Goal: Task Accomplishment & Management: Manage account settings

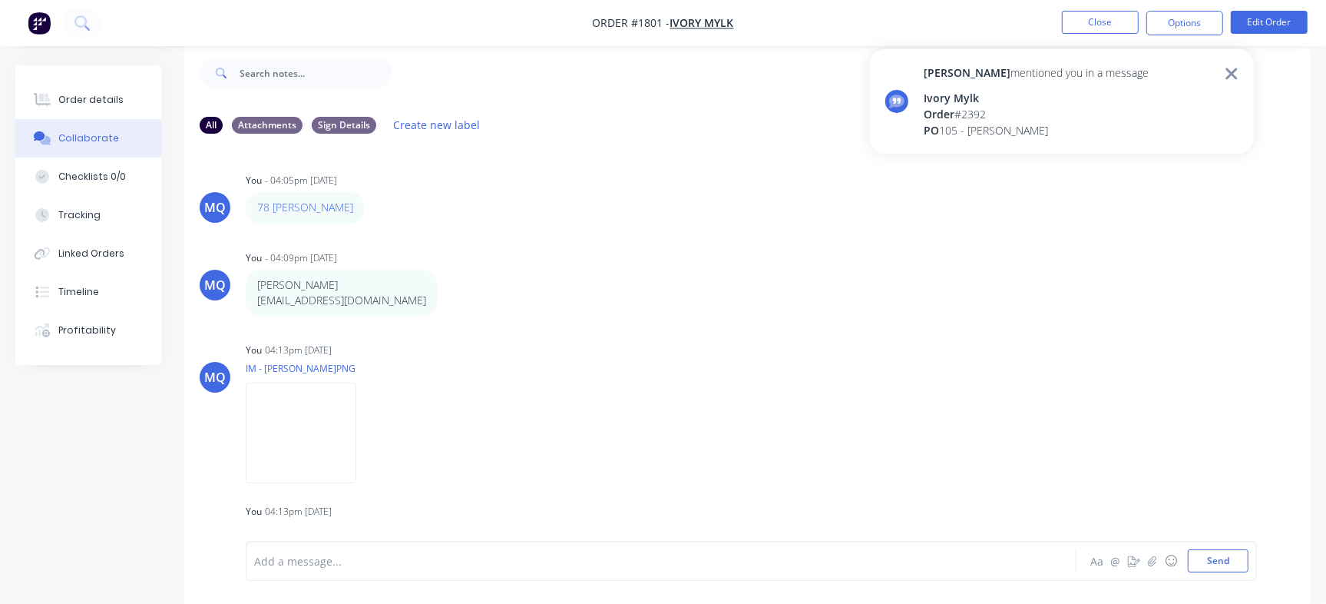
click at [1089, 8] on nav "Order #1801 - Ivory Mylk Close Options Edit Order" at bounding box center [663, 23] width 1326 height 46
click at [1113, 28] on button "Close" at bounding box center [1100, 22] width 77 height 23
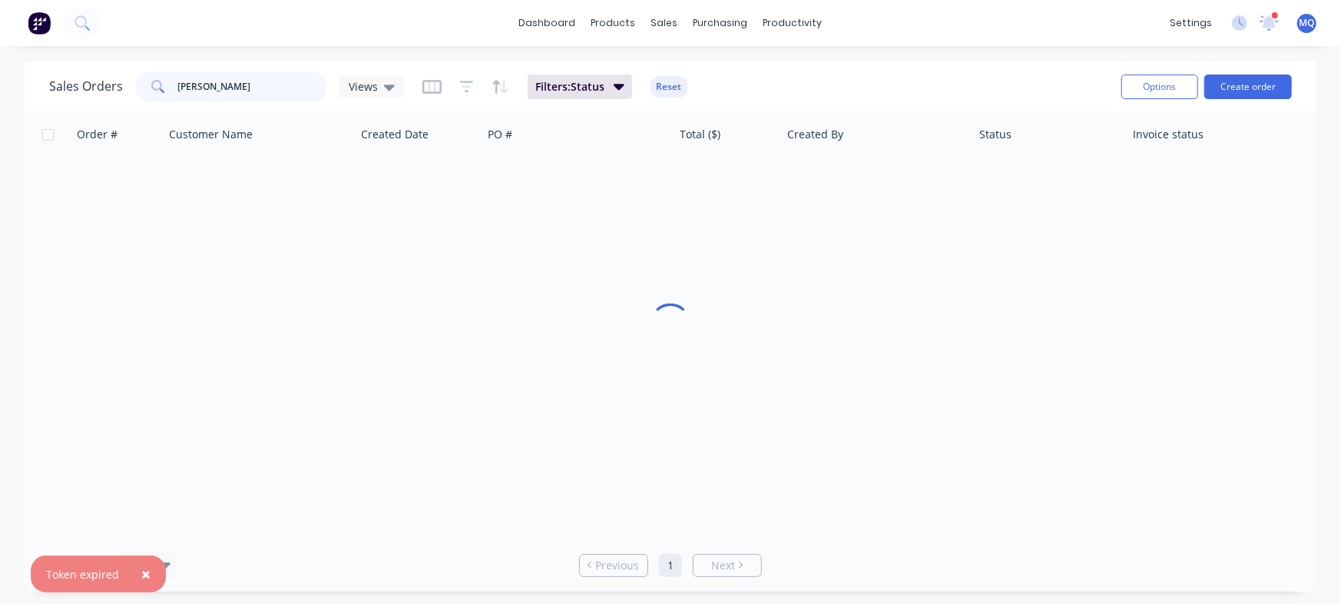
click at [254, 90] on input "natalie" at bounding box center [253, 86] width 150 height 31
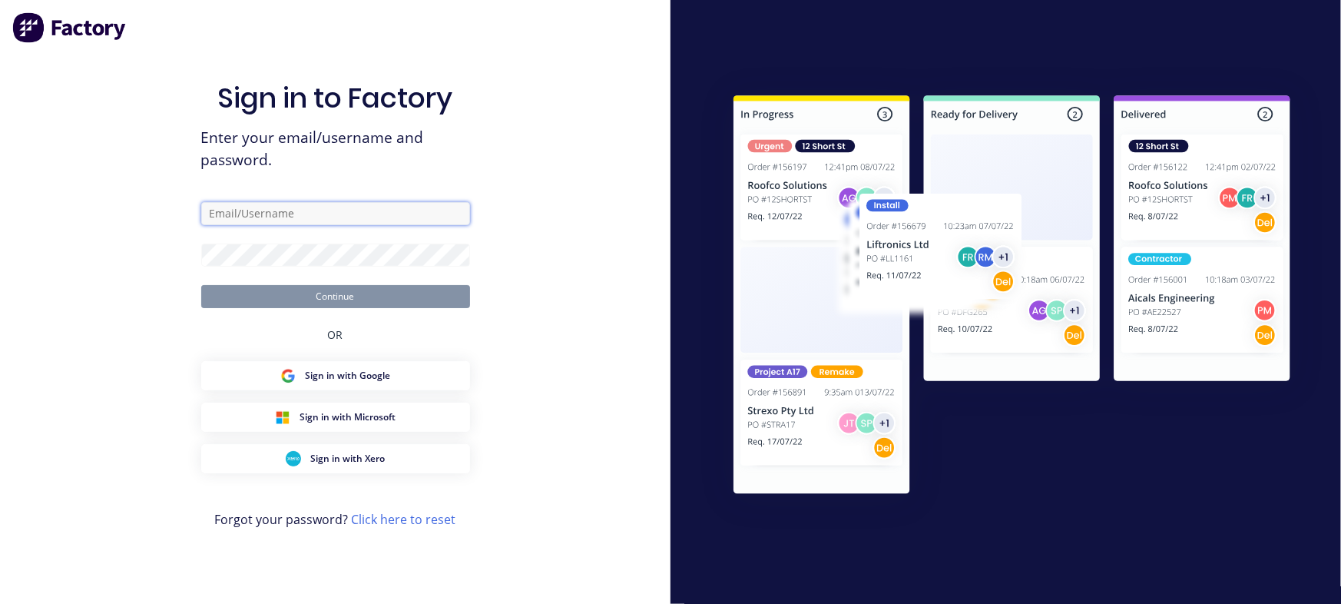
click at [258, 209] on input "text" at bounding box center [335, 213] width 269 height 23
type input "[EMAIL_ADDRESS][DOMAIN_NAME]"
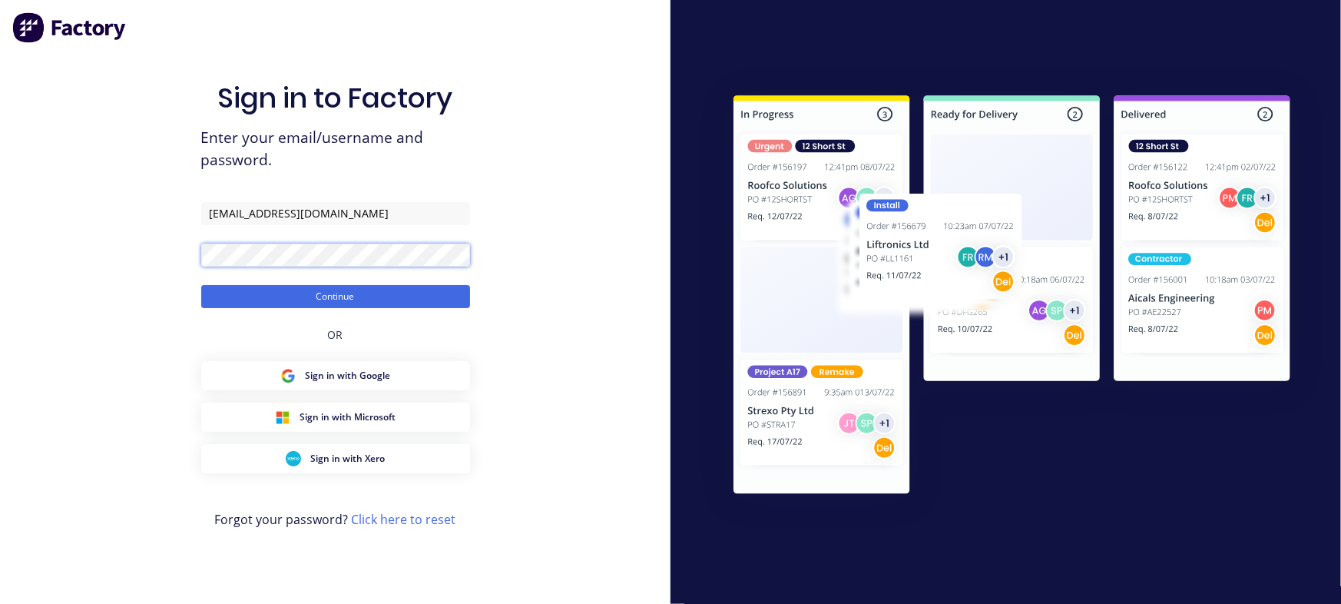
click at [201, 285] on button "Continue" at bounding box center [335, 296] width 269 height 23
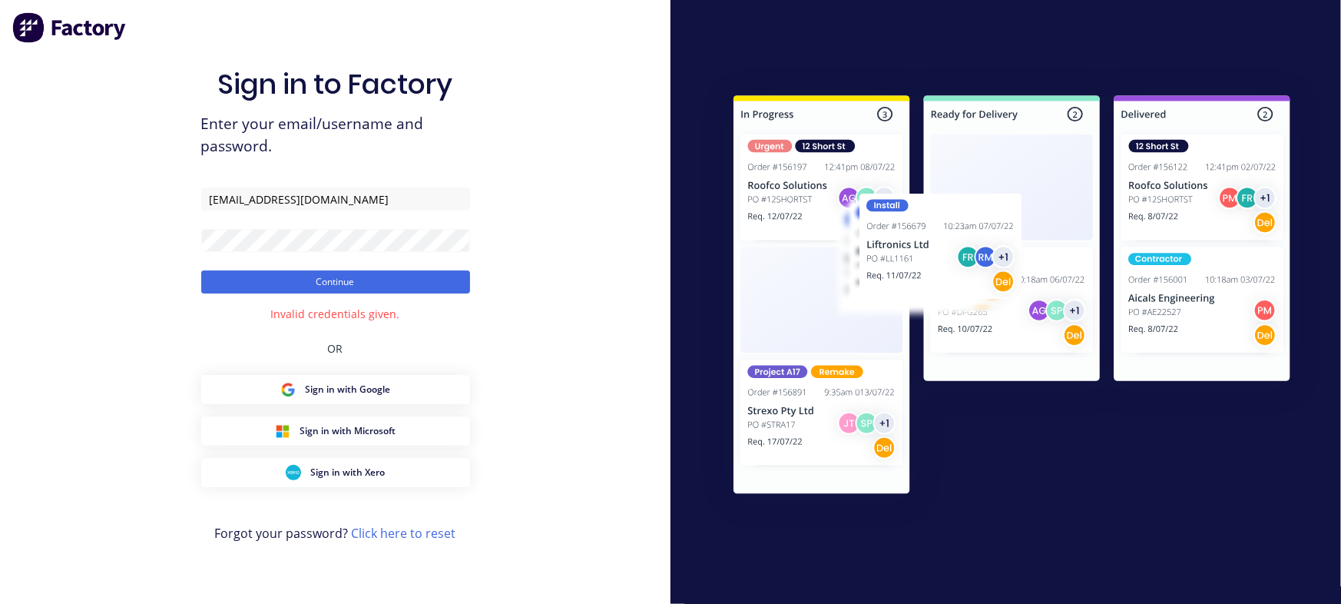
click at [349, 258] on form "milyn@metalmorphiclaser.com.au Continue" at bounding box center [335, 240] width 269 height 106
click at [0, 254] on div "Sign in to Factory Enter your email/username and password. milyn@metalmorphicla…" at bounding box center [335, 302] width 670 height 604
click at [201, 270] on button "Continue" at bounding box center [335, 281] width 269 height 23
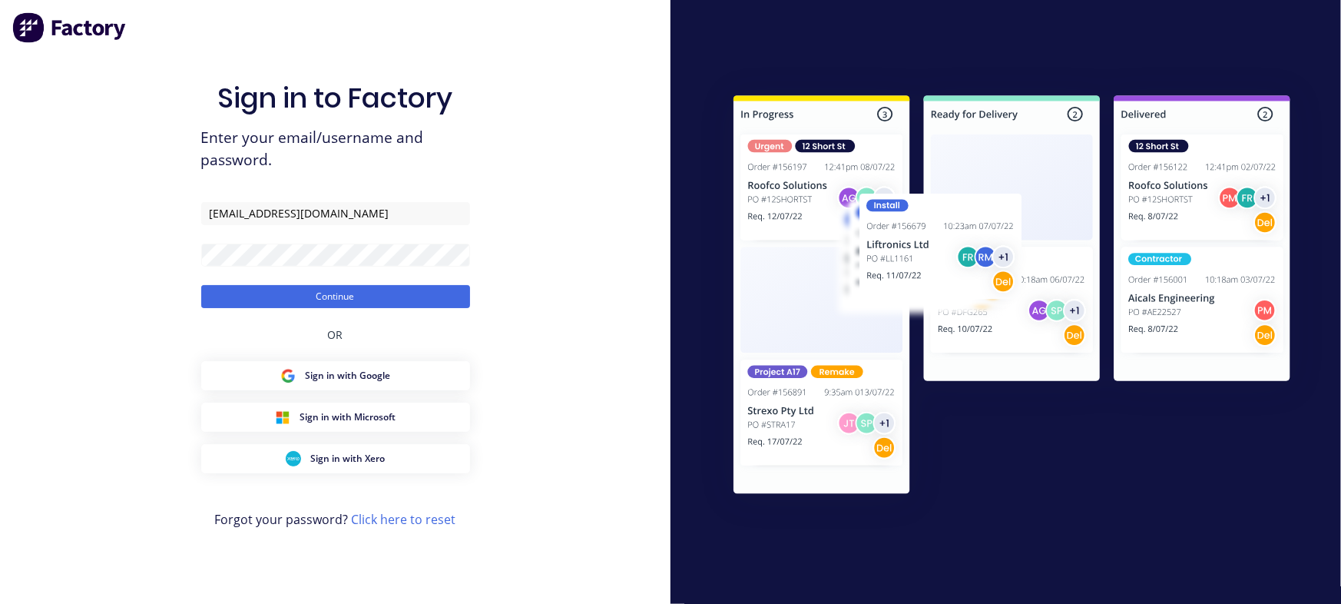
click at [201, 285] on button "Continue" at bounding box center [335, 296] width 269 height 23
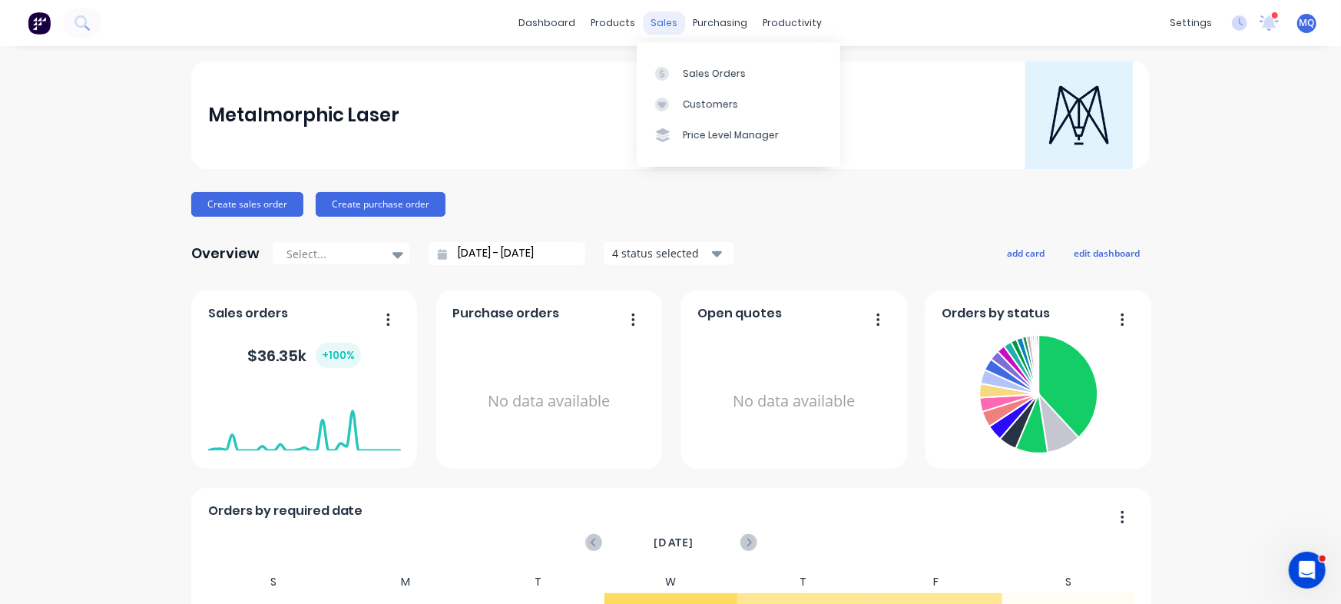
click at [643, 21] on div "sales" at bounding box center [664, 23] width 42 height 23
click at [688, 64] on link "Sales Orders" at bounding box center [738, 73] width 203 height 31
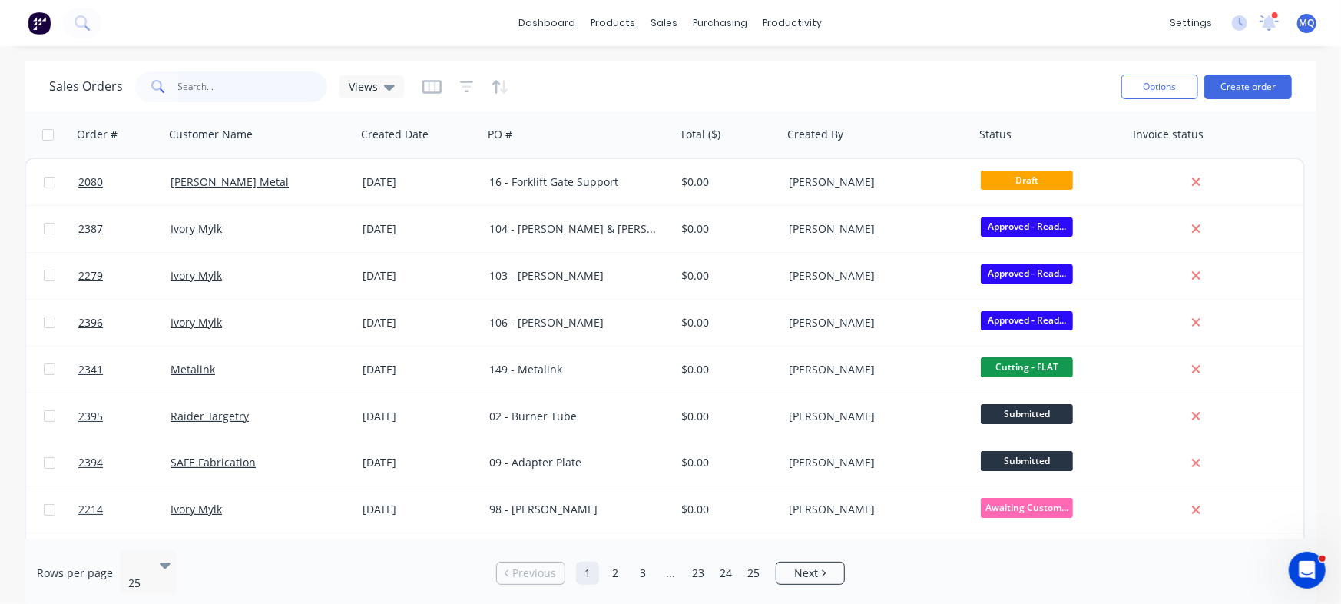
click at [243, 93] on input "text" at bounding box center [253, 86] width 150 height 31
type input "metalink"
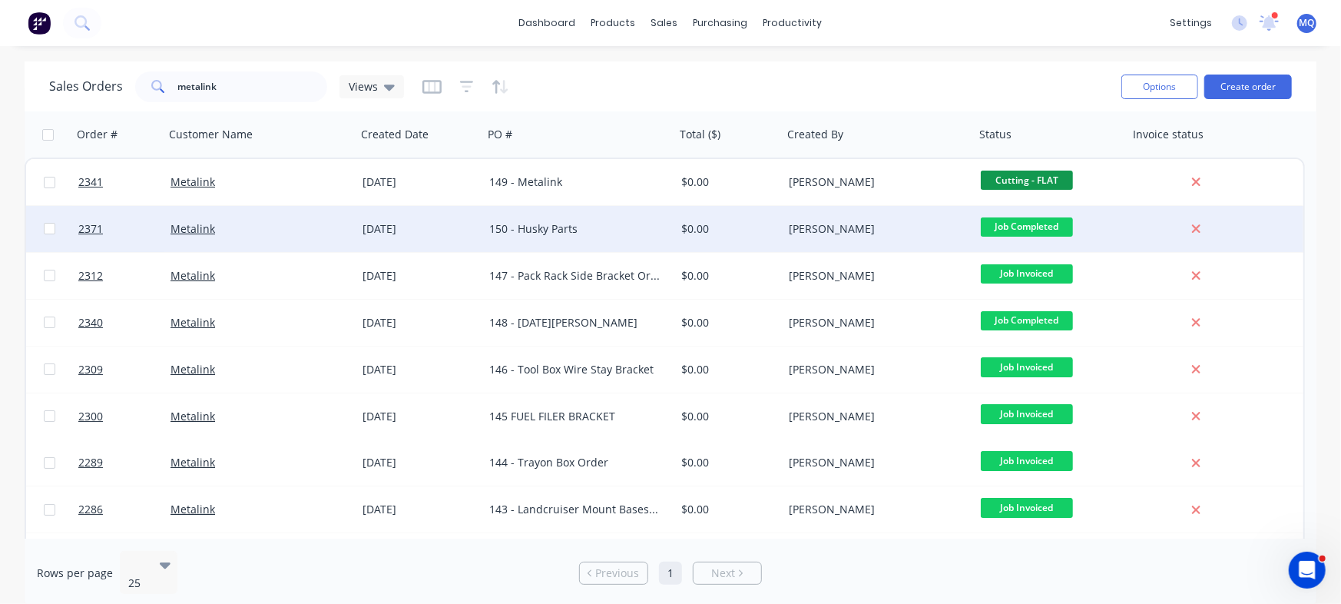
click at [635, 225] on div "150 - Husky Parts" at bounding box center [574, 228] width 170 height 15
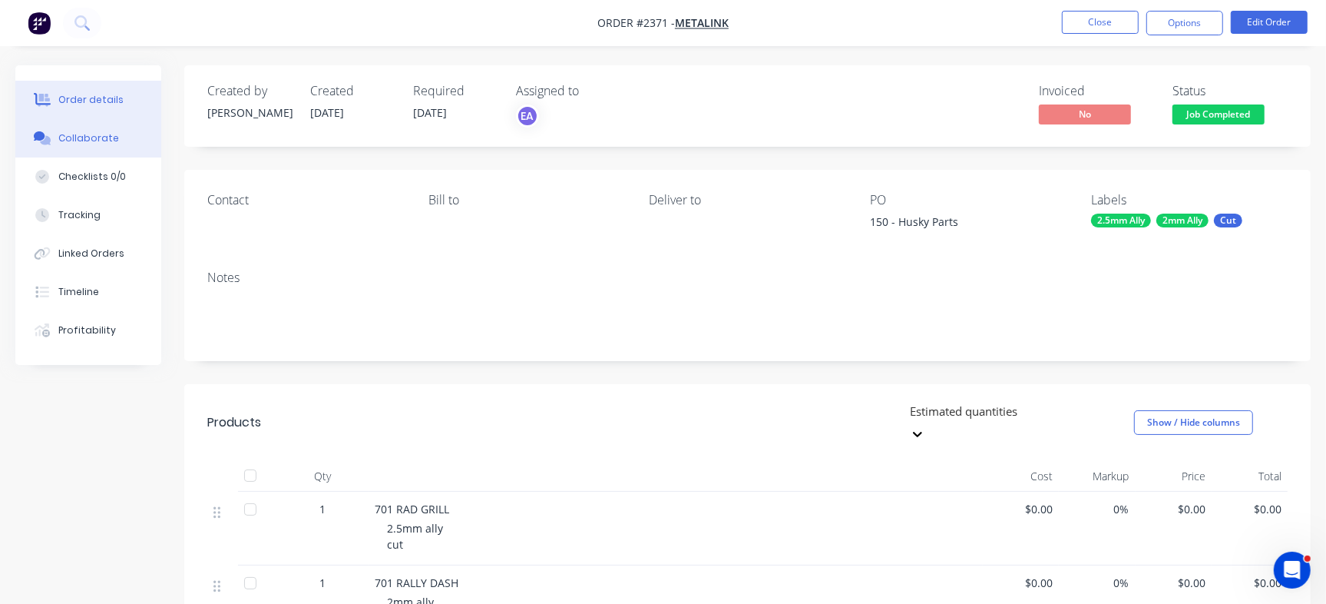
click at [115, 140] on button "Collaborate" at bounding box center [88, 138] width 146 height 38
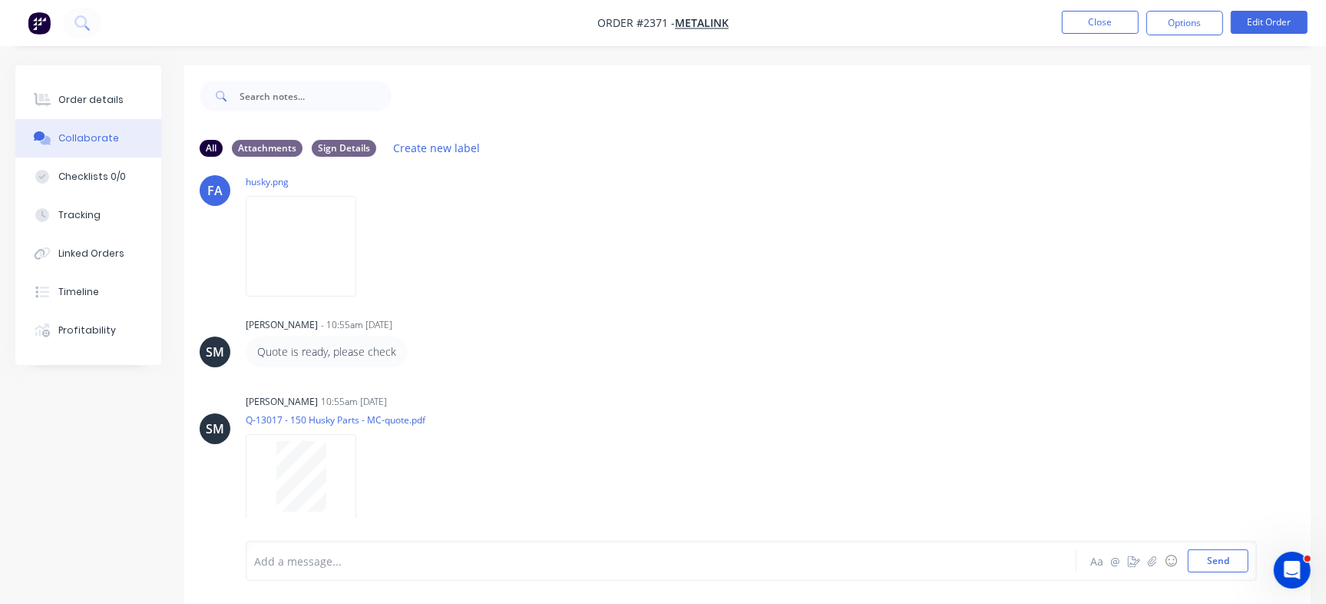
scroll to position [22, 0]
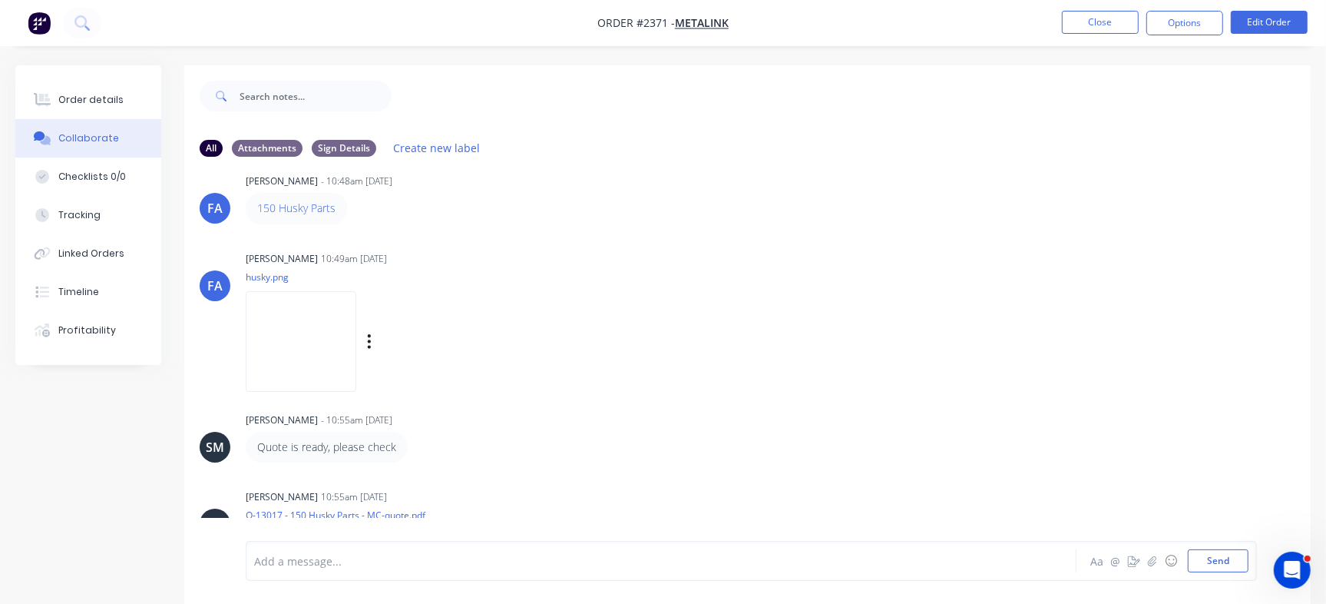
click at [356, 345] on img at bounding box center [301, 341] width 111 height 101
click at [100, 107] on button "Order details" at bounding box center [88, 100] width 146 height 38
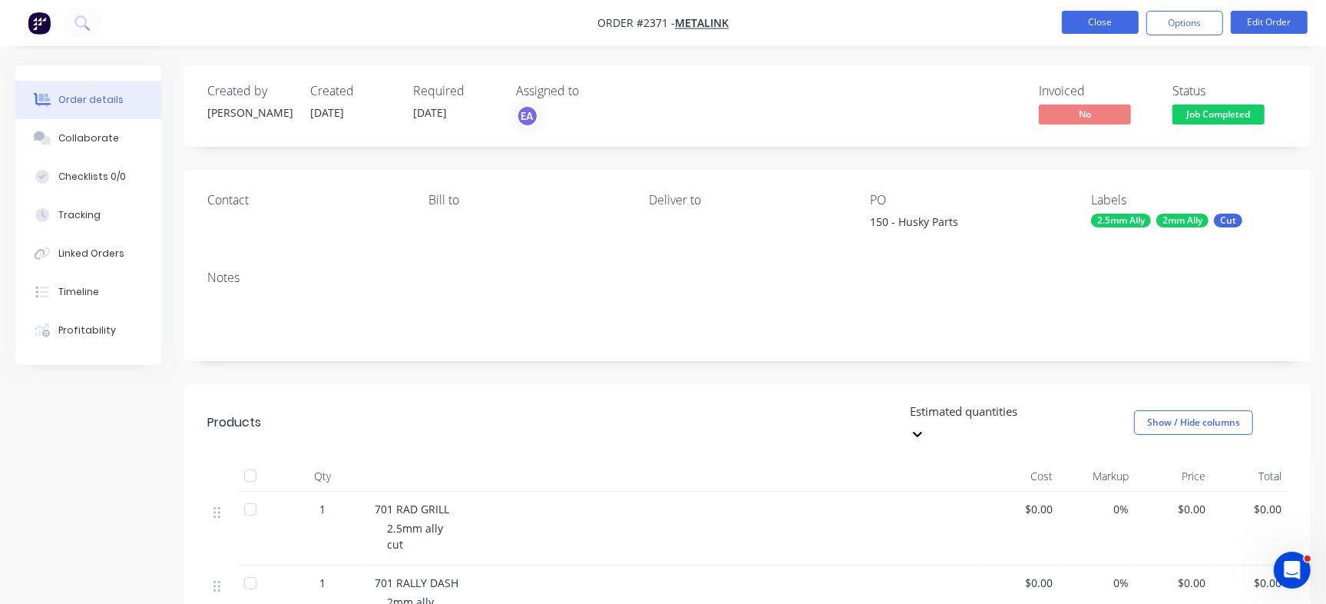
click at [1102, 11] on button "Close" at bounding box center [1100, 22] width 77 height 23
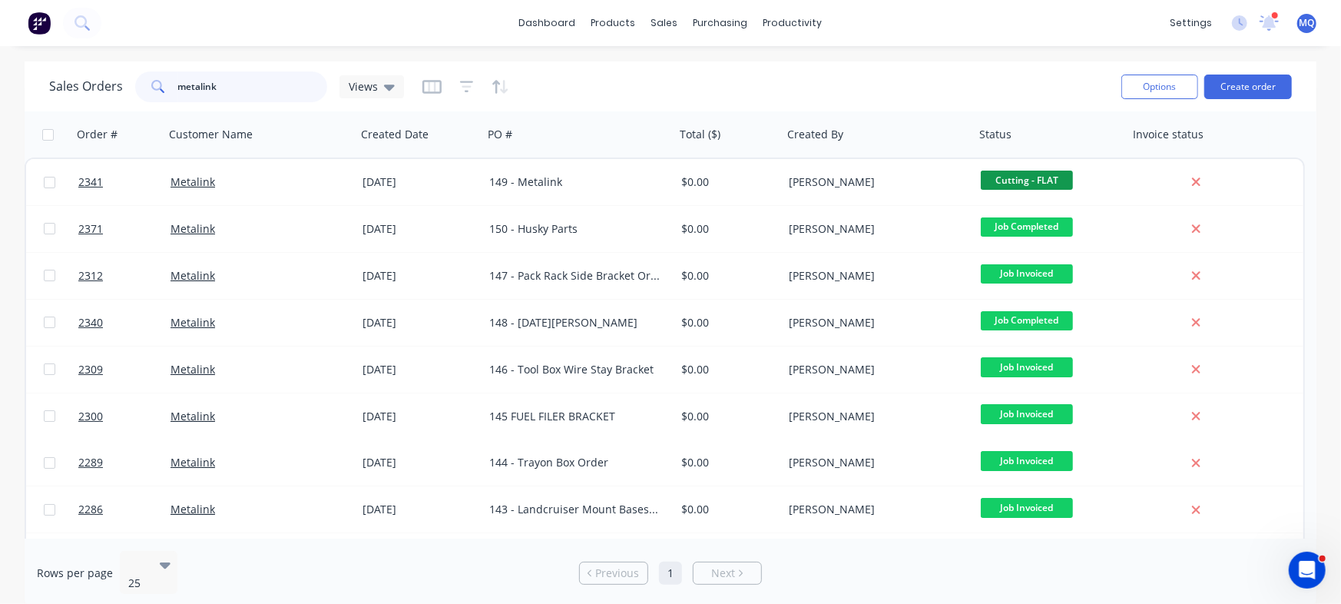
click at [217, 88] on input "metalink" at bounding box center [253, 86] width 150 height 31
type input "[PERSON_NAME]"
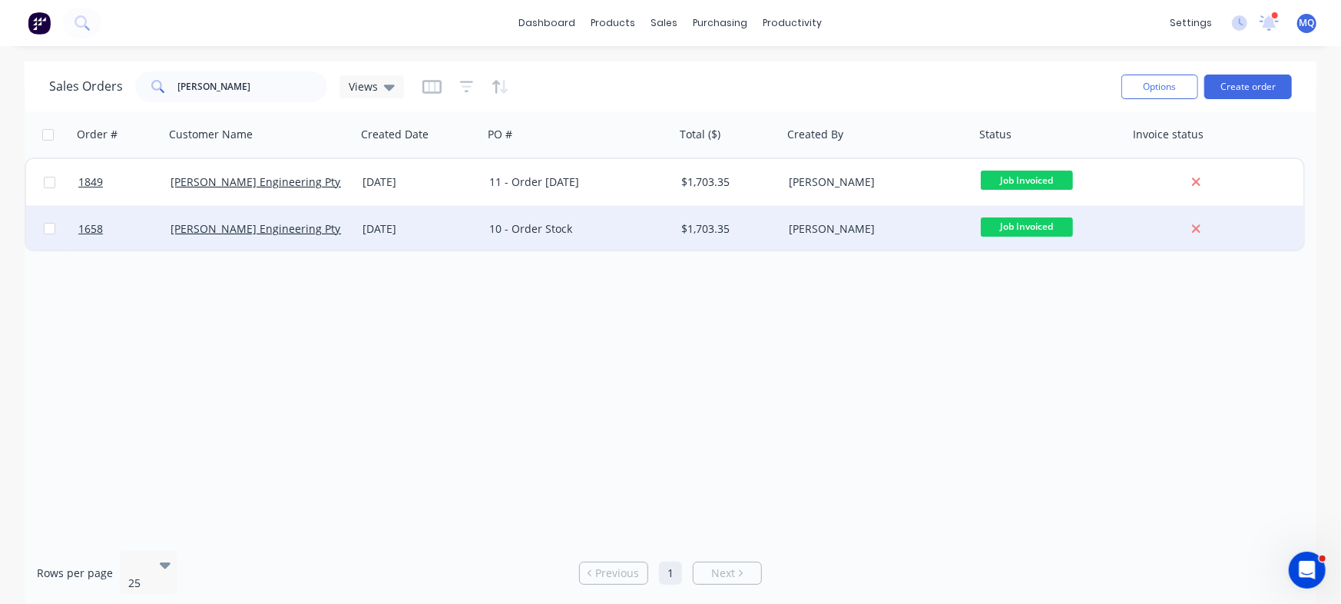
click at [568, 236] on div "10 - Order Stock" at bounding box center [574, 228] width 170 height 15
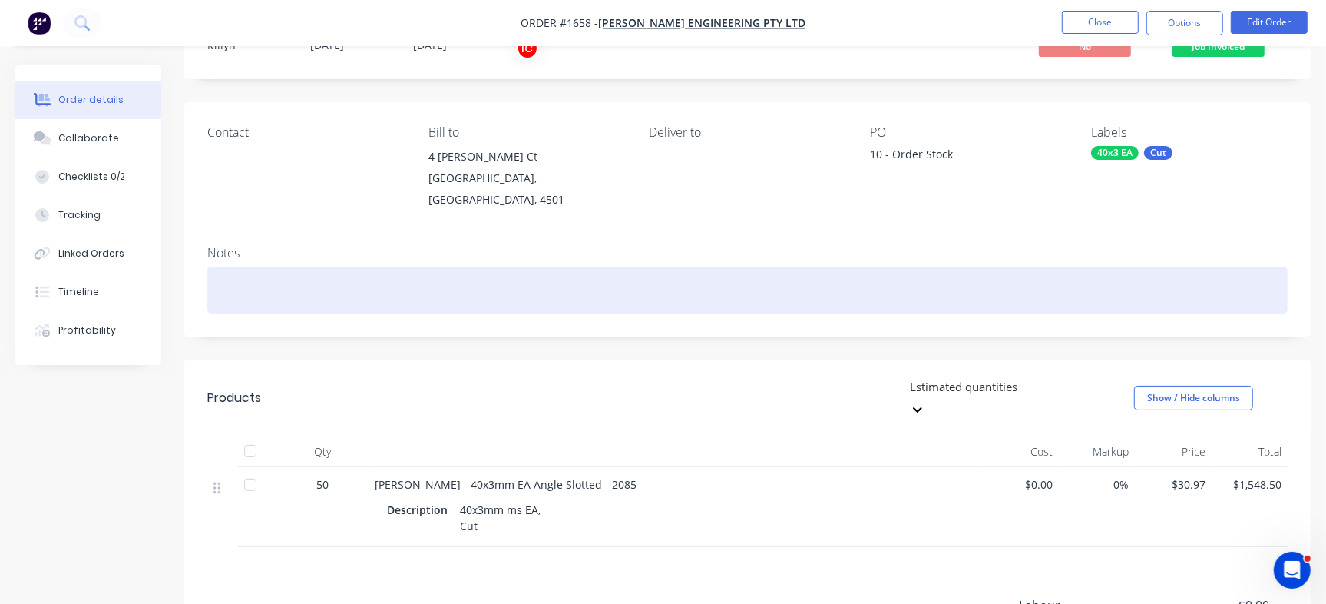
scroll to position [192, 0]
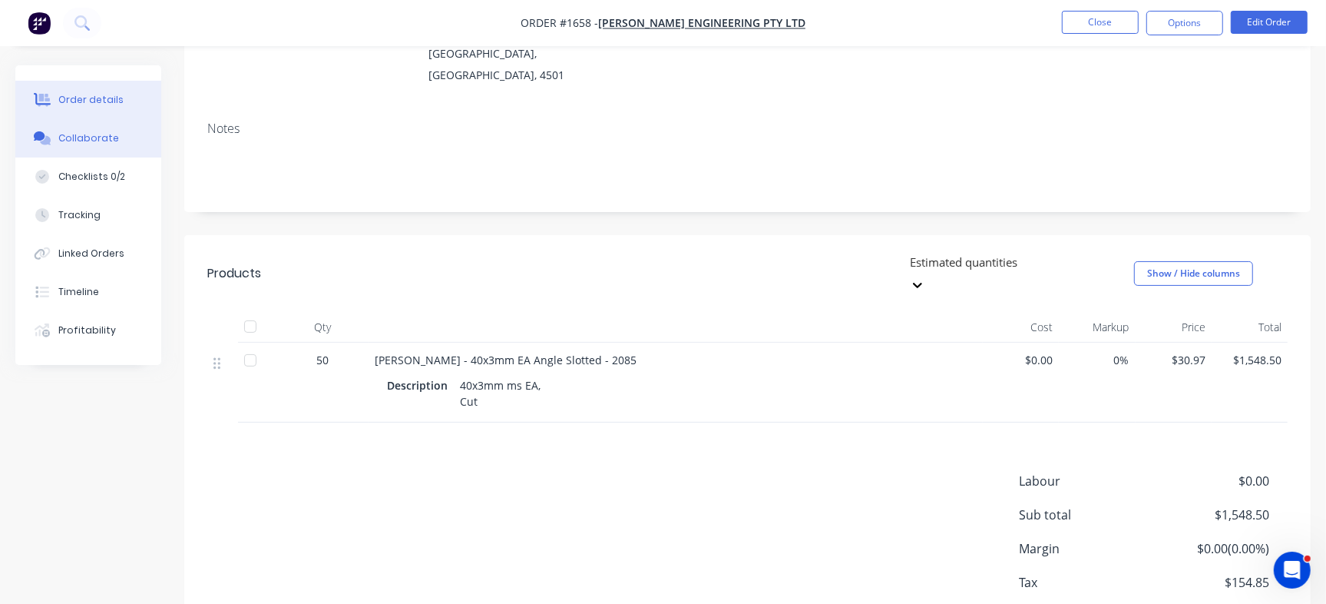
click at [94, 144] on div "Collaborate" at bounding box center [88, 138] width 61 height 14
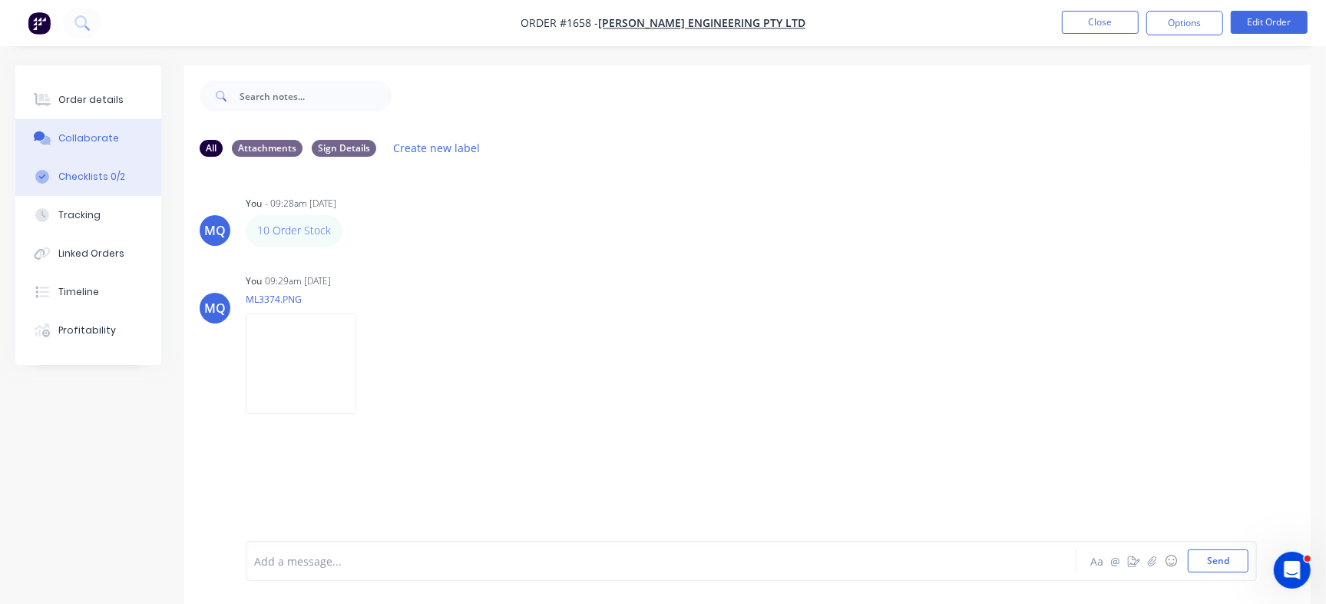
click at [121, 170] on div "Checklists 0/2" at bounding box center [91, 177] width 67 height 14
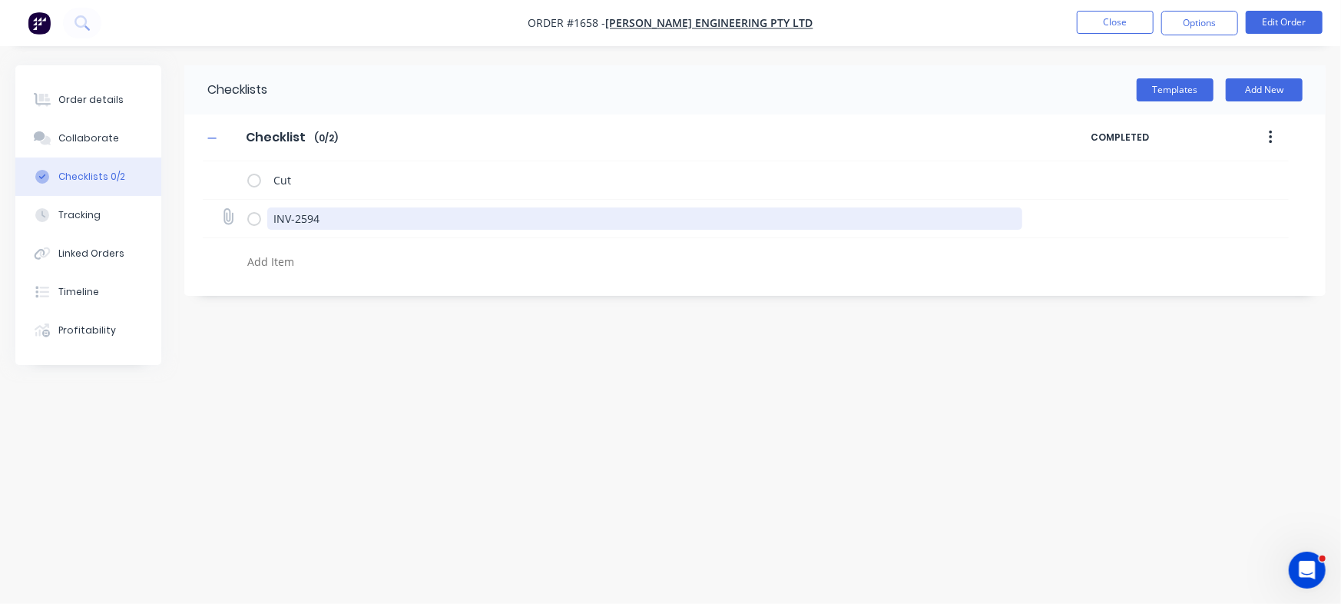
drag, startPoint x: 339, startPoint y: 223, endPoint x: 288, endPoint y: 225, distance: 51.5
click at [177, 203] on div "Order details Collaborate Checklists 0/2 Tracking Linked Orders Timeline Profit…" at bounding box center [670, 272] width 1341 height 415
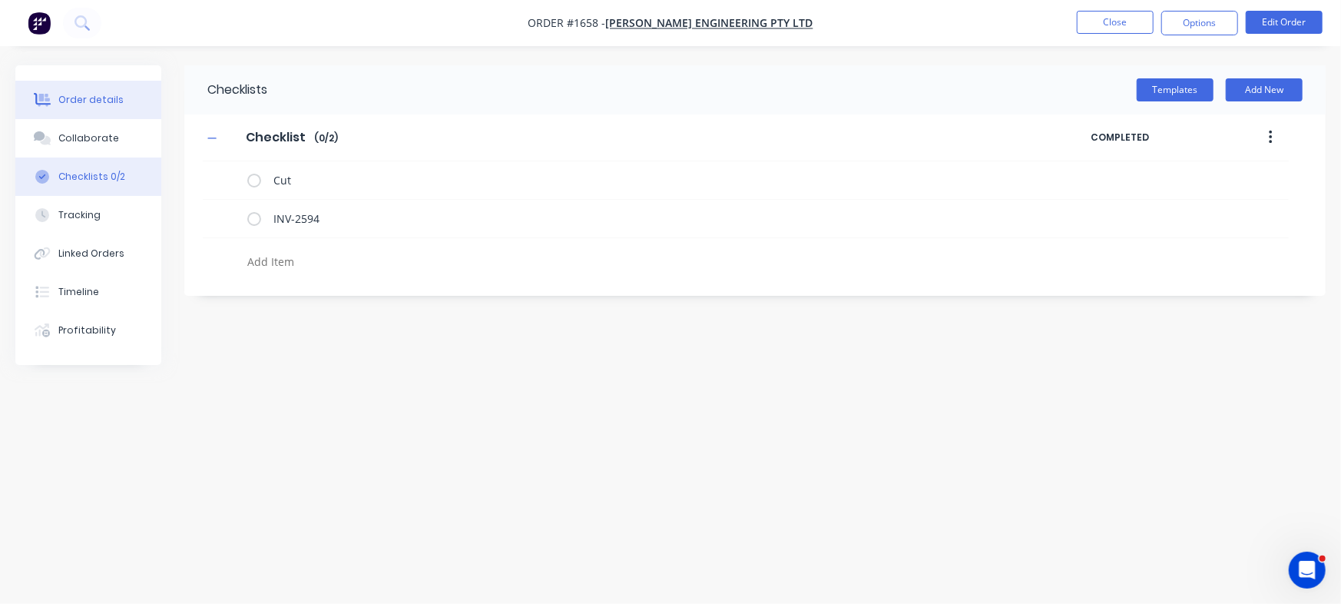
click at [84, 112] on button "Order details" at bounding box center [88, 100] width 146 height 38
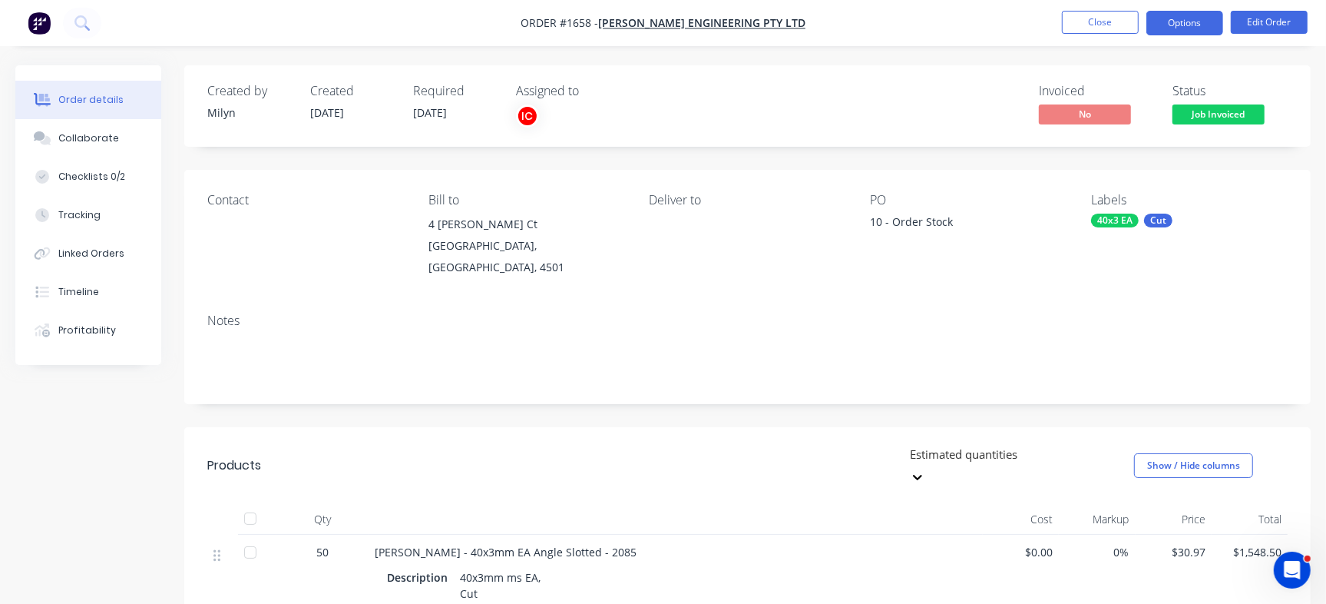
click at [1164, 16] on button "Options" at bounding box center [1184, 23] width 77 height 25
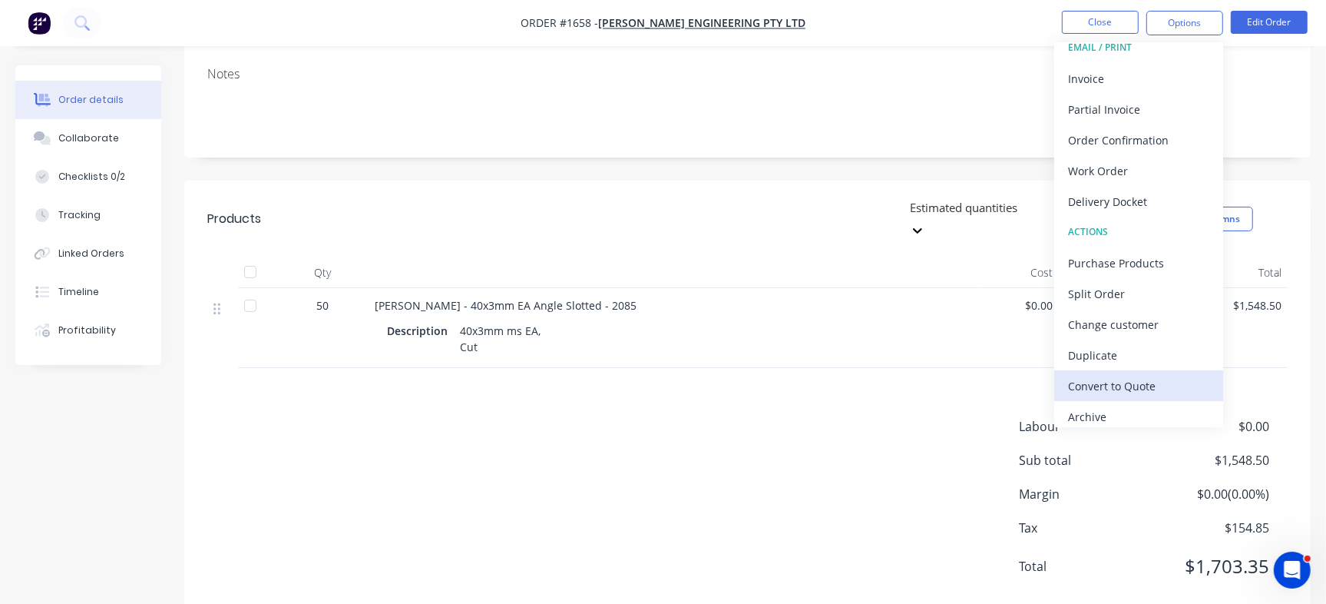
scroll to position [23, 0]
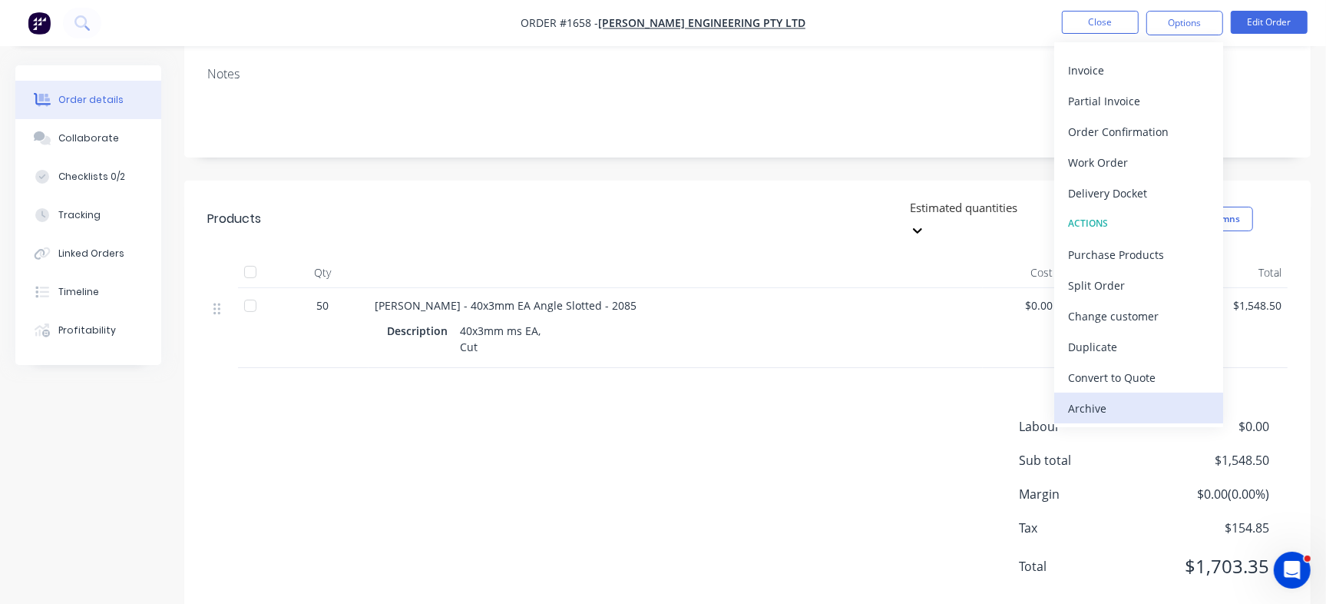
click at [1080, 408] on div "Archive" at bounding box center [1138, 408] width 141 height 22
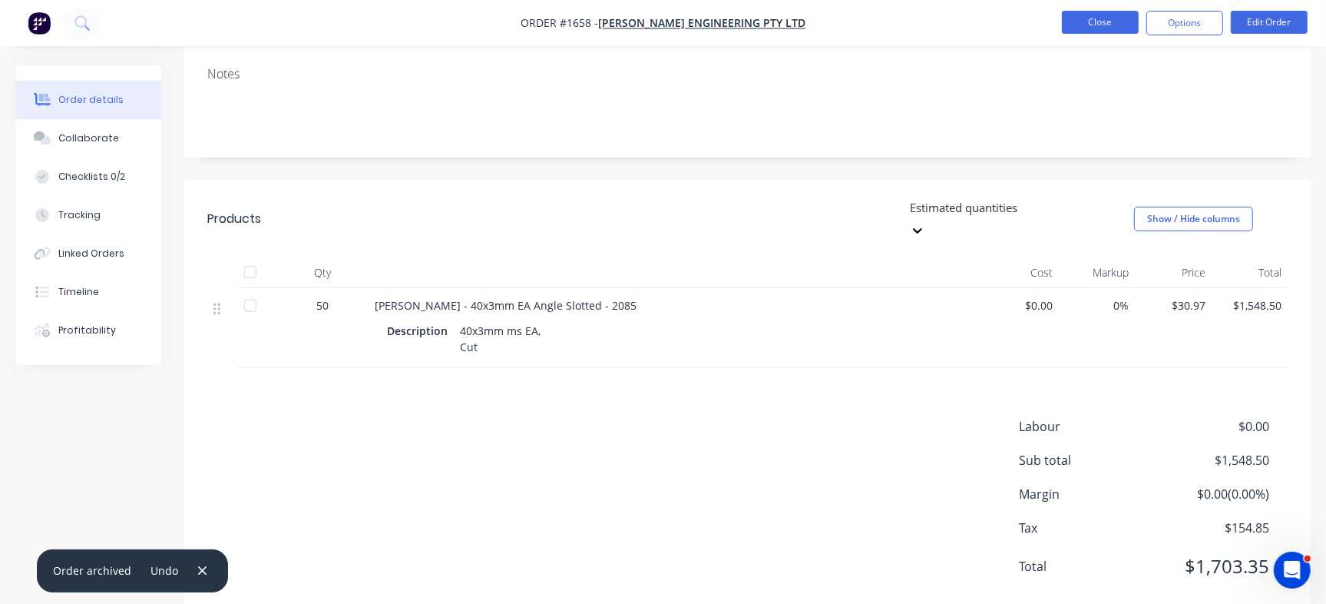
click at [1099, 28] on button "Close" at bounding box center [1100, 22] width 77 height 23
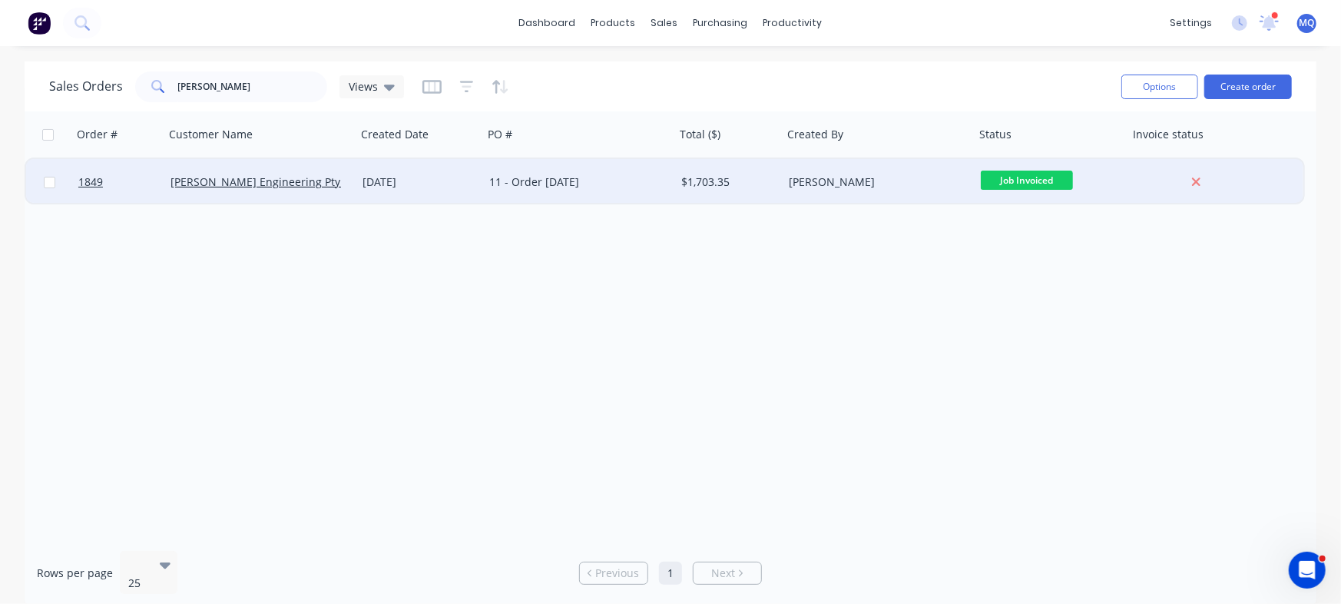
click at [604, 189] on div "11 - Order [DATE]" at bounding box center [574, 181] width 170 height 15
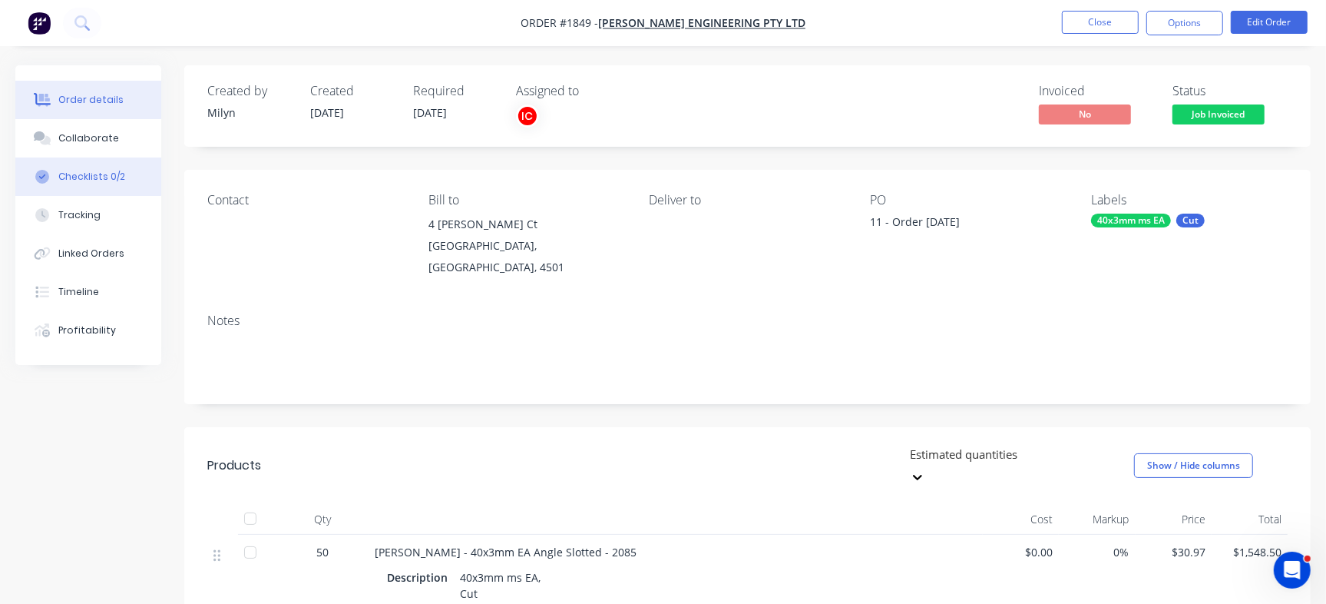
click at [98, 174] on div "Checklists 0/2" at bounding box center [91, 177] width 67 height 14
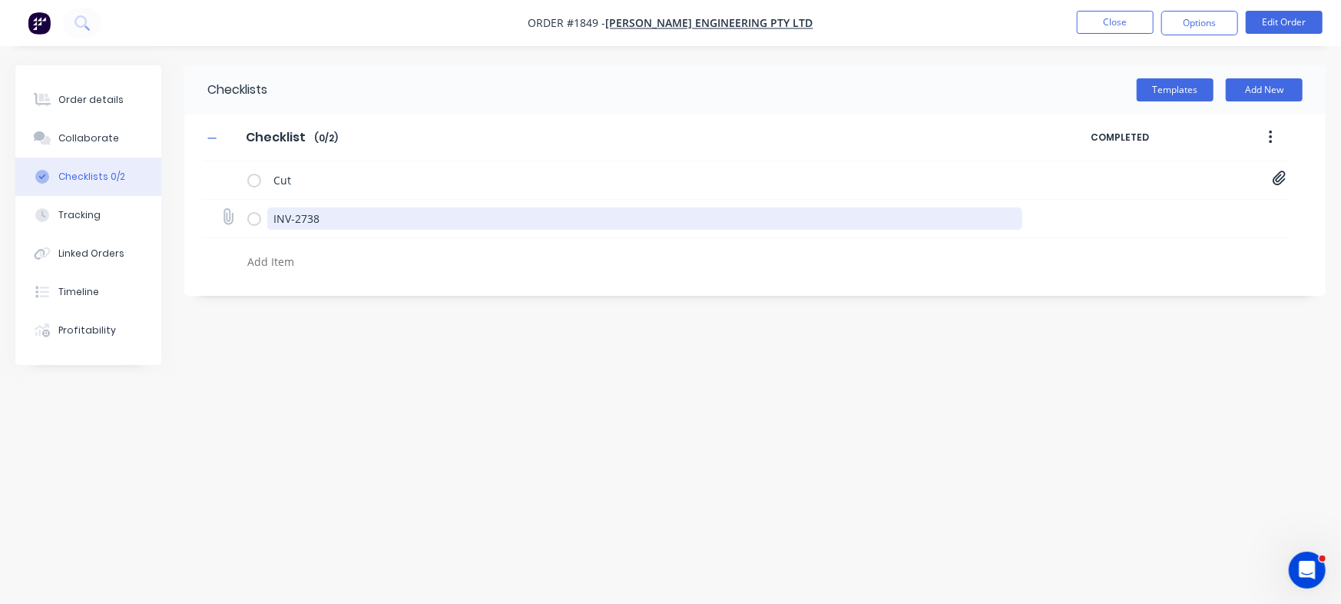
drag, startPoint x: 345, startPoint y: 213, endPoint x: 162, endPoint y: 197, distance: 183.4
click at [145, 206] on div "Order details Collaborate Checklists 0/2 Tracking Linked Orders Timeline Profit…" at bounding box center [670, 272] width 1341 height 415
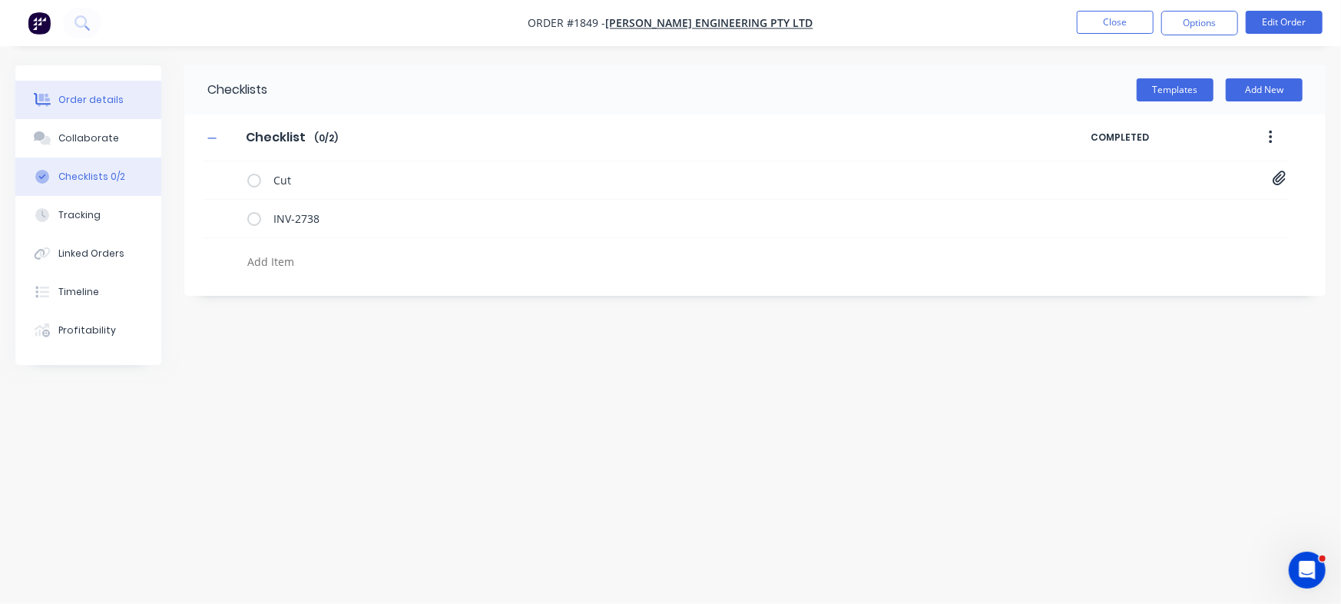
click at [93, 98] on div "Order details" at bounding box center [90, 100] width 65 height 14
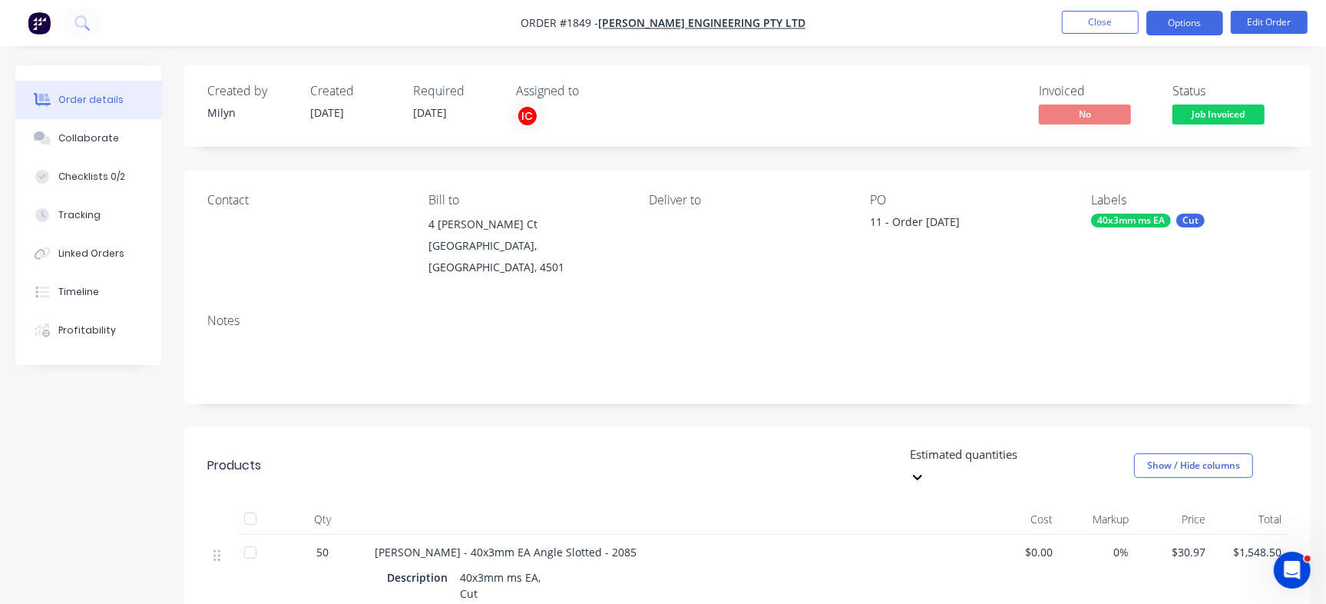
click at [1172, 17] on button "Options" at bounding box center [1184, 23] width 77 height 25
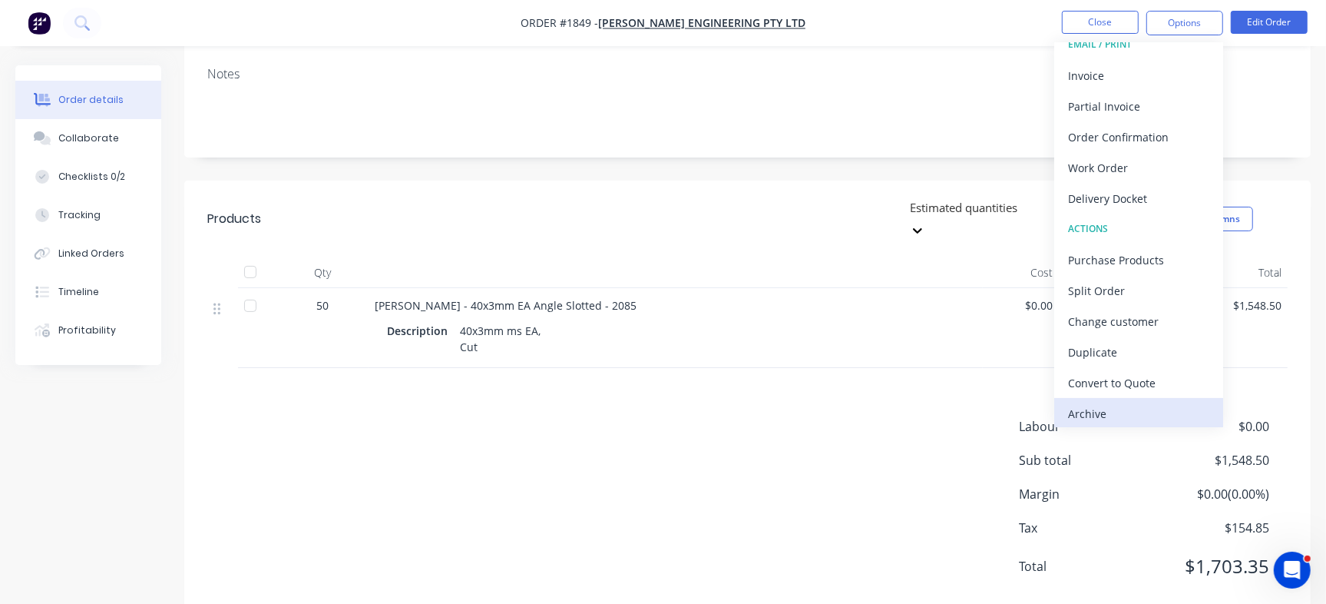
scroll to position [23, 0]
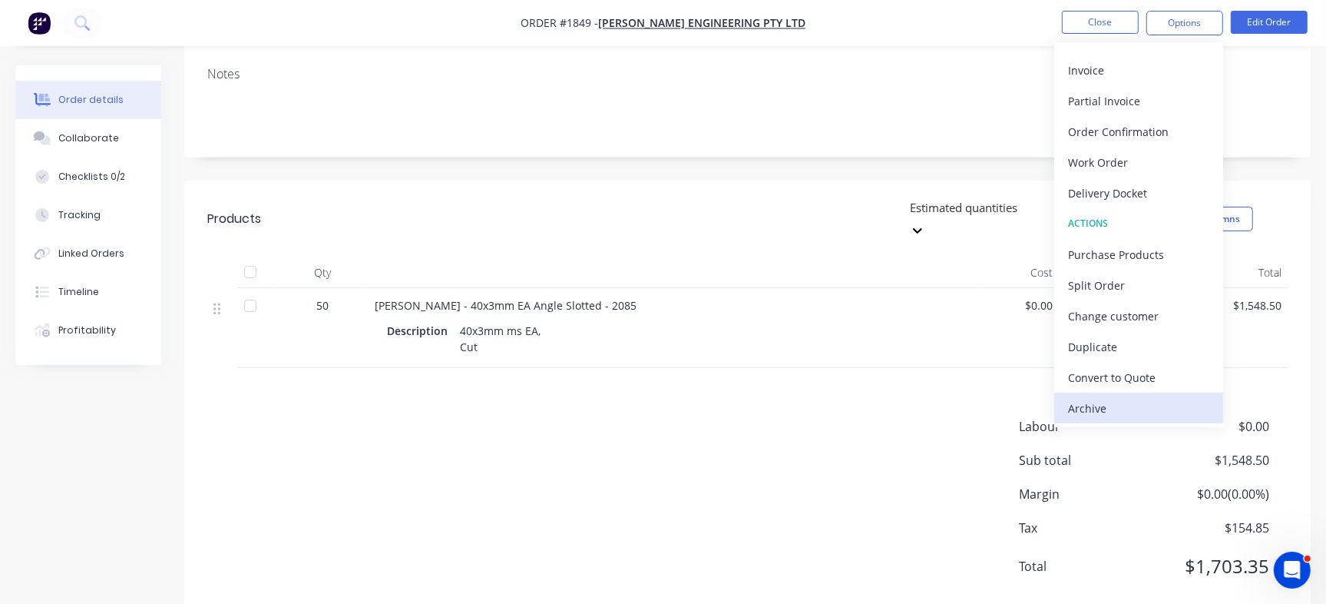
click at [1132, 395] on button "Archive" at bounding box center [1138, 407] width 169 height 31
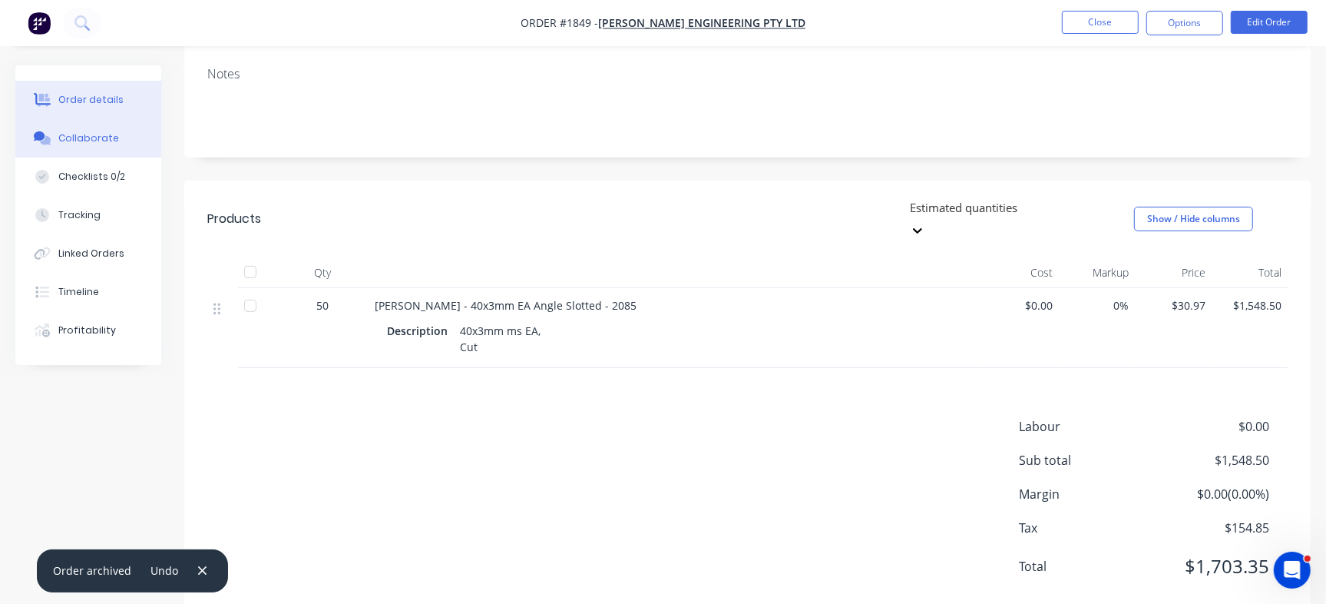
click at [104, 137] on div "Collaborate" at bounding box center [88, 138] width 61 height 14
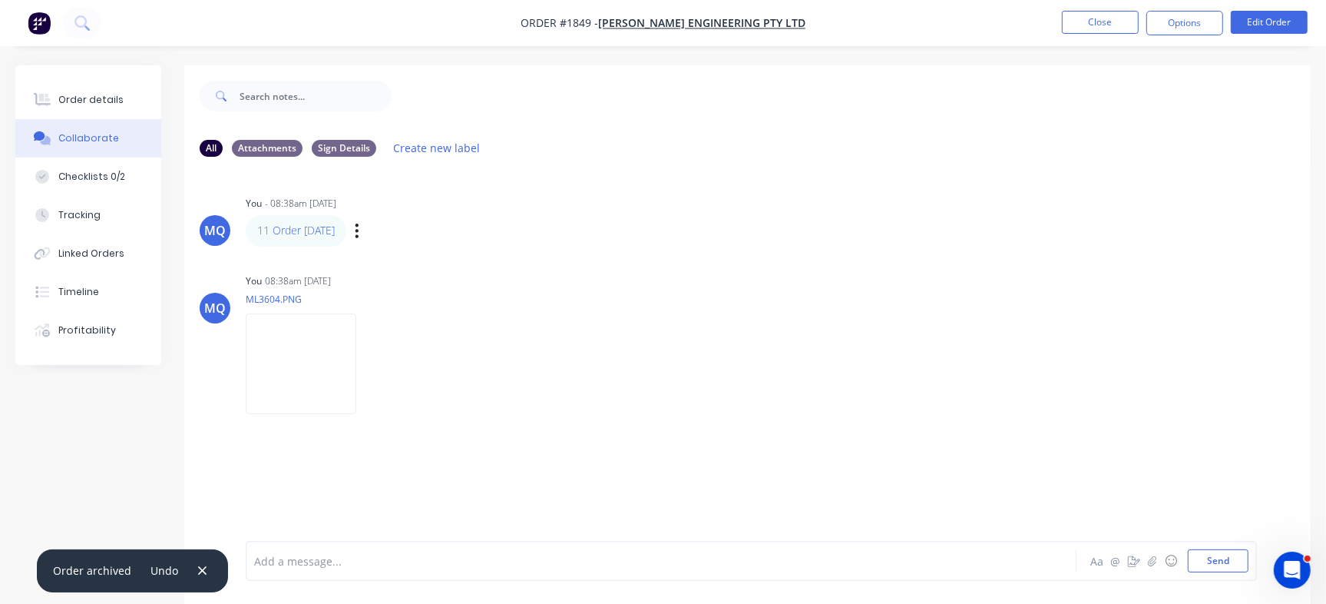
scroll to position [23, 0]
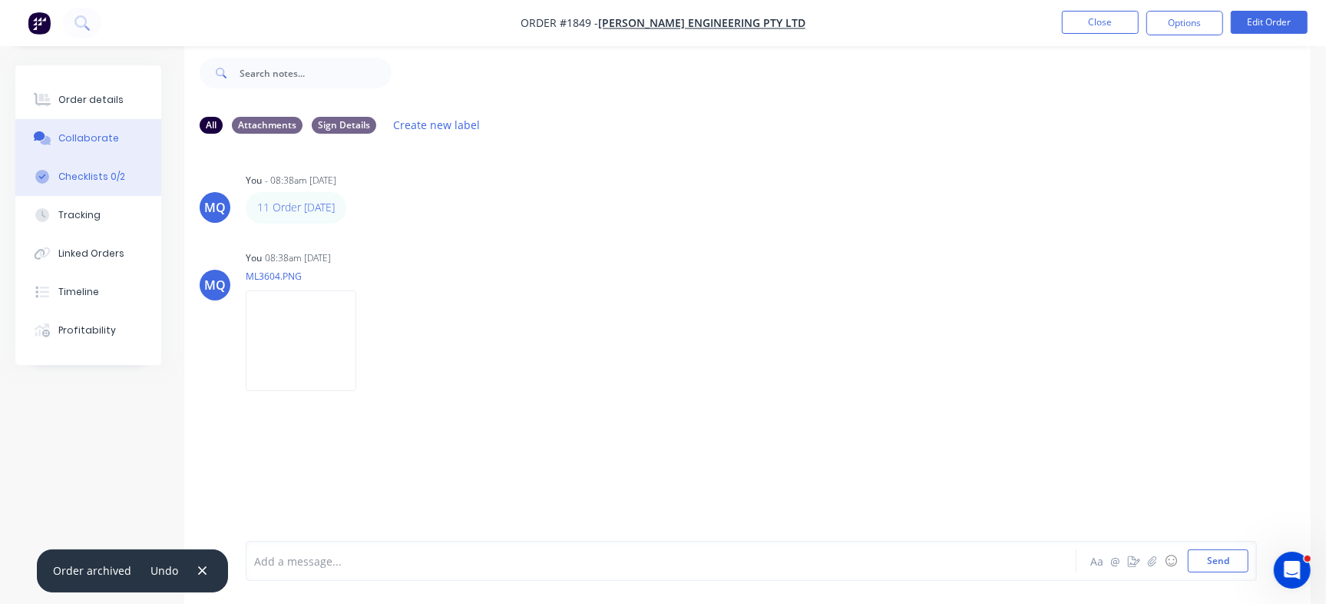
click at [111, 170] on div "Checklists 0/2" at bounding box center [91, 177] width 67 height 14
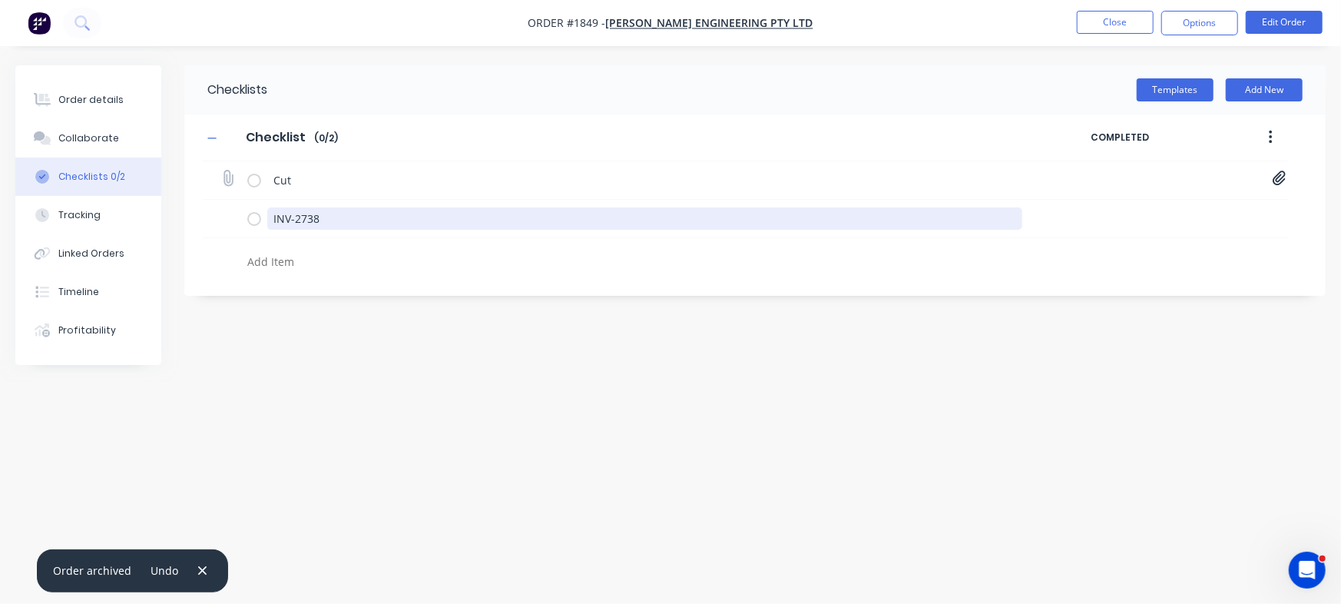
drag, startPoint x: 359, startPoint y: 227, endPoint x: 206, endPoint y: 196, distance: 156.0
click at [126, 197] on div "Order details Collaborate Checklists 0/2 Tracking Linked Orders Timeline Profit…" at bounding box center [670, 272] width 1341 height 415
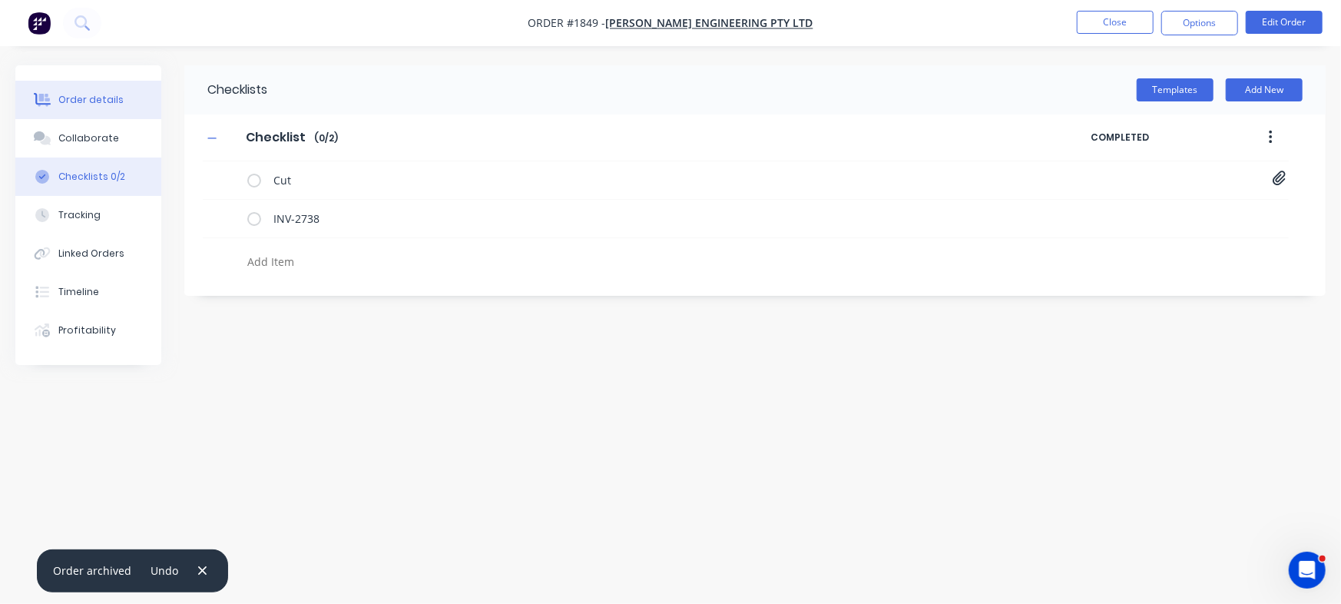
click at [85, 91] on button "Order details" at bounding box center [88, 100] width 146 height 38
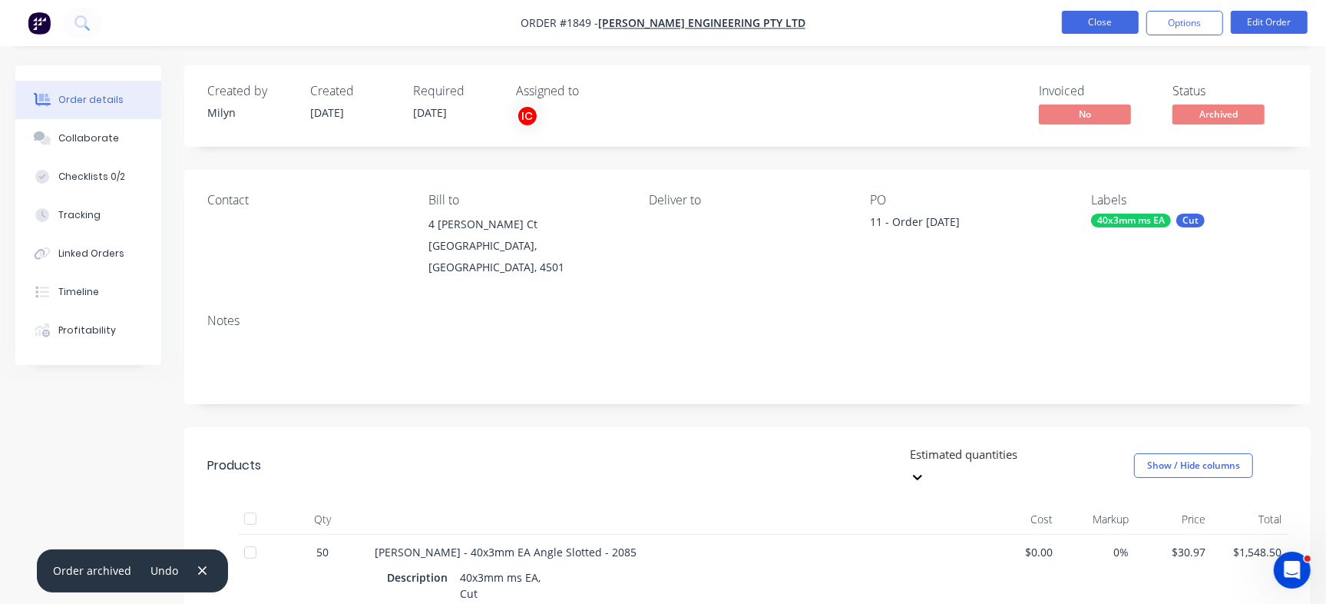
click at [1093, 18] on button "Close" at bounding box center [1100, 22] width 77 height 23
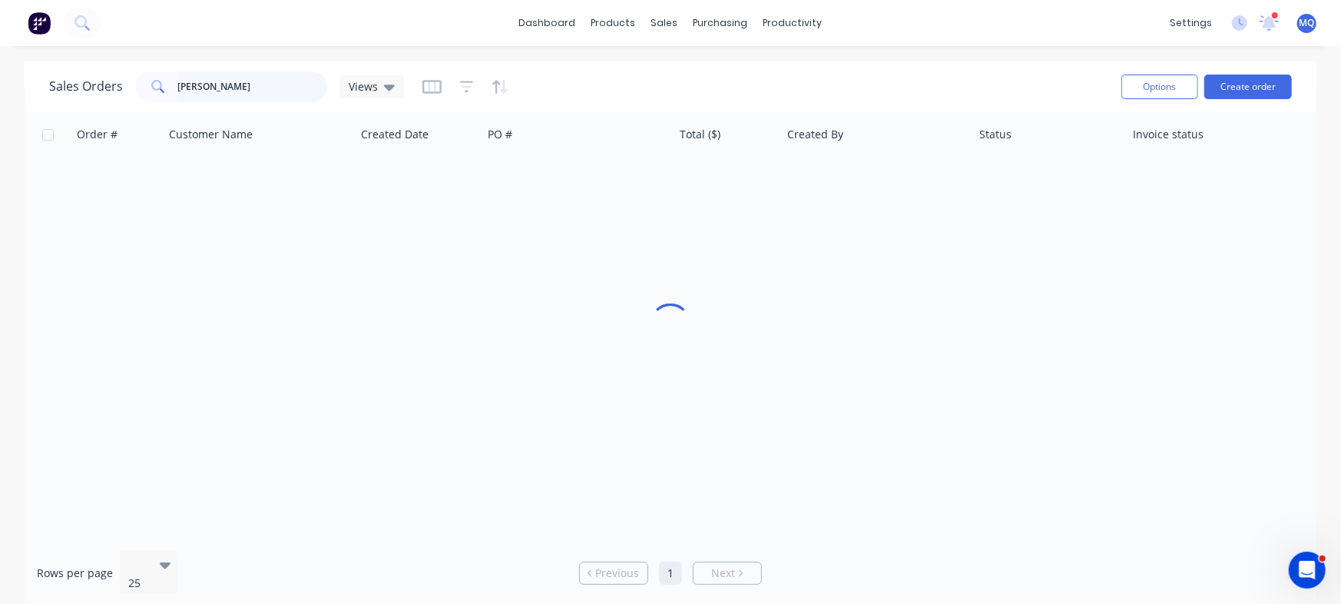
click at [214, 84] on input "[PERSON_NAME]" at bounding box center [253, 86] width 150 height 31
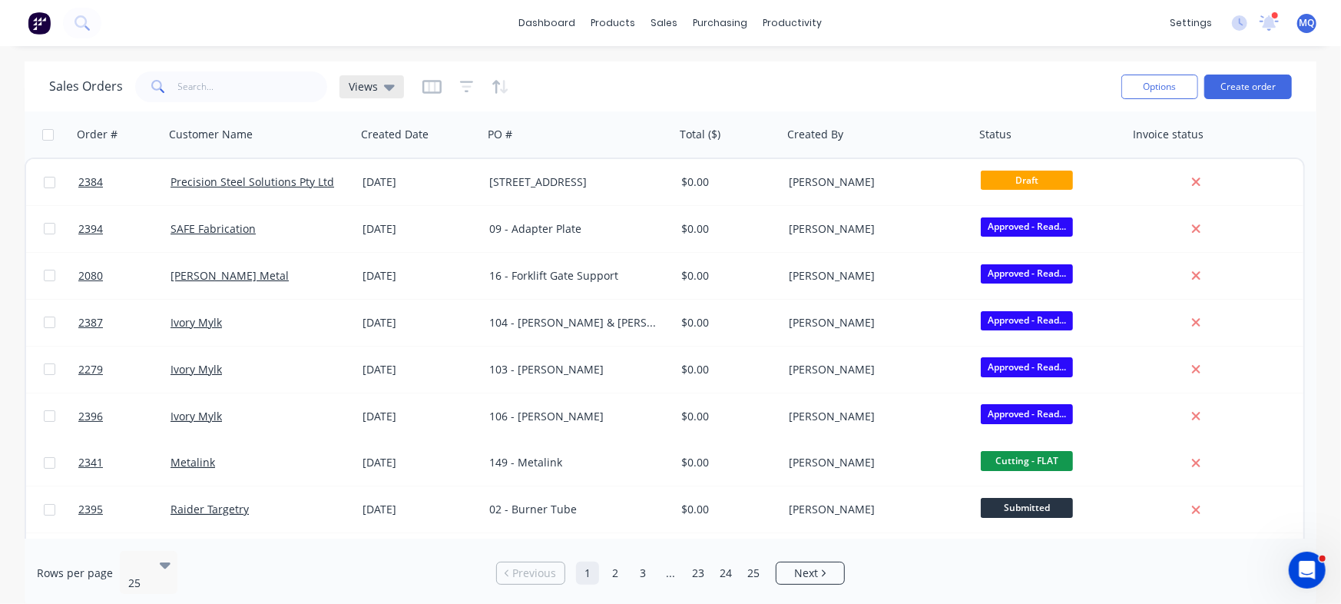
click at [365, 81] on span "Views" at bounding box center [363, 86] width 29 height 16
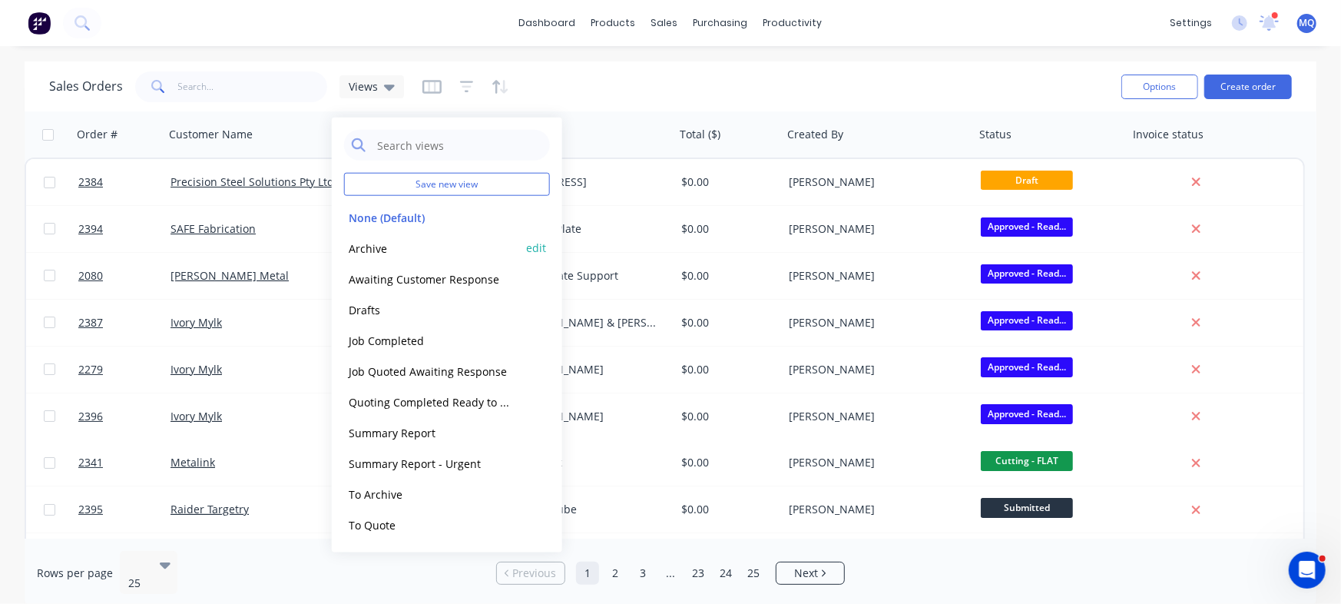
click at [403, 241] on button "Archive" at bounding box center [431, 248] width 175 height 18
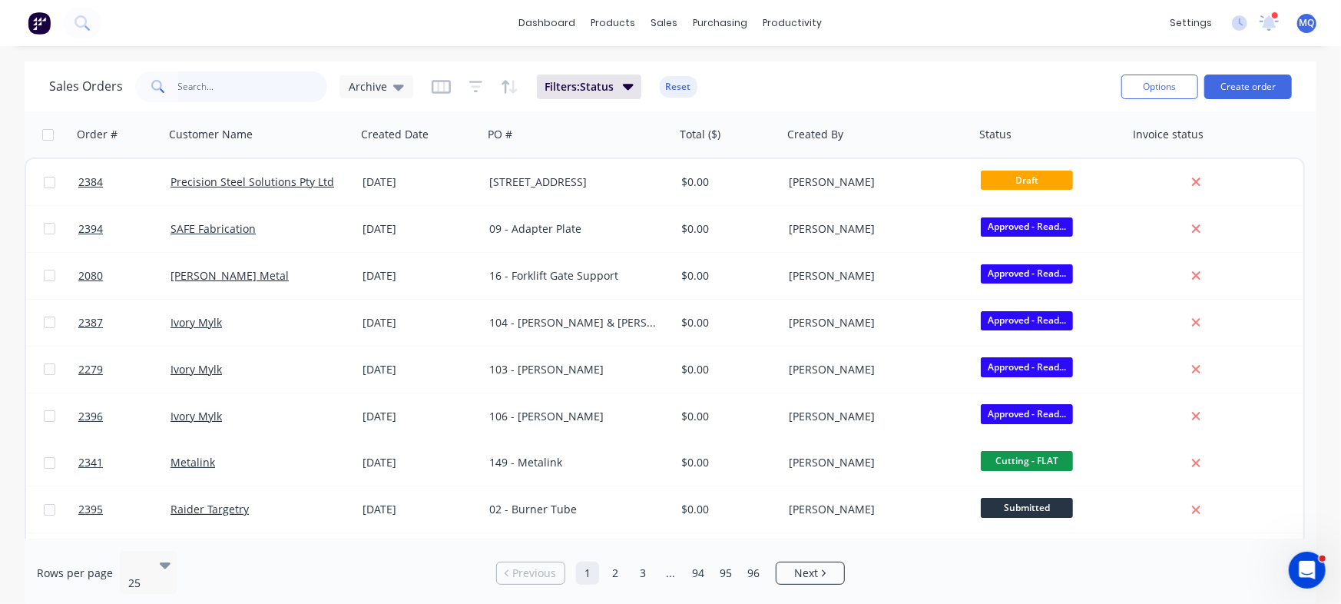
click at [189, 90] on input "text" at bounding box center [253, 86] width 150 height 31
type input "[PERSON_NAME]"
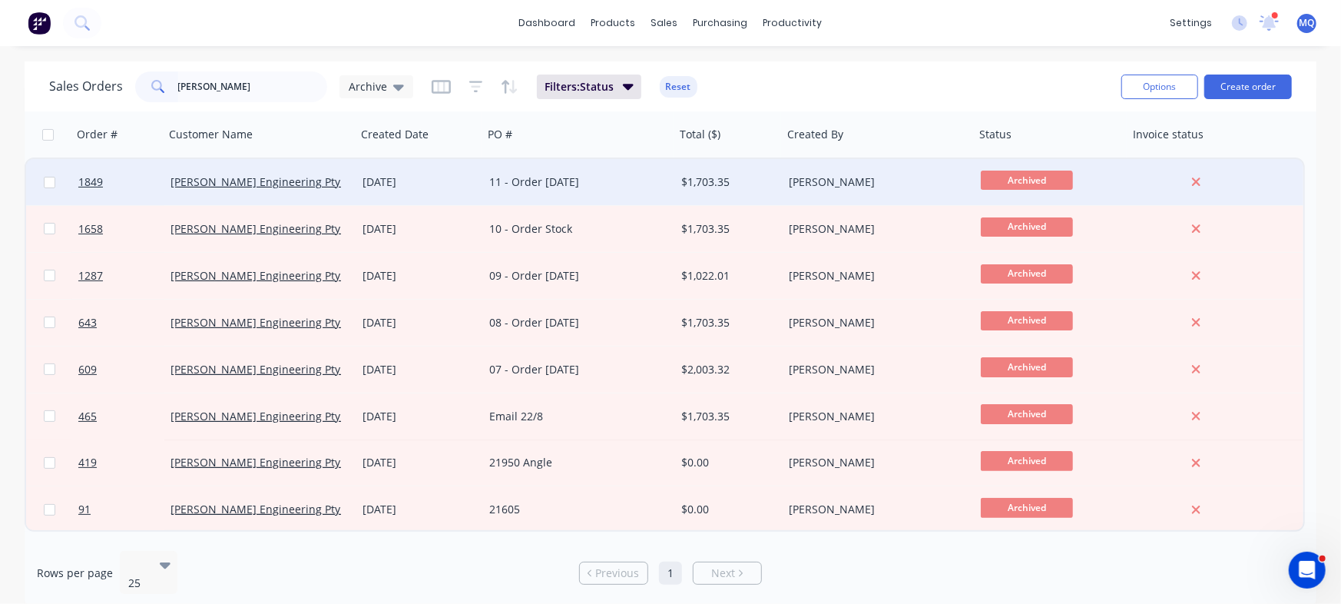
click at [581, 170] on div "11 - Order [DATE]" at bounding box center [579, 182] width 192 height 46
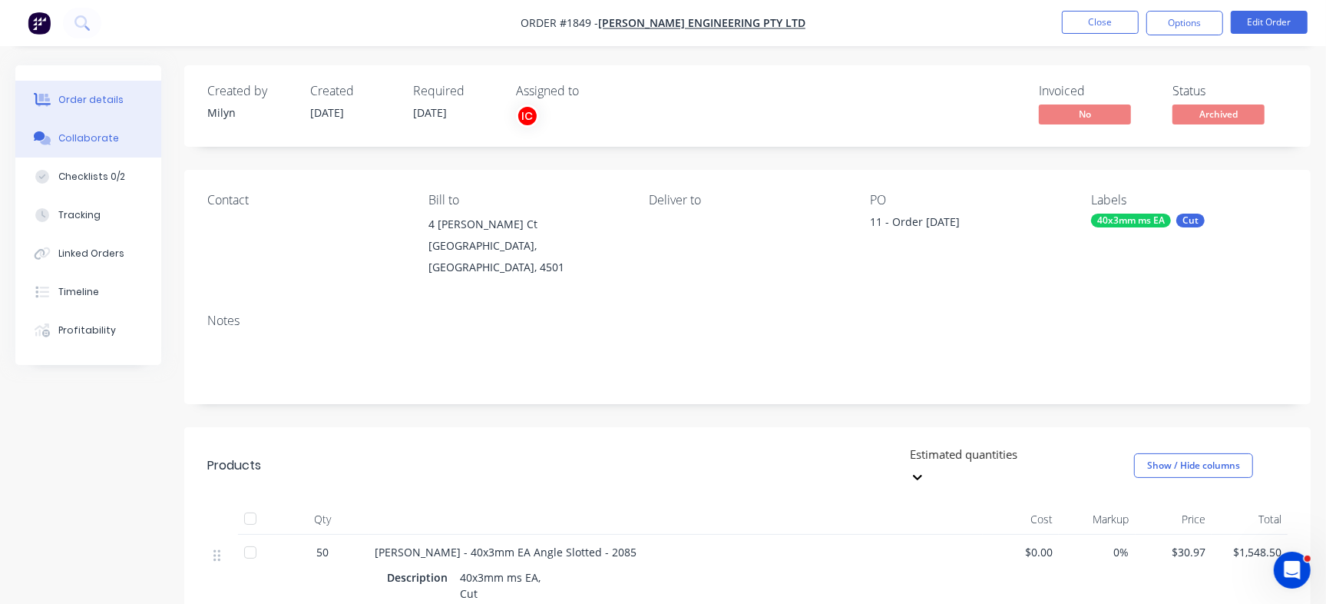
click at [78, 124] on button "Collaborate" at bounding box center [88, 138] width 146 height 38
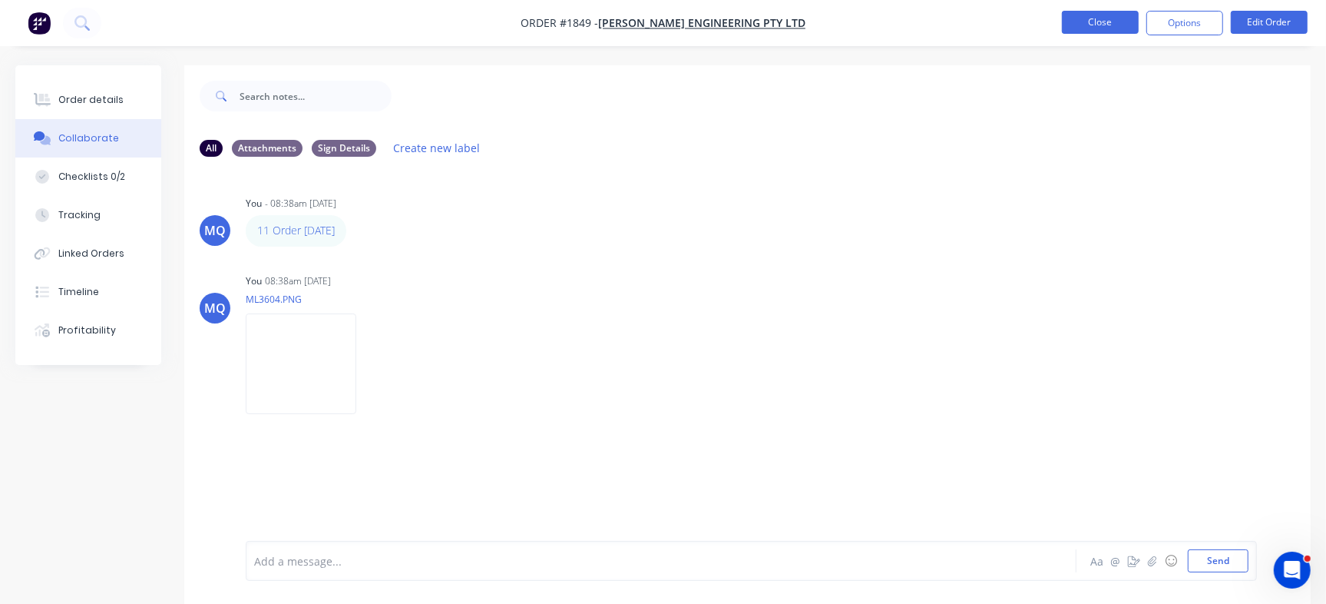
click at [1115, 24] on button "Close" at bounding box center [1100, 22] width 77 height 23
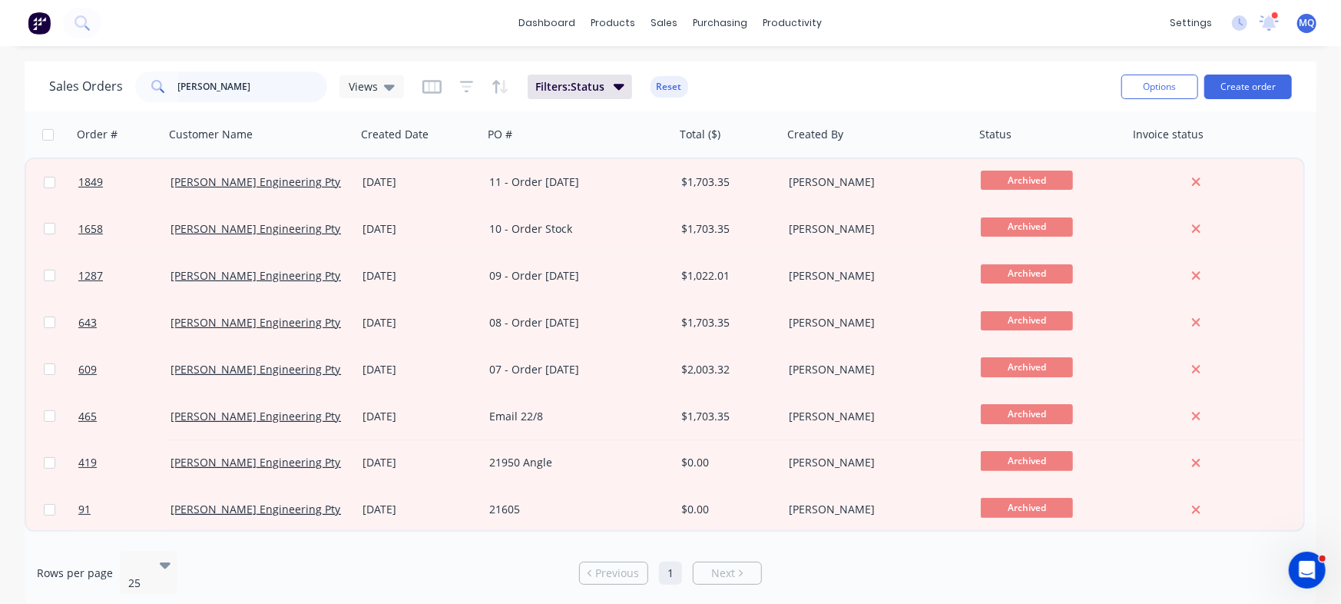
click at [246, 91] on input "[PERSON_NAME]" at bounding box center [253, 86] width 150 height 31
type input "kimberley"
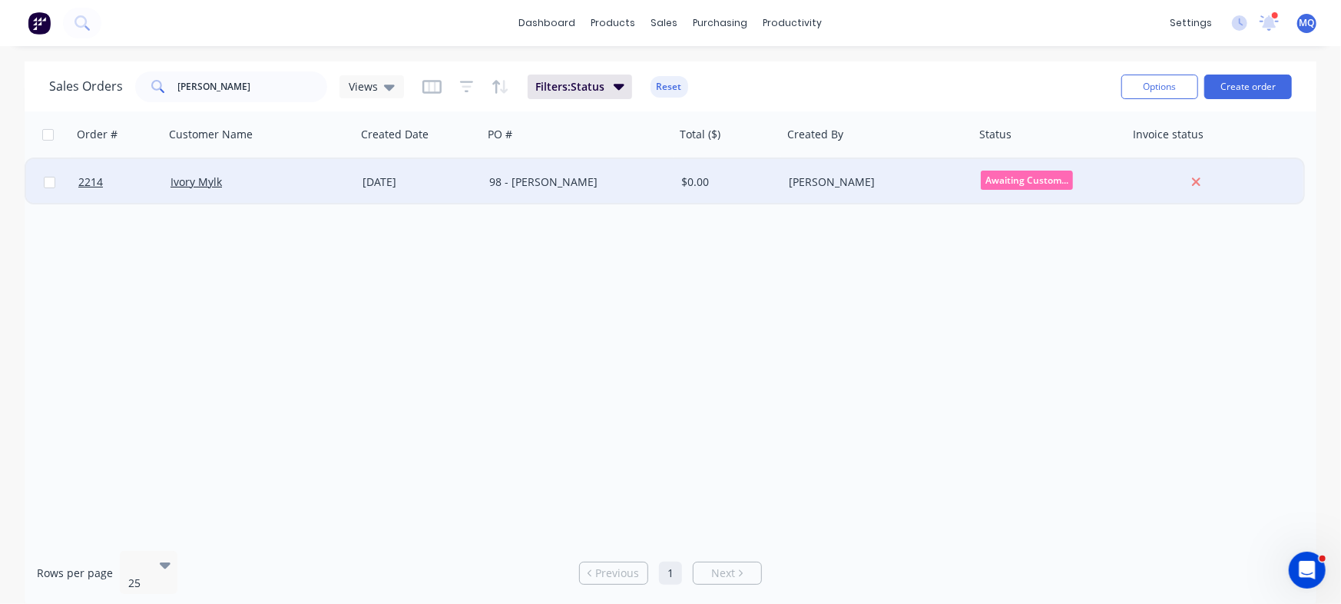
click at [519, 179] on div "98 - Kimberley McPherson" at bounding box center [574, 181] width 170 height 15
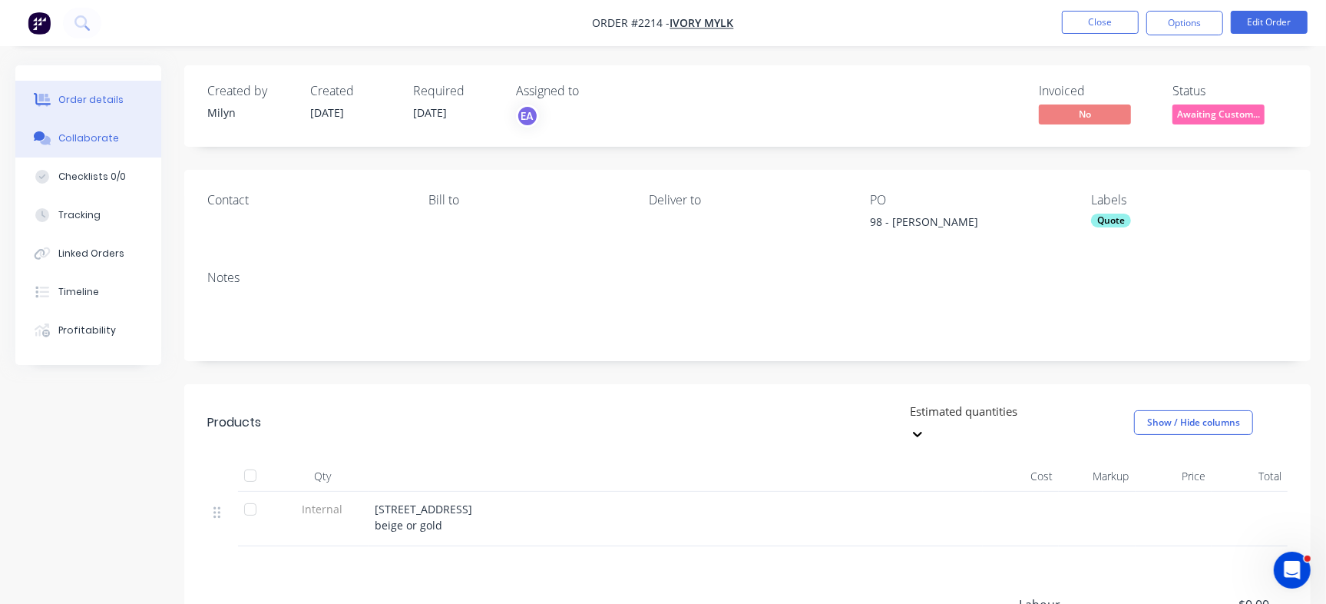
click at [71, 149] on button "Collaborate" at bounding box center [88, 138] width 146 height 38
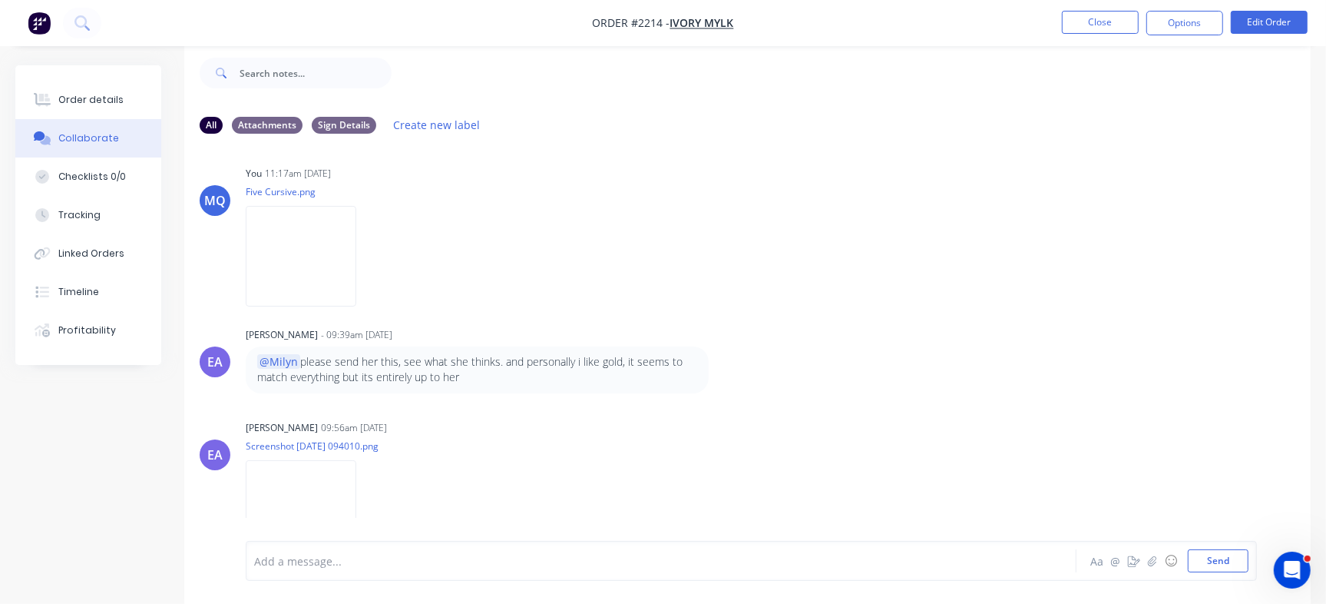
scroll to position [1913, 0]
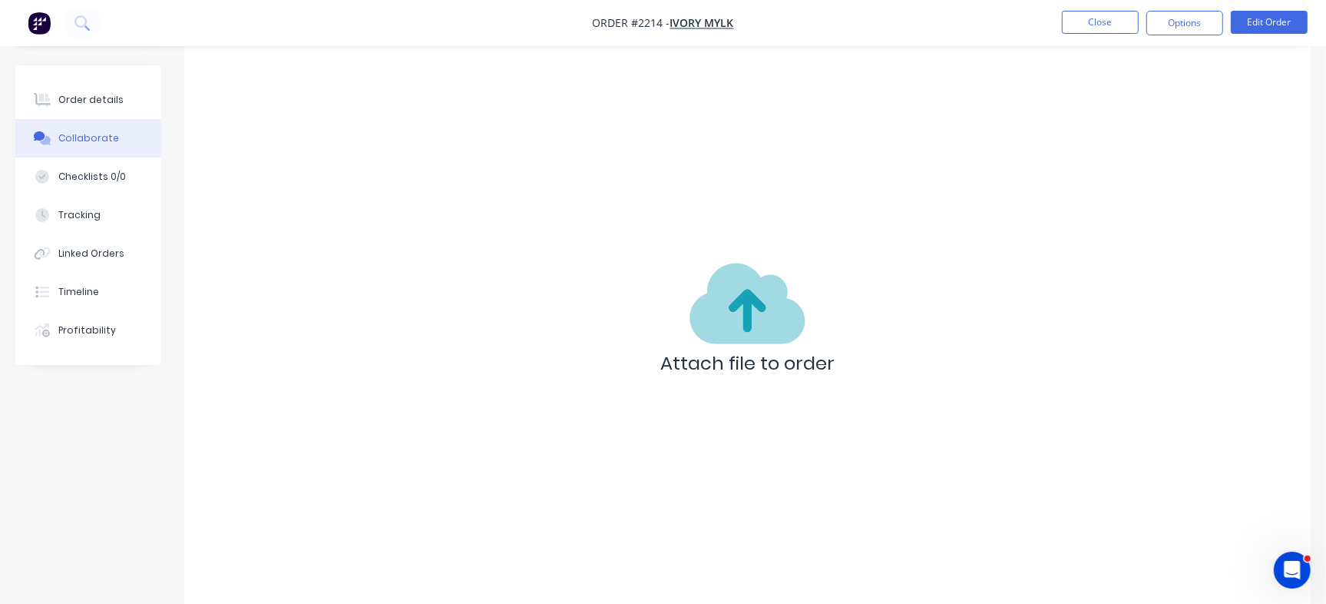
click at [705, 477] on div "Attach file to order" at bounding box center [747, 322] width 1126 height 561
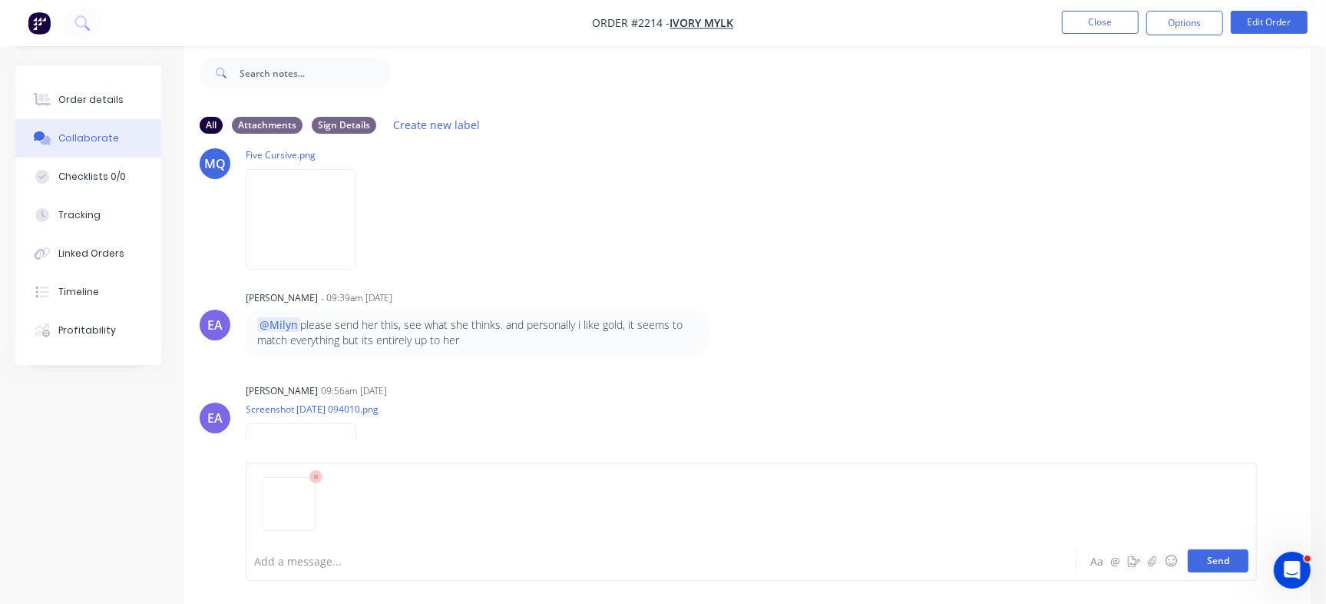
click at [1199, 562] on button "Send" at bounding box center [1218, 560] width 61 height 23
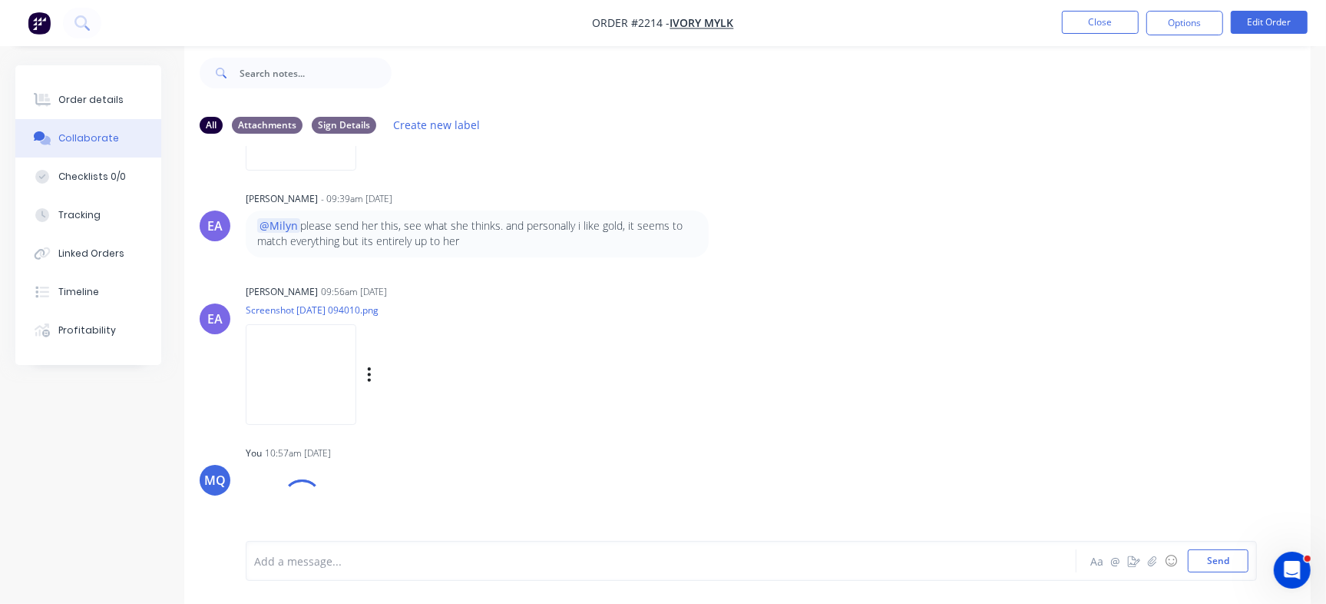
scroll to position [2062, 0]
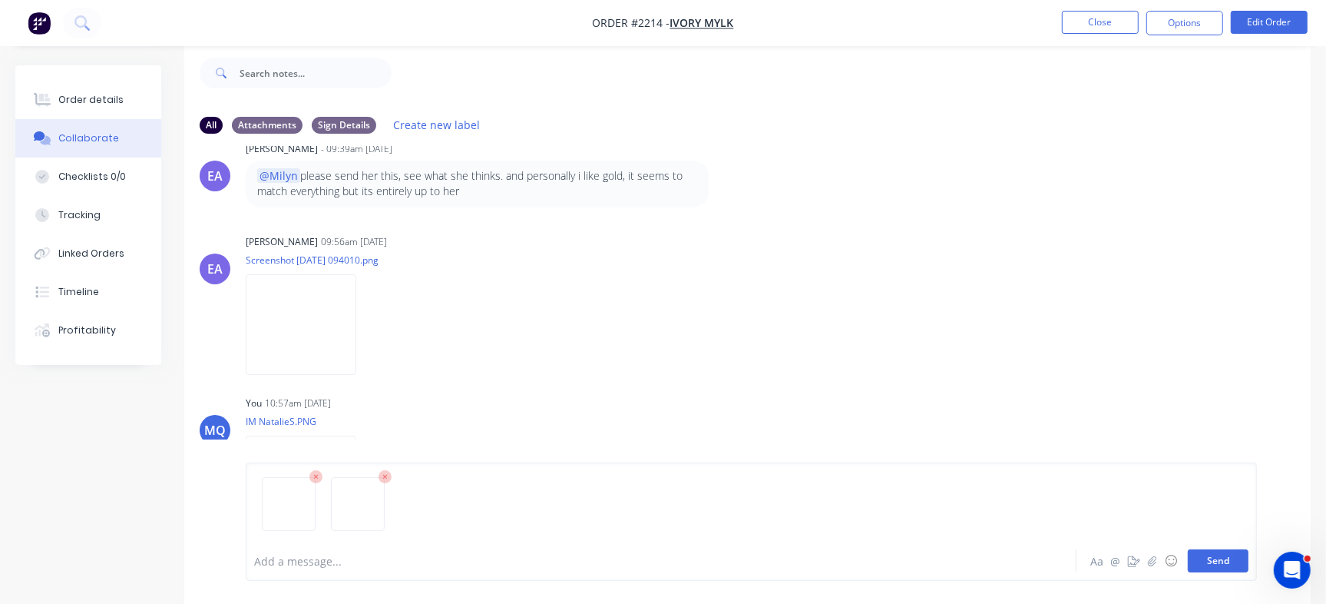
click at [1235, 552] on button "Send" at bounding box center [1218, 560] width 61 height 23
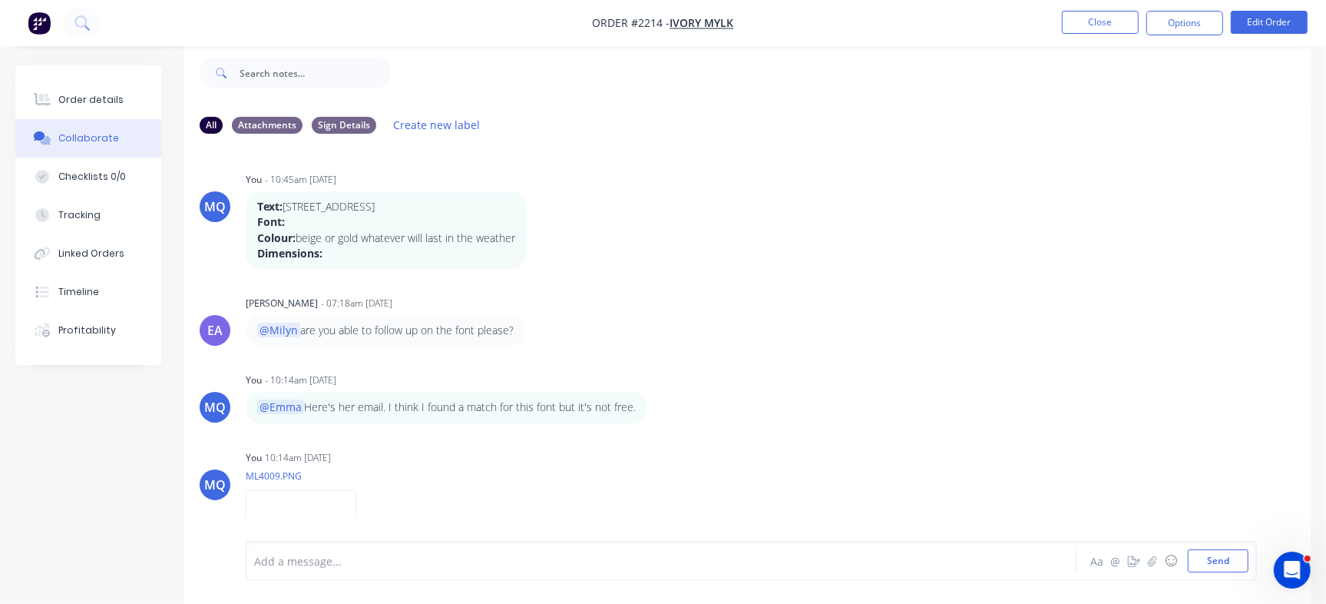
scroll to position [285, 0]
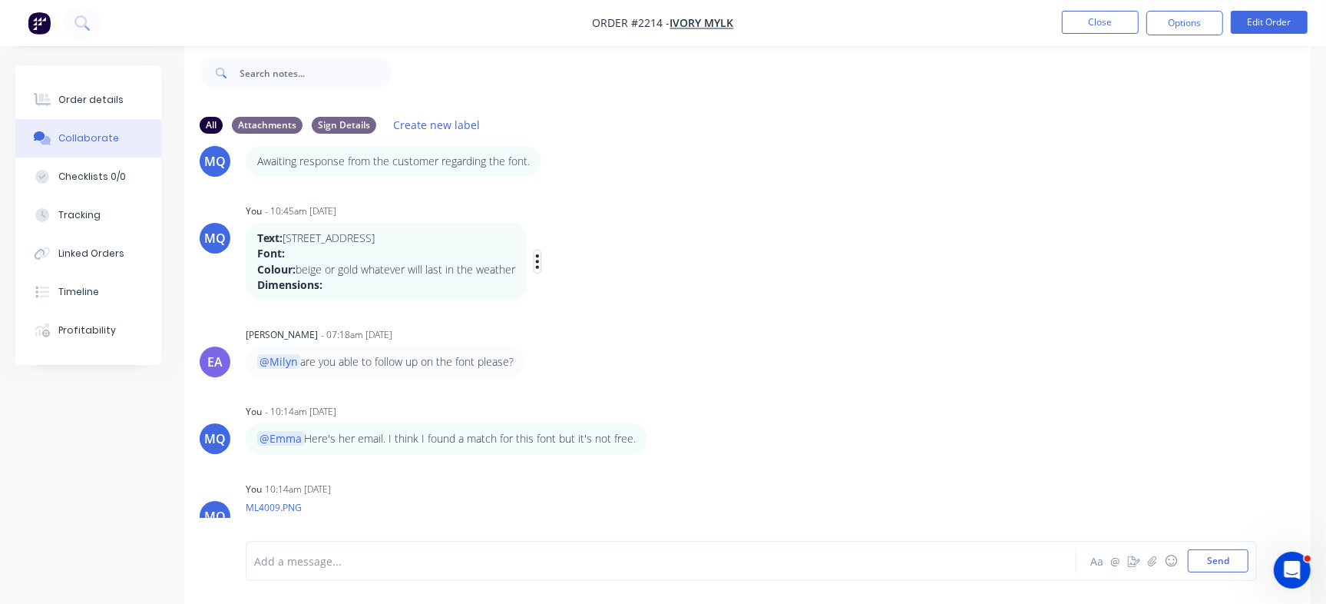
click at [539, 256] on icon "button" at bounding box center [537, 261] width 3 height 14
click at [554, 287] on button "Edit" at bounding box center [593, 288] width 97 height 25
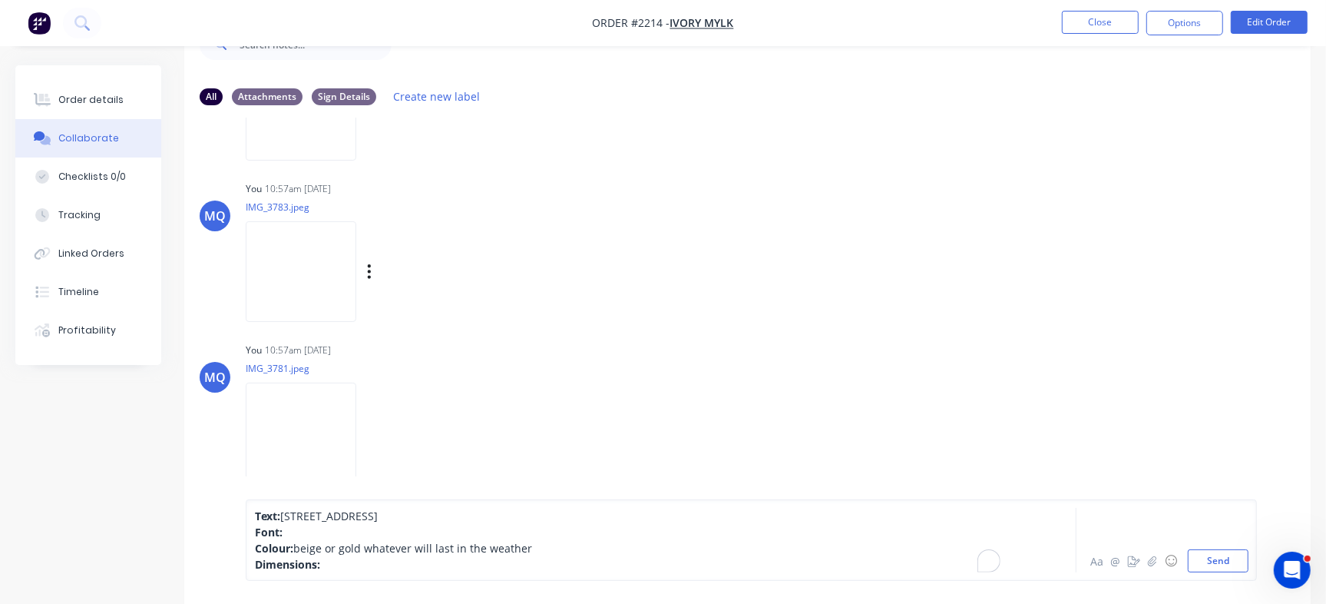
scroll to position [64, 0]
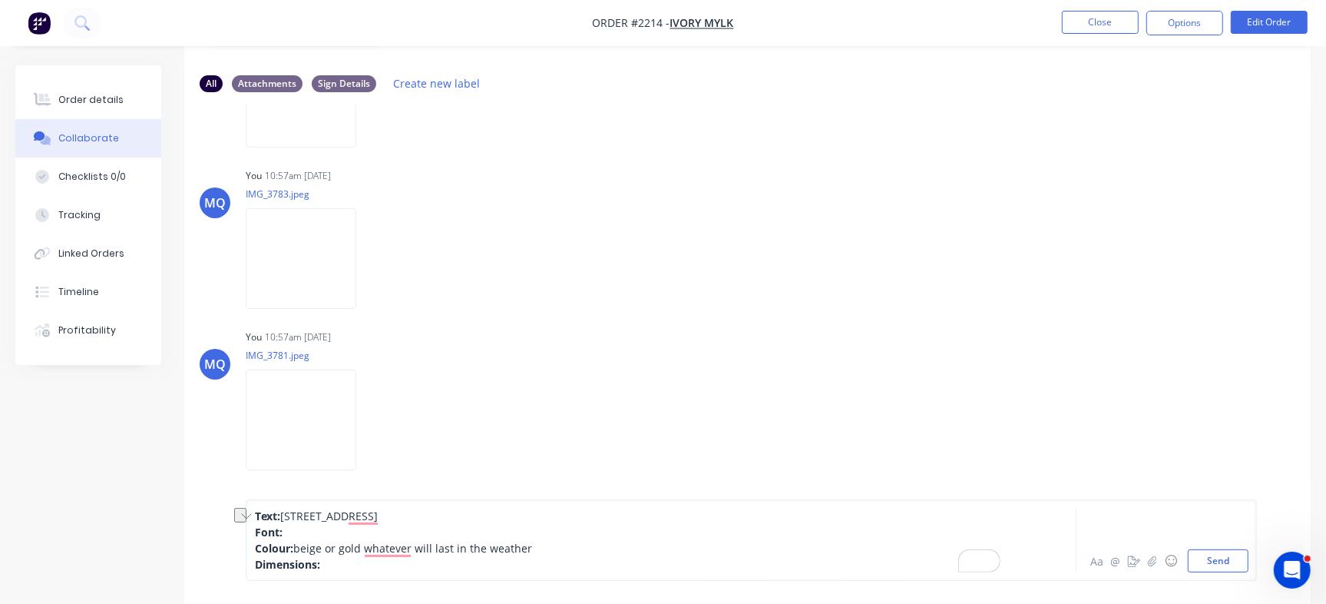
drag, startPoint x: 283, startPoint y: 518, endPoint x: 396, endPoint y: 506, distance: 113.5
click at [396, 506] on div "Text: 30 Macaulay street Font: Colour: beige or gold whatever will last in the …" at bounding box center [751, 539] width 1011 height 81
click at [311, 534] on div "Font:" at bounding box center [627, 532] width 745 height 16
drag, startPoint x: 284, startPoint y: 535, endPoint x: 326, endPoint y: 527, distance: 42.9
click at [326, 527] on div "Font: Cursive" at bounding box center [627, 532] width 745 height 16
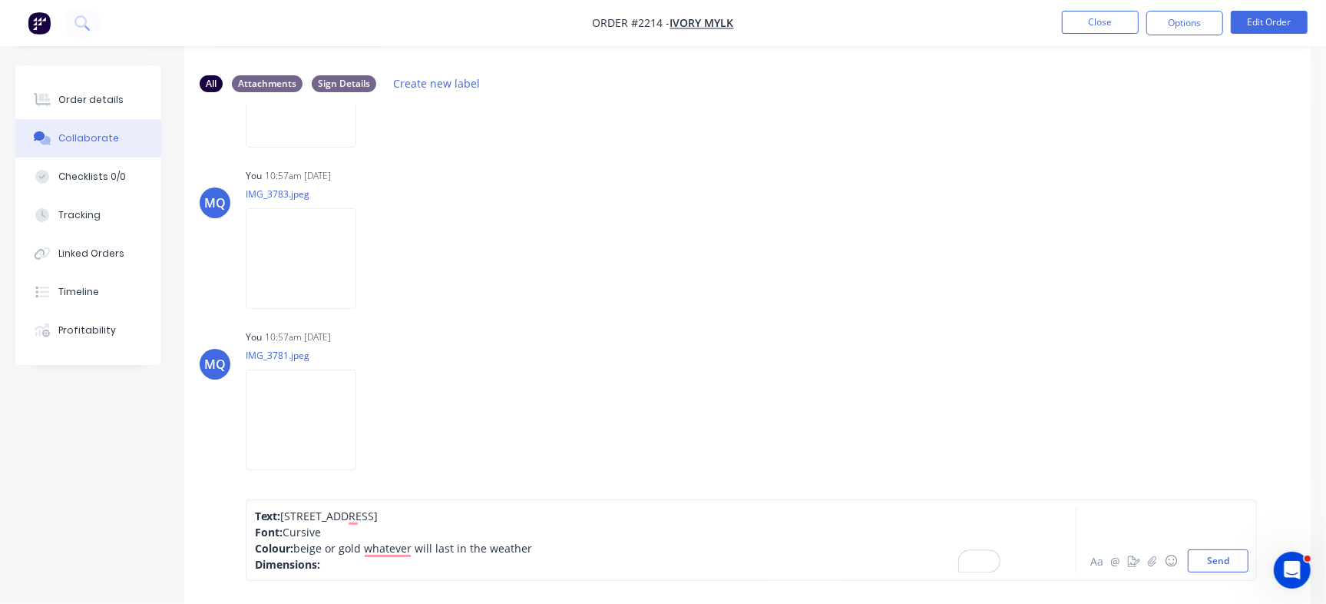
click at [358, 529] on div "Font: Cursive" at bounding box center [627, 532] width 745 height 16
click at [360, 526] on div "Font: Cursive" at bounding box center [627, 532] width 745 height 16
drag, startPoint x: 320, startPoint y: 549, endPoint x: 580, endPoint y: 545, distance: 260.3
click at [580, 545] on div "Colour: beige or gold whatever will last in the weather" at bounding box center [627, 548] width 745 height 16
click at [351, 561] on div "Dimensions:" at bounding box center [627, 564] width 745 height 16
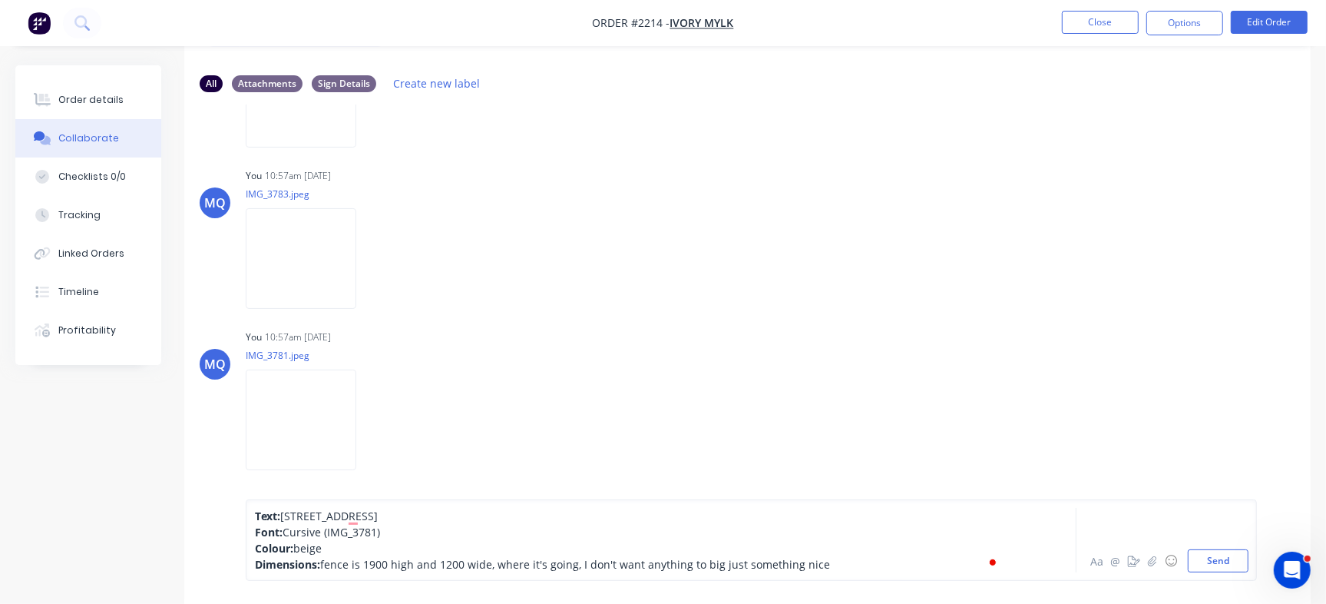
click at [324, 560] on span "fence is 1900 high and 1200 wide, where it's going, I don't want anything to bi…" at bounding box center [575, 564] width 510 height 15
click at [1216, 556] on button "Send" at bounding box center [1218, 560] width 61 height 23
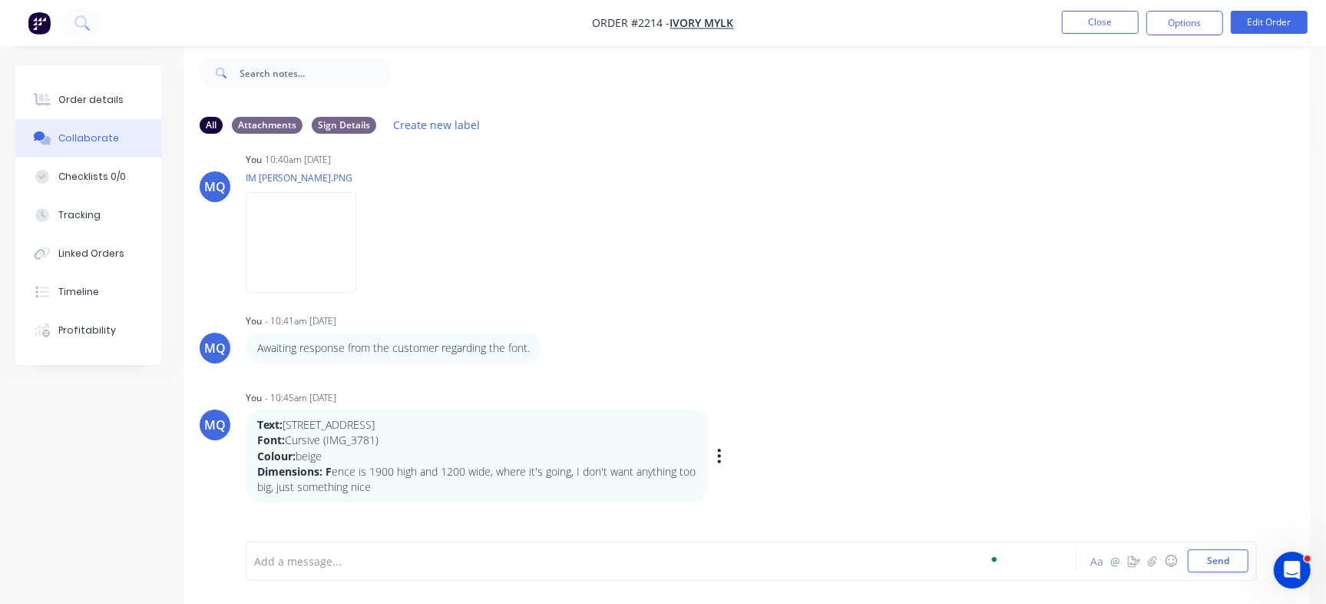
scroll to position [0, 0]
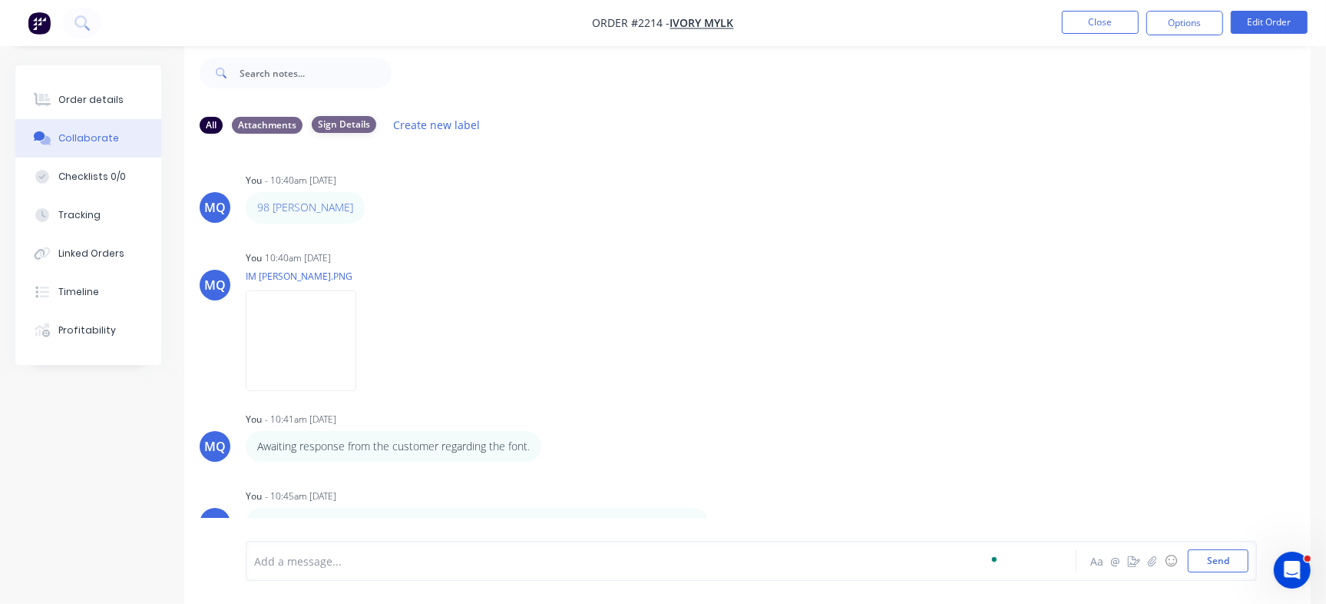
click at [356, 129] on div "Sign Details" at bounding box center [344, 124] width 64 height 17
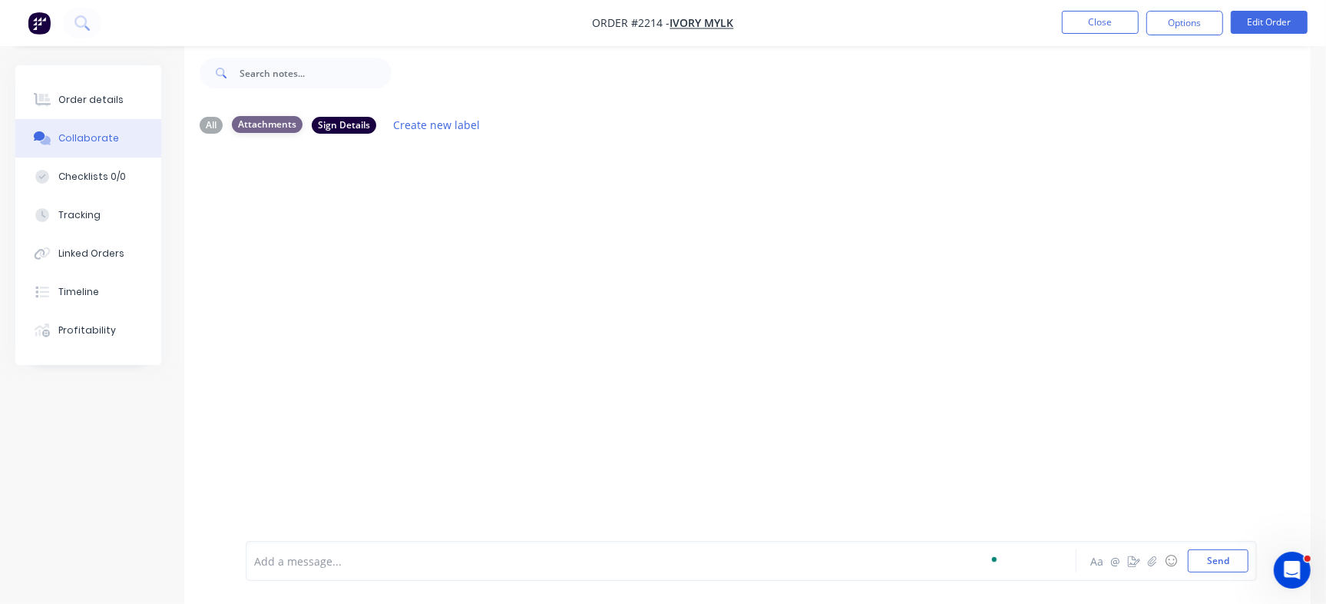
click at [264, 127] on div "Attachments" at bounding box center [267, 124] width 71 height 17
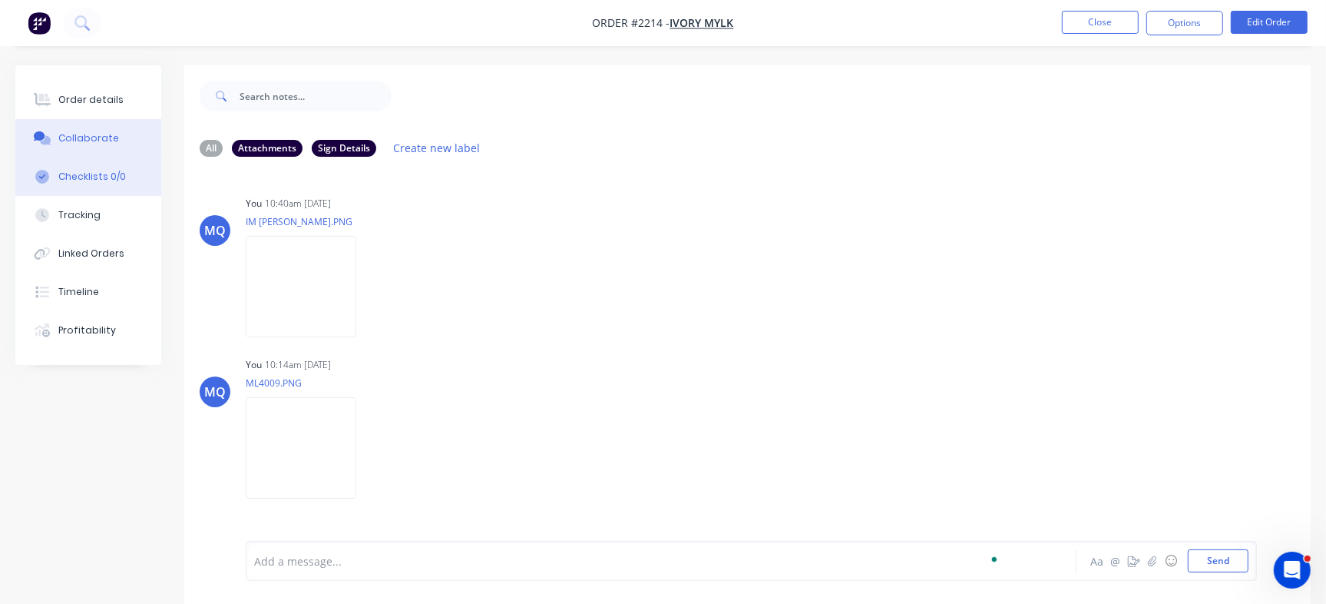
click at [94, 174] on div "Checklists 0/0" at bounding box center [92, 177] width 68 height 14
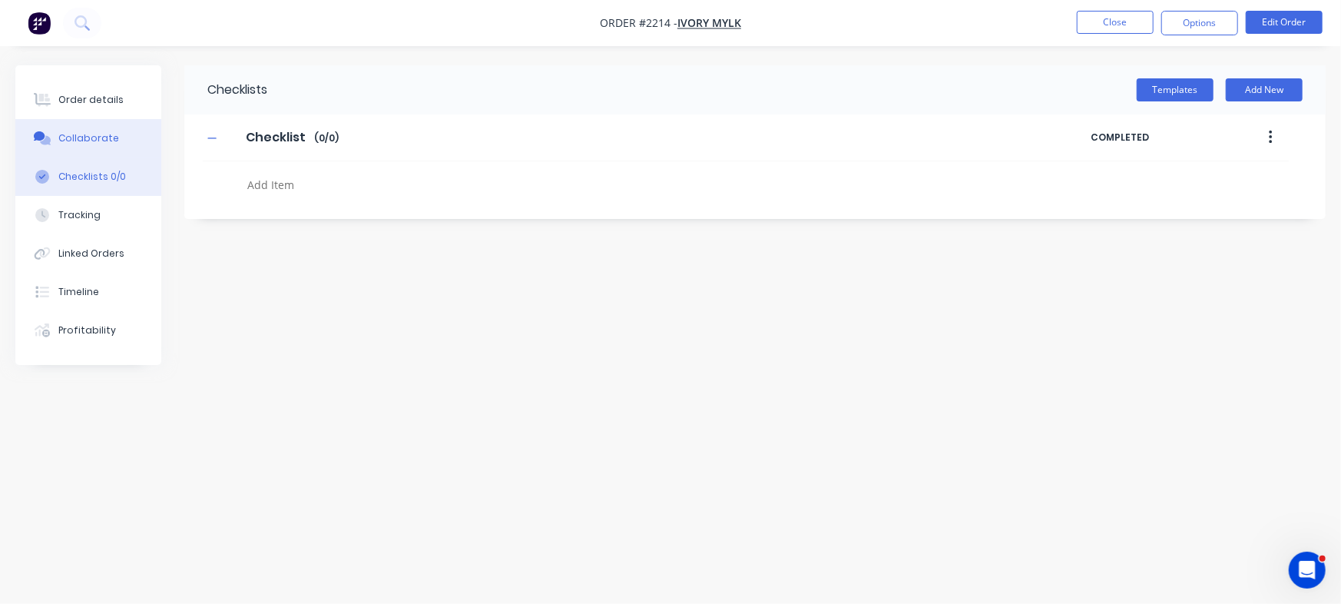
click at [94, 138] on div "Collaborate" at bounding box center [88, 138] width 61 height 14
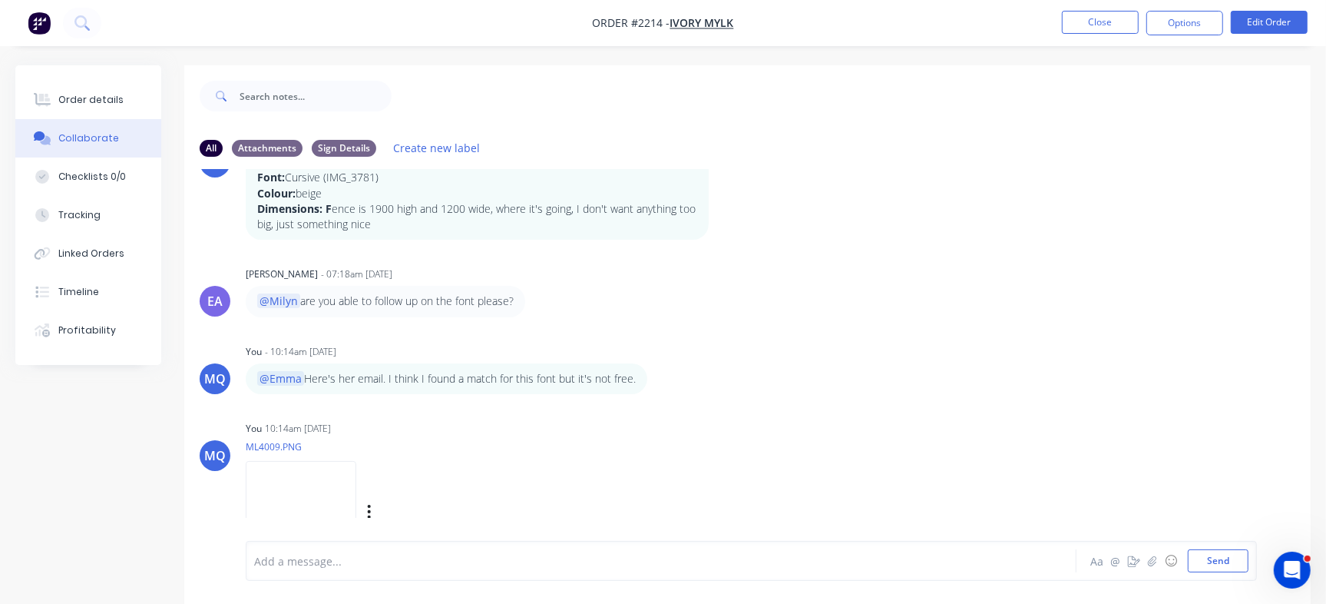
scroll to position [192, 0]
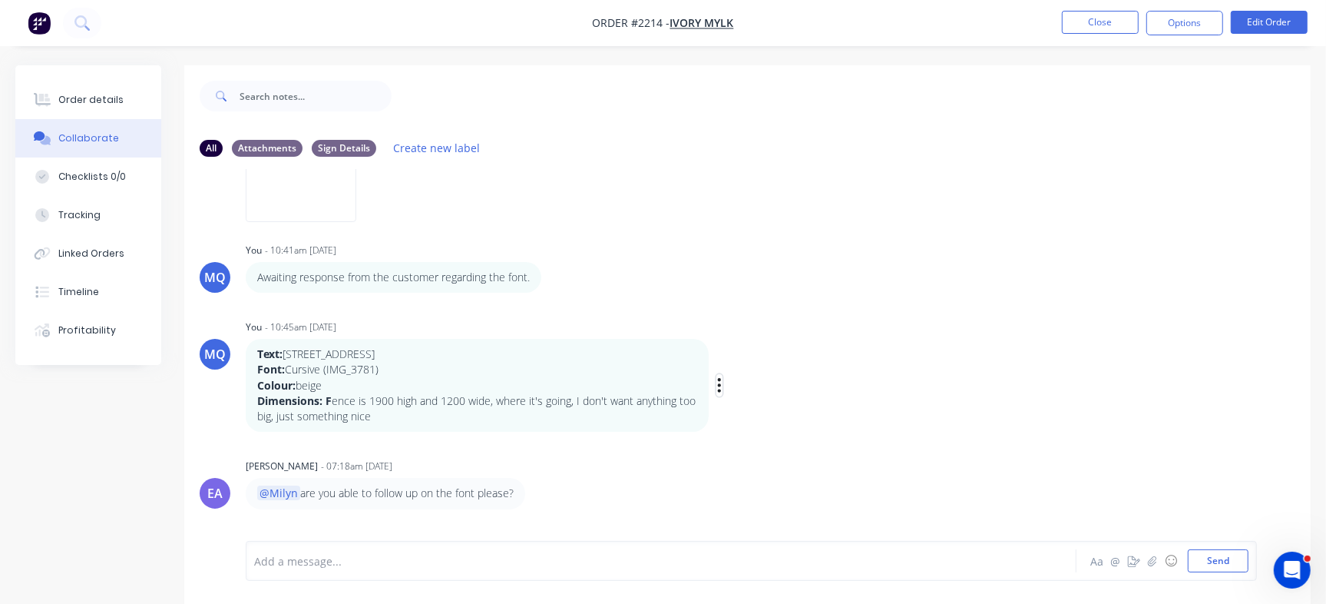
click at [720, 384] on icon "button" at bounding box center [719, 385] width 3 height 14
click at [755, 412] on button "Edit" at bounding box center [775, 412] width 97 height 25
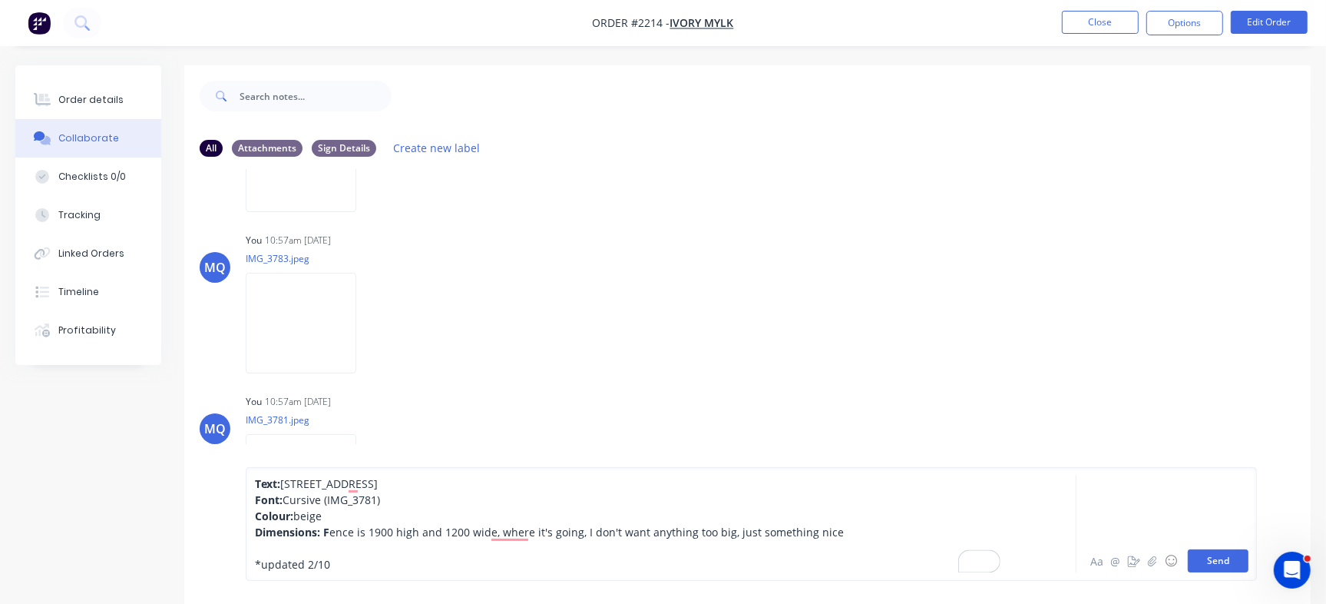
click at [1205, 564] on button "Send" at bounding box center [1218, 560] width 61 height 23
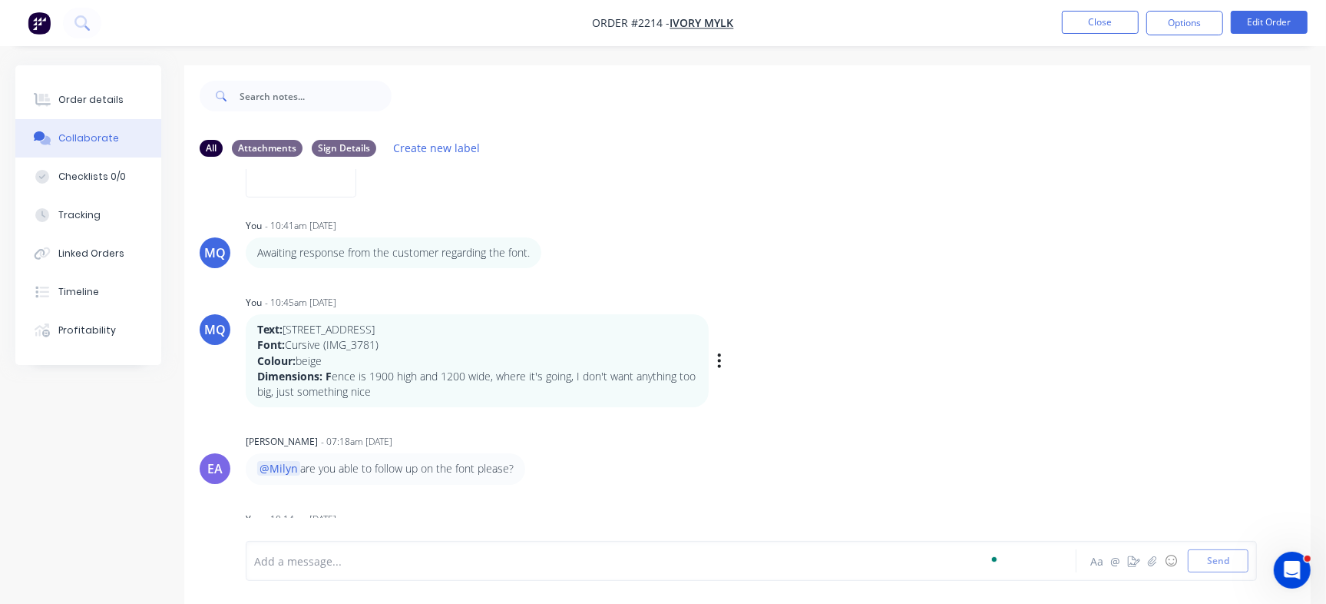
scroll to position [288, 0]
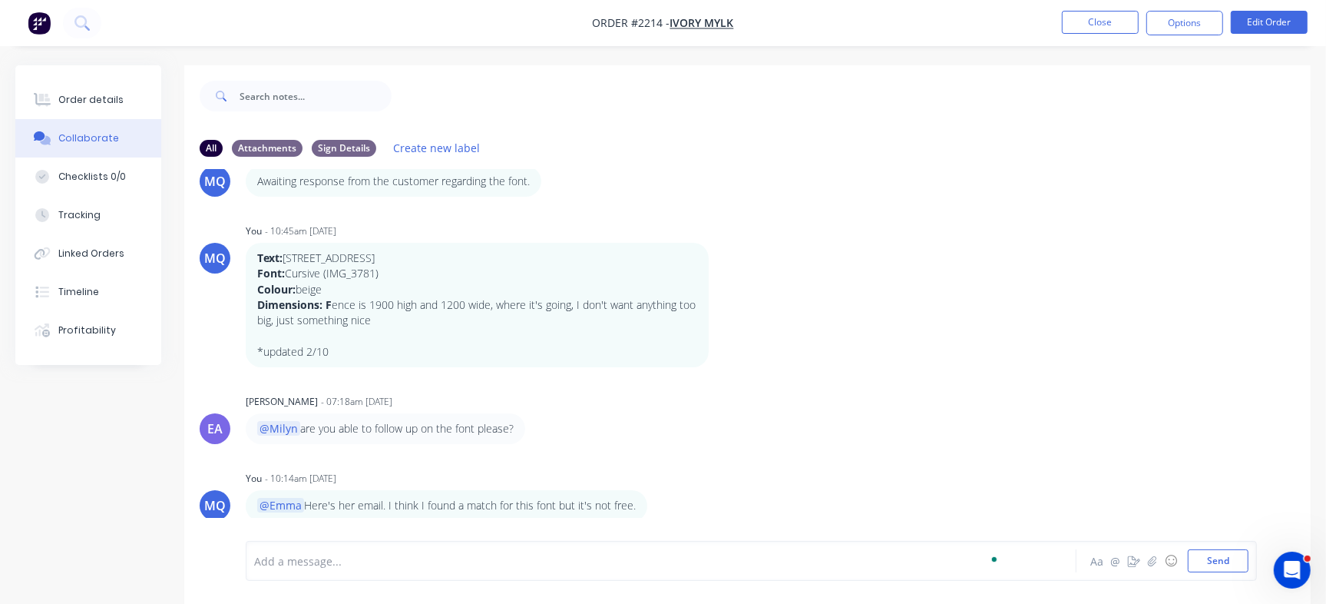
click at [0, 0] on button "button" at bounding box center [0, 0] width 0 height 0
click at [0, 0] on button "Labels" at bounding box center [0, 0] width 0 height 0
click at [787, 354] on div at bounding box center [784, 361] width 31 height 31
click at [1089, 286] on div "MQ You - 10:45am 01/09/25 Create new label Sign Details edit Text: 30 Macaulay …" at bounding box center [747, 293] width 1126 height 147
click at [347, 144] on div "Sign Details" at bounding box center [344, 147] width 64 height 17
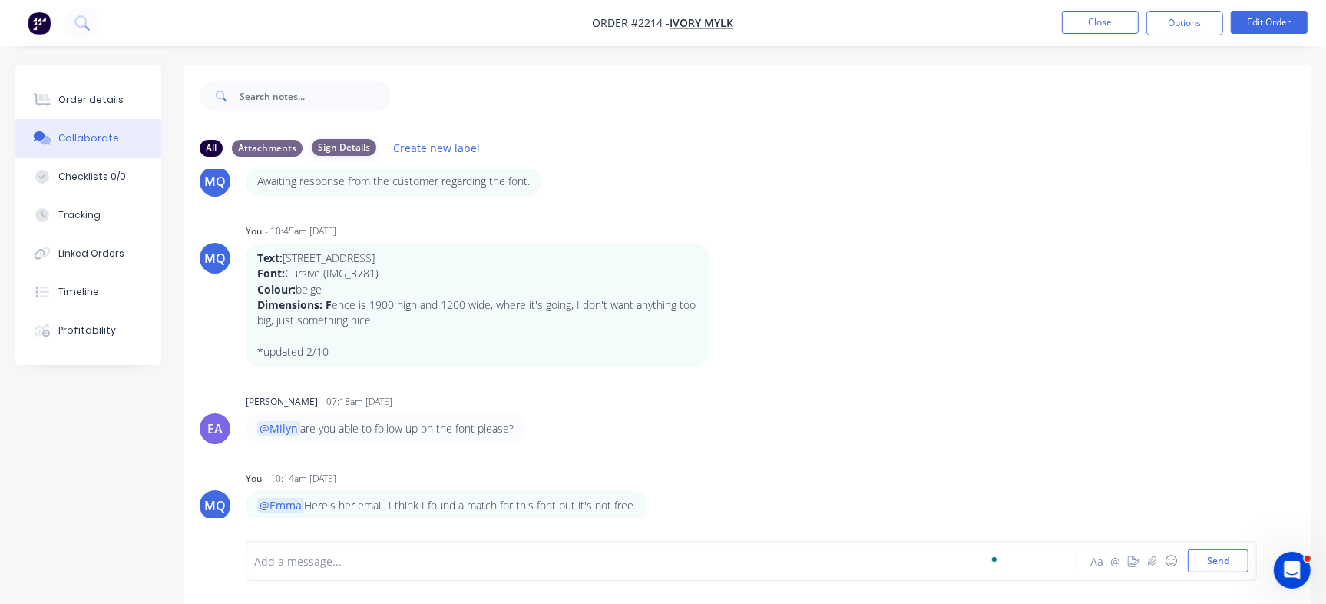
scroll to position [0, 0]
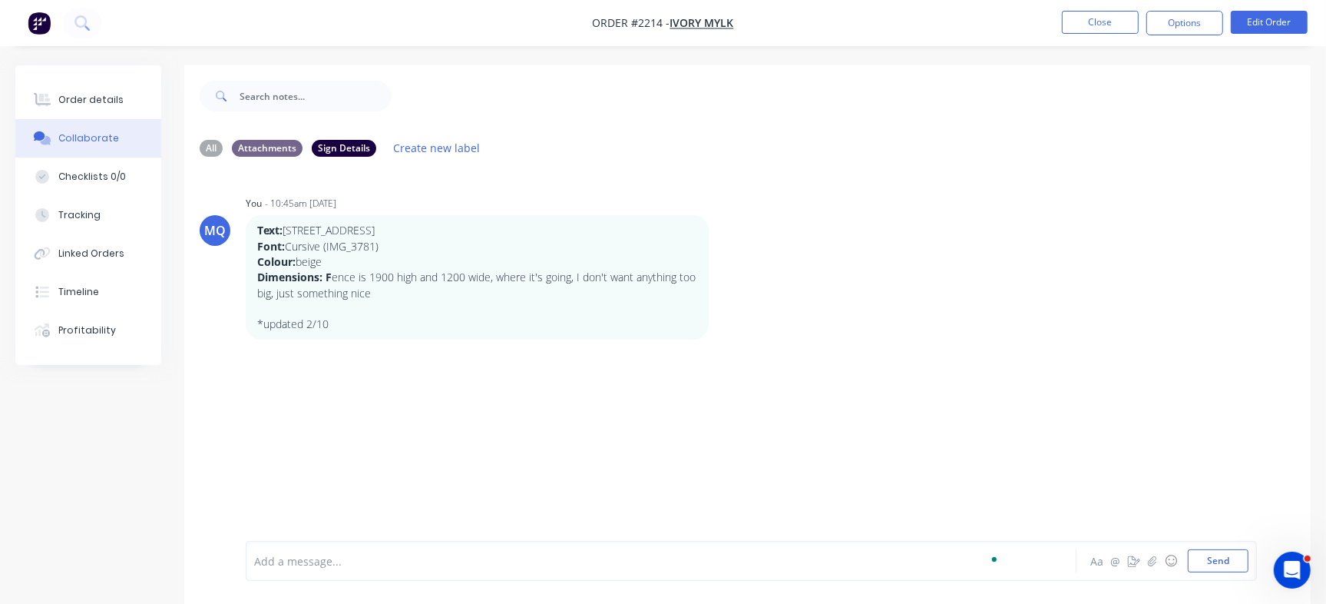
click at [269, 164] on div "All Attachments Sign Details Create new label" at bounding box center [747, 148] width 1126 height 42
click at [255, 151] on div "Attachments" at bounding box center [267, 147] width 71 height 17
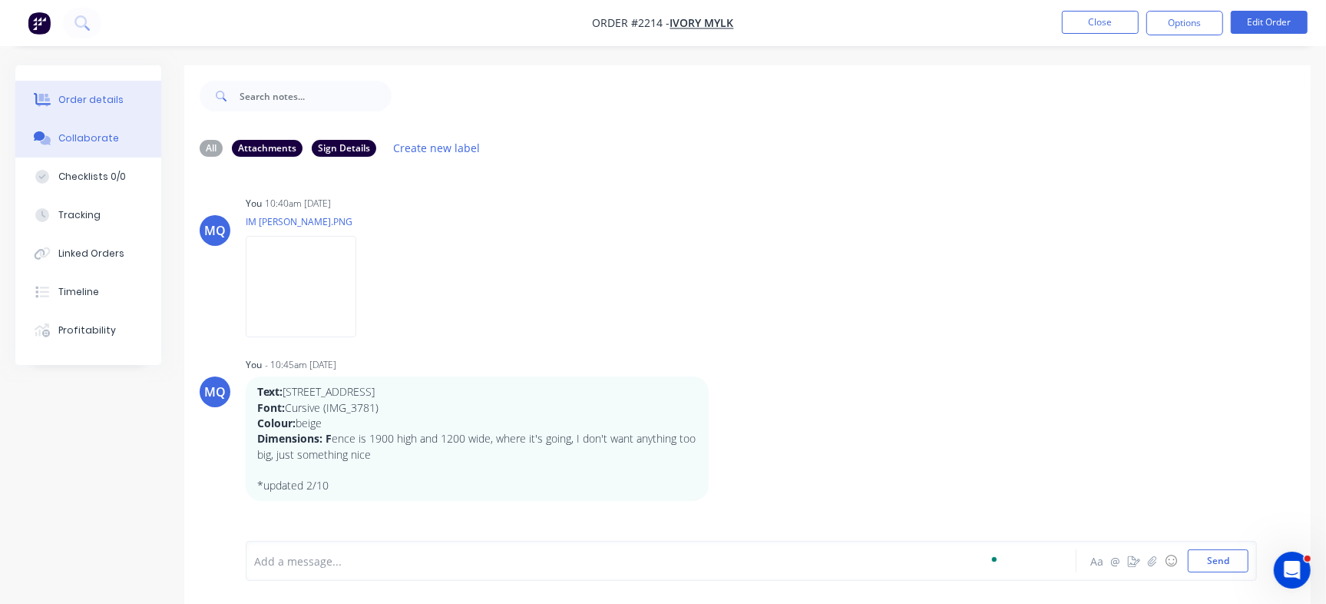
click at [71, 93] on div "Order details" at bounding box center [90, 100] width 65 height 14
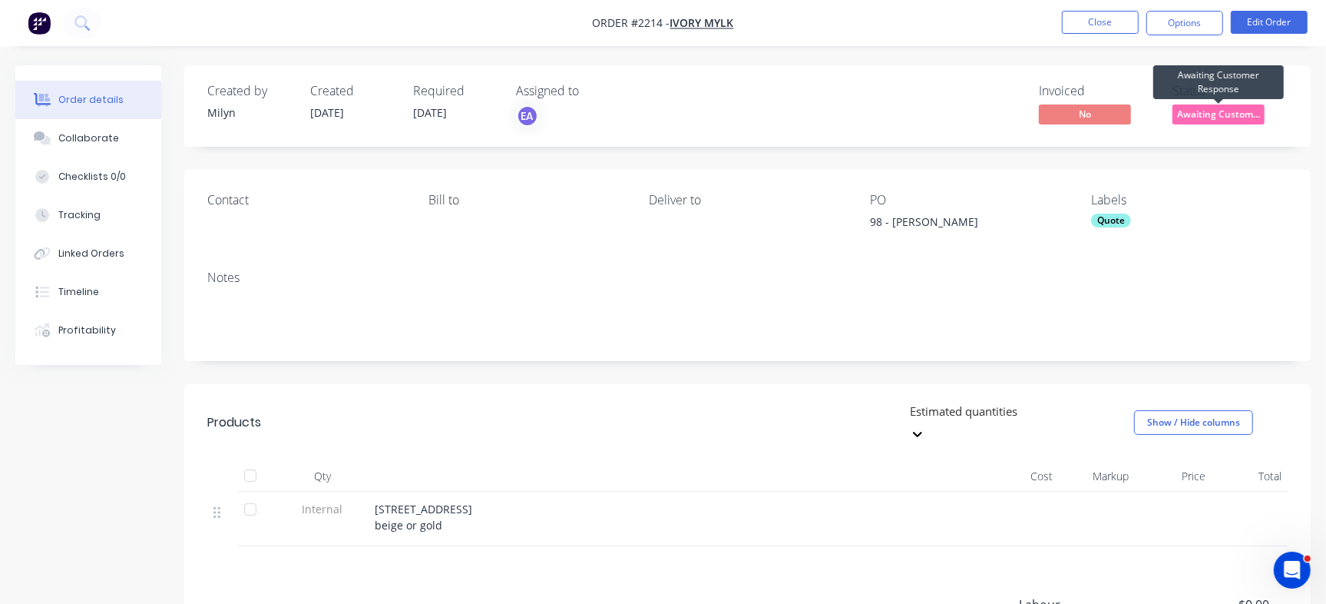
click at [1189, 113] on span "Awaiting Custom..." at bounding box center [1218, 113] width 92 height 19
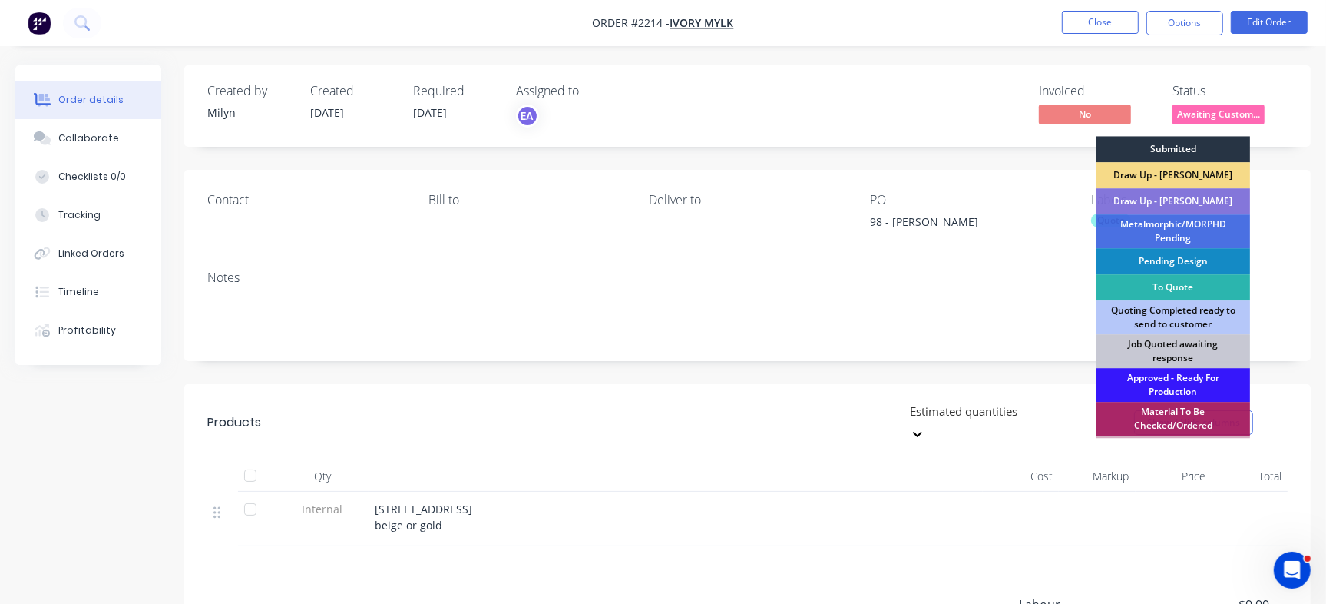
click at [1160, 154] on div "Submitted" at bounding box center [1173, 149] width 154 height 26
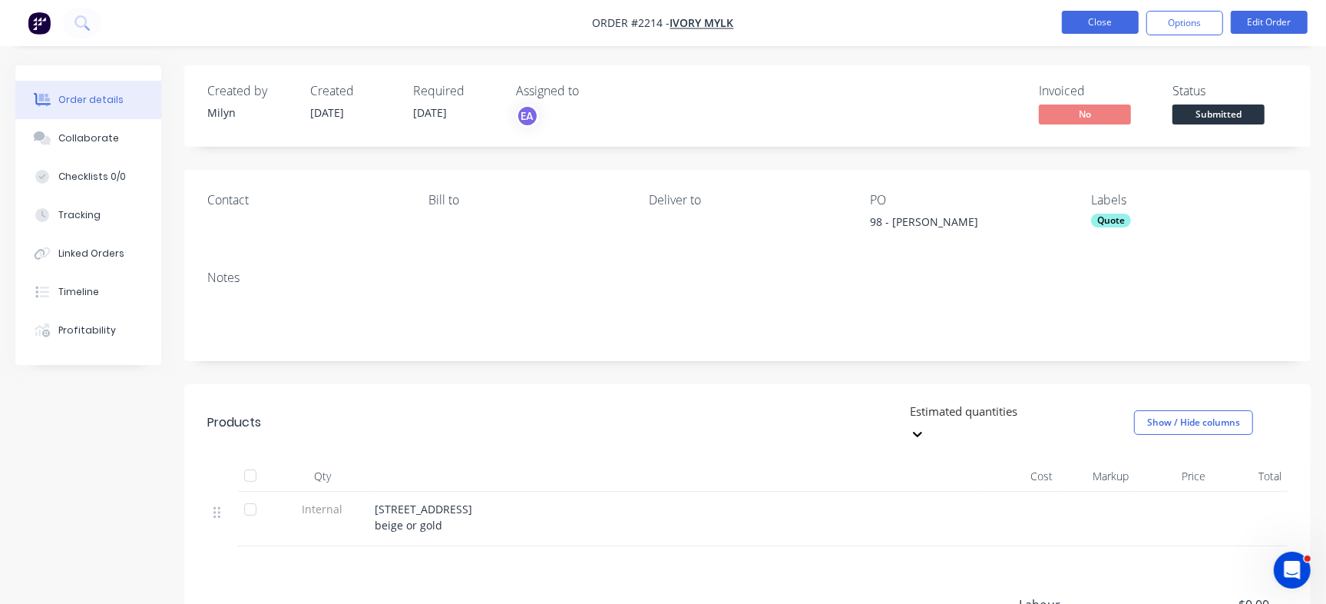
click at [1106, 25] on button "Close" at bounding box center [1100, 22] width 77 height 23
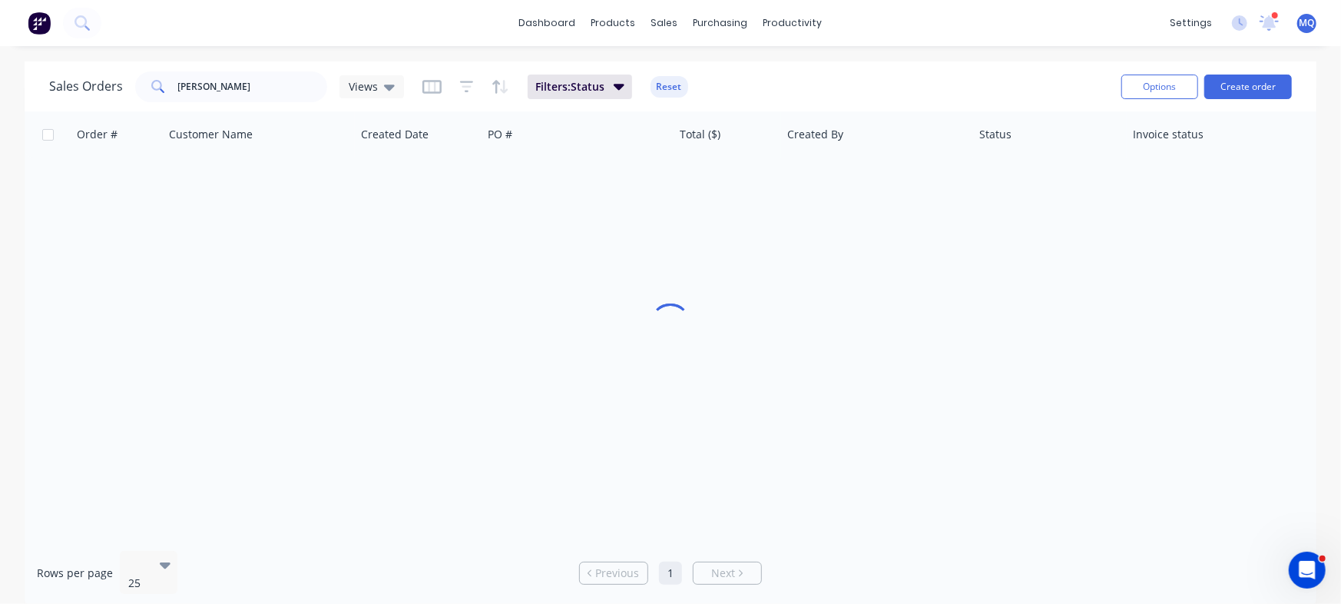
click at [1304, 21] on span "MQ" at bounding box center [1306, 23] width 15 height 14
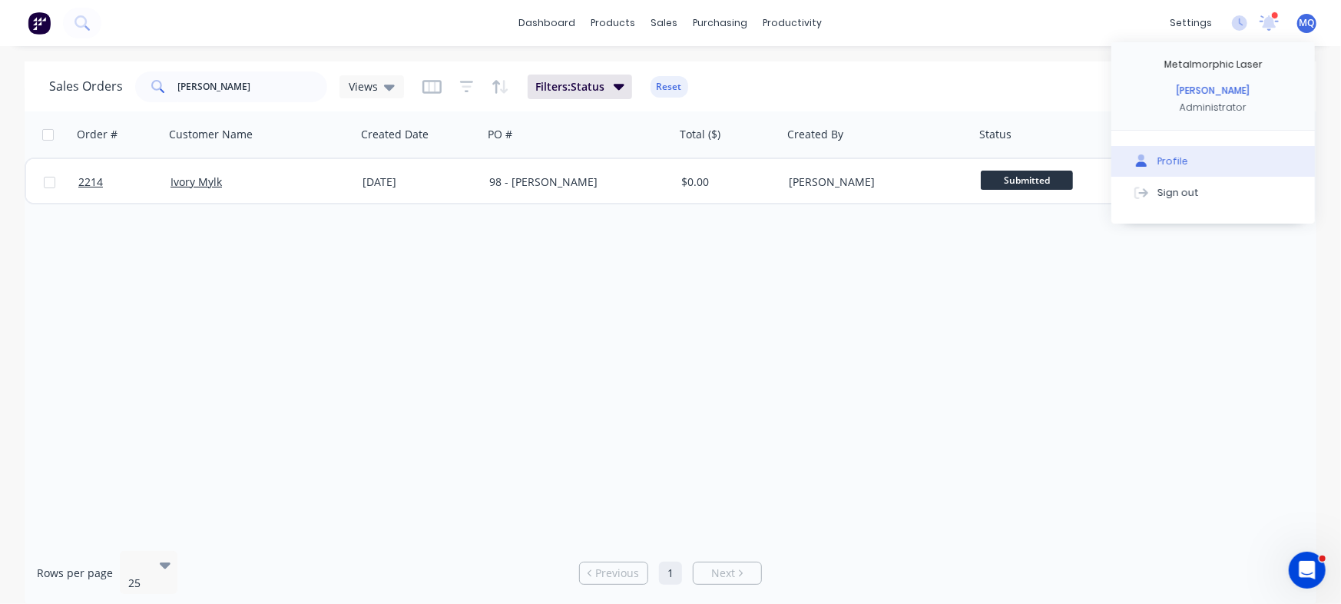
click at [1162, 160] on div "Profile" at bounding box center [1172, 161] width 31 height 14
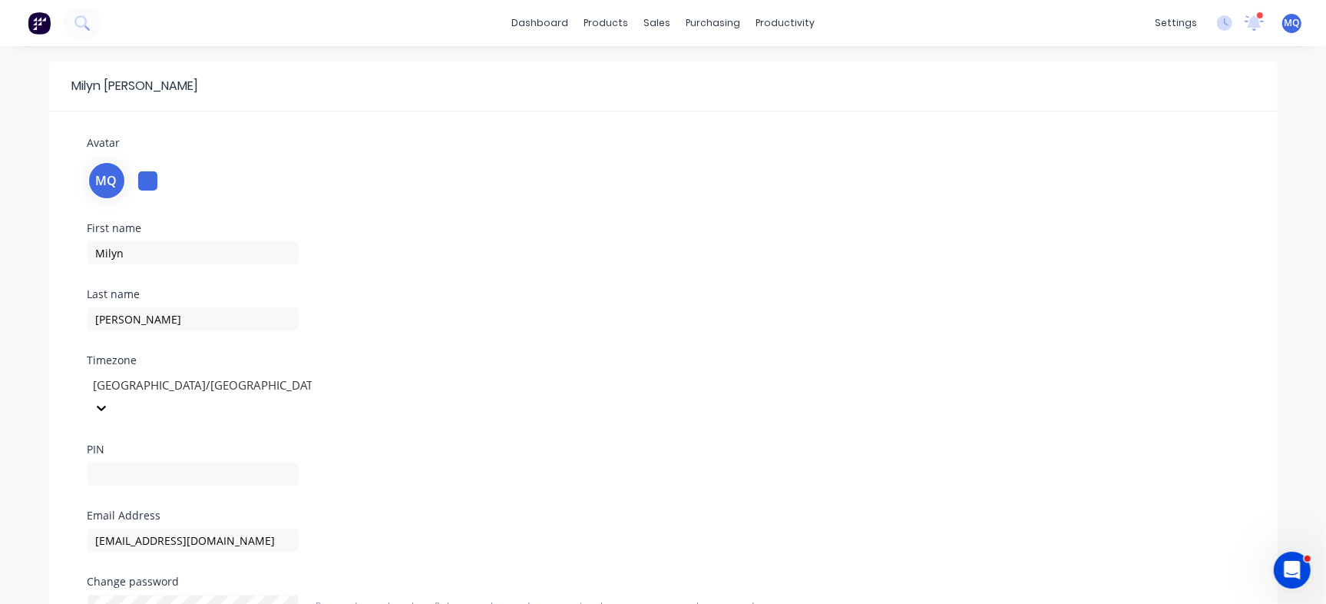
click at [147, 182] on div at bounding box center [147, 180] width 19 height 19
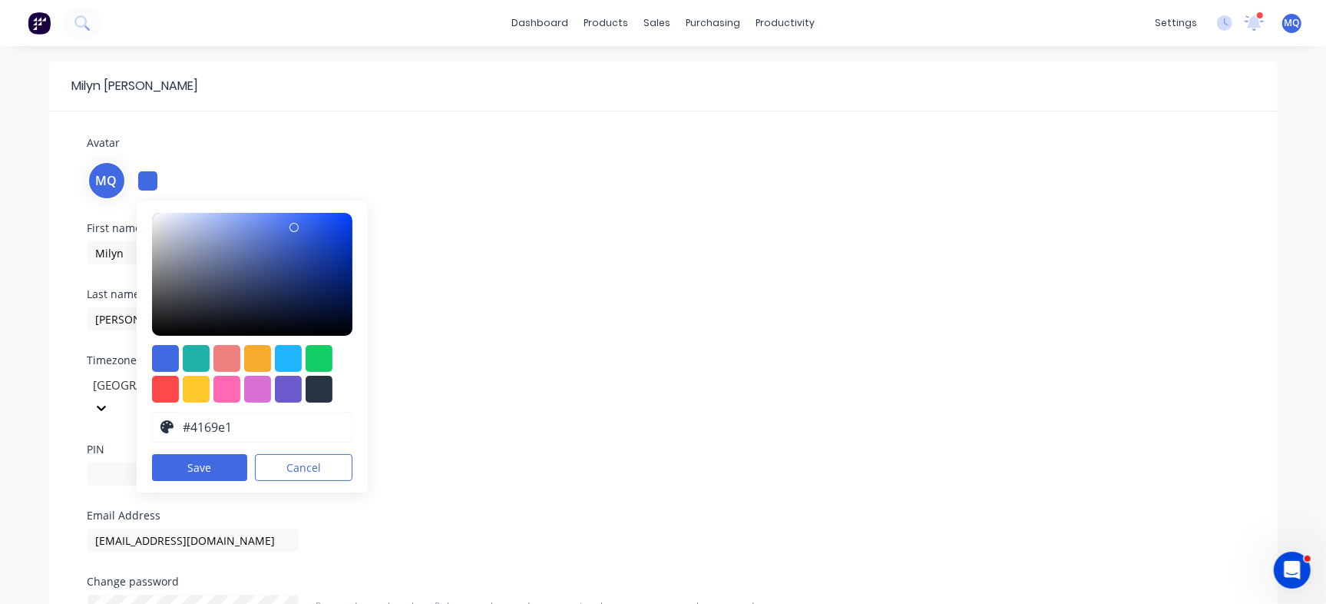
click at [111, 177] on span "MQ" at bounding box center [106, 180] width 21 height 18
click at [150, 182] on div at bounding box center [147, 180] width 19 height 19
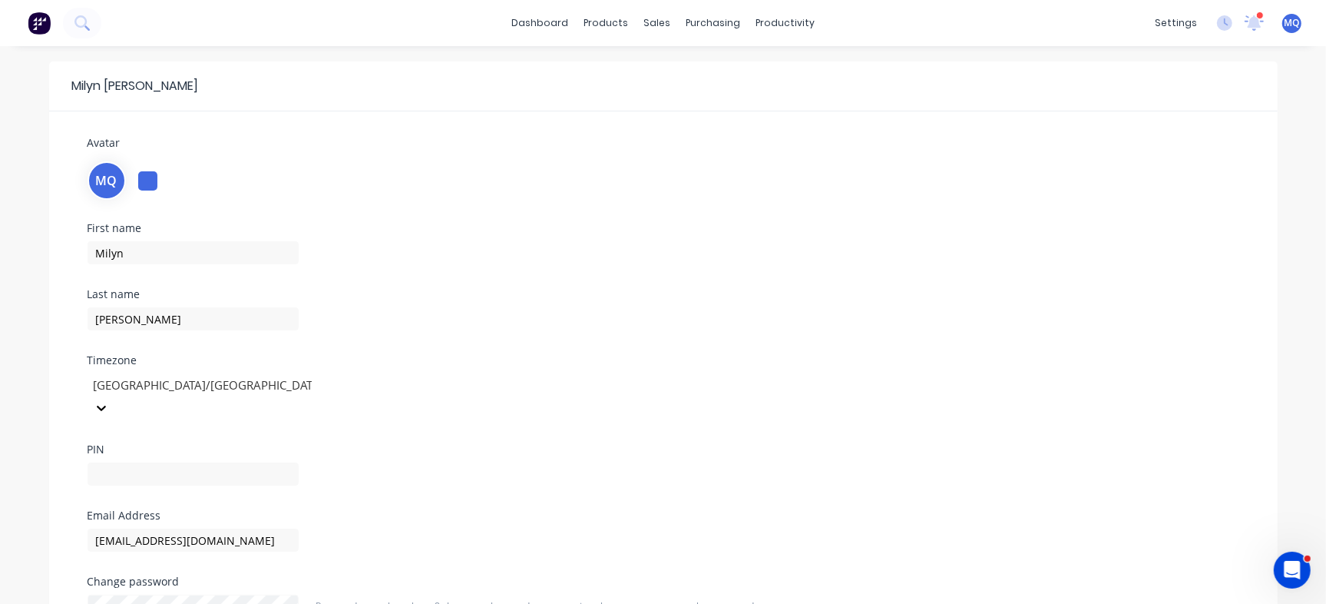
click at [150, 181] on div at bounding box center [147, 180] width 19 height 19
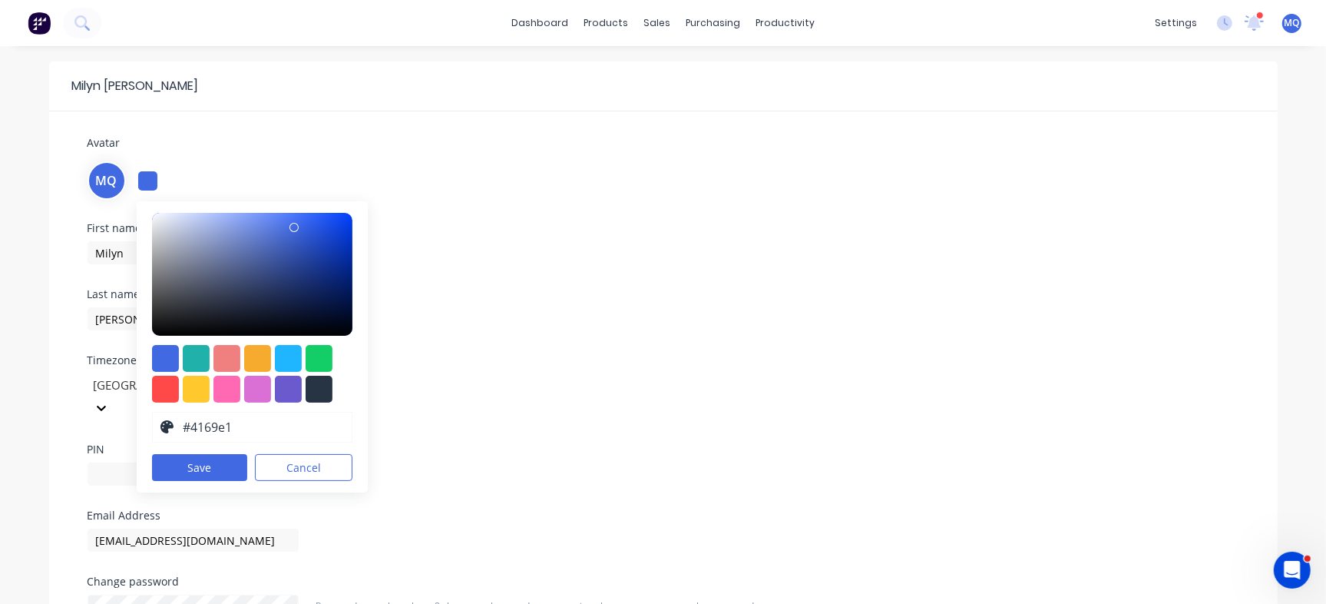
drag, startPoint x: 191, startPoint y: 425, endPoint x: 257, endPoint y: 448, distance: 69.9
click at [405, 419] on div "Avatar MQ #4169E1 hex #4169e1 Save Cancel First name Milyn Last name Quinones T…" at bounding box center [663, 440] width 1182 height 613
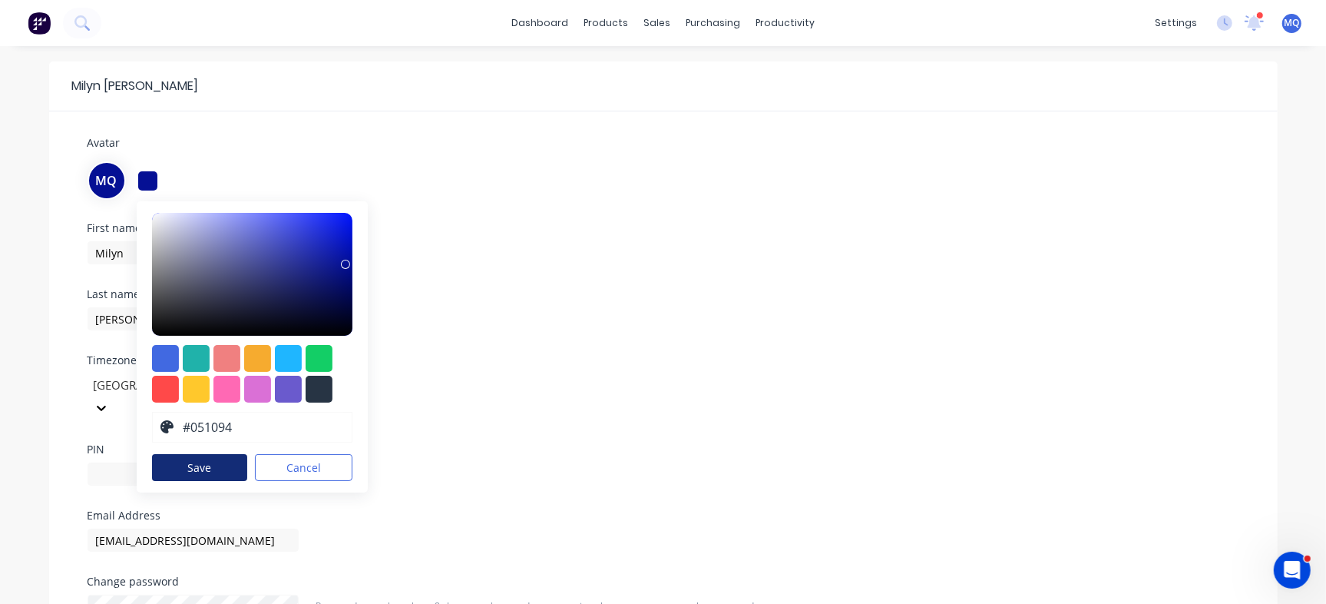
type input "#051094"
click at [207, 469] on button "Save" at bounding box center [200, 467] width 96 height 27
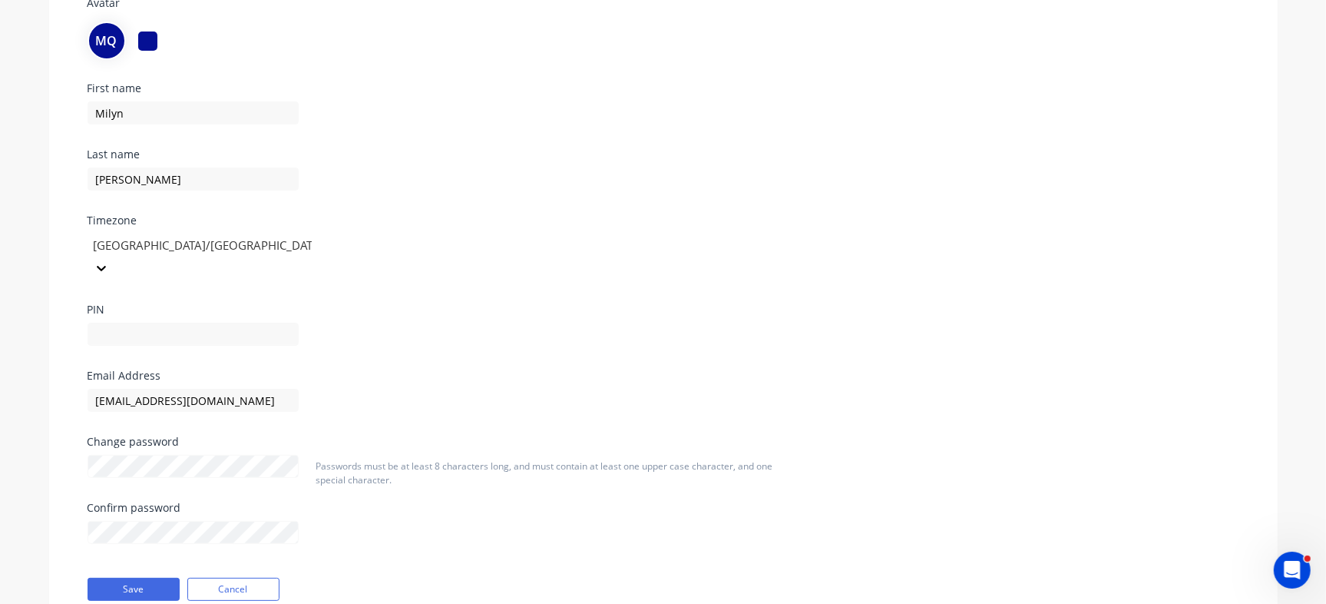
scroll to position [182, 0]
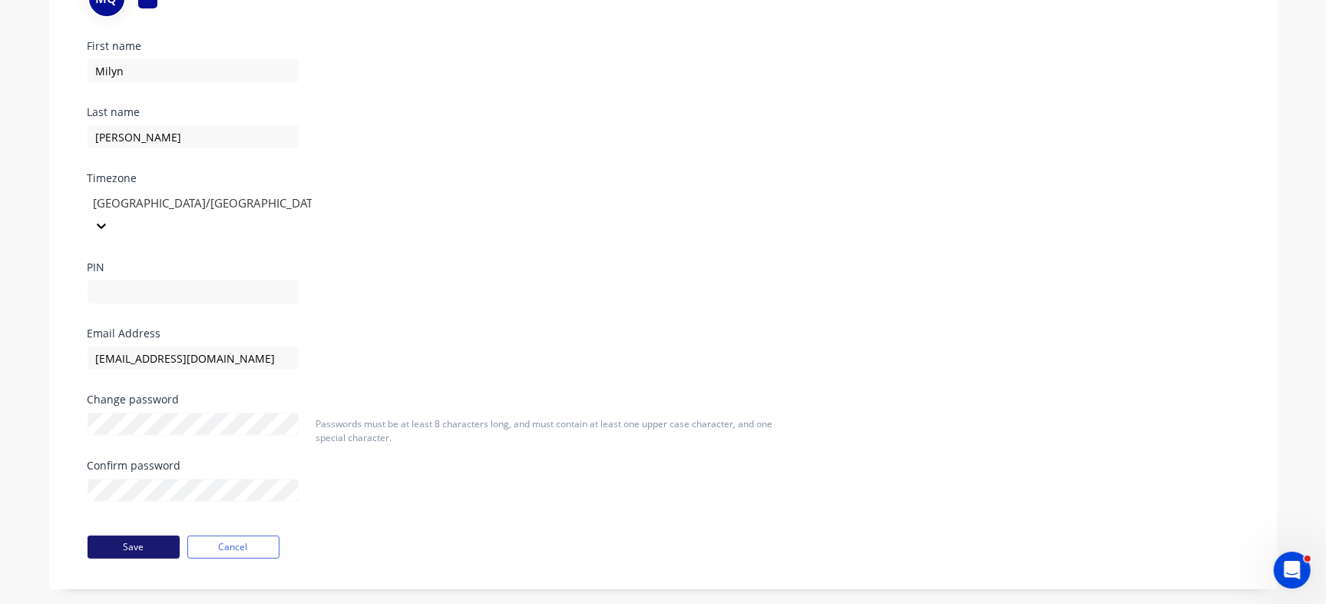
click at [102, 535] on button "Save" at bounding box center [134, 546] width 92 height 23
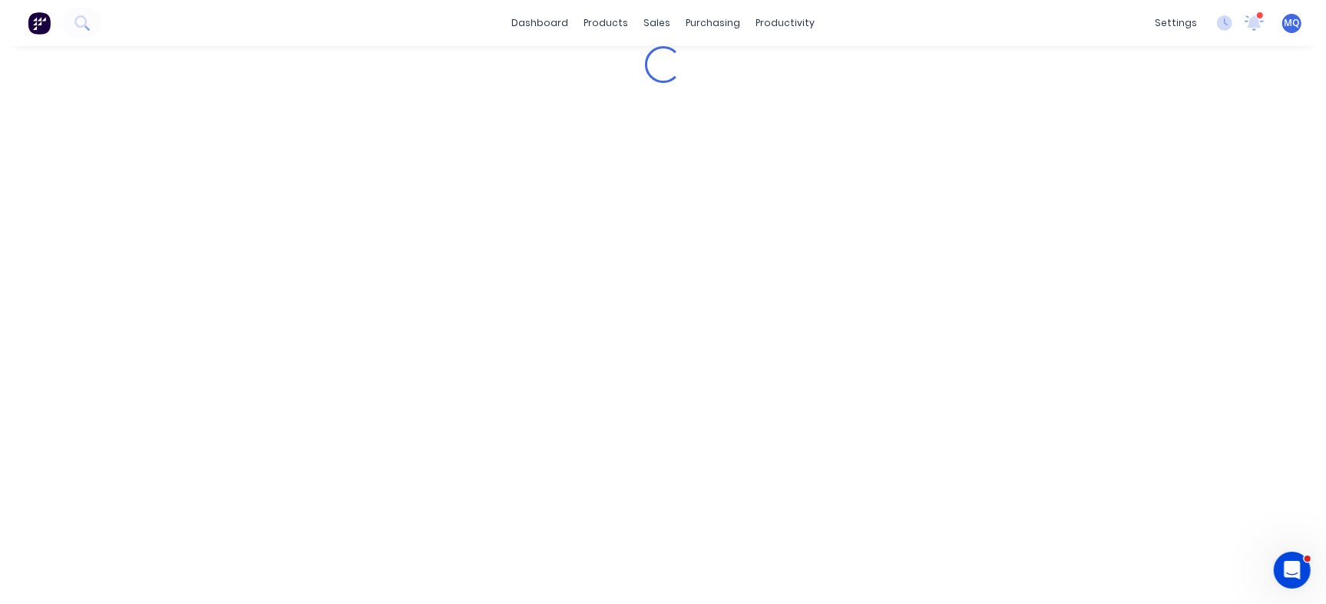
scroll to position [0, 0]
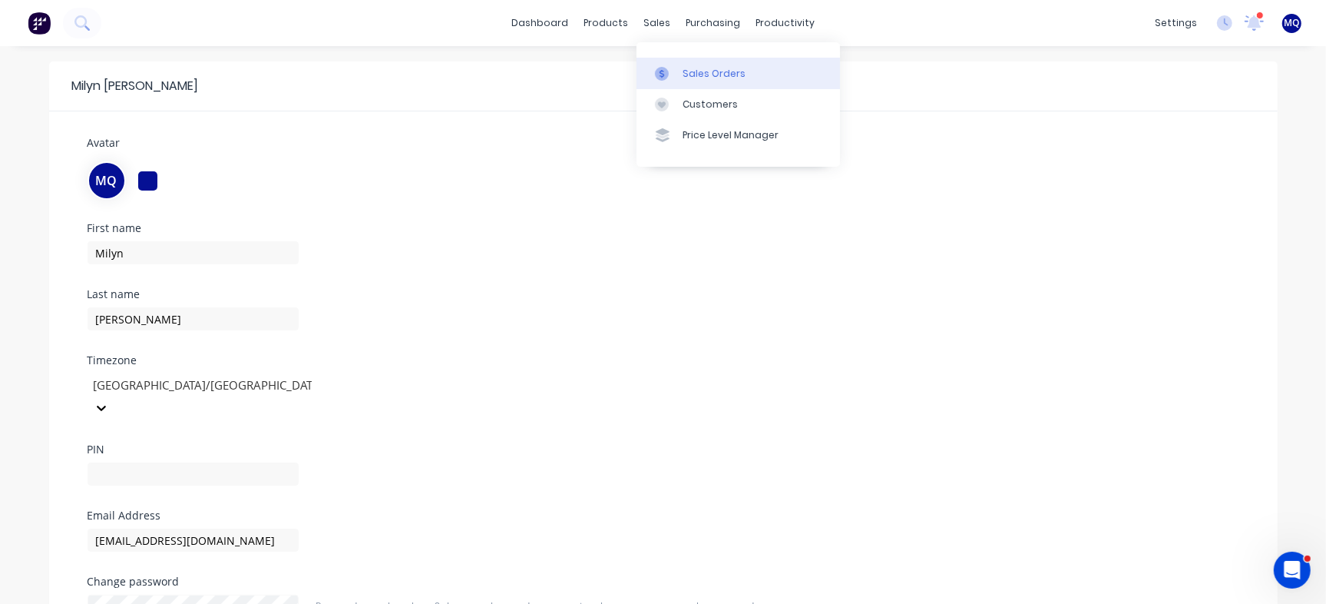
click at [674, 70] on div at bounding box center [666, 74] width 23 height 14
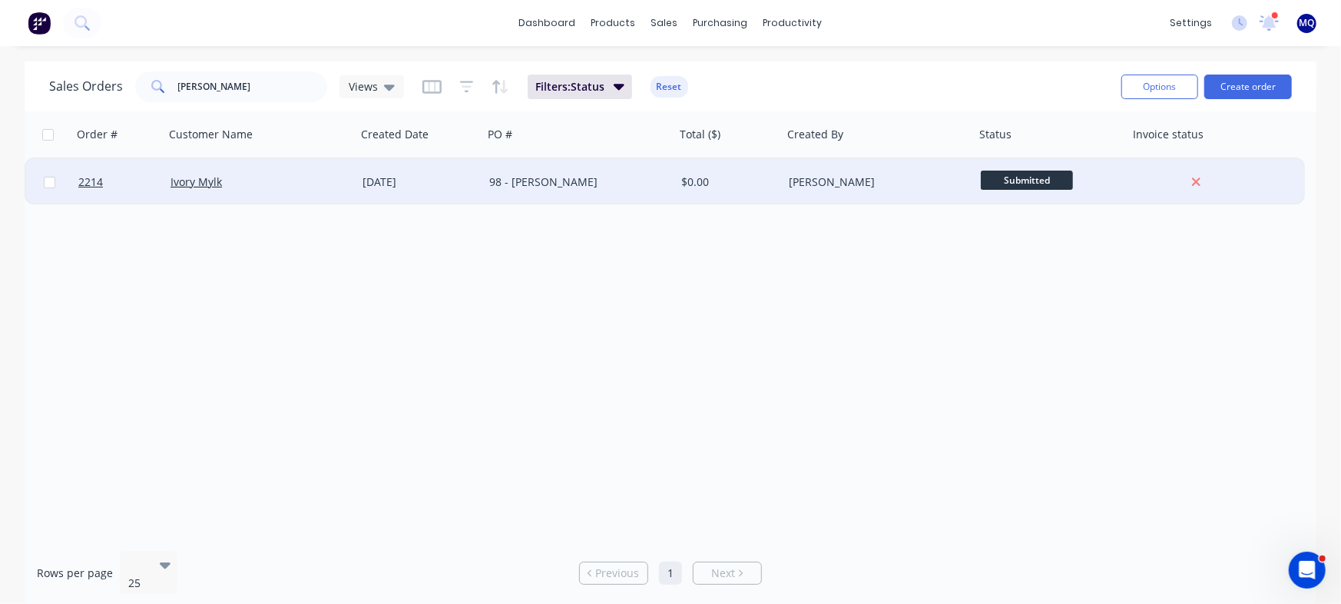
click at [279, 181] on div "Ivory Mylk" at bounding box center [255, 181] width 170 height 15
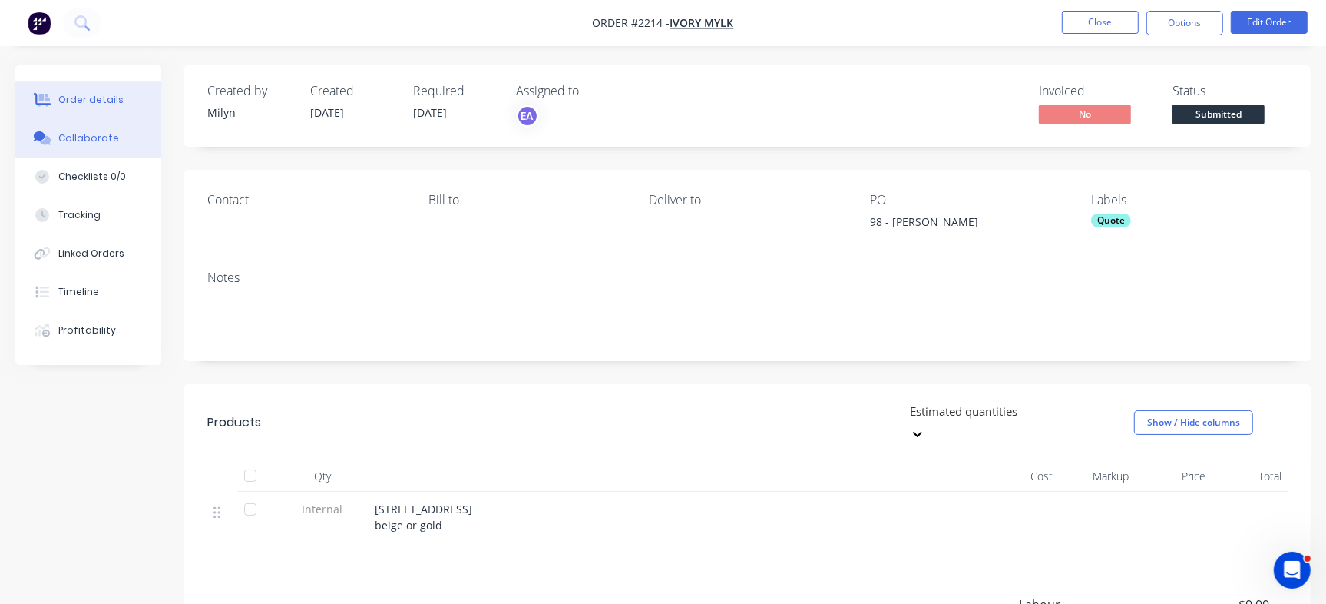
click at [95, 129] on button "Collaborate" at bounding box center [88, 138] width 146 height 38
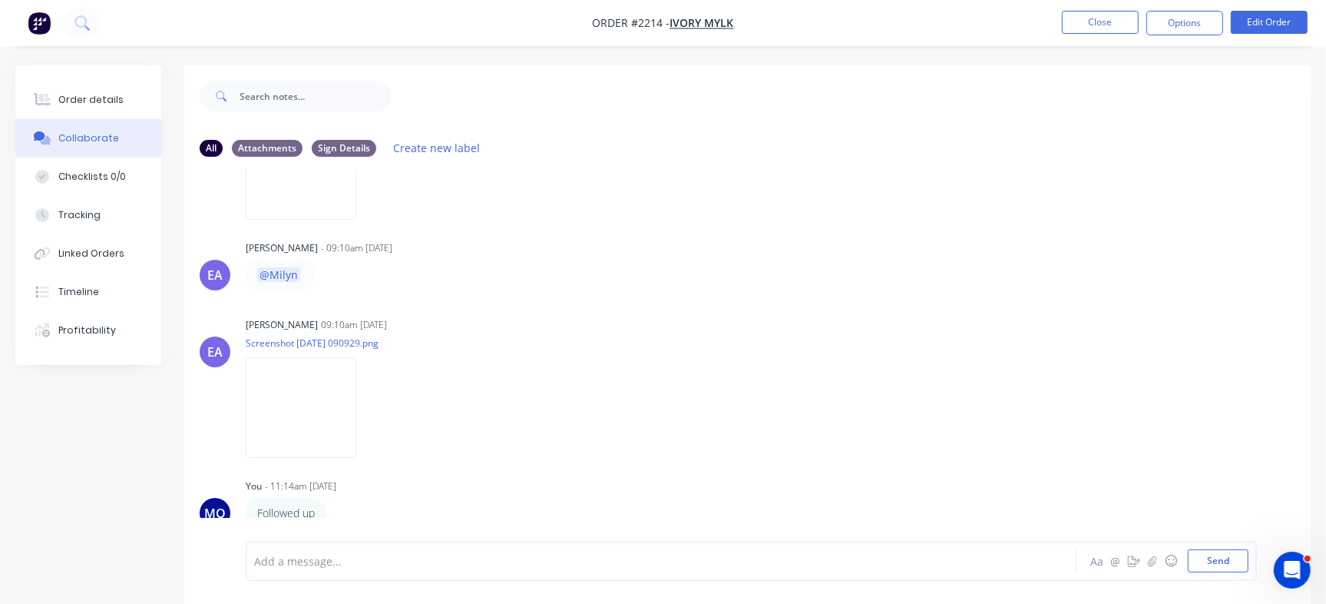
scroll to position [920, 0]
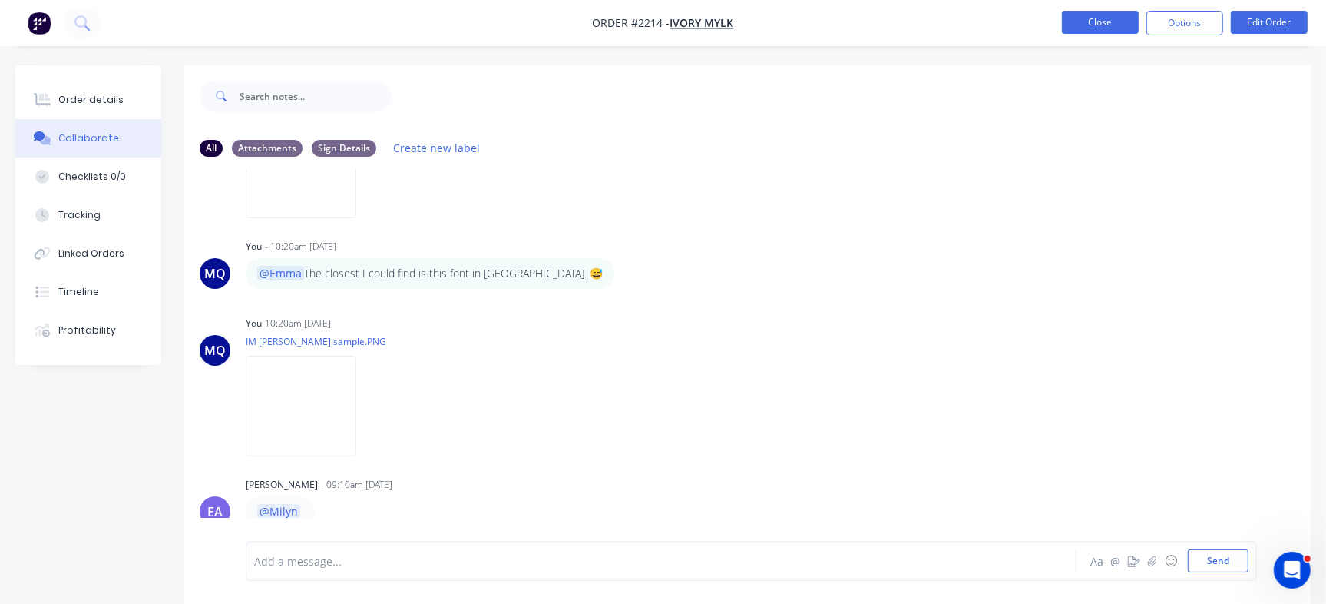
click at [1106, 30] on button "Close" at bounding box center [1100, 22] width 77 height 23
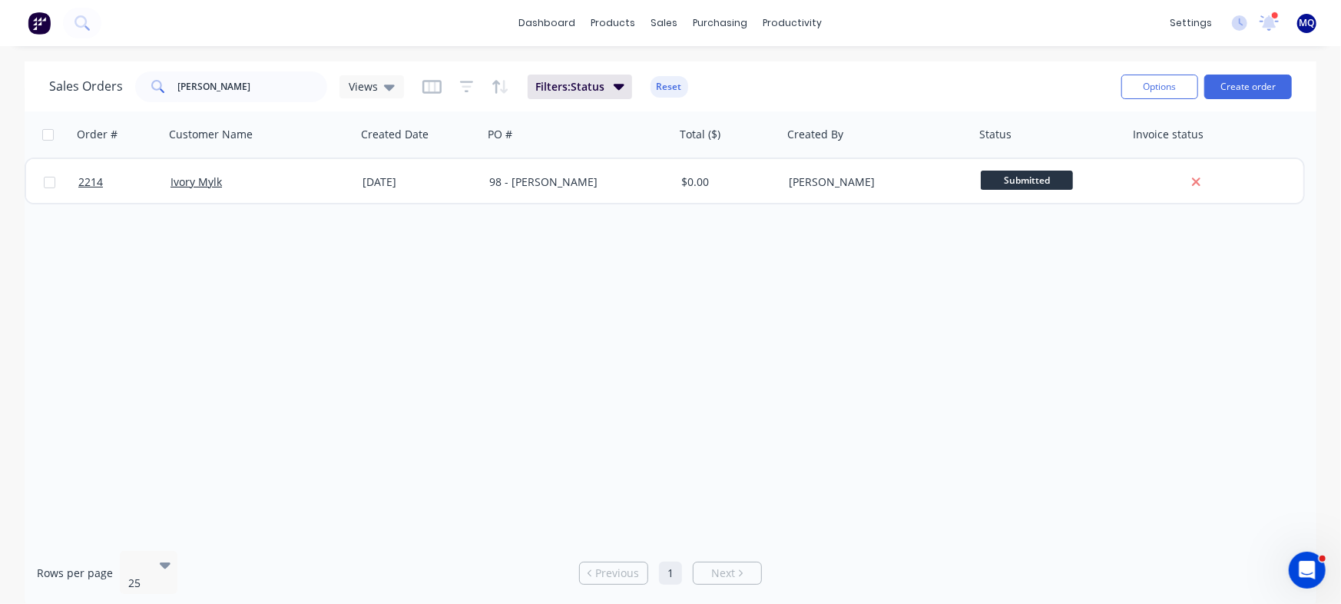
click at [1303, 28] on span "MQ" at bounding box center [1306, 23] width 15 height 14
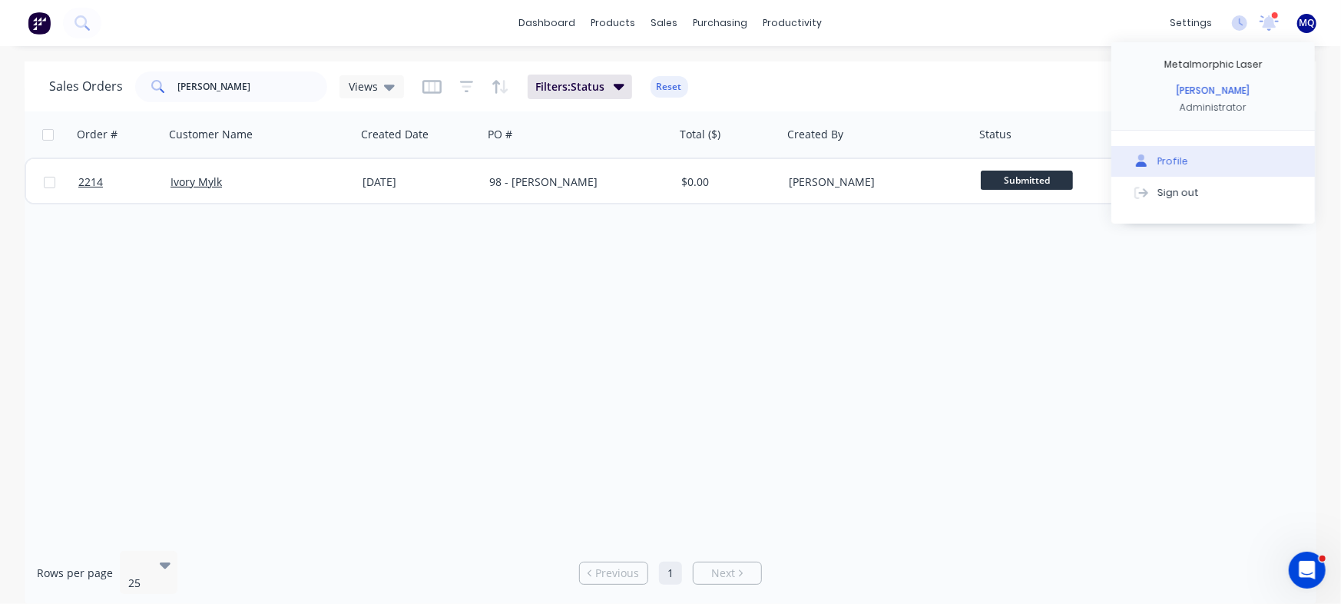
click at [1168, 157] on div "Profile" at bounding box center [1172, 161] width 31 height 14
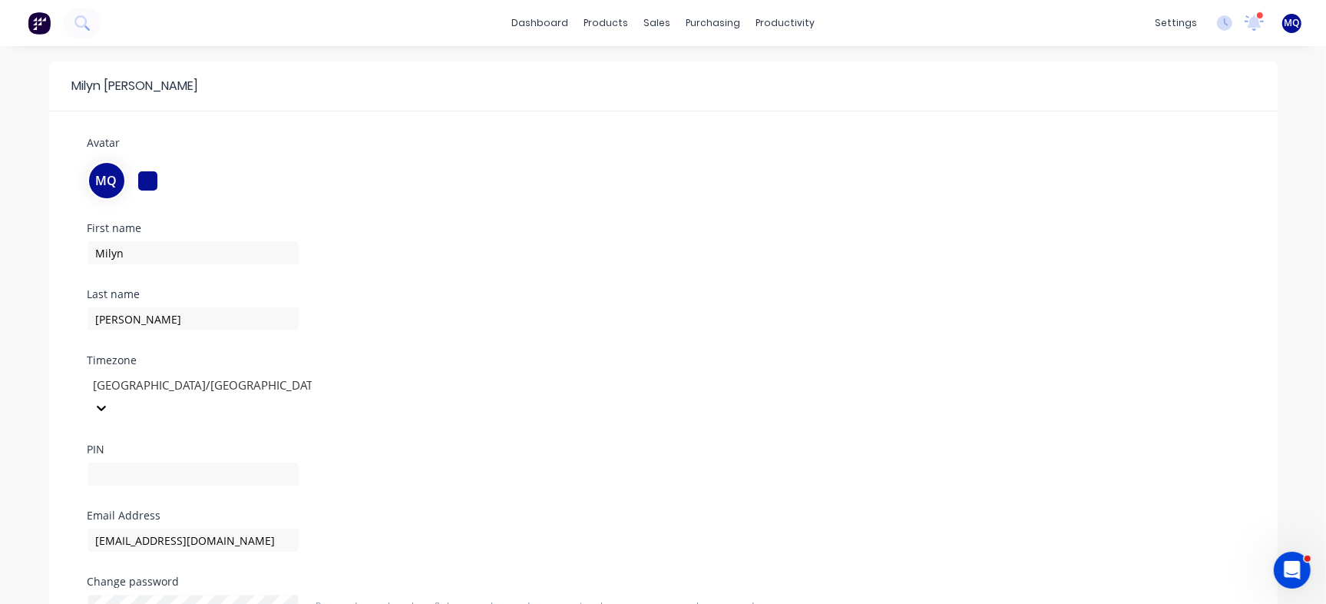
click at [154, 176] on div at bounding box center [147, 180] width 19 height 19
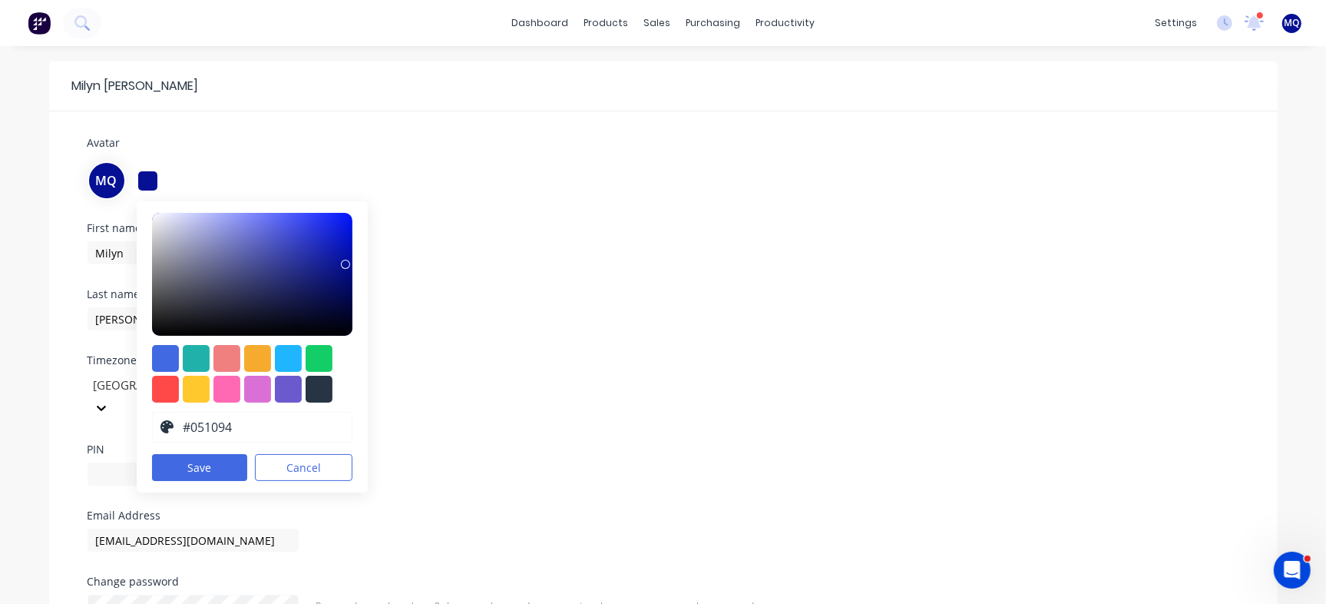
drag, startPoint x: 195, startPoint y: 428, endPoint x: 345, endPoint y: 428, distance: 149.7
click at [345, 428] on div "#051094 hex #051094 Save Cancel" at bounding box center [253, 346] width 232 height 291
type input "#1338BE"
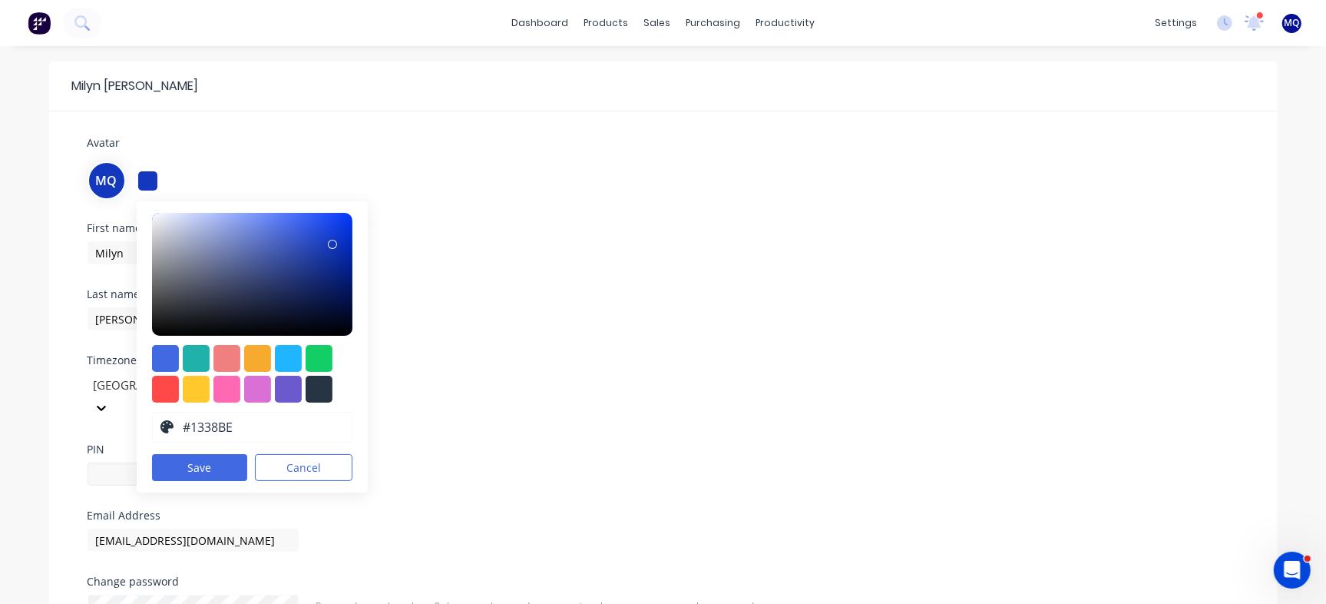
click at [203, 454] on button "Save" at bounding box center [200, 467] width 96 height 27
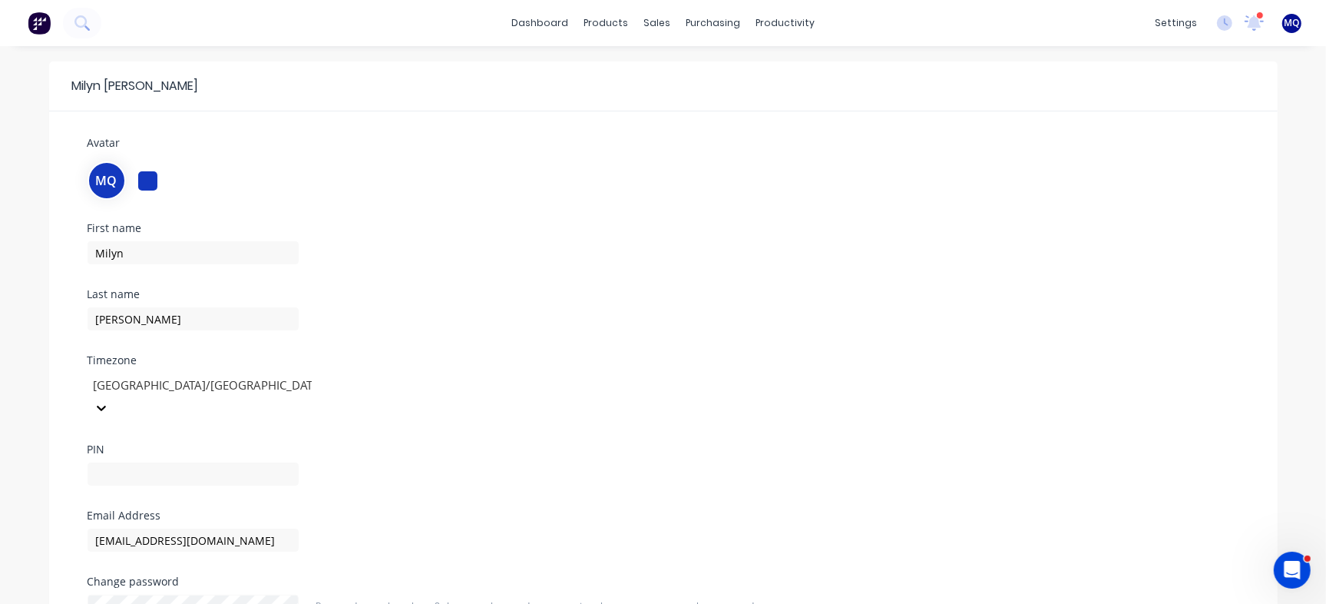
click at [146, 172] on div at bounding box center [147, 180] width 19 height 19
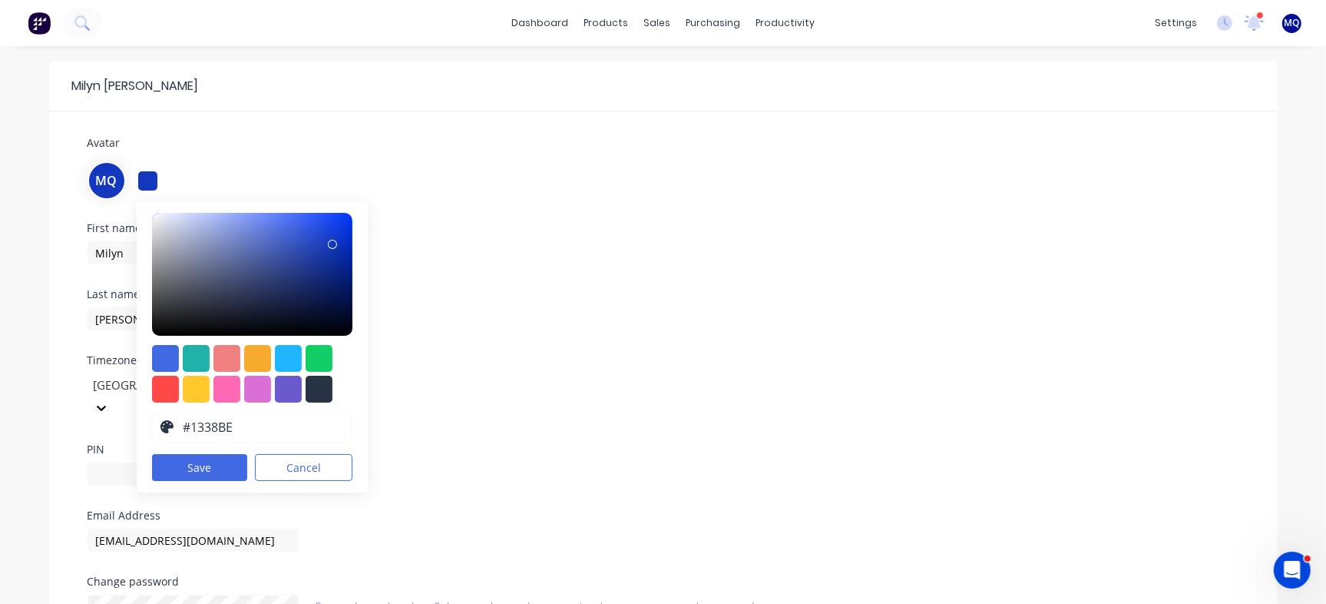
drag, startPoint x: 193, startPoint y: 427, endPoint x: 258, endPoint y: 418, distance: 65.2
click at [231, 418] on input "#1338BE" at bounding box center [262, 426] width 163 height 29
click at [258, 418] on input "#1338BE" at bounding box center [262, 426] width 163 height 29
drag, startPoint x: 254, startPoint y: 427, endPoint x: 193, endPoint y: 424, distance: 60.7
click at [193, 424] on input "#1338BE" at bounding box center [262, 426] width 163 height 29
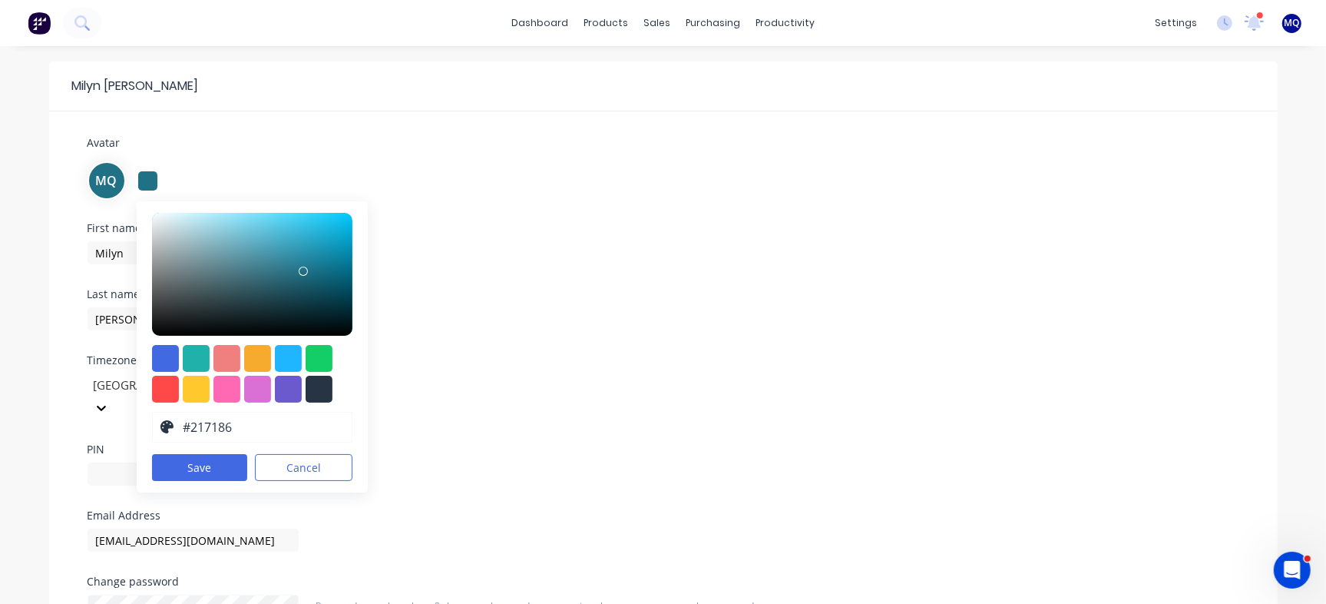
drag, startPoint x: 193, startPoint y: 430, endPoint x: 337, endPoint y: 427, distance: 144.4
click at [337, 427] on div "#217186" at bounding box center [252, 427] width 201 height 31
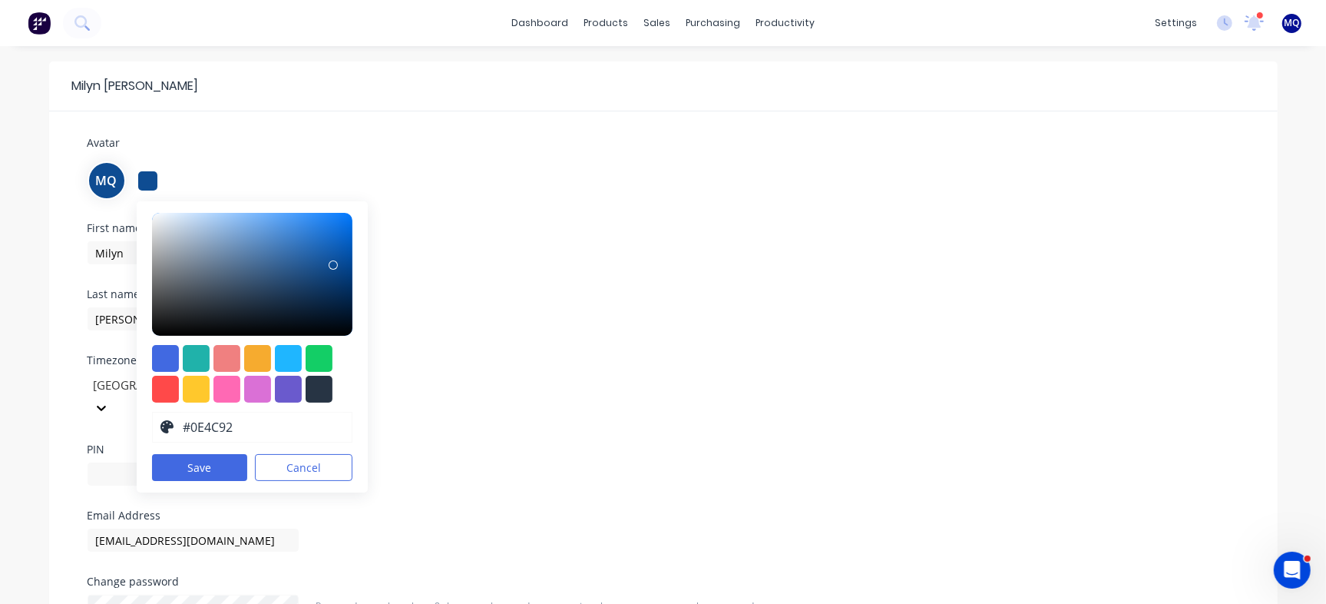
drag, startPoint x: 193, startPoint y: 428, endPoint x: 360, endPoint y: 429, distance: 166.6
click at [360, 429] on div "Avatar MQ 14 r 76 g 146 b 1 a #0E4C92 Save Cancel First name Milyn Last name Qu…" at bounding box center [663, 440] width 1182 height 613
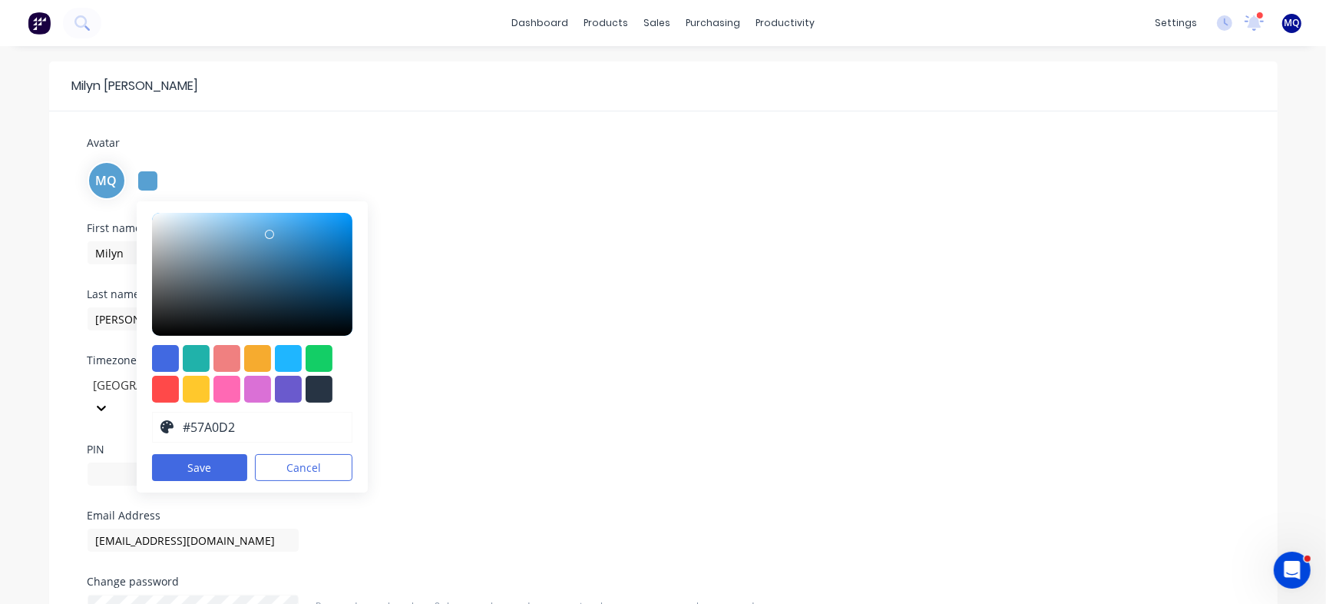
drag, startPoint x: 190, startPoint y: 426, endPoint x: 347, endPoint y: 415, distance: 157.8
click at [347, 415] on div "87 r 160 g 210 b 1 a #57A0D2 Save Cancel" at bounding box center [253, 346] width 232 height 291
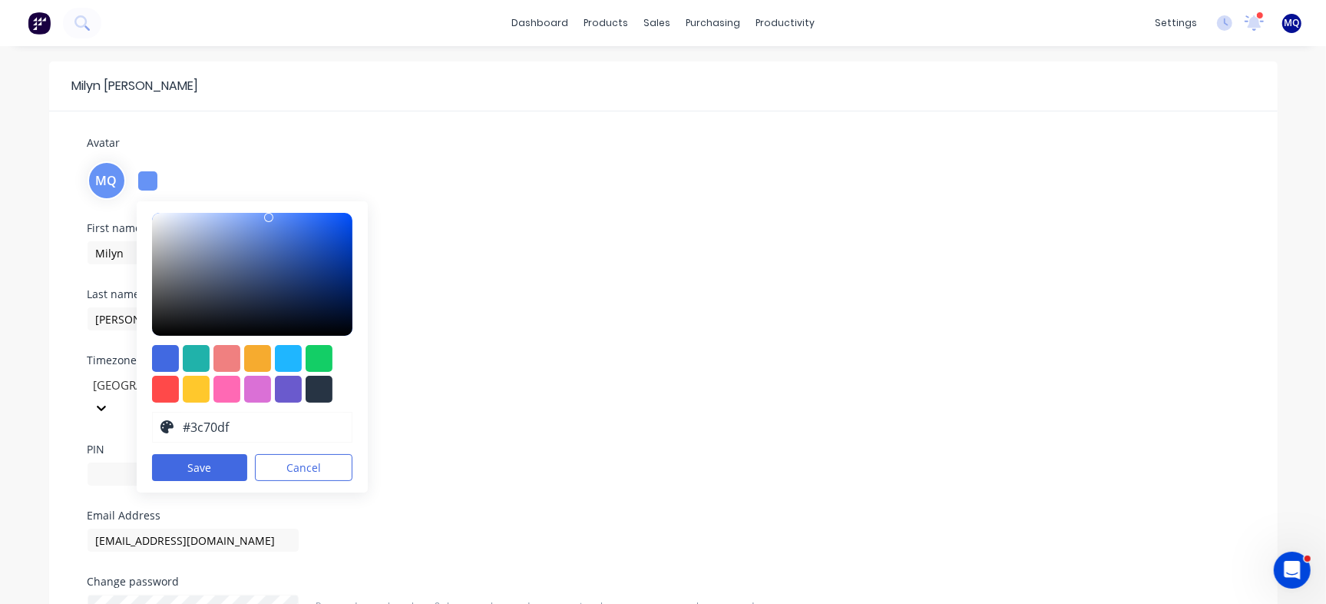
click at [292, 228] on div at bounding box center [252, 274] width 201 height 123
click at [306, 218] on div at bounding box center [252, 274] width 201 height 123
click at [282, 250] on div at bounding box center [252, 274] width 201 height 123
click at [305, 211] on div "57 r 95 g 177 b 1 a #395fb1 Save Cancel" at bounding box center [253, 346] width 232 height 291
click at [296, 224] on div at bounding box center [252, 274] width 201 height 123
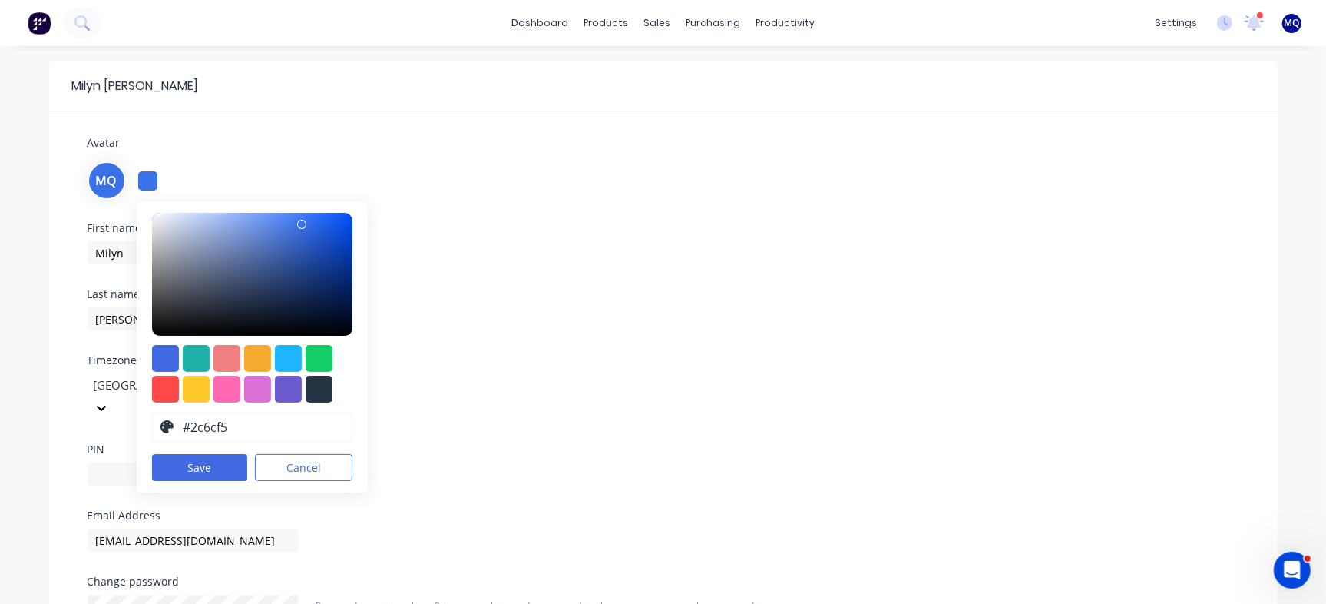
click at [309, 217] on div at bounding box center [252, 274] width 201 height 123
click at [167, 352] on div at bounding box center [165, 358] width 27 height 27
click at [309, 220] on div at bounding box center [252, 274] width 201 height 123
click at [268, 250] on div at bounding box center [252, 274] width 201 height 123
click at [246, 218] on div at bounding box center [252, 274] width 201 height 123
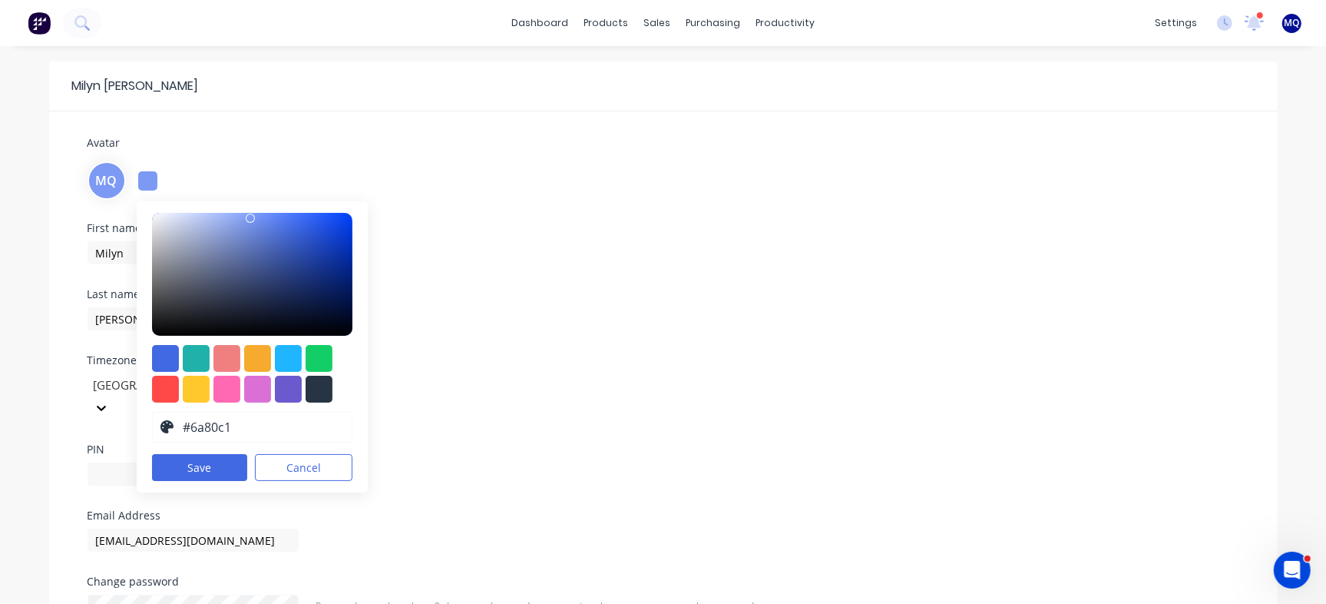
click at [238, 243] on div at bounding box center [252, 274] width 201 height 123
click at [254, 254] on div at bounding box center [252, 274] width 201 height 123
click at [271, 243] on div at bounding box center [252, 274] width 201 height 123
click at [284, 227] on div at bounding box center [252, 274] width 201 height 123
click at [348, 208] on div "70 r 110 g 225 b 1 a #466ee1 Save Cancel" at bounding box center [253, 346] width 232 height 291
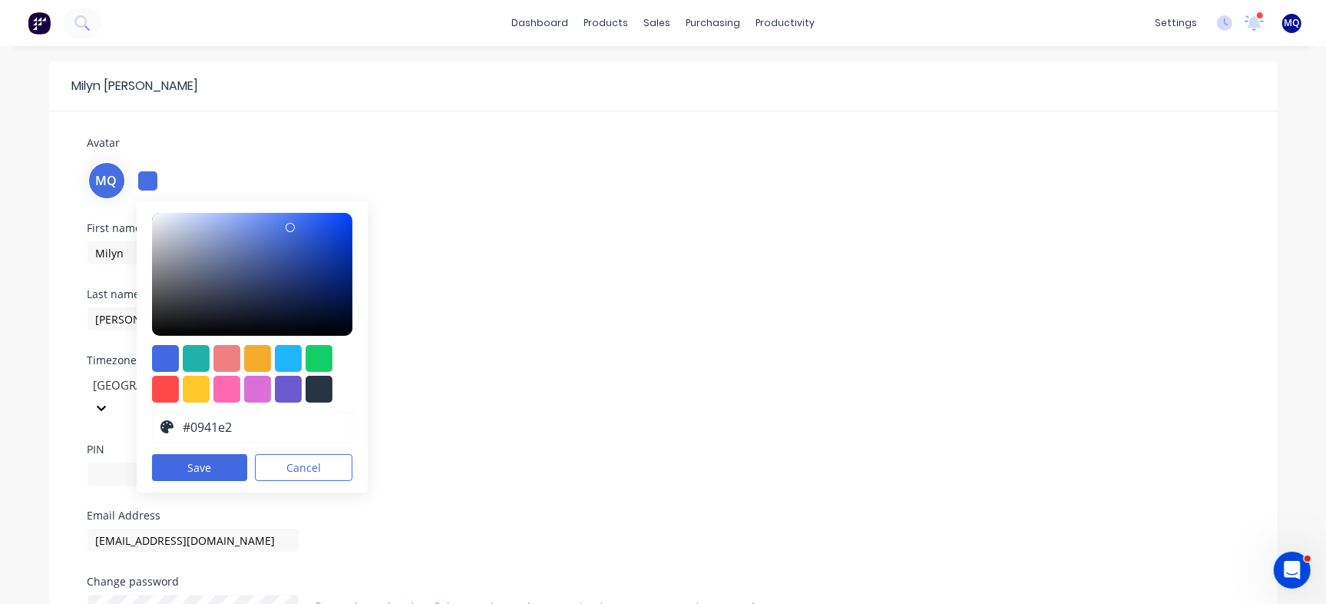
click at [336, 227] on div at bounding box center [252, 274] width 201 height 123
click at [345, 232] on div at bounding box center [349, 231] width 9 height 9
drag, startPoint x: 343, startPoint y: 236, endPoint x: 377, endPoint y: 225, distance: 35.7
click at [377, 225] on div "Avatar MQ 1 r 53 g 205 b 1 a #0135cd Save Cancel First name Milyn Last name Qui…" at bounding box center [663, 440] width 1182 height 613
click at [337, 214] on div at bounding box center [252, 274] width 201 height 123
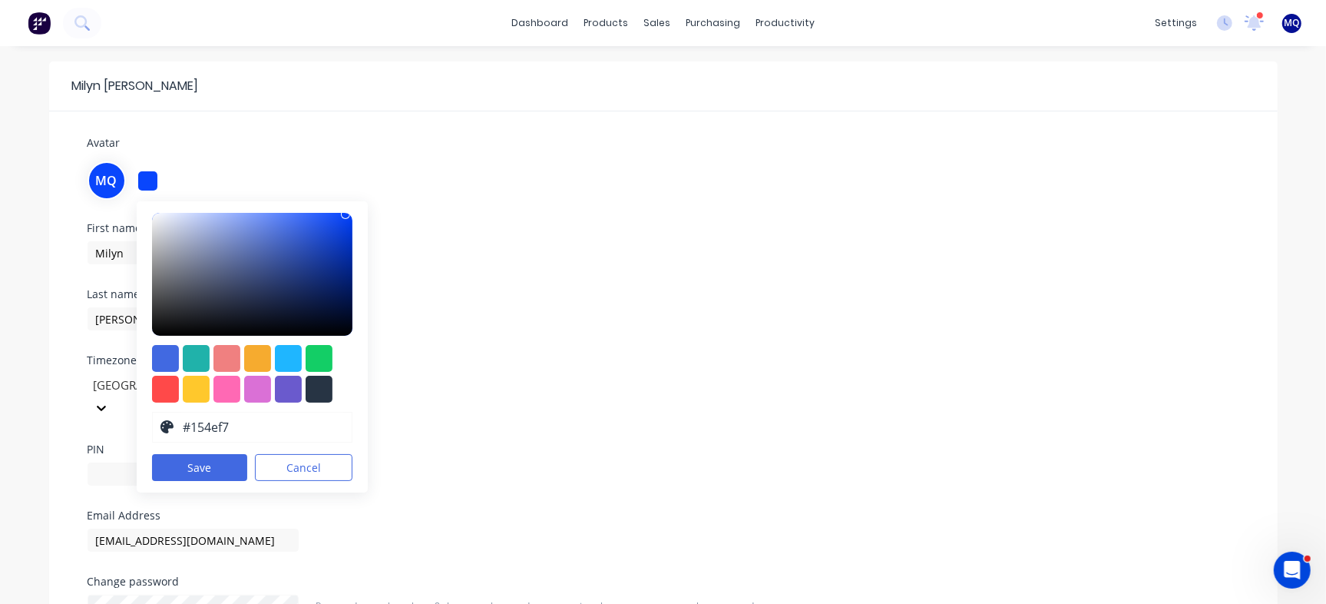
click at [327, 217] on div at bounding box center [252, 274] width 201 height 123
click at [316, 217] on div at bounding box center [252, 274] width 201 height 123
click at [293, 222] on div at bounding box center [252, 274] width 201 height 123
click at [339, 236] on div at bounding box center [252, 274] width 201 height 123
type input "#0d47f4"
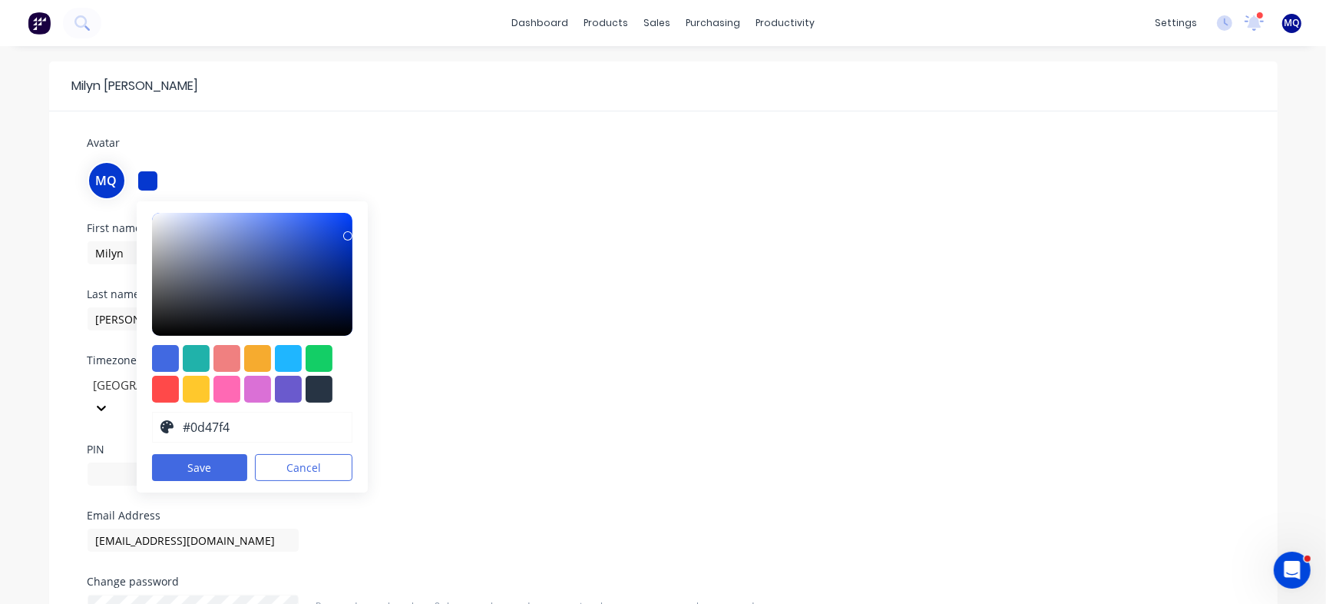
click at [333, 218] on div at bounding box center [252, 274] width 201 height 123
click at [220, 457] on button "Save" at bounding box center [200, 467] width 96 height 27
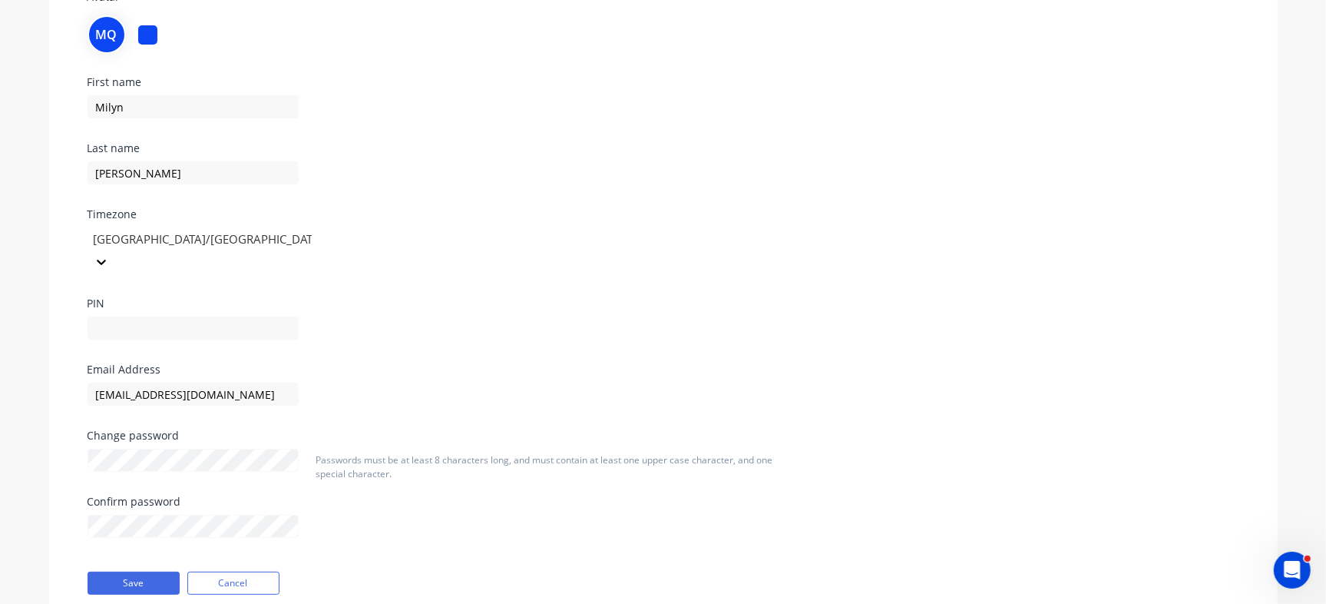
scroll to position [182, 0]
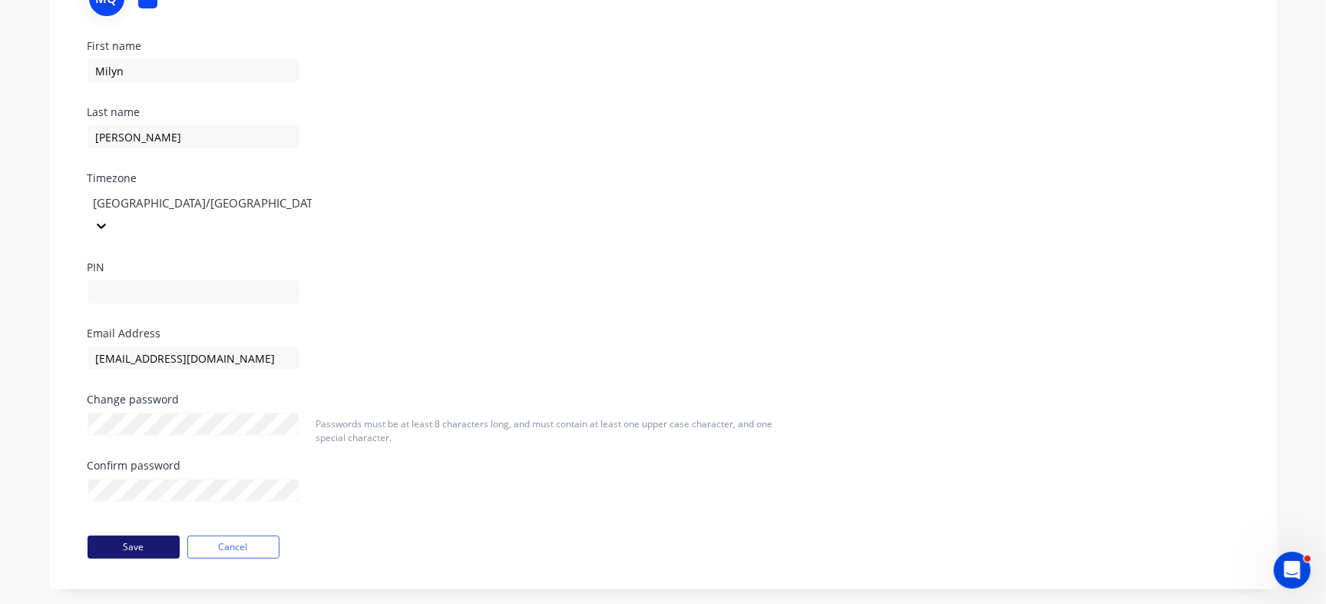
click at [120, 535] on button "Save" at bounding box center [134, 546] width 92 height 23
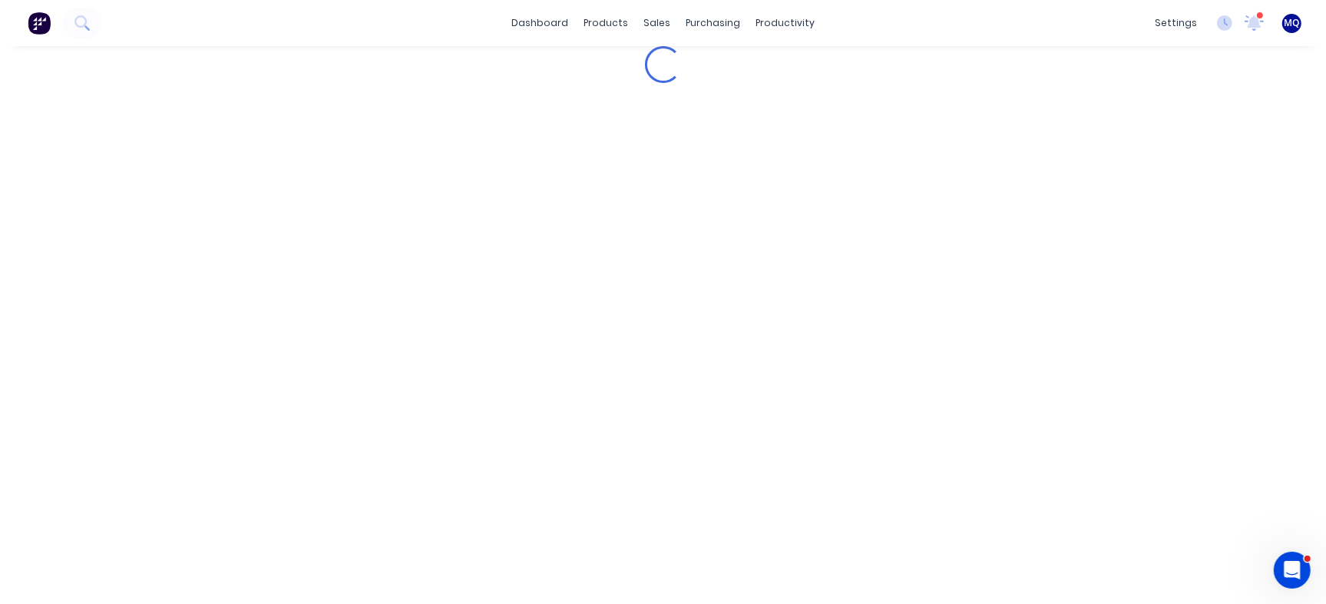
scroll to position [0, 0]
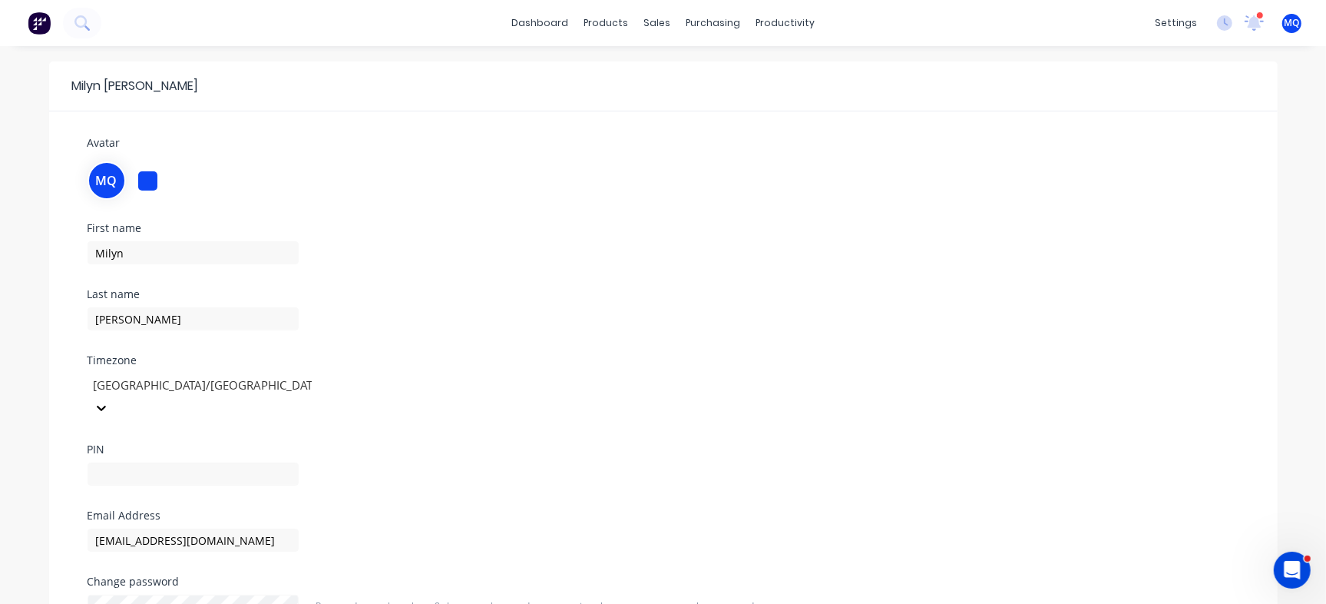
click at [651, 28] on div "sales" at bounding box center [657, 23] width 42 height 23
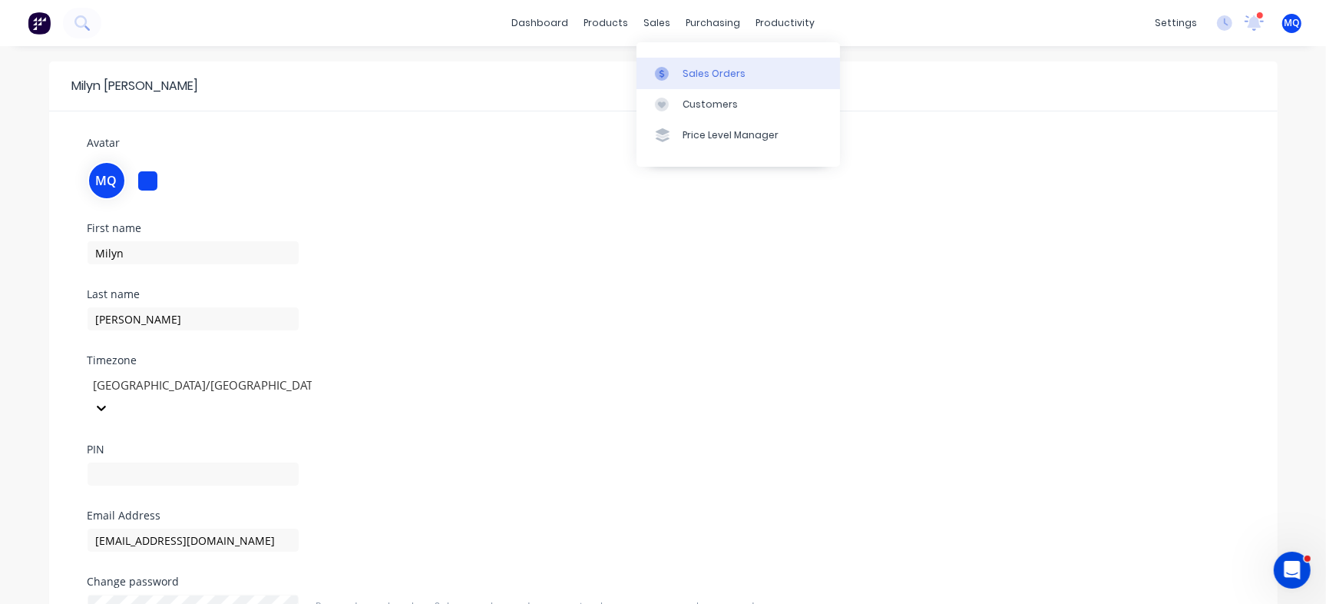
click at [674, 70] on div at bounding box center [666, 74] width 23 height 14
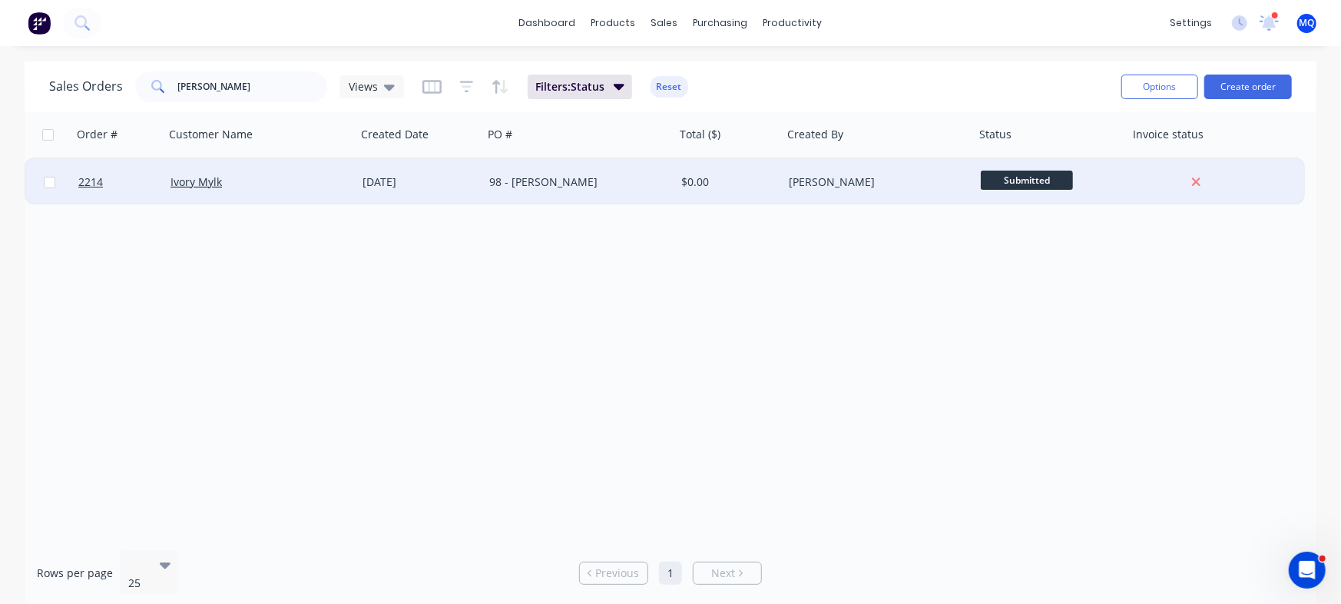
click at [343, 187] on div "Ivory Mylk" at bounding box center [260, 181] width 180 height 15
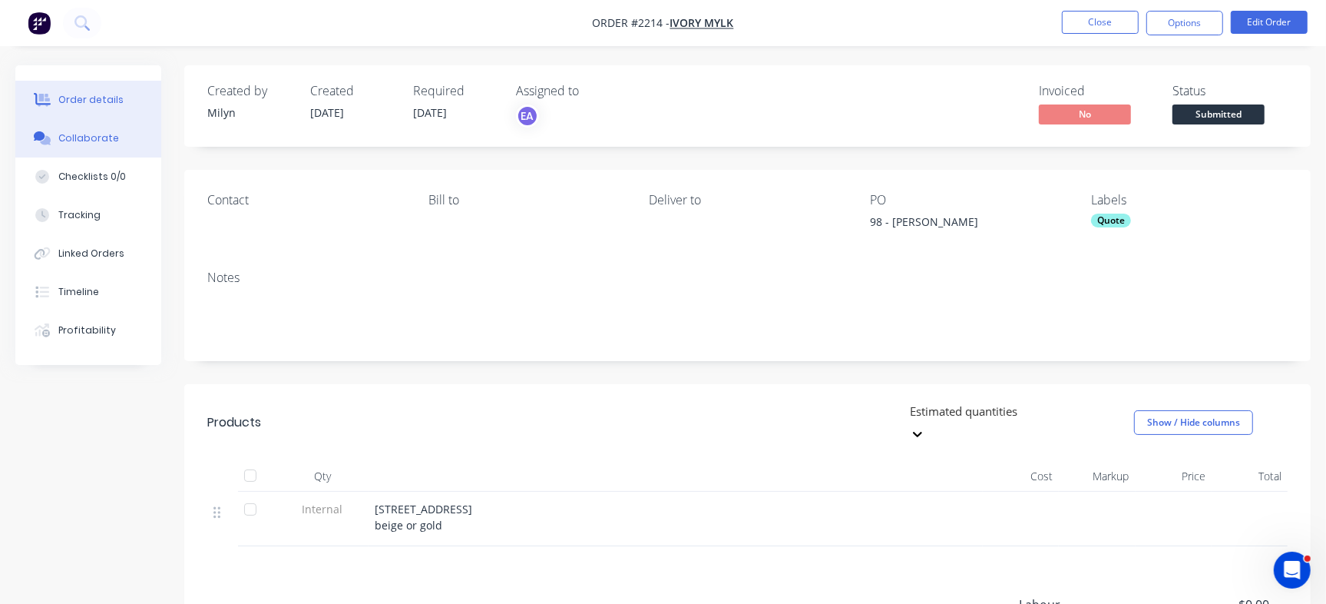
click at [127, 146] on button "Collaborate" at bounding box center [88, 138] width 146 height 38
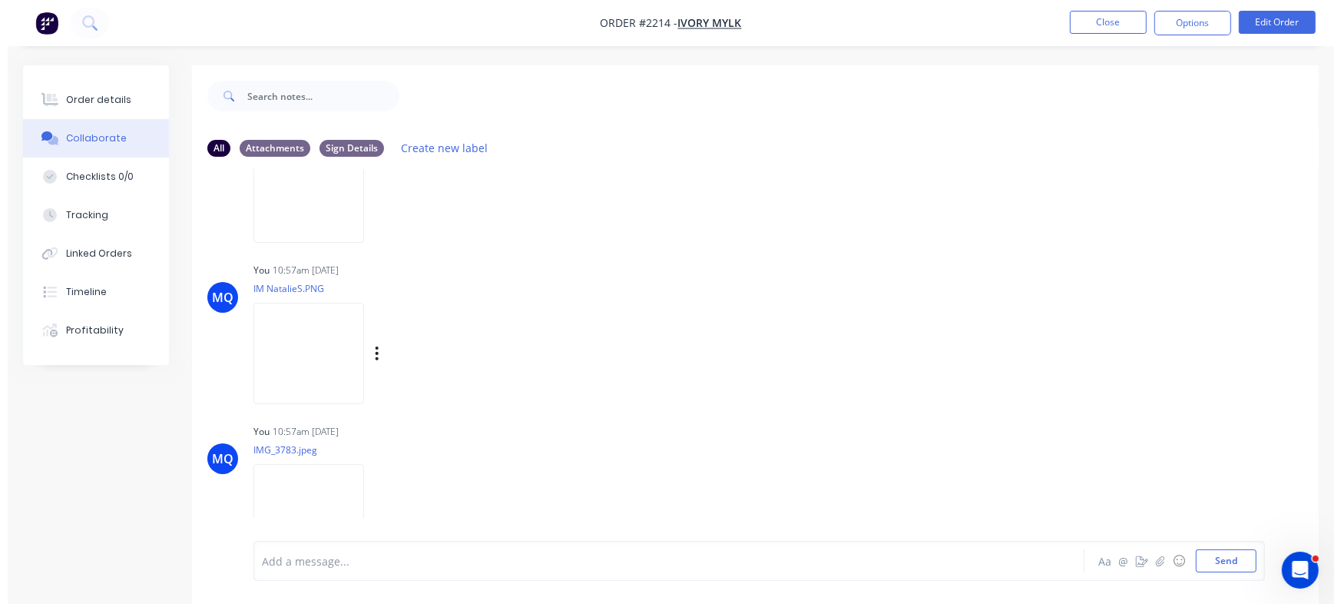
scroll to position [2455, 0]
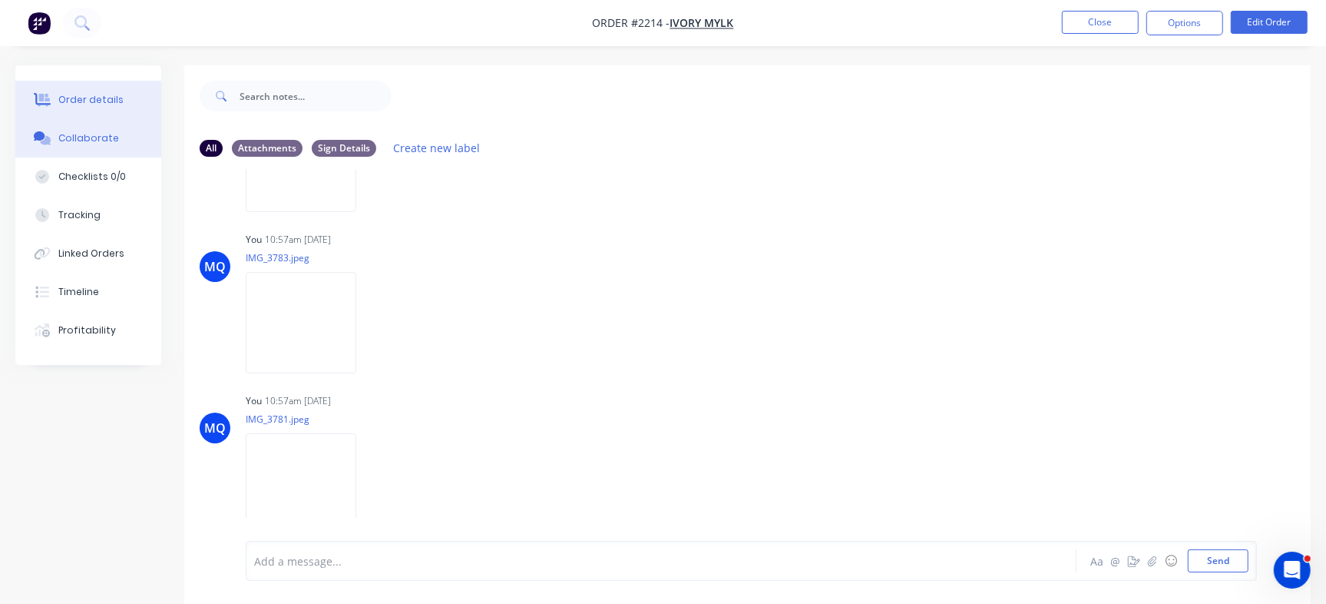
click at [110, 104] on div "Order details" at bounding box center [90, 100] width 65 height 14
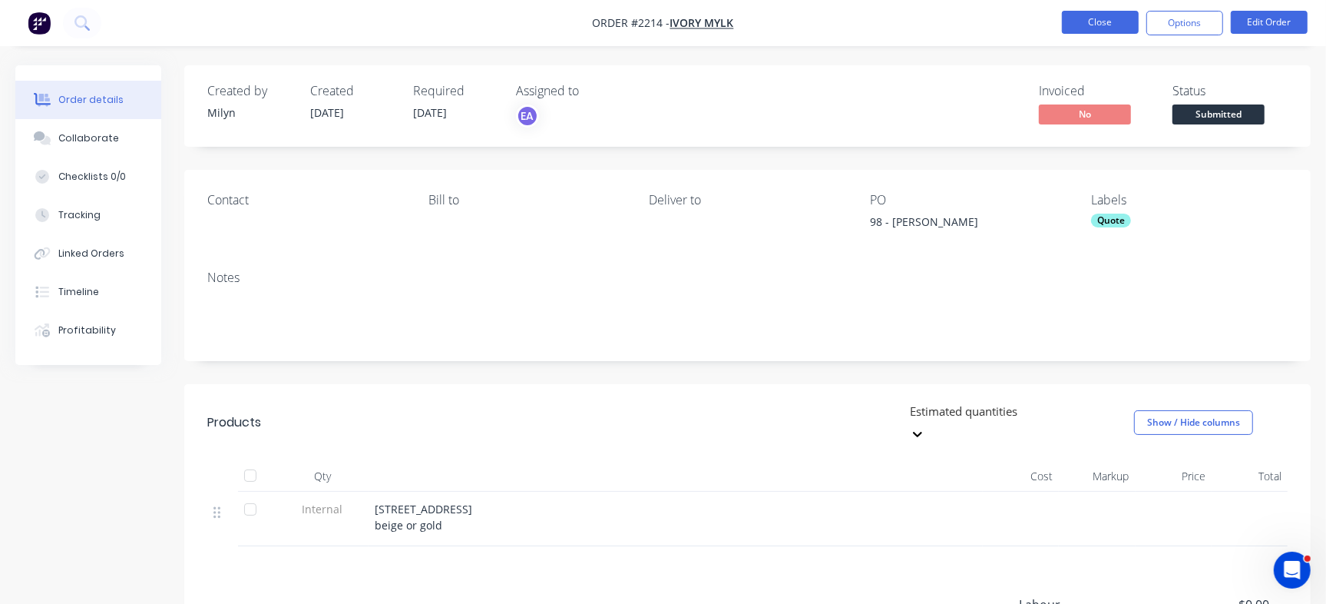
click at [1073, 20] on button "Close" at bounding box center [1100, 22] width 77 height 23
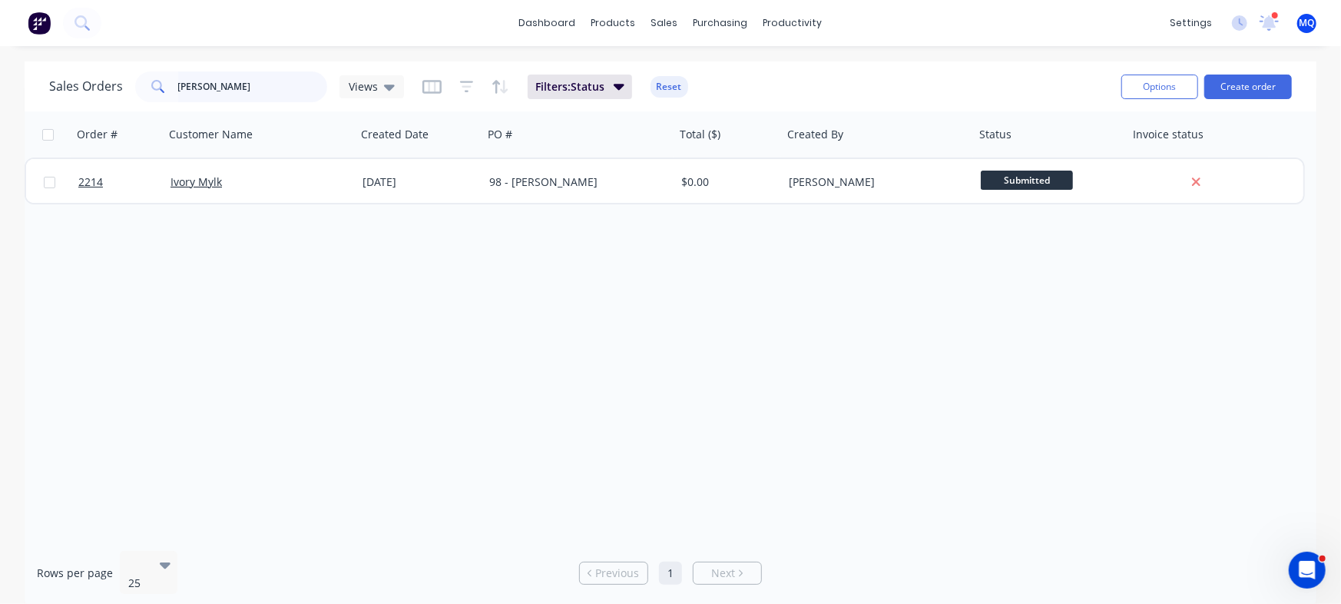
click at [236, 83] on input "kimberley" at bounding box center [253, 86] width 150 height 31
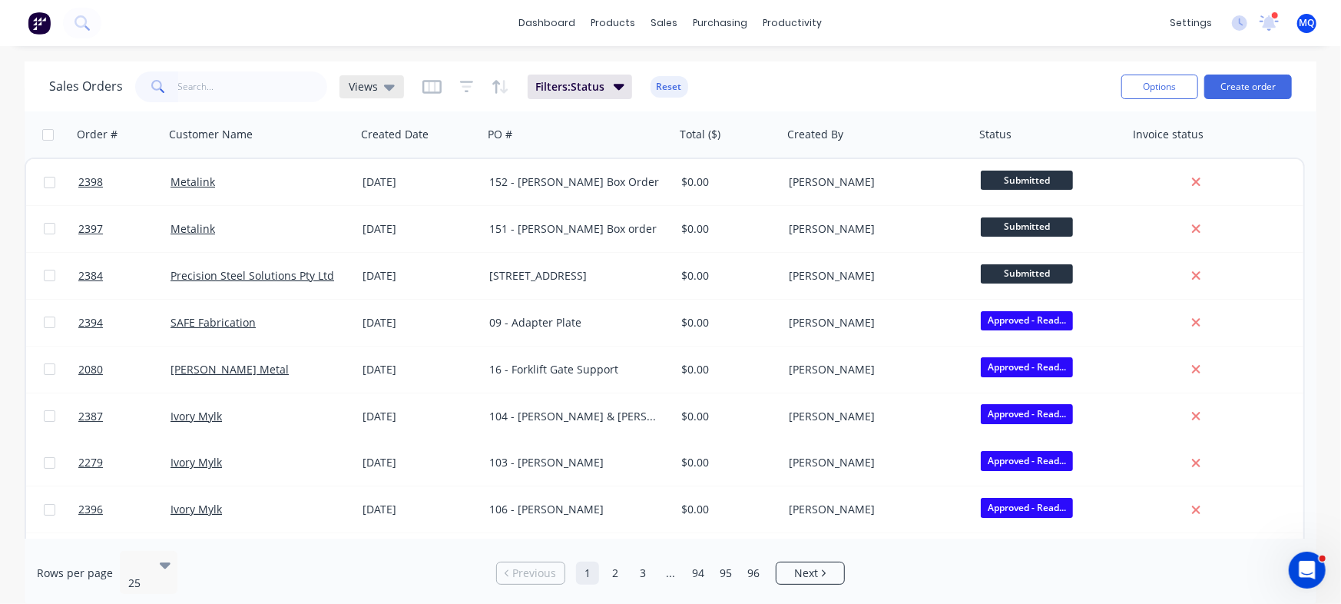
click at [377, 78] on div "Views" at bounding box center [371, 86] width 64 height 23
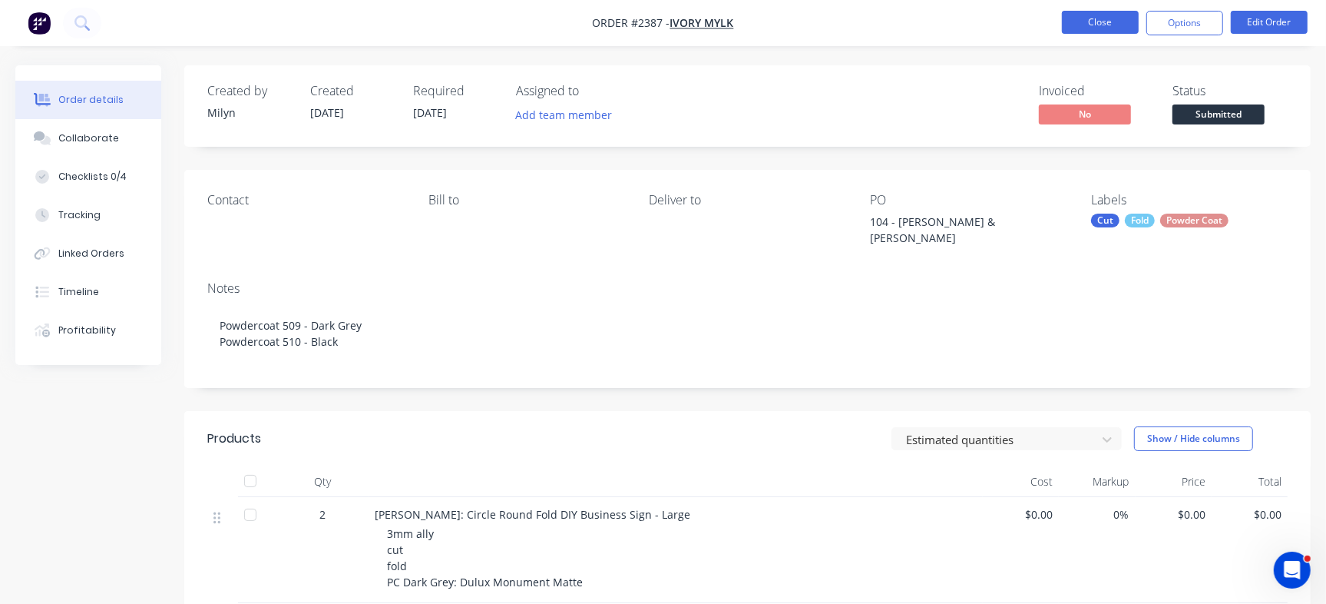
click at [1103, 30] on button "Close" at bounding box center [1100, 22] width 77 height 23
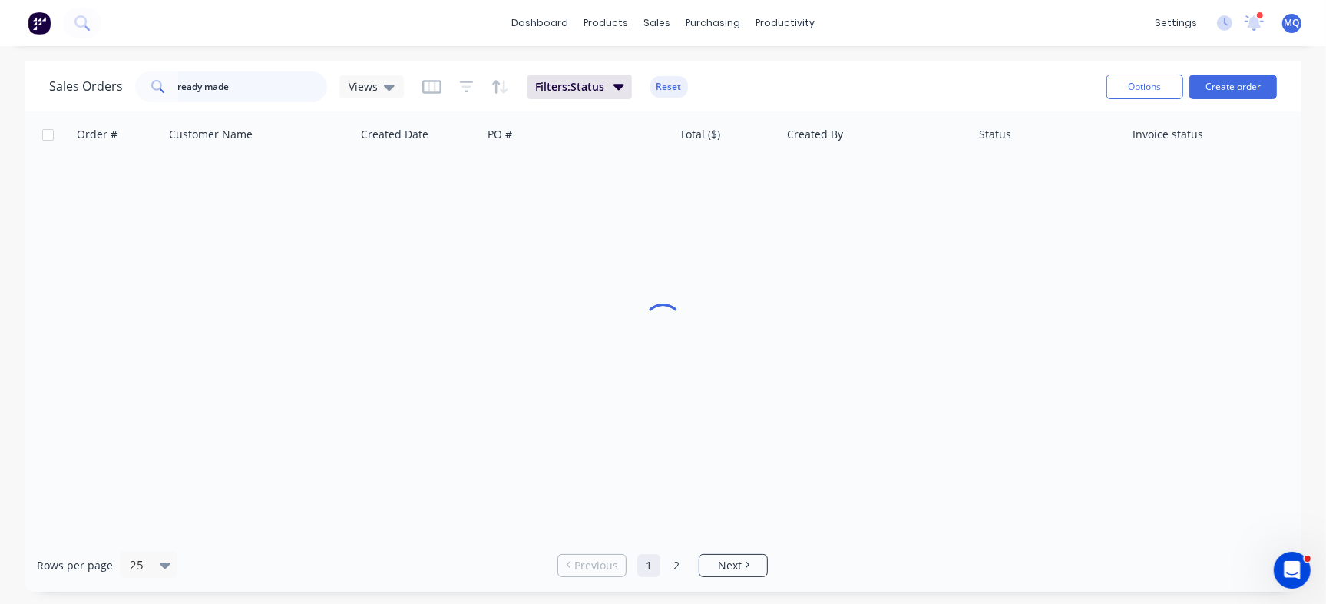
click at [258, 84] on input "ready made" at bounding box center [253, 86] width 150 height 31
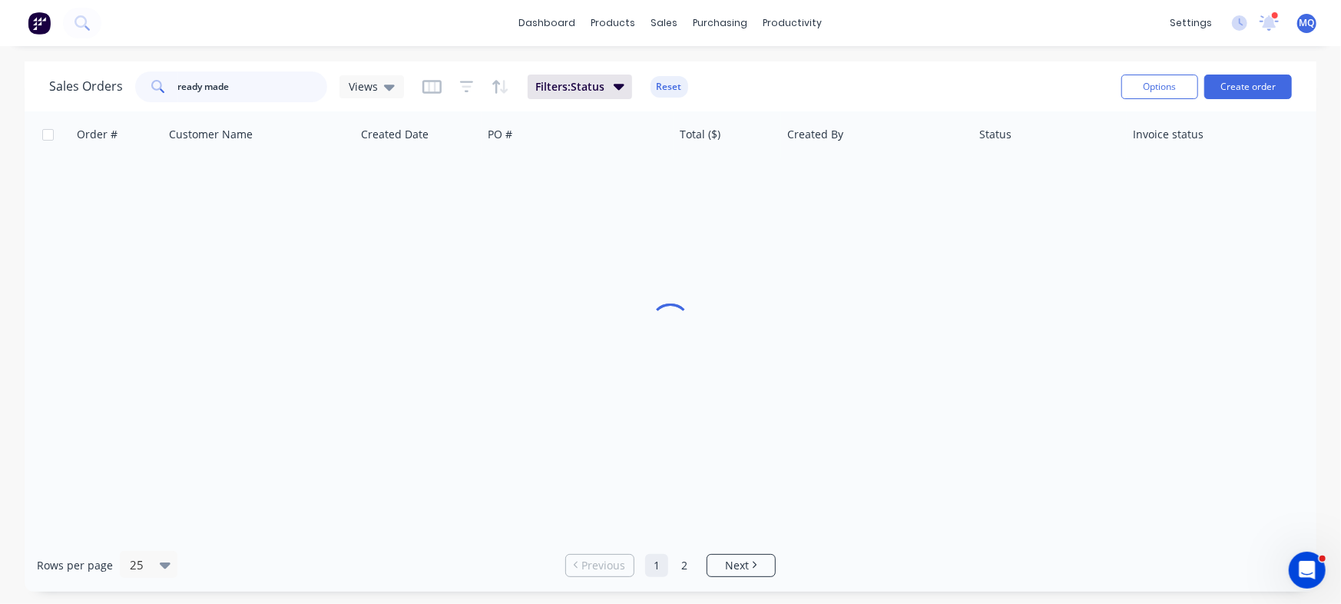
drag, startPoint x: 271, startPoint y: 90, endPoint x: 0, endPoint y: 12, distance: 281.9
click at [0, 16] on div "dashboard products sales purchasing productivity dashboard products Product Cat…" at bounding box center [670, 302] width 1341 height 604
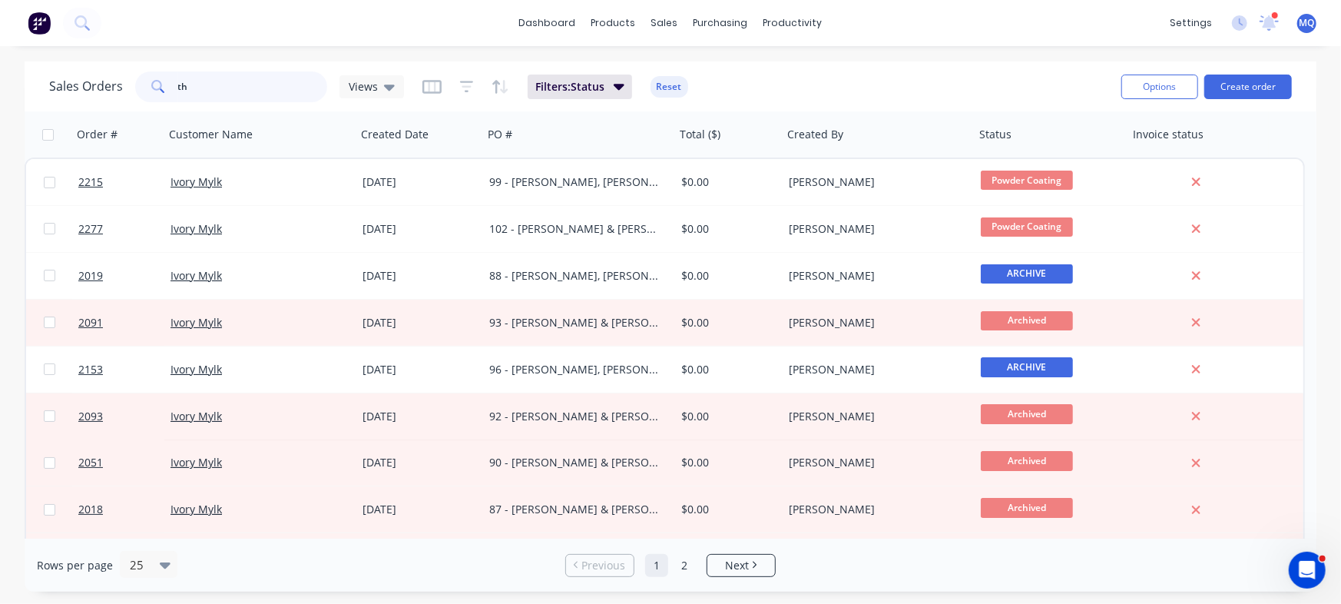
type input "t"
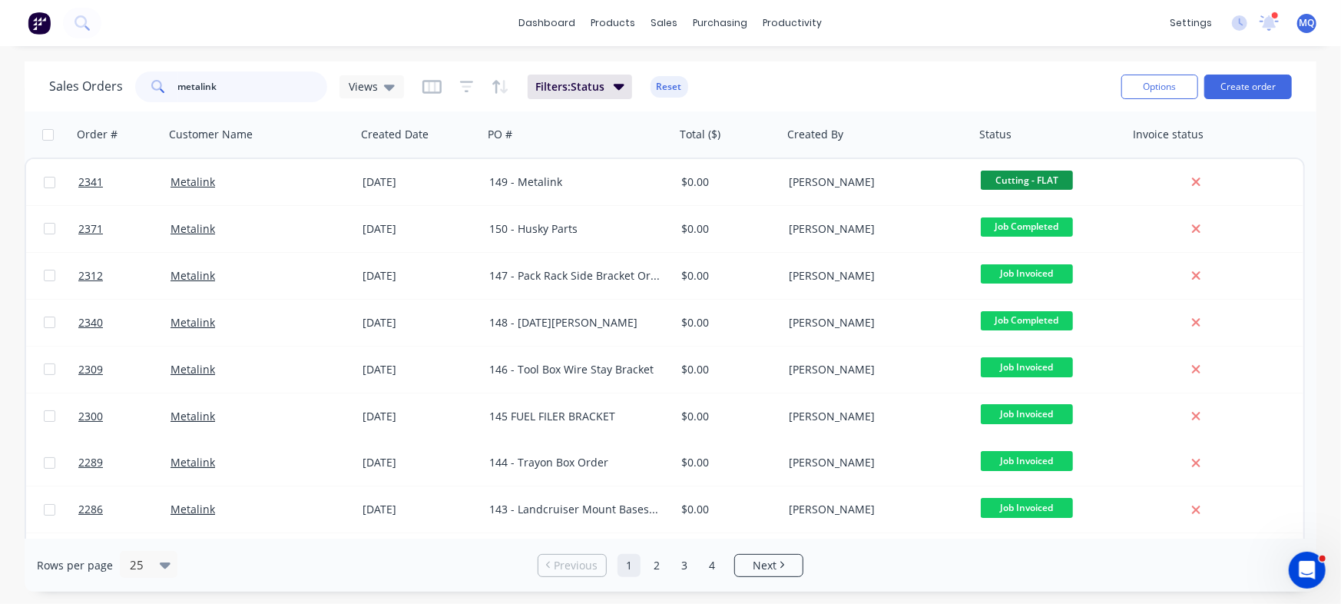
type input "metalink"
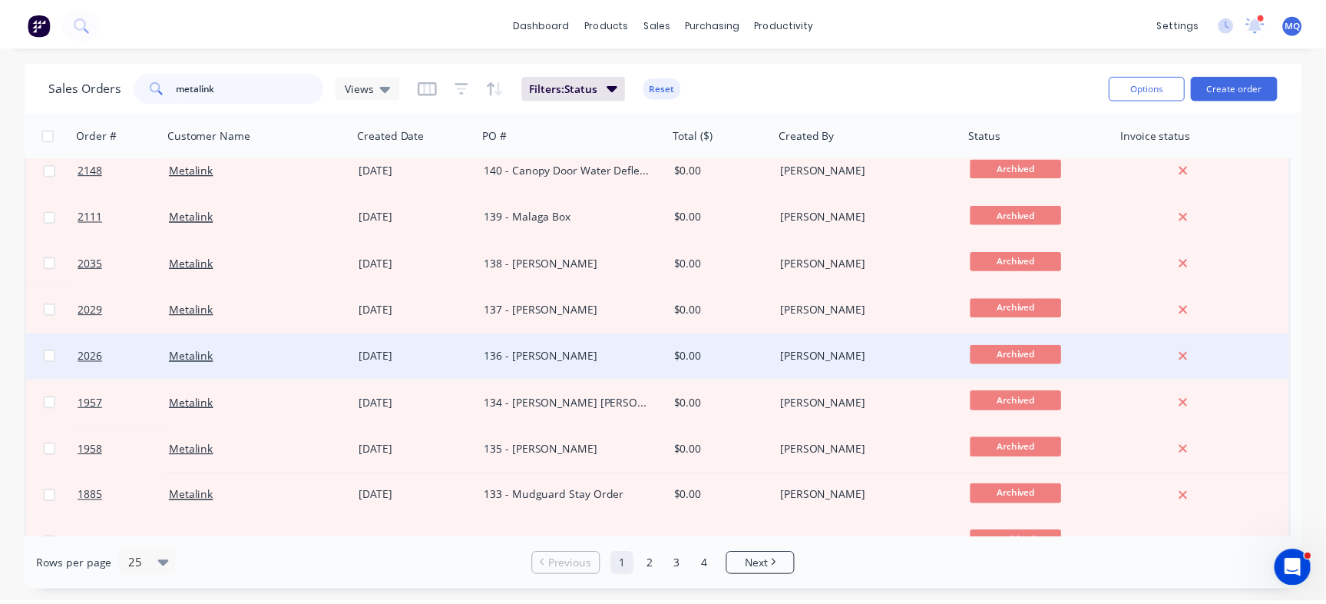
scroll to position [192, 0]
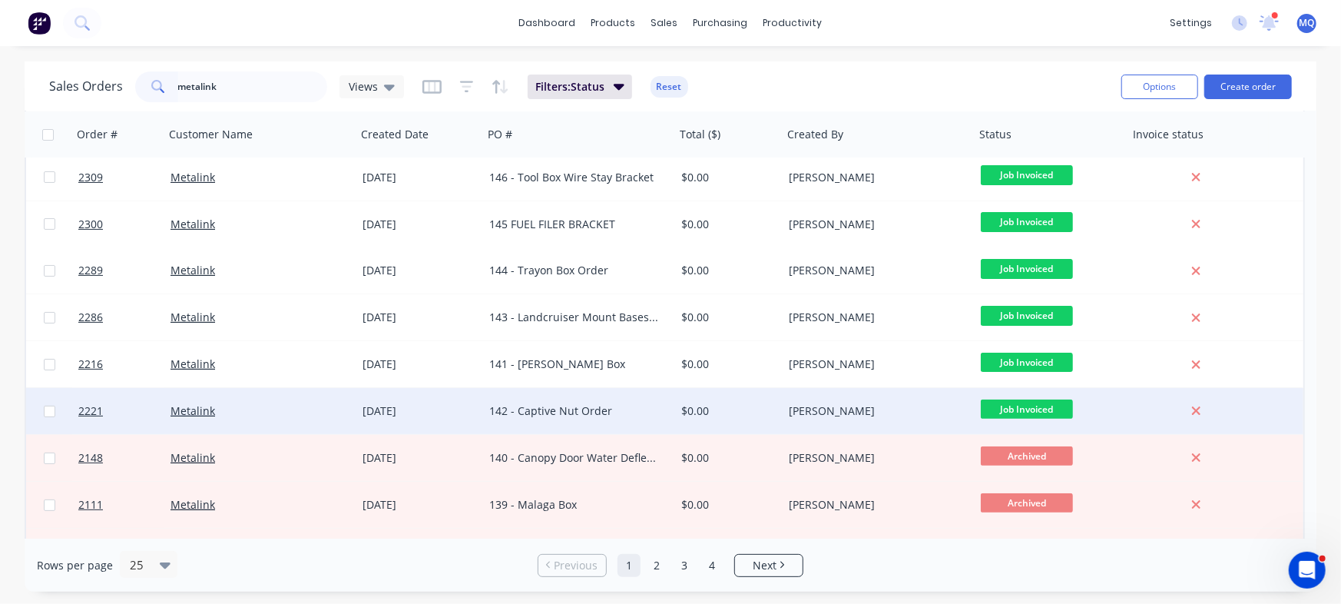
click at [647, 415] on div "142 - Captive Nut Order" at bounding box center [574, 410] width 170 height 15
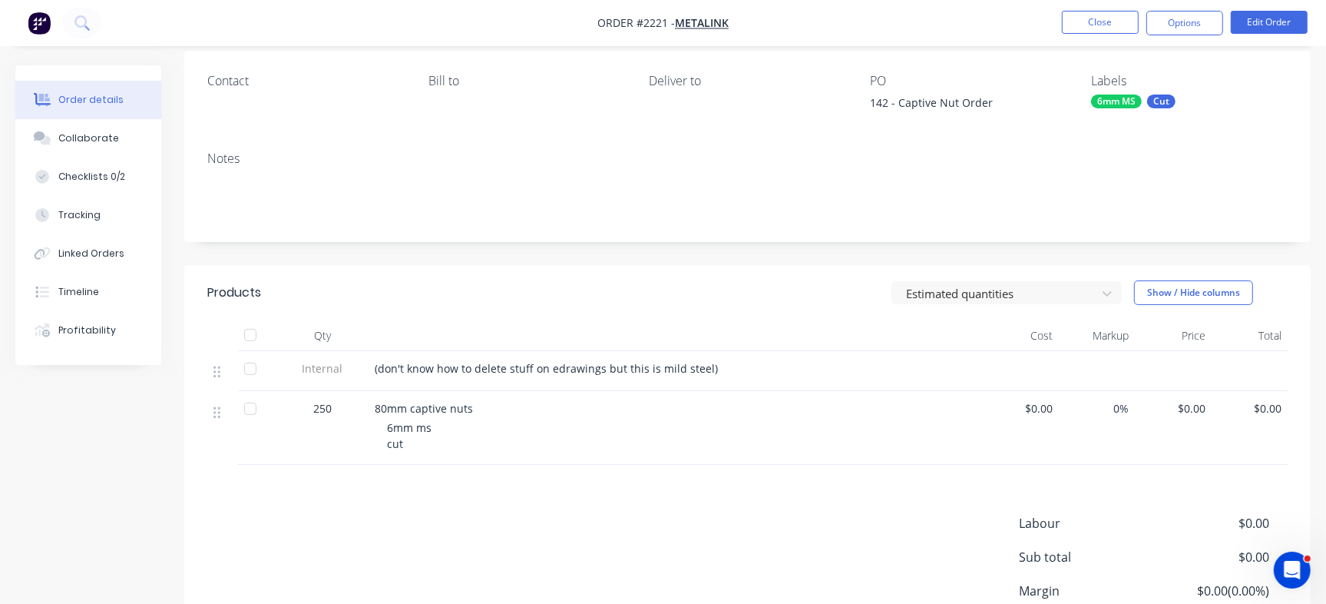
scroll to position [192, 0]
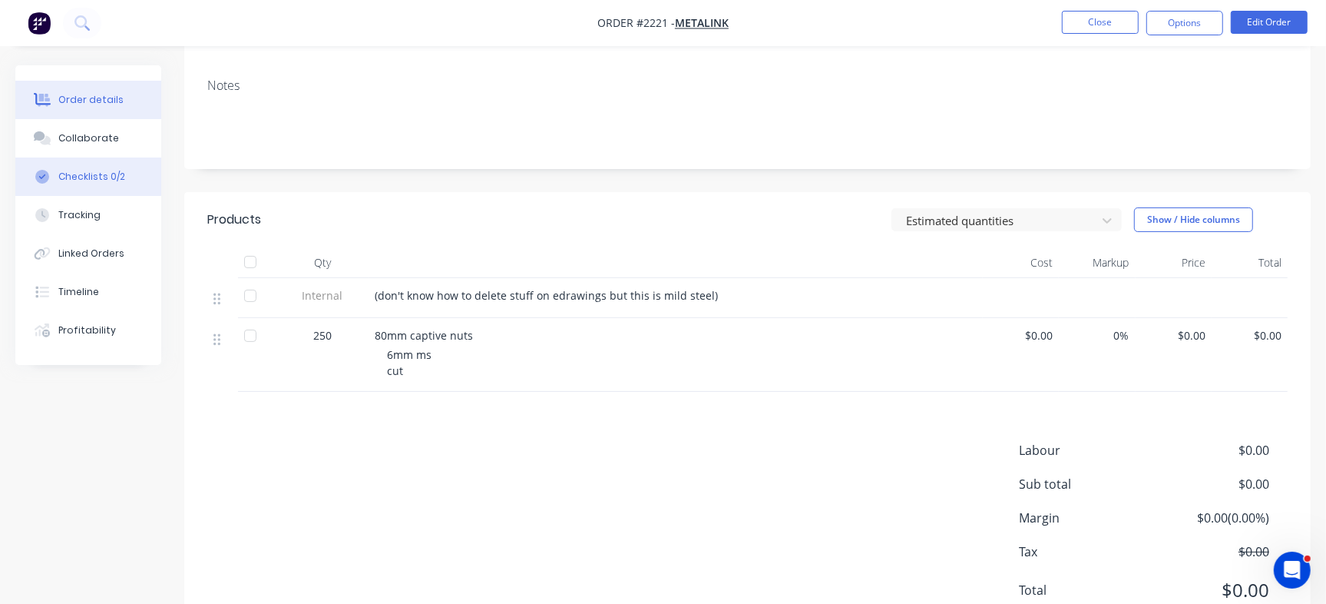
click at [109, 174] on div "Checklists 0/2" at bounding box center [91, 177] width 67 height 14
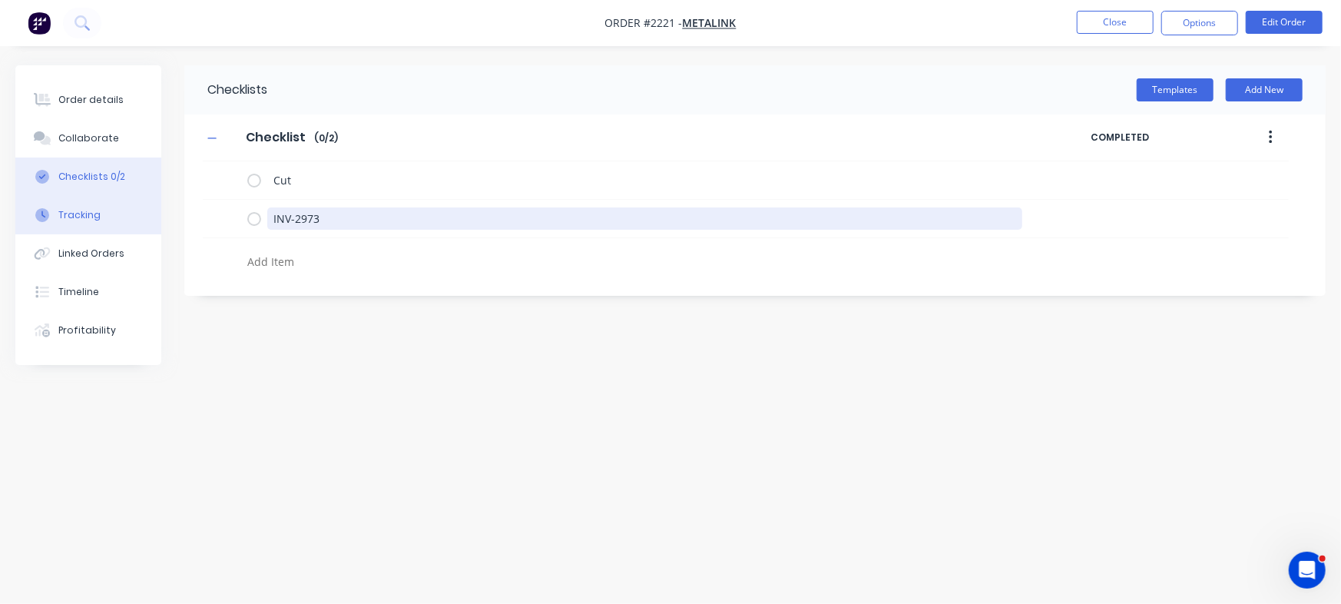
drag, startPoint x: 332, startPoint y: 220, endPoint x: 93, endPoint y: 207, distance: 239.9
click at [61, 220] on div "Order details Collaborate Checklists 0/2 Tracking Linked Orders Timeline Profit…" at bounding box center [670, 272] width 1341 height 415
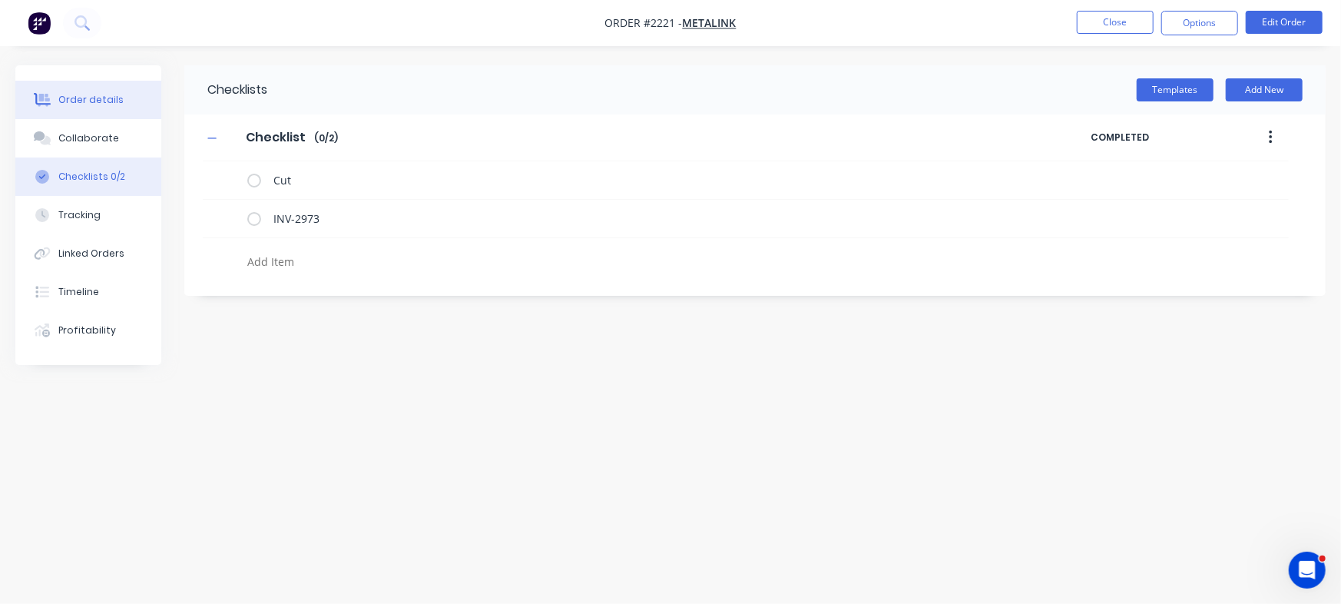
click at [79, 101] on div "Order details" at bounding box center [90, 100] width 65 height 14
type textarea "x"
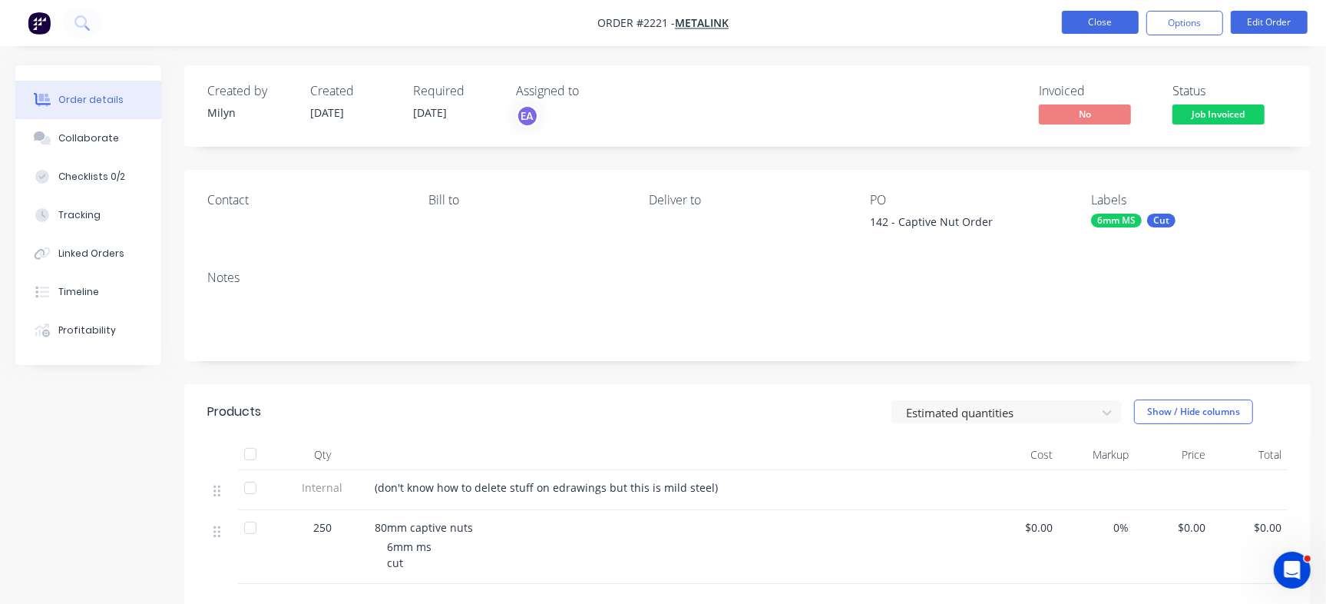
click at [1095, 24] on button "Close" at bounding box center [1100, 22] width 77 height 23
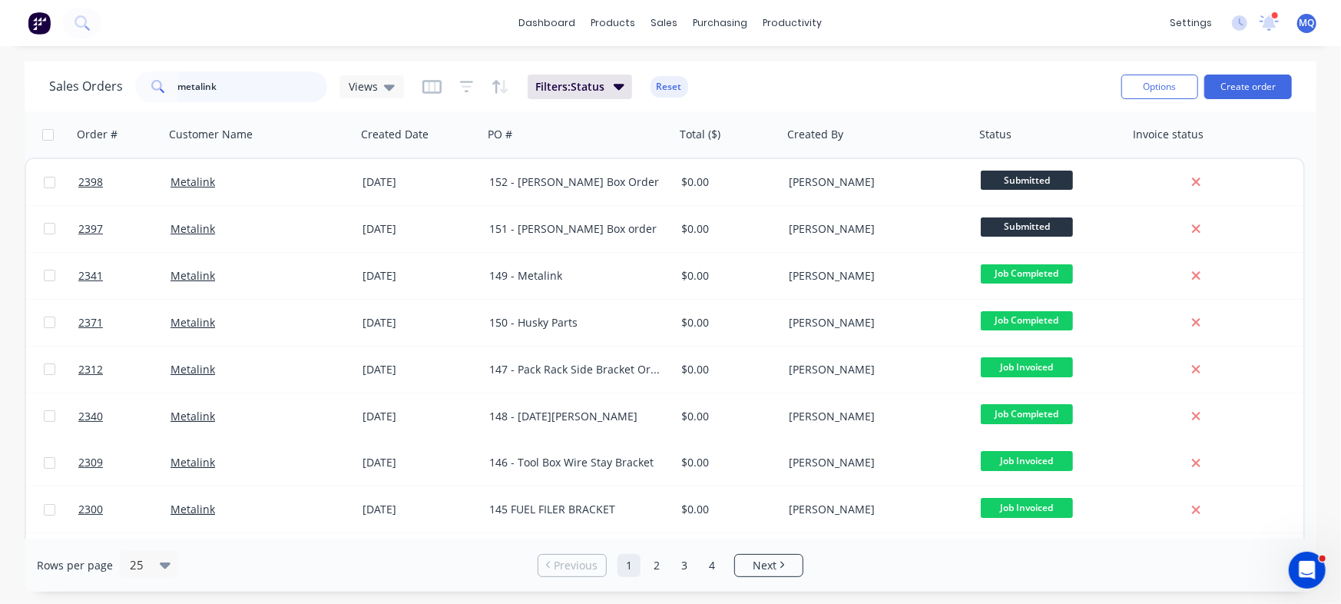
click at [260, 87] on input "metalink" at bounding box center [253, 86] width 150 height 31
type input "[PERSON_NAME]"
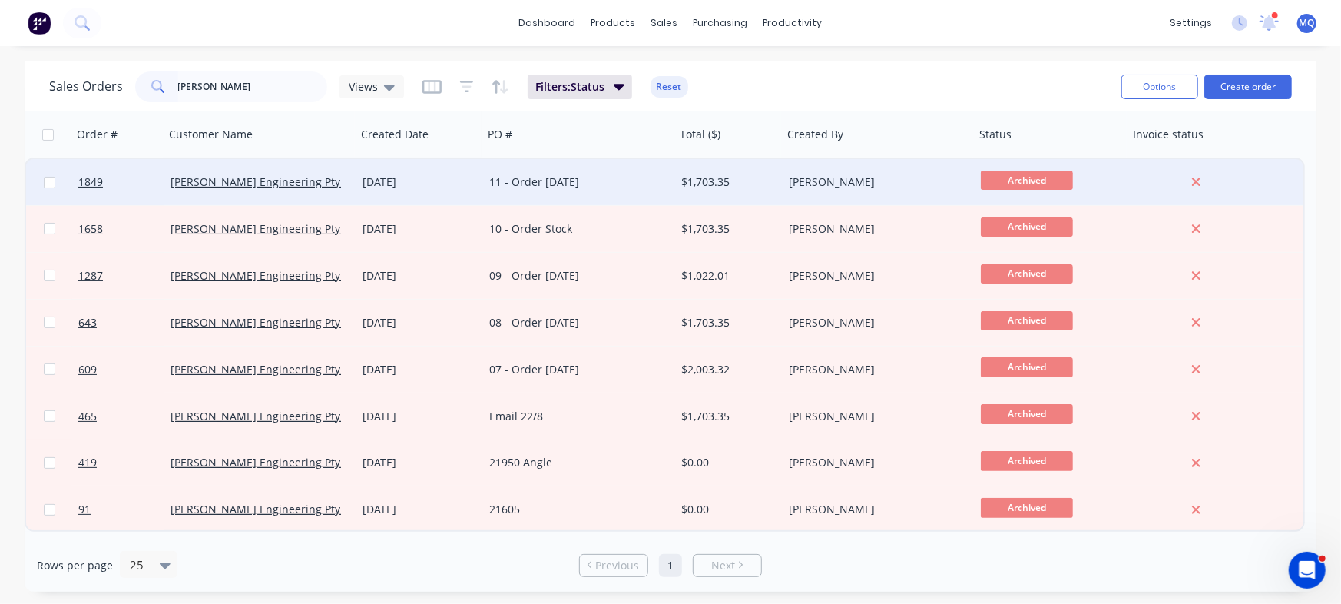
click at [558, 191] on div "11 - Order [DATE]" at bounding box center [579, 182] width 192 height 46
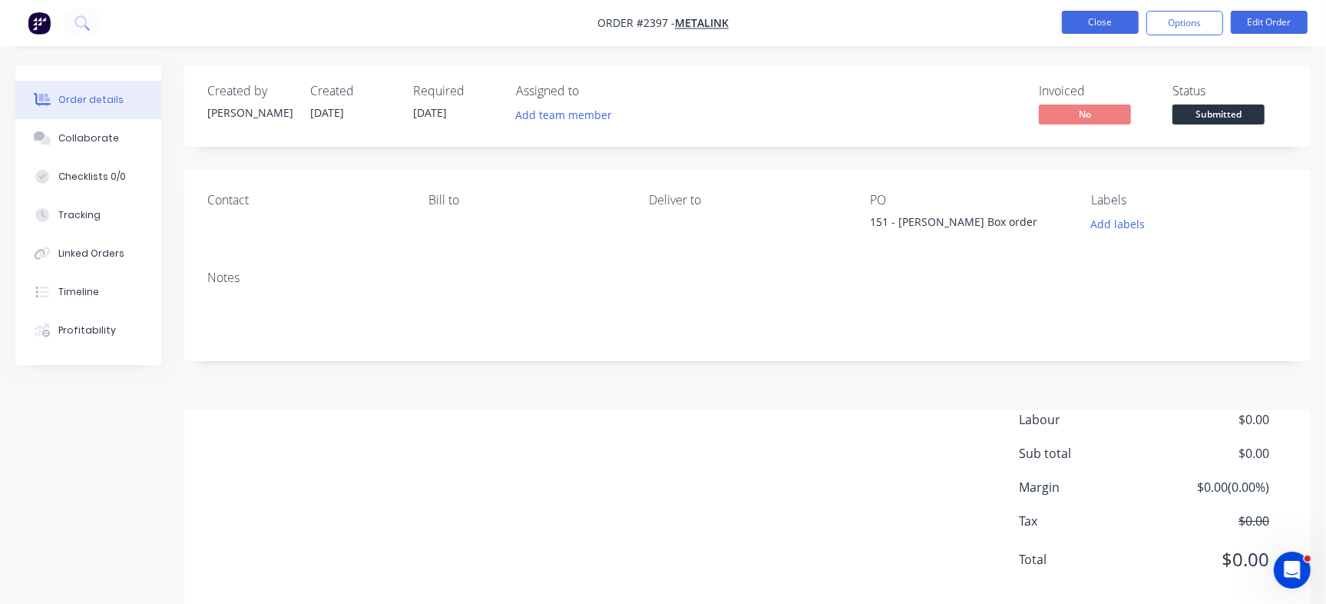
click at [1093, 28] on button "Close" at bounding box center [1100, 22] width 77 height 23
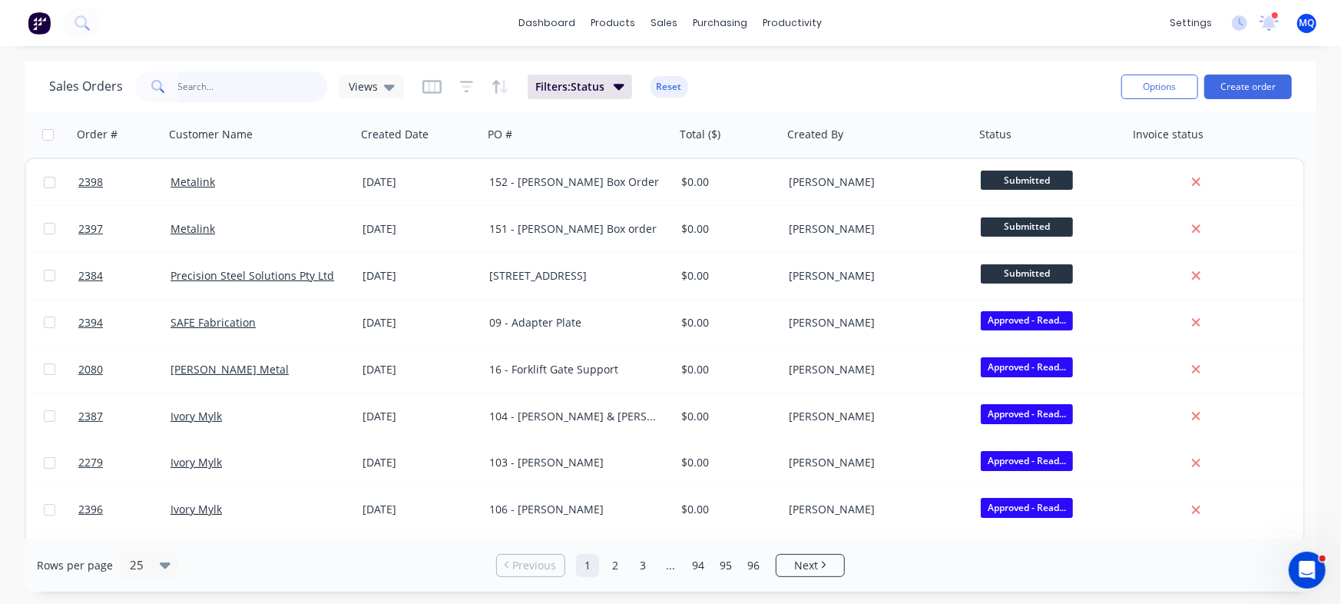
click at [263, 87] on input "text" at bounding box center [253, 86] width 150 height 31
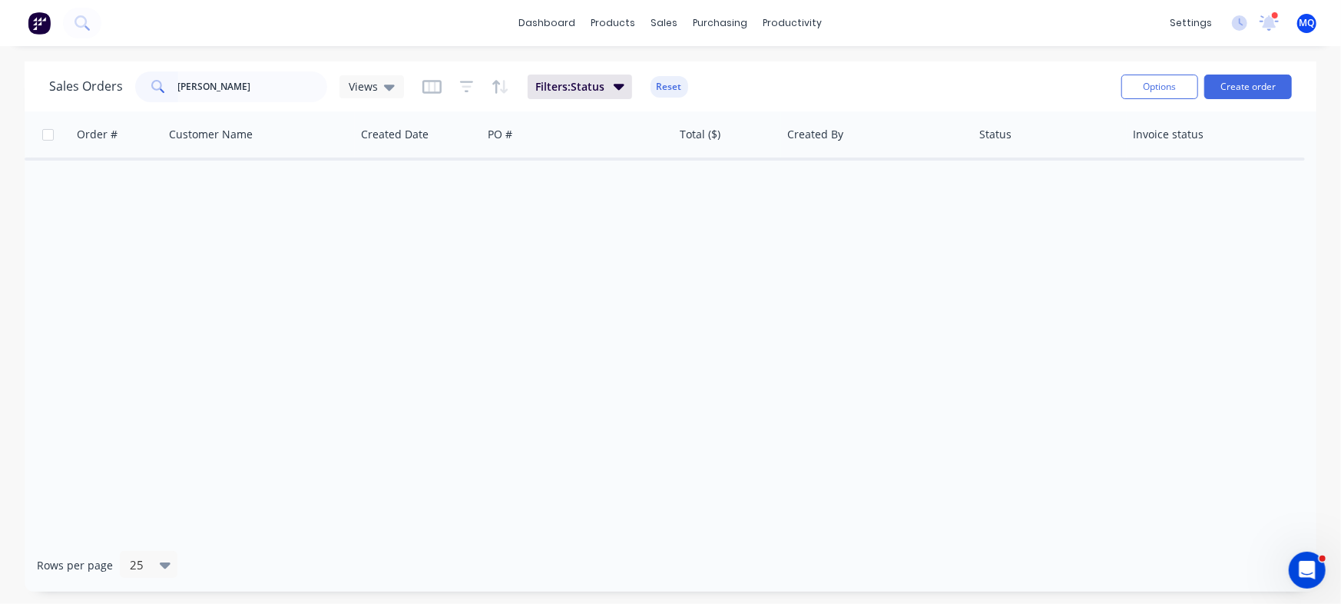
click at [365, 98] on div "Sales Orders jay fiedler Views" at bounding box center [226, 86] width 355 height 31
click at [365, 97] on div "Views" at bounding box center [371, 86] width 64 height 23
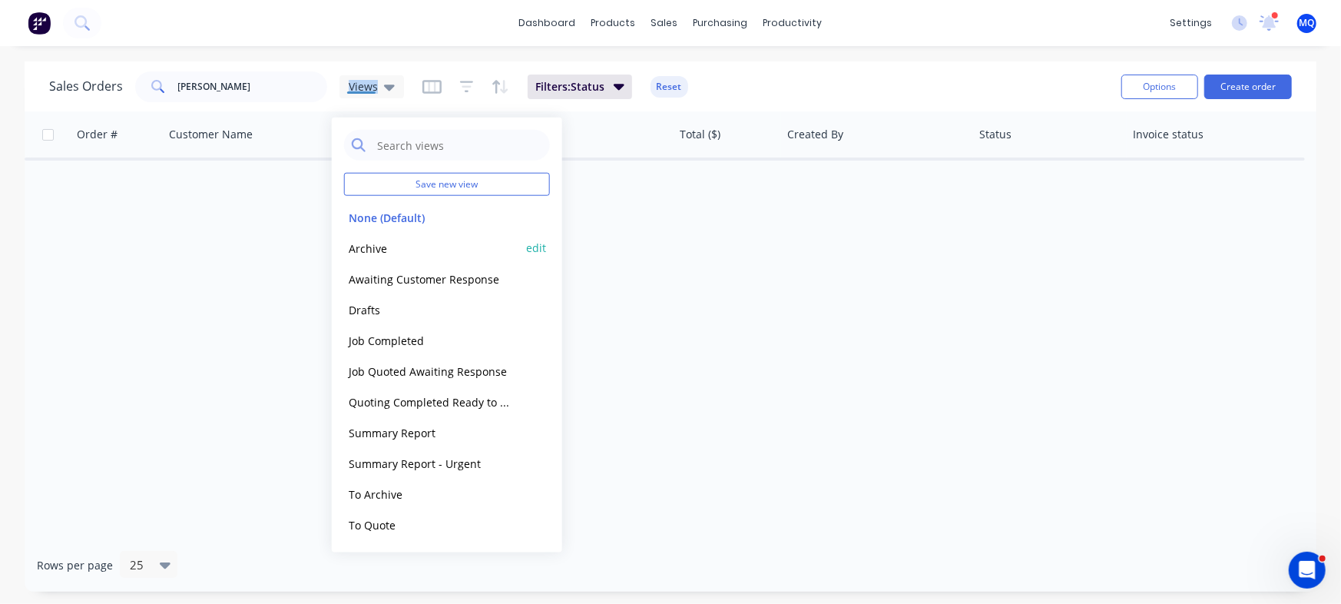
click at [368, 246] on button "Archive" at bounding box center [431, 248] width 175 height 18
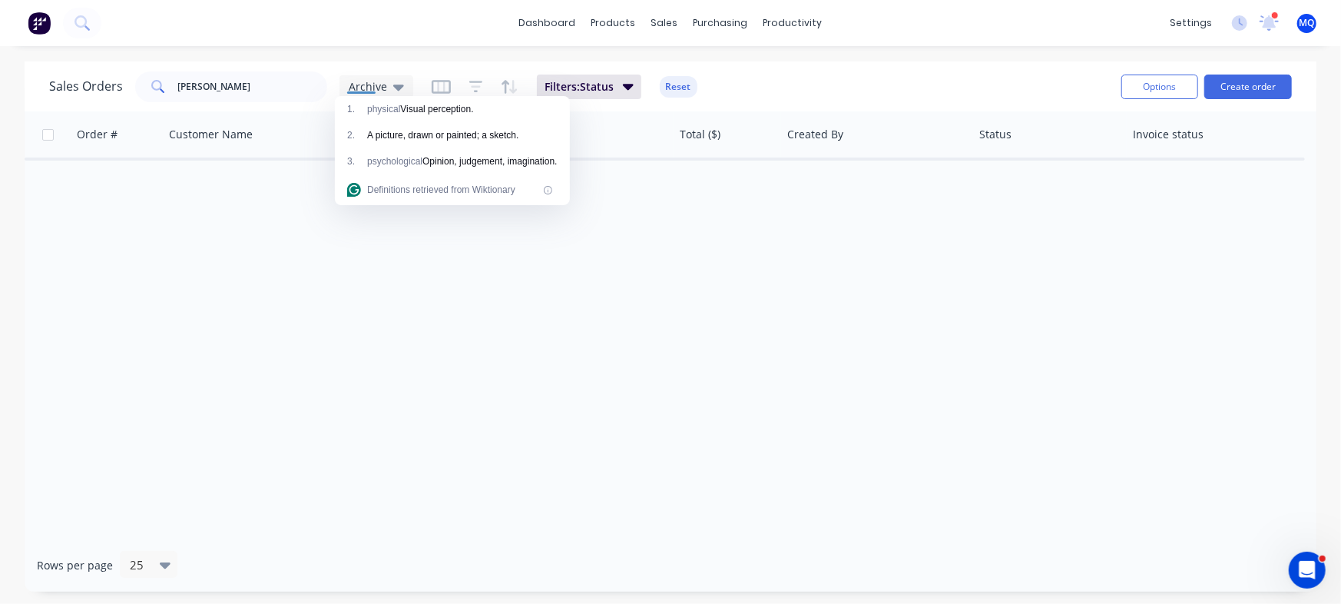
click at [419, 308] on div "Order # Customer Name Created Date PO # Total ($) Created By Status Invoice sta…" at bounding box center [670, 324] width 1291 height 427
click at [234, 93] on input "jay fiedler" at bounding box center [253, 86] width 150 height 31
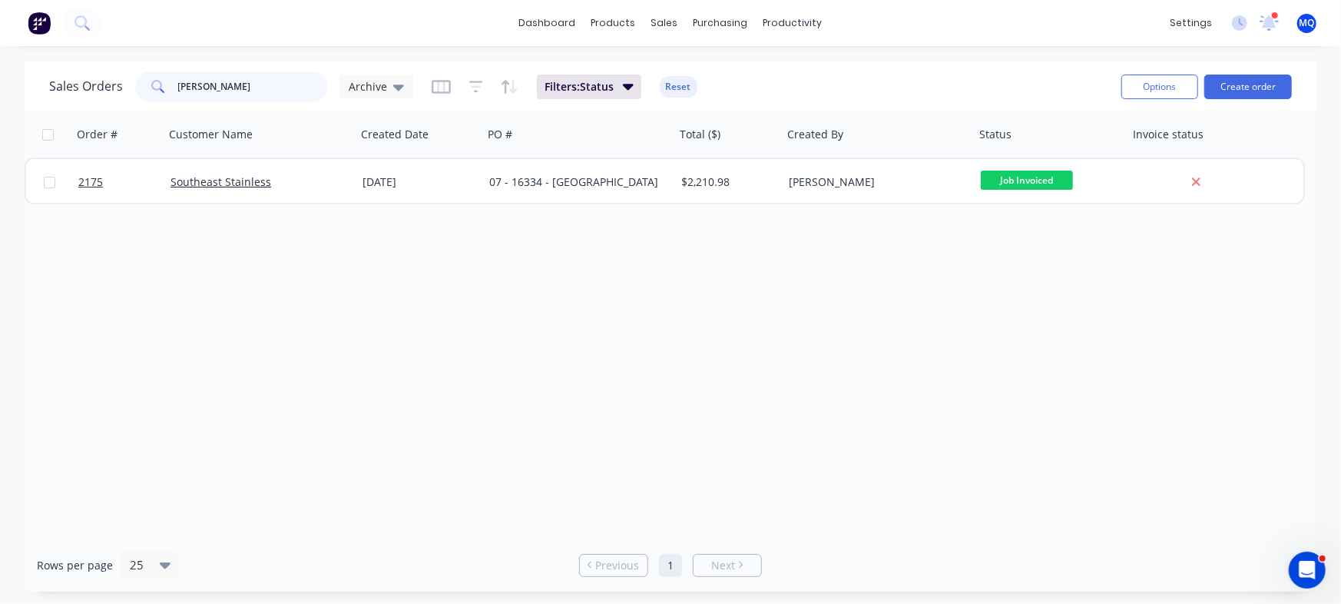
click at [285, 76] on input "jay" at bounding box center [253, 86] width 150 height 31
type input "mint"
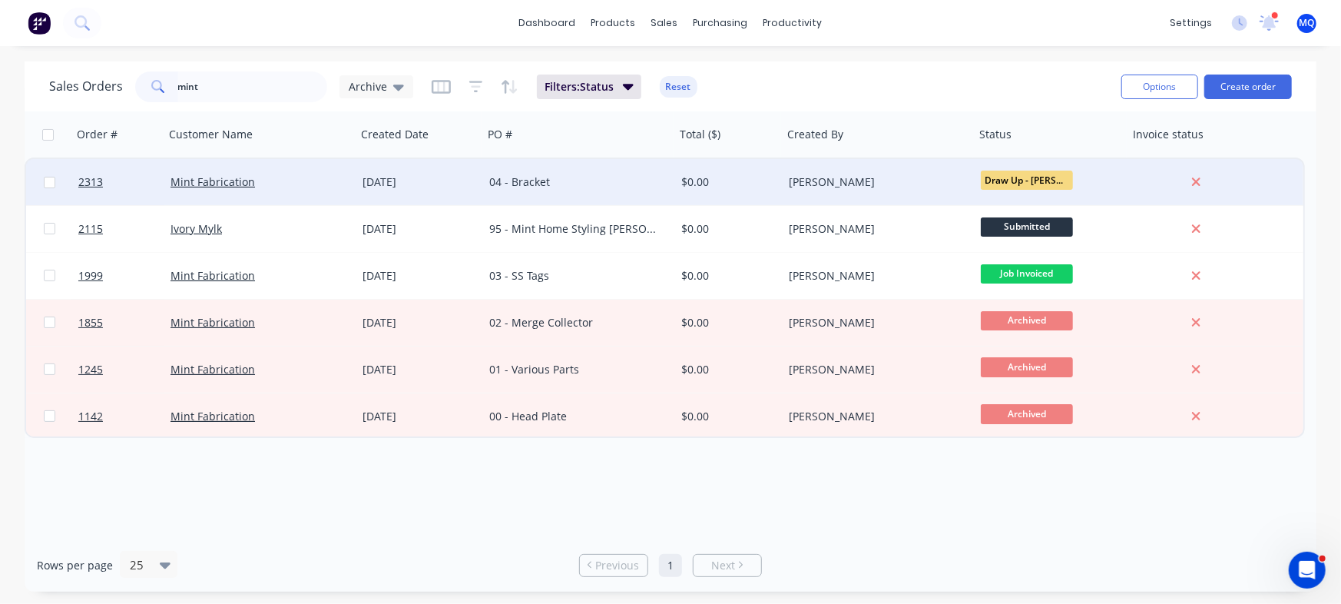
click at [558, 194] on div "04 - Bracket" at bounding box center [579, 182] width 192 height 46
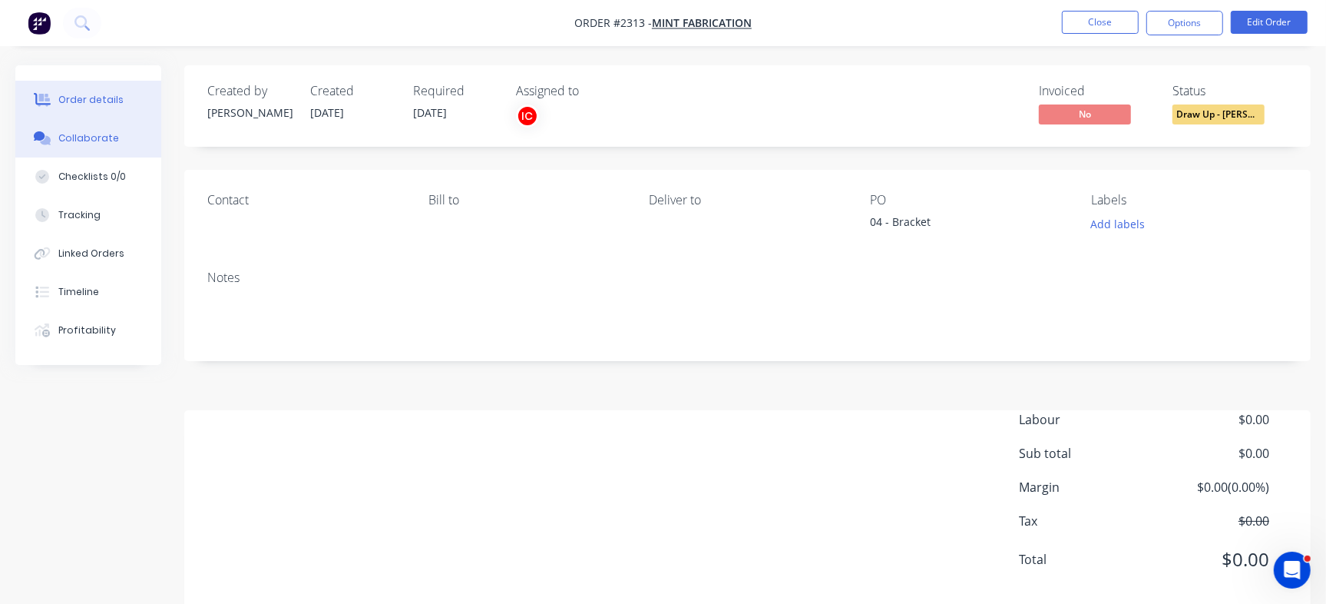
click at [114, 144] on button "Collaborate" at bounding box center [88, 138] width 146 height 38
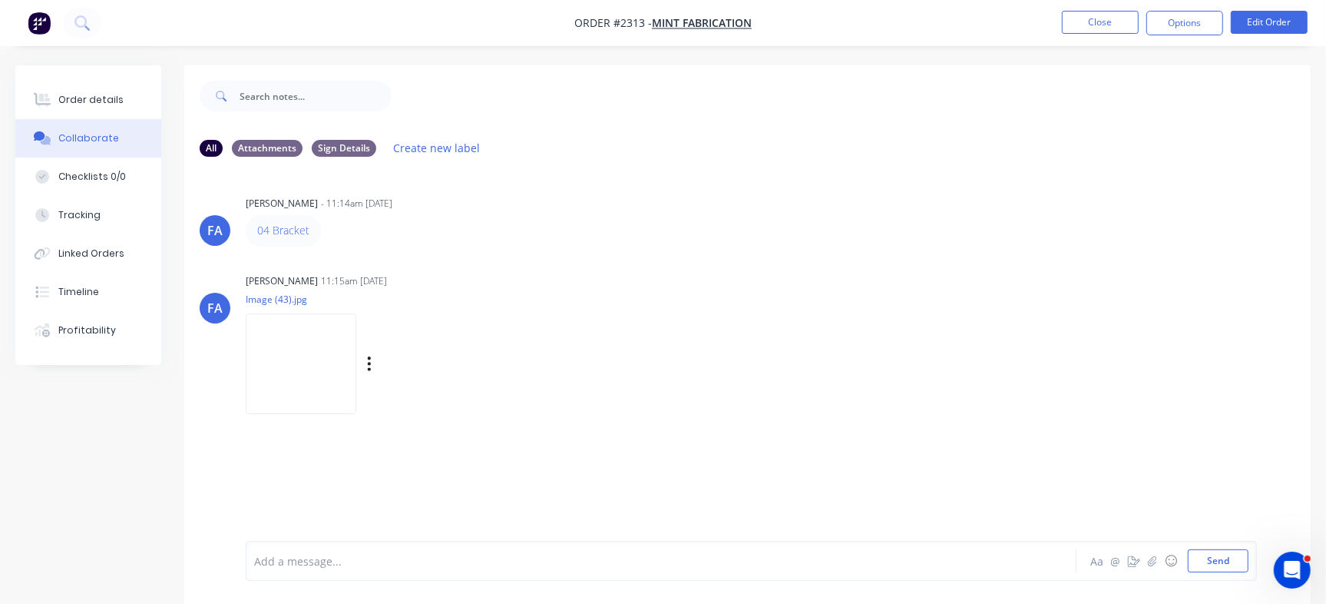
click at [297, 375] on img at bounding box center [301, 363] width 111 height 101
click at [314, 361] on img at bounding box center [301, 363] width 111 height 101
click at [481, 566] on div at bounding box center [627, 561] width 745 height 16
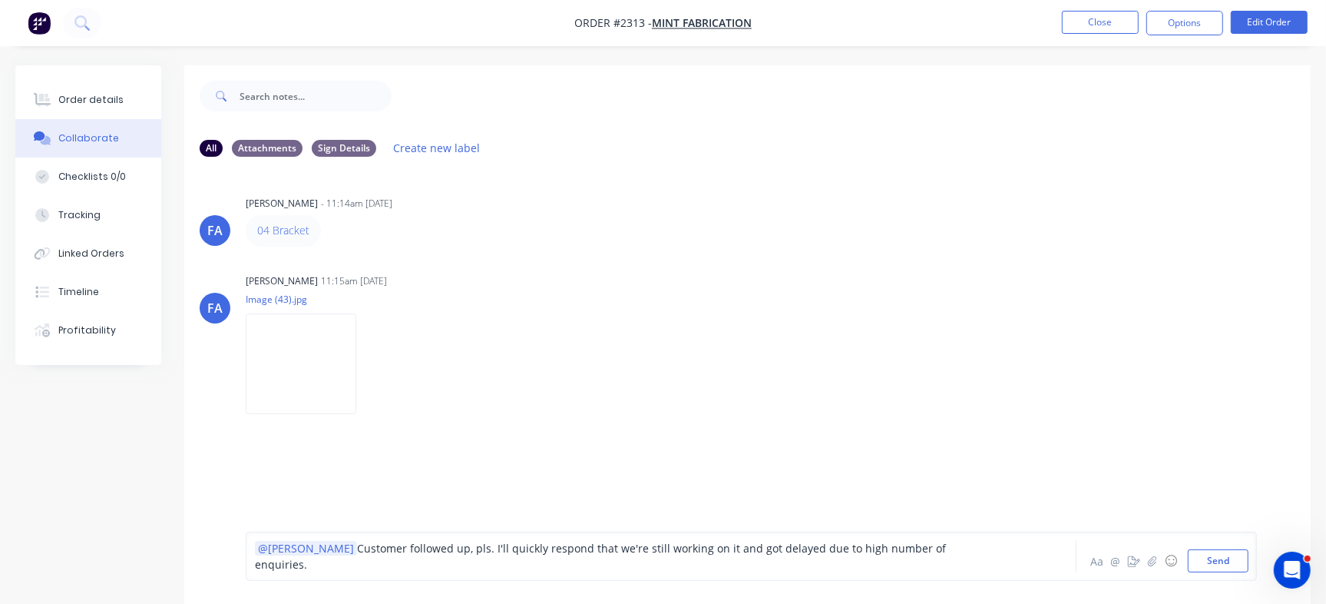
drag, startPoint x: 299, startPoint y: 570, endPoint x: 630, endPoint y: 557, distance: 331.2
click at [630, 557] on div "@Izaak Customer followed up, pls. I'll quickly respond that we're still working…" at bounding box center [627, 556] width 746 height 32
drag, startPoint x: 359, startPoint y: 556, endPoint x: 348, endPoint y: 555, distance: 11.5
click at [358, 557] on span "Customer followed up, pls. I'll quickly respond that we're still working on it …" at bounding box center [602, 556] width 694 height 31
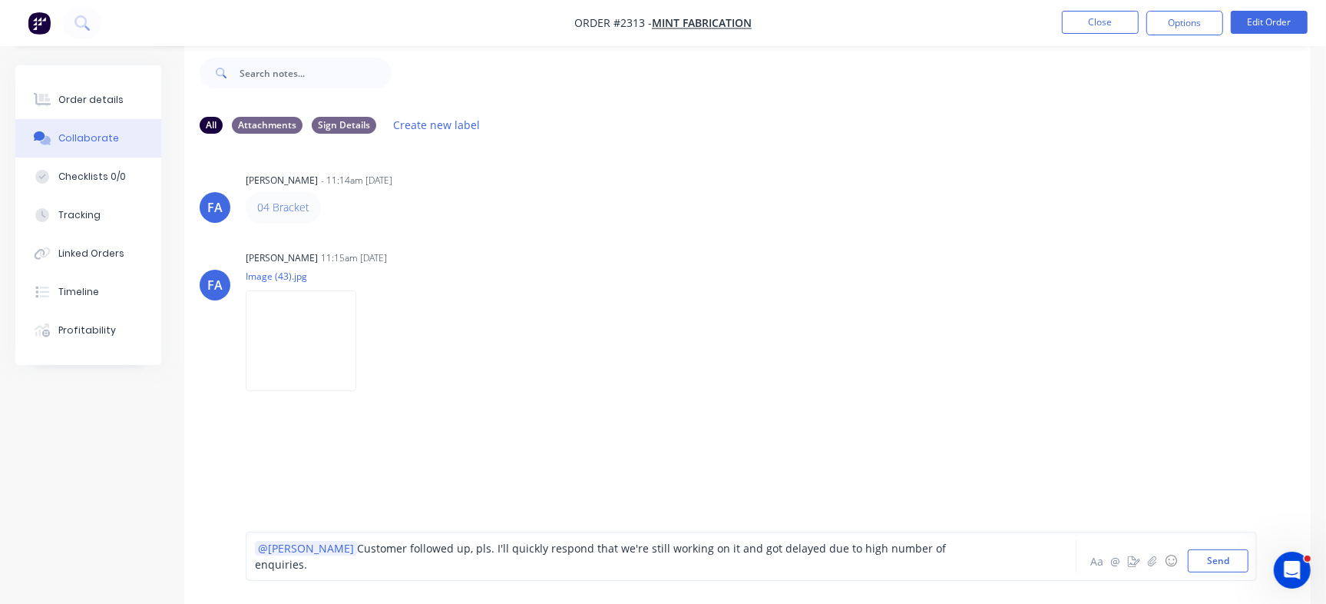
drag, startPoint x: 299, startPoint y: 559, endPoint x: 1045, endPoint y: 586, distance: 746.8
click at [1045, 586] on div "@Izaak Customer followed up, pls. I'll quickly respond that we're still working…" at bounding box center [747, 555] width 1126 height 95
copy span "Customer followed up, pls. I'll quickly respond that we're still working on it …"
click at [553, 561] on span "Customer followed up, pls. I'll quickly respond that we're still working on it …" at bounding box center [602, 556] width 694 height 31
drag, startPoint x: 435, startPoint y: 560, endPoint x: 943, endPoint y: 576, distance: 507.8
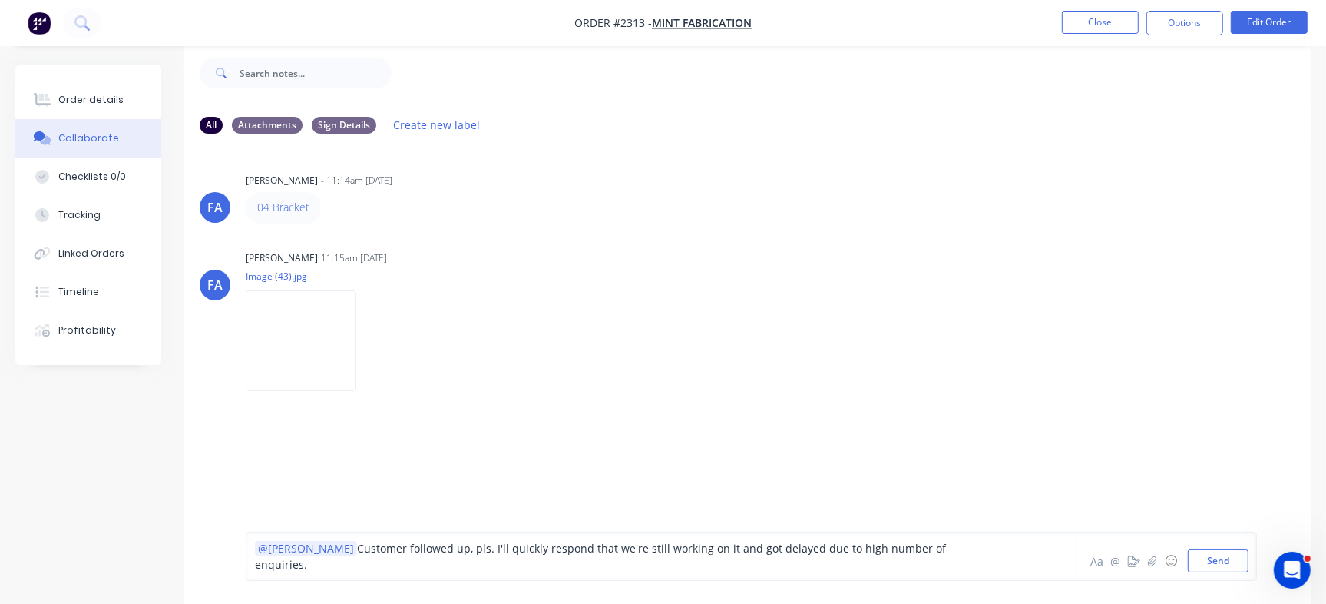
click at [943, 576] on div "@Izaak Customer followed up, pls. I'll quickly respond that we're still working…" at bounding box center [751, 555] width 1011 height 49
click at [590, 543] on span "Customer followed up, pls. I’ll send a quick reply letting them know we’re stil…" at bounding box center [618, 556] width 727 height 31
click at [1212, 559] on button "Send" at bounding box center [1218, 560] width 61 height 23
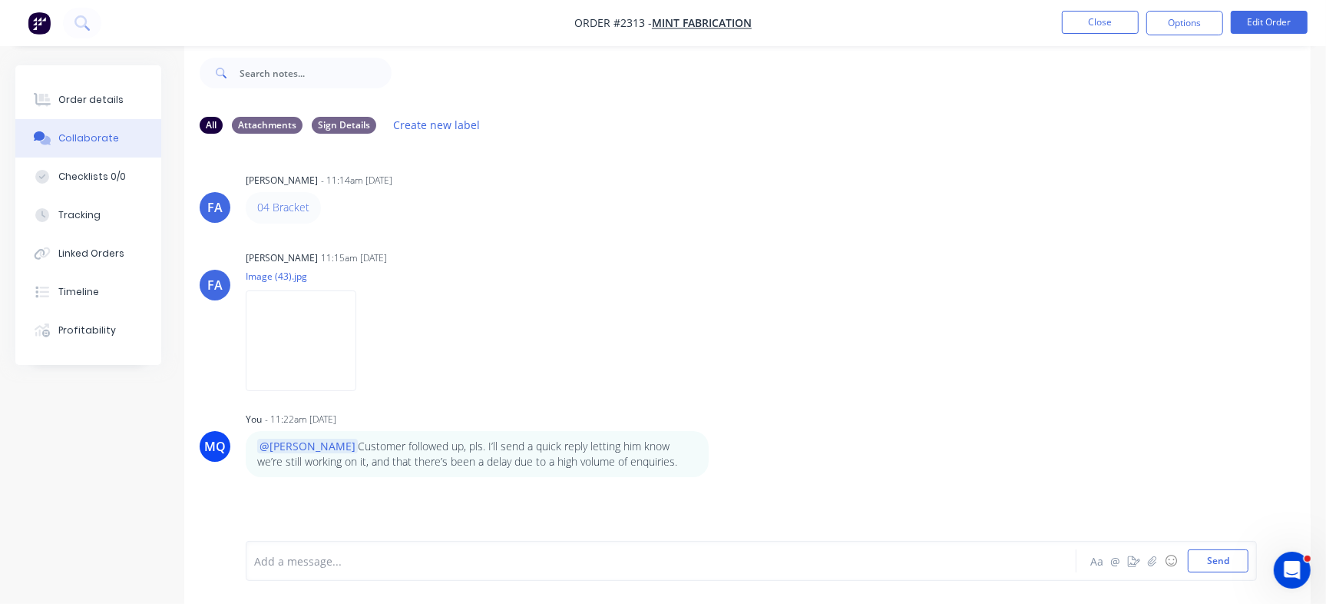
scroll to position [0, 0]
click at [1097, 21] on button "Close" at bounding box center [1100, 22] width 77 height 23
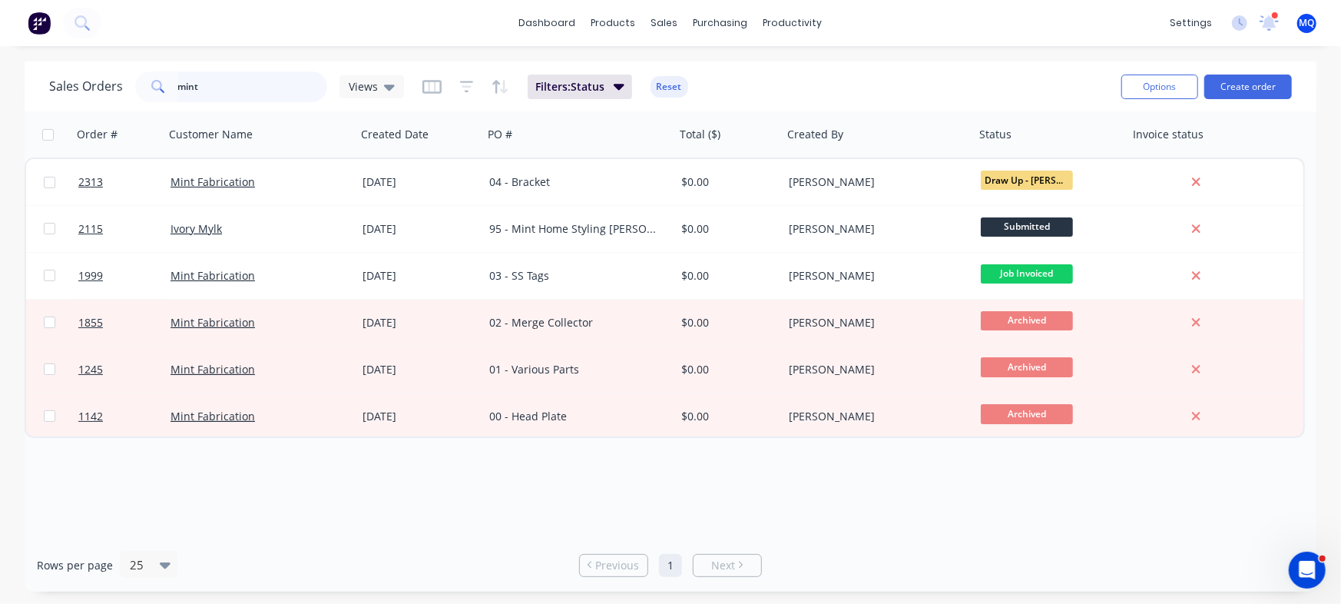
click at [276, 89] on input "mint" at bounding box center [253, 86] width 150 height 31
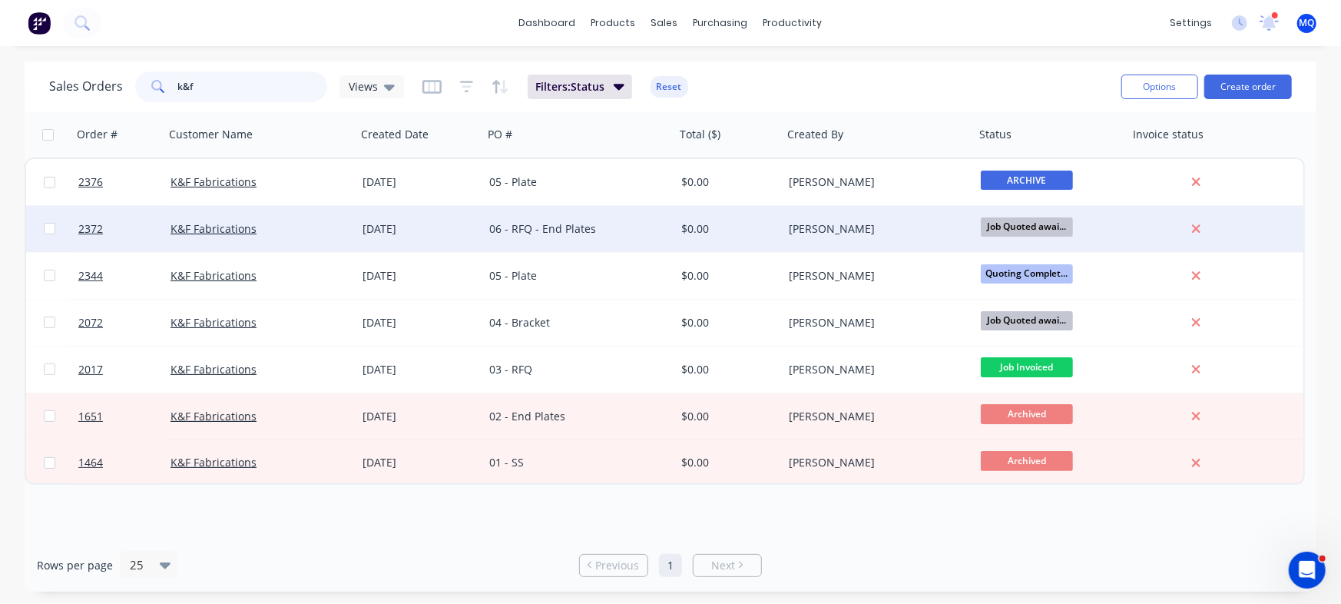
type input "k&f"
click at [531, 220] on div "06 - RFQ - End Plates" at bounding box center [579, 229] width 192 height 46
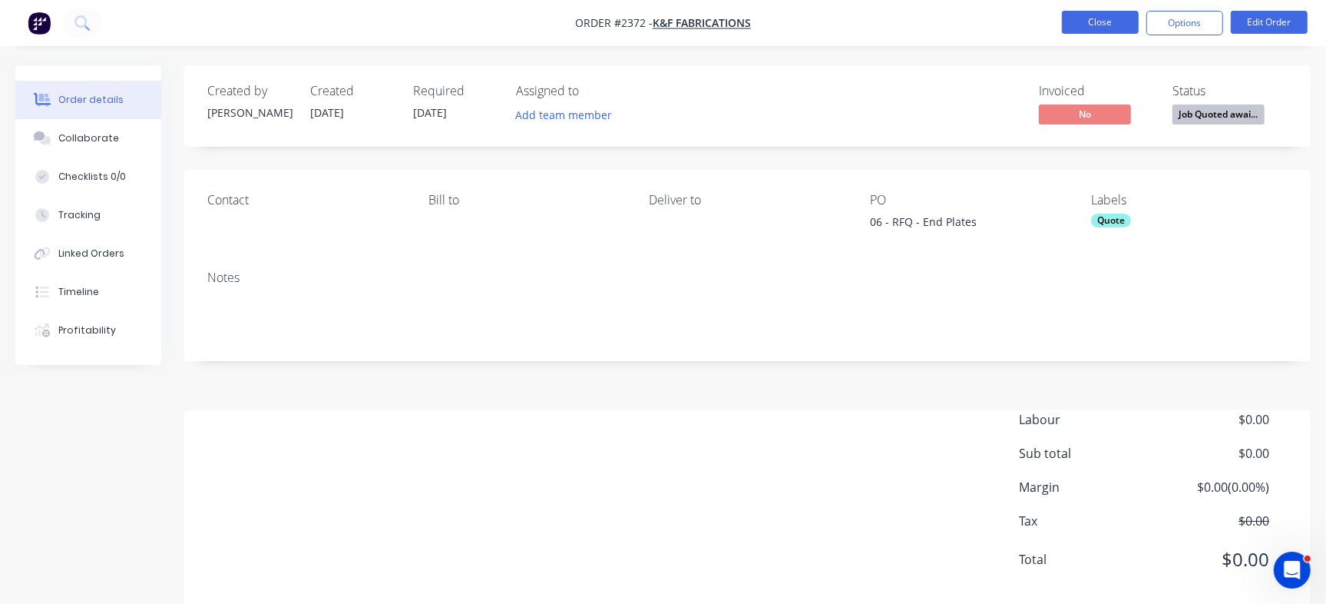
click at [1117, 24] on button "Close" at bounding box center [1100, 22] width 77 height 23
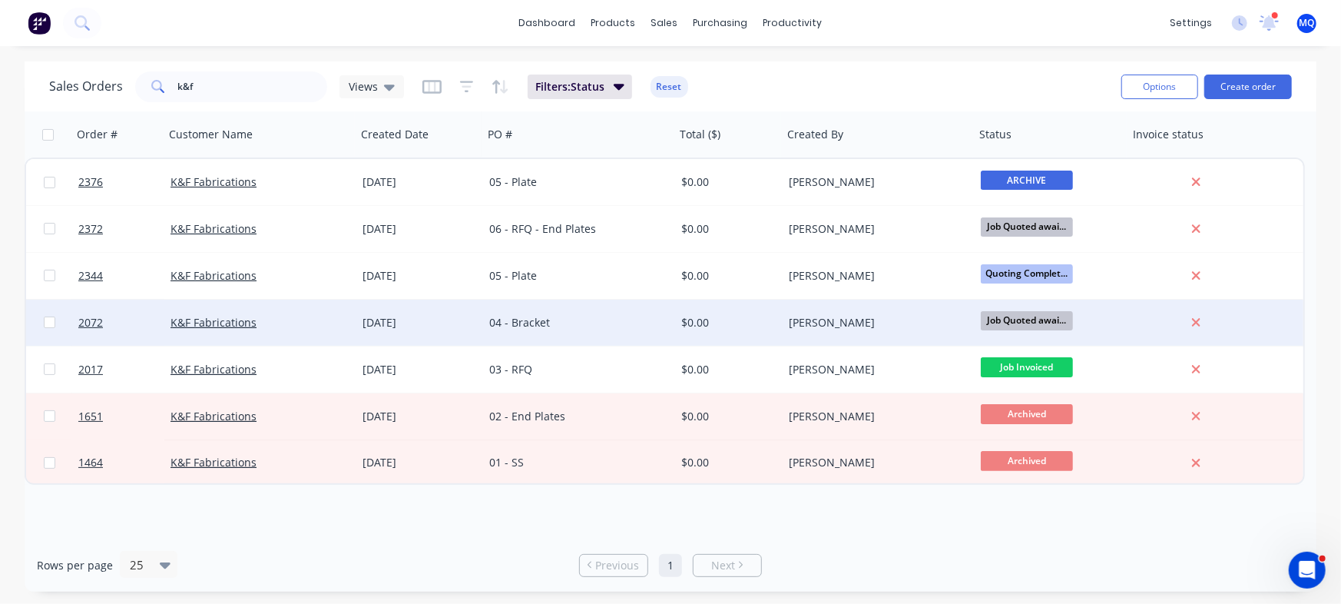
click at [537, 322] on div "04 - Bracket" at bounding box center [574, 322] width 170 height 15
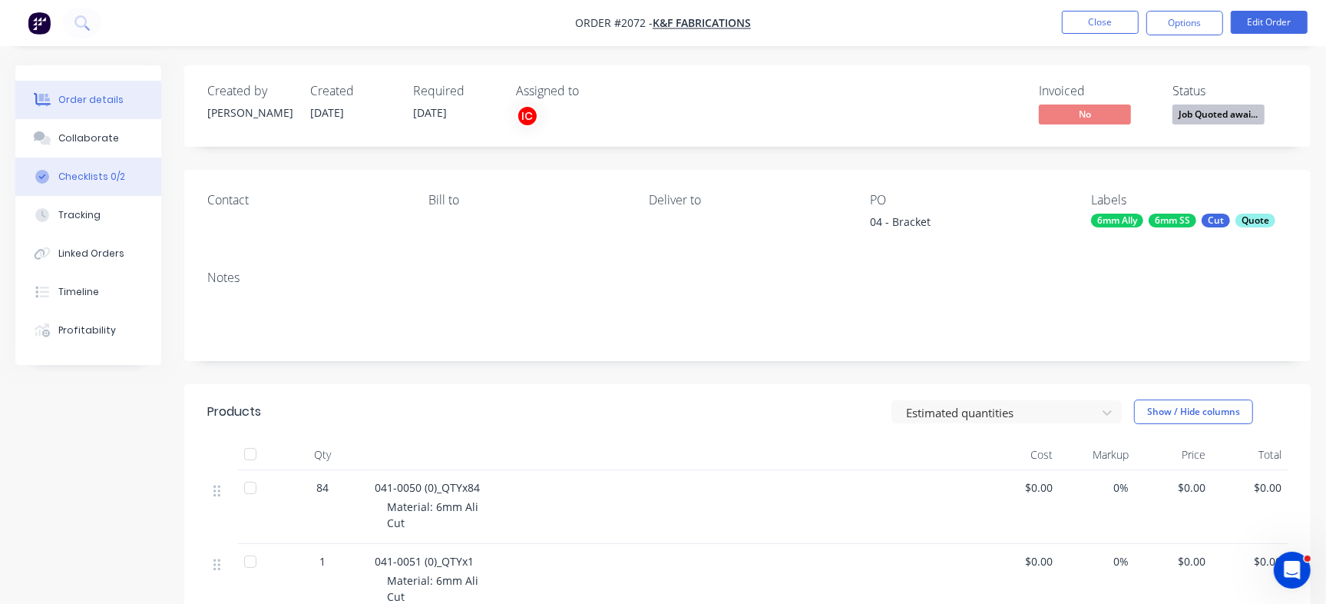
click at [113, 181] on div "Checklists 0/2" at bounding box center [91, 177] width 67 height 14
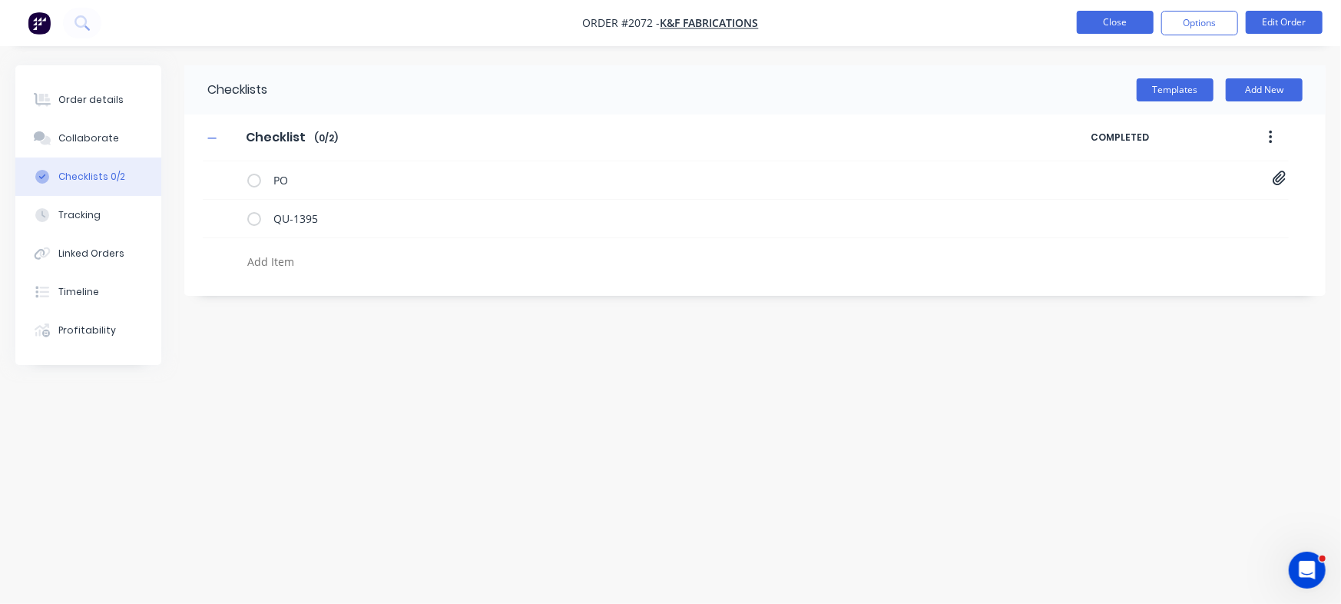
click at [1114, 13] on button "Close" at bounding box center [1114, 22] width 77 height 23
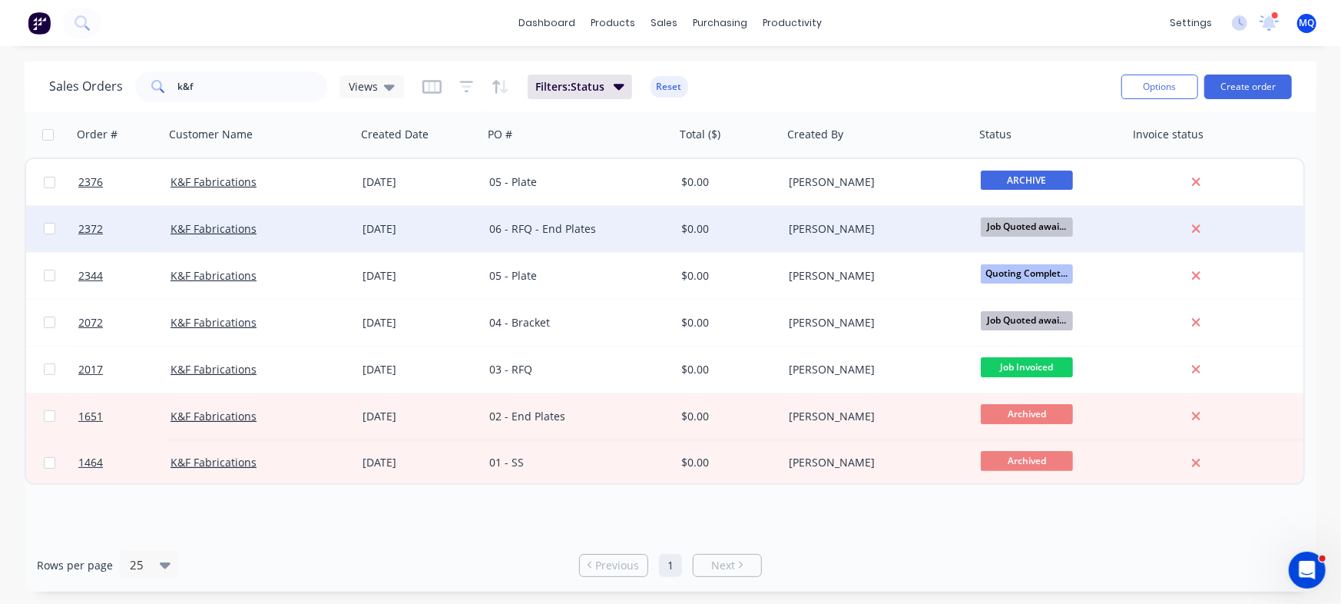
click at [576, 237] on div "06 - RFQ - End Plates" at bounding box center [579, 229] width 192 height 46
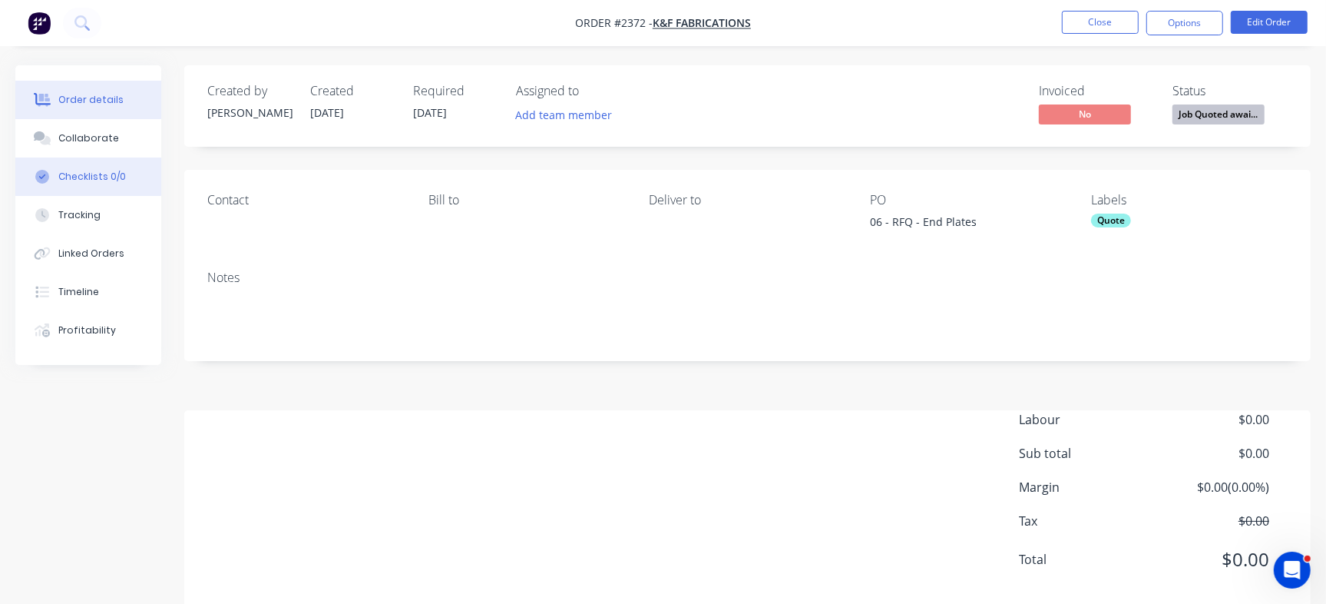
click at [80, 158] on button "Checklists 0/0" at bounding box center [88, 176] width 146 height 38
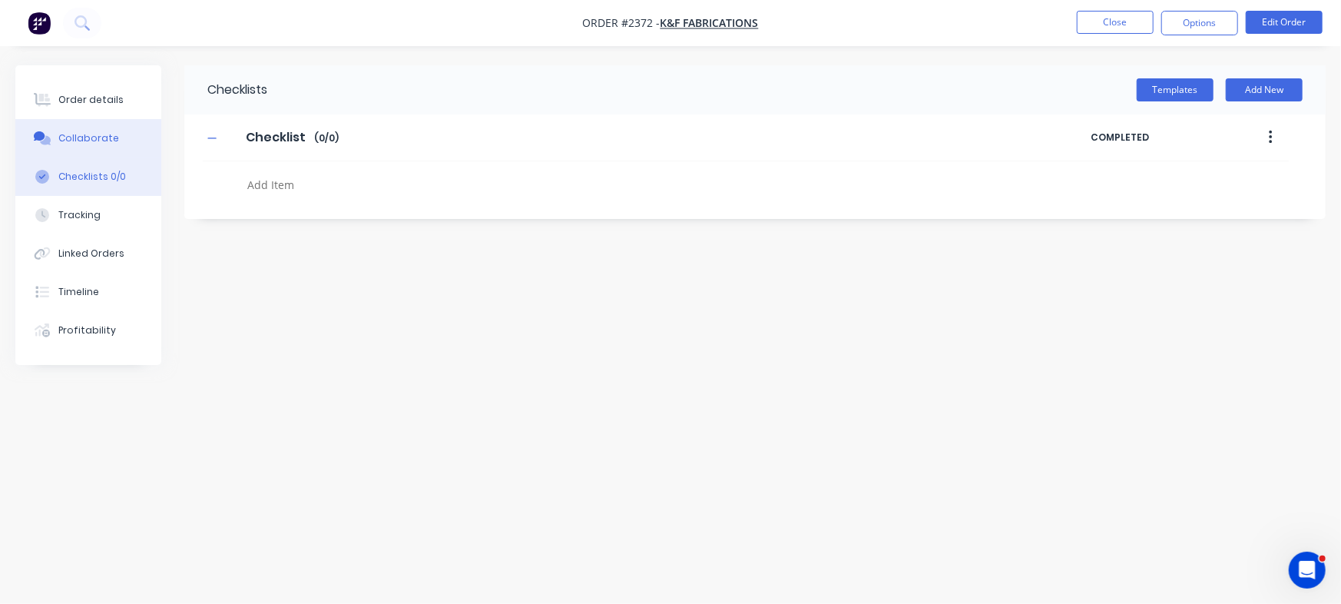
click at [121, 131] on button "Collaborate" at bounding box center [88, 138] width 146 height 38
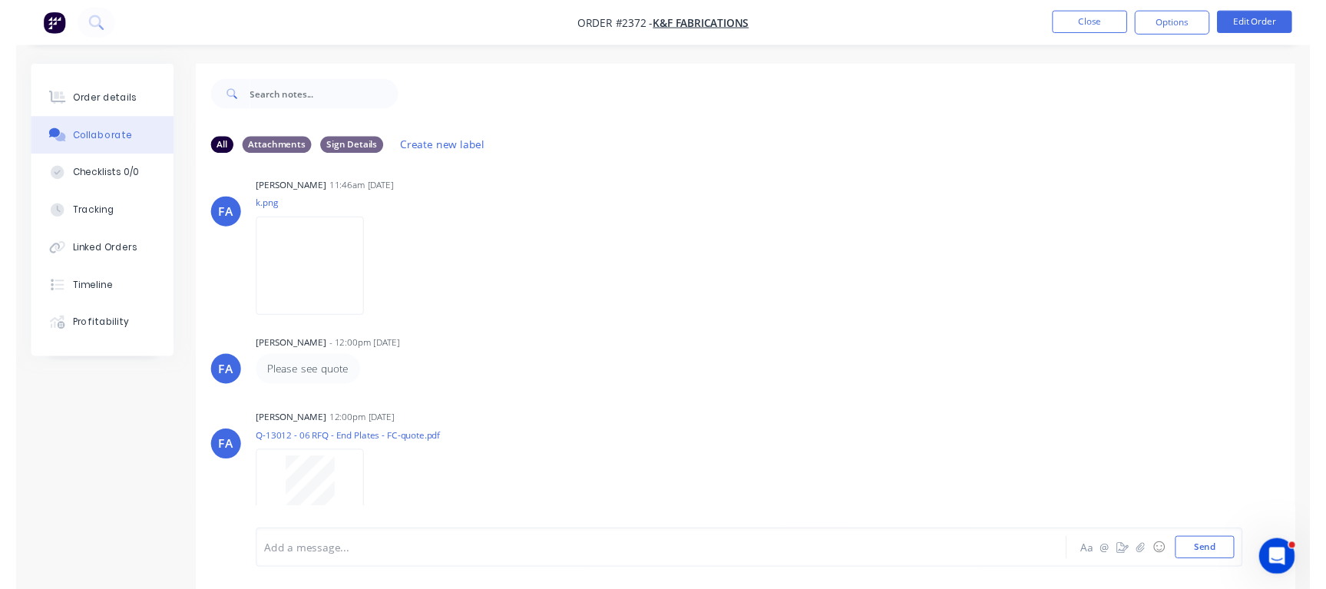
scroll to position [117, 0]
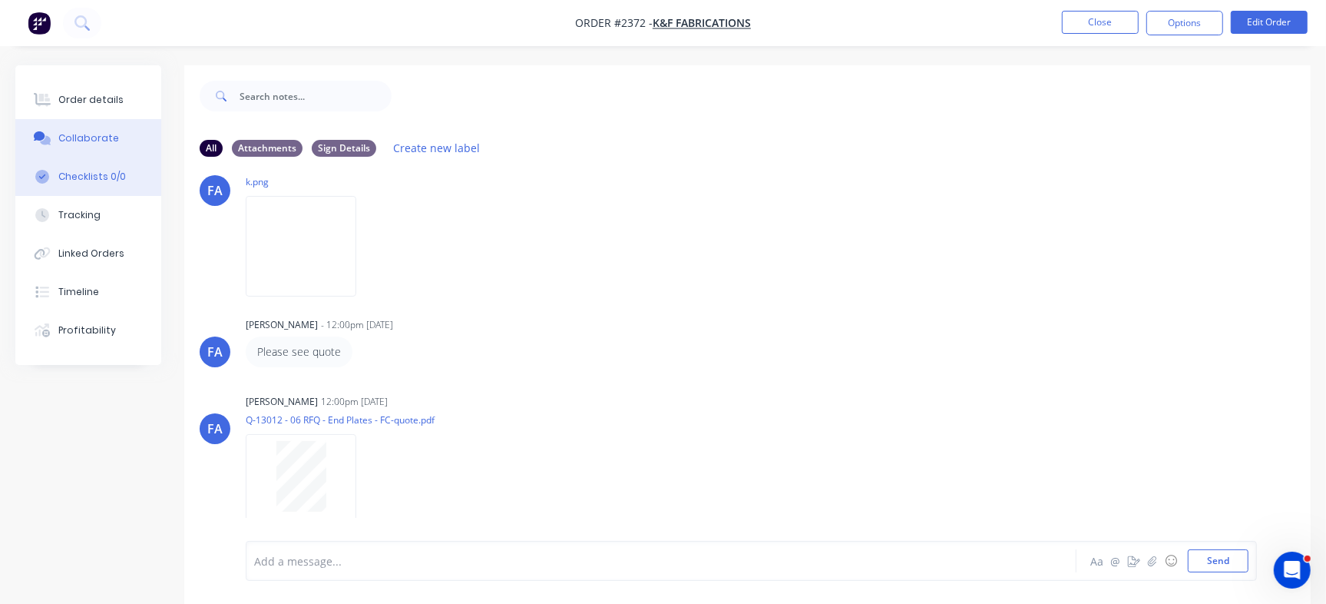
click at [115, 180] on div "Checklists 0/0" at bounding box center [92, 177] width 68 height 14
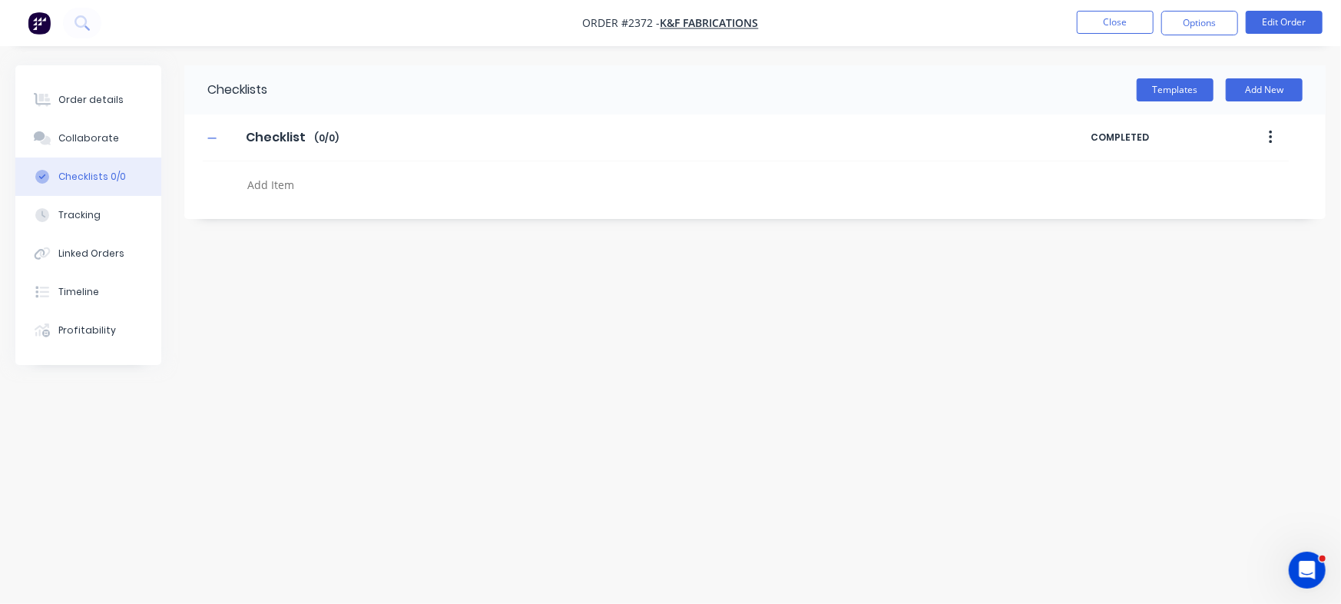
click at [300, 178] on textarea at bounding box center [590, 185] width 699 height 22
click at [316, 185] on textarea at bounding box center [590, 185] width 699 height 22
paste textarea "QU-1440"
type textarea "x"
type textarea "QU-1440"
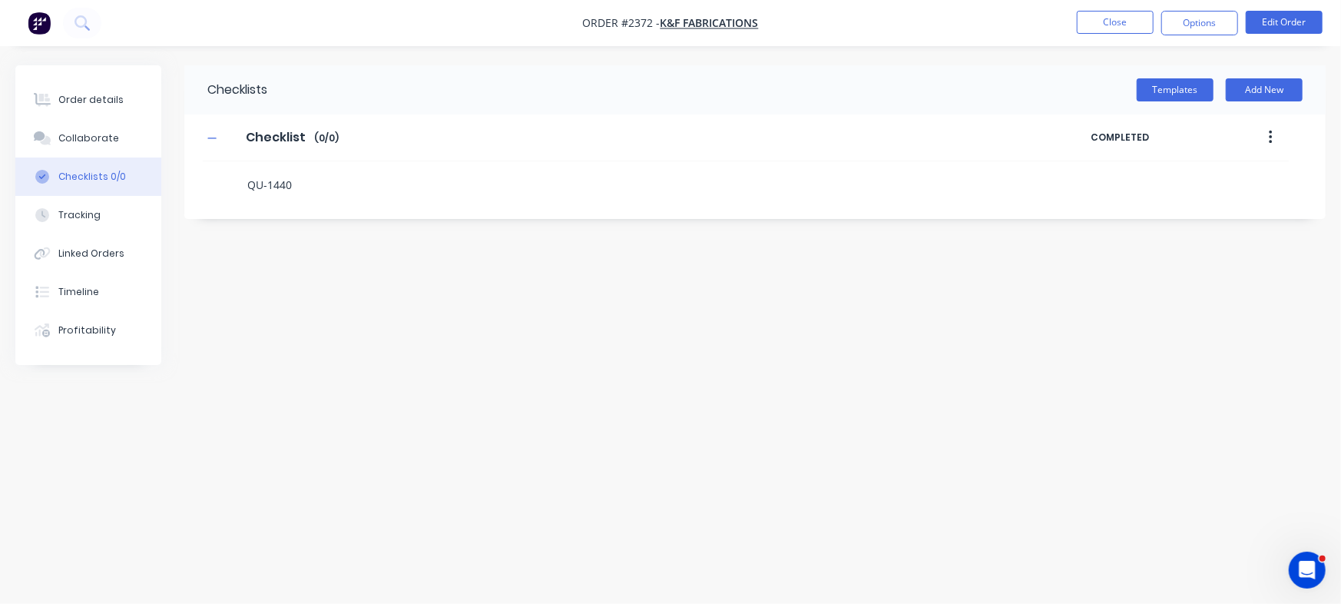
type textarea "x"
click at [621, 307] on div "Checklists Templates Add New Checklist Checklist Enter Checklist name ( 0 / 1 )…" at bounding box center [670, 272] width 1310 height 415
click at [227, 174] on icon at bounding box center [227, 178] width 21 height 21
click at [221, 170] on input "file" at bounding box center [221, 170] width 0 height 0
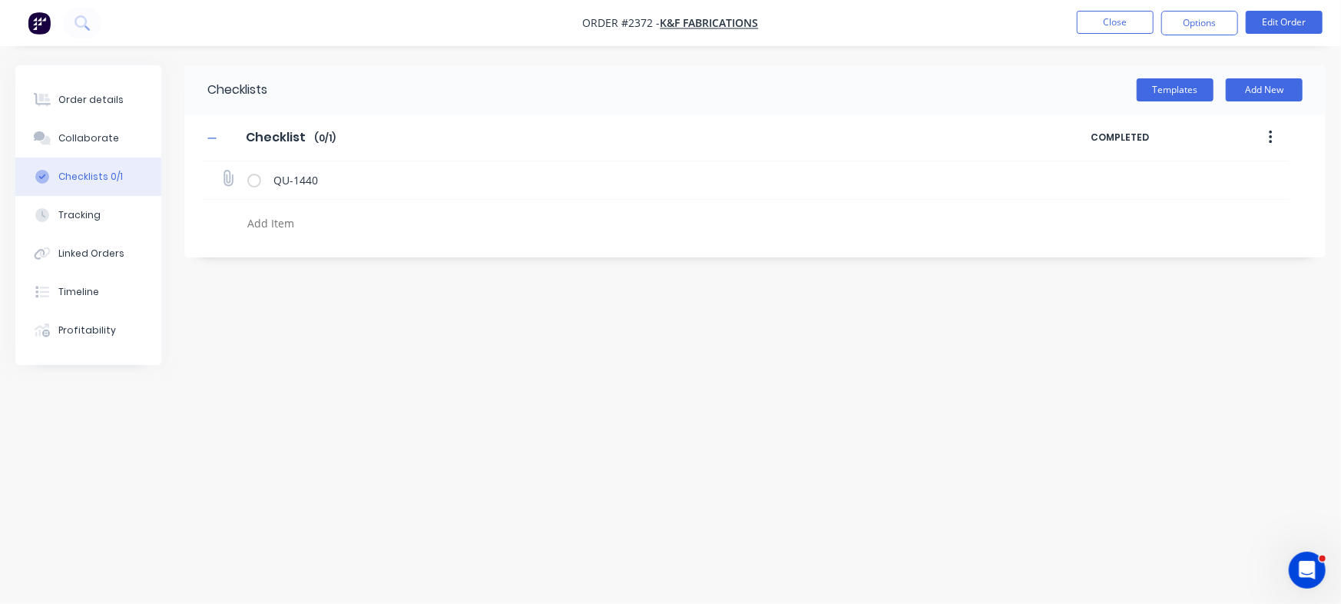
type input "C:\fakepath\Quote QU1440.pdf"
click at [273, 215] on textarea at bounding box center [590, 223] width 699 height 22
type textarea "x"
type textarea "C"
type textarea "x"
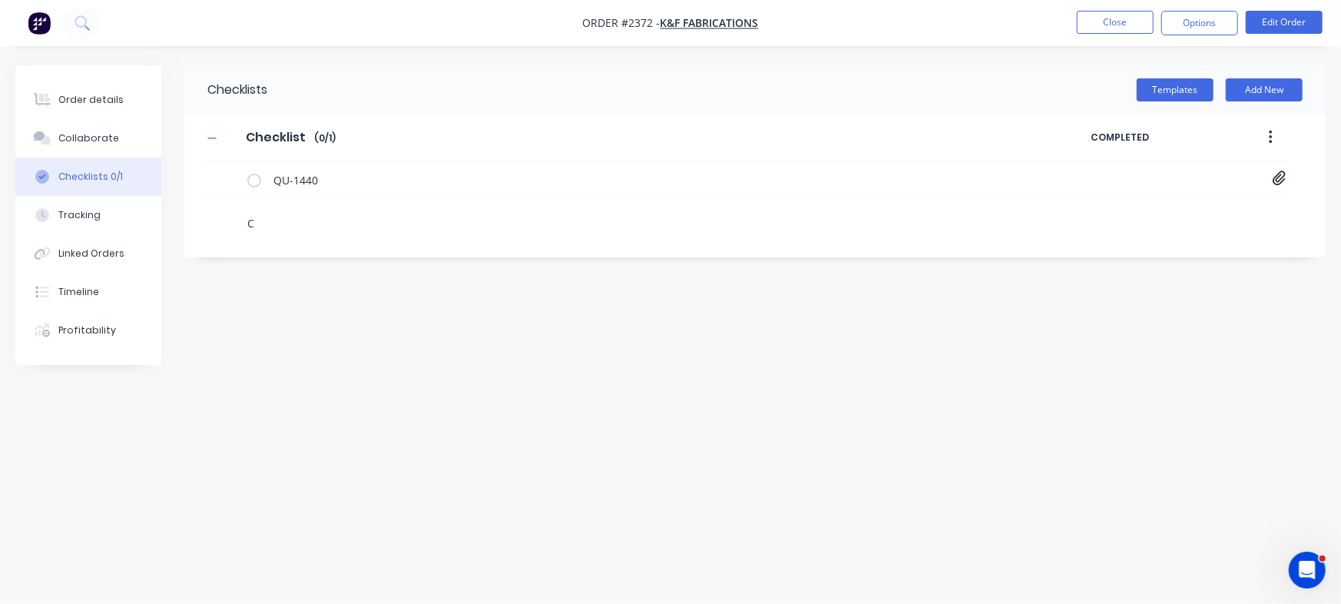
type textarea "Cu"
type textarea "x"
type textarea "Cut"
type textarea "x"
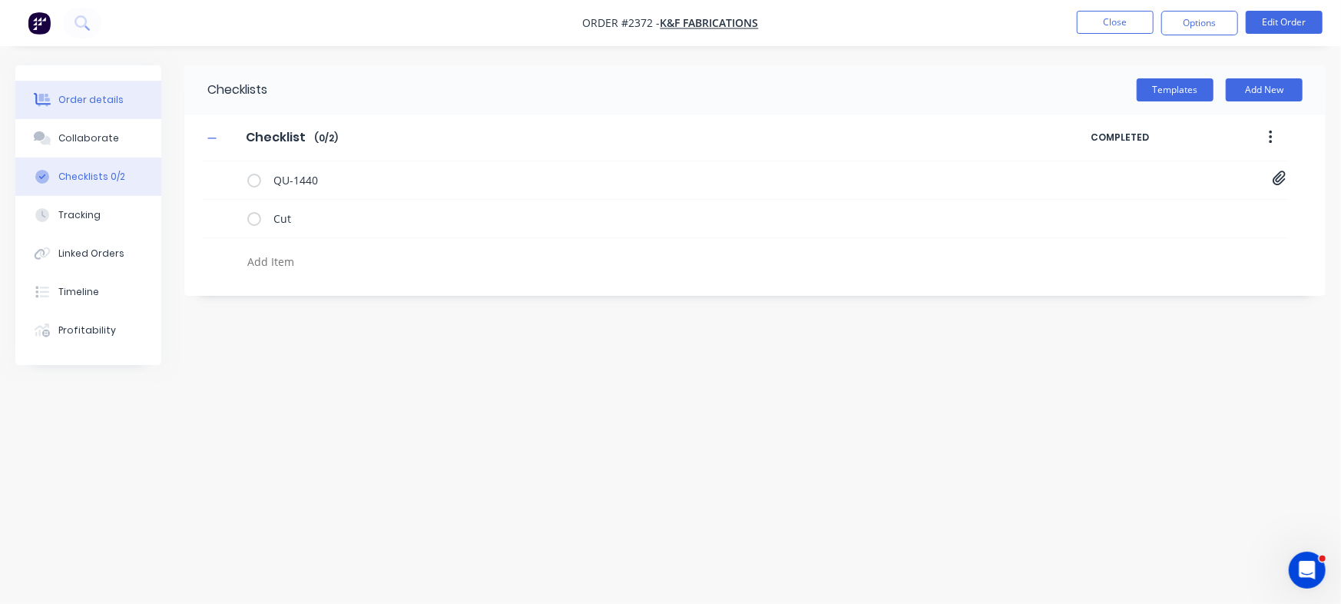
type textarea "x"
click at [127, 107] on button "Order details" at bounding box center [88, 100] width 146 height 38
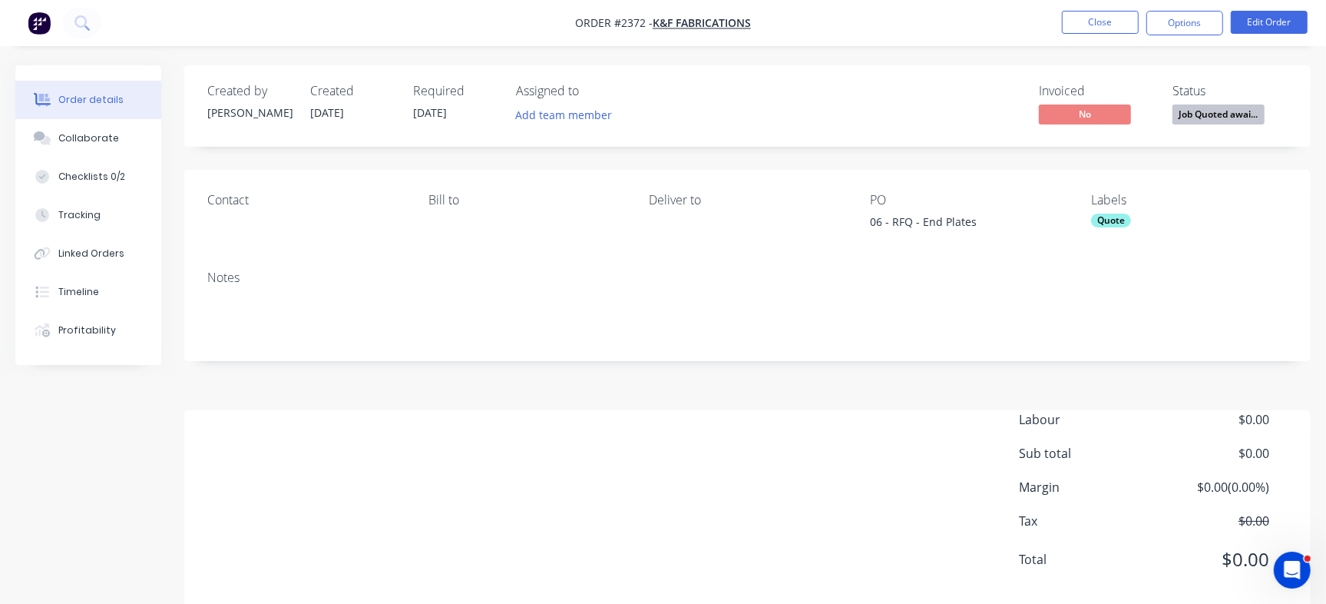
click at [1125, 220] on div "Quote" at bounding box center [1111, 220] width 40 height 14
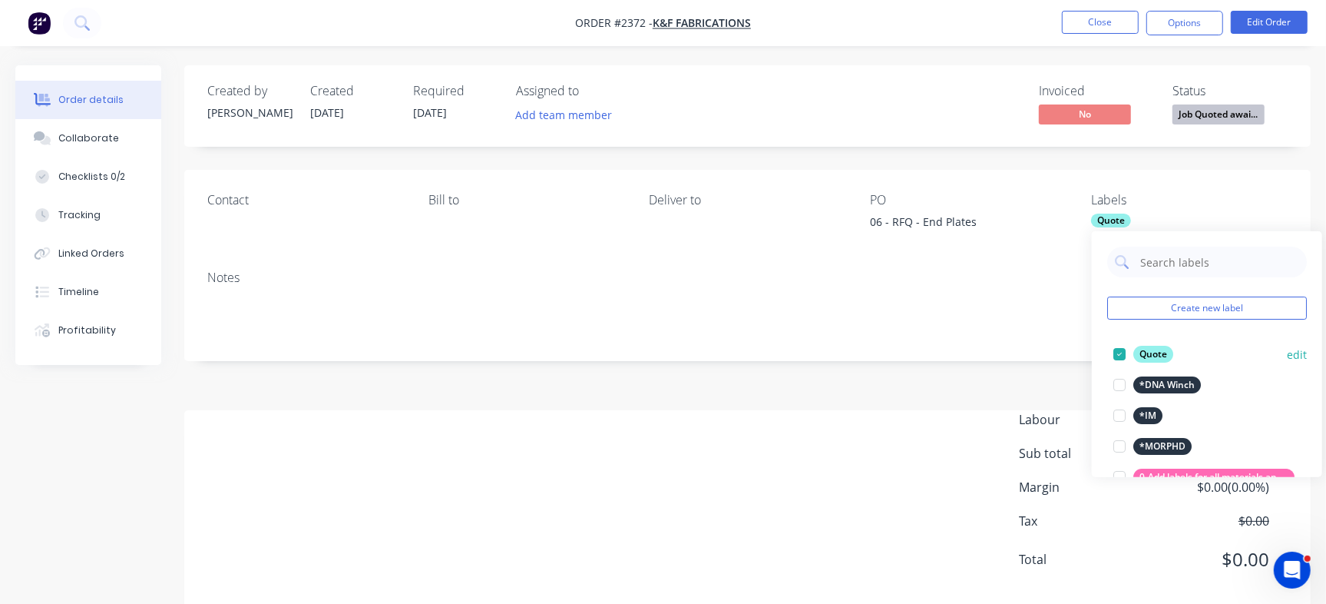
click at [1124, 352] on div at bounding box center [1119, 354] width 31 height 31
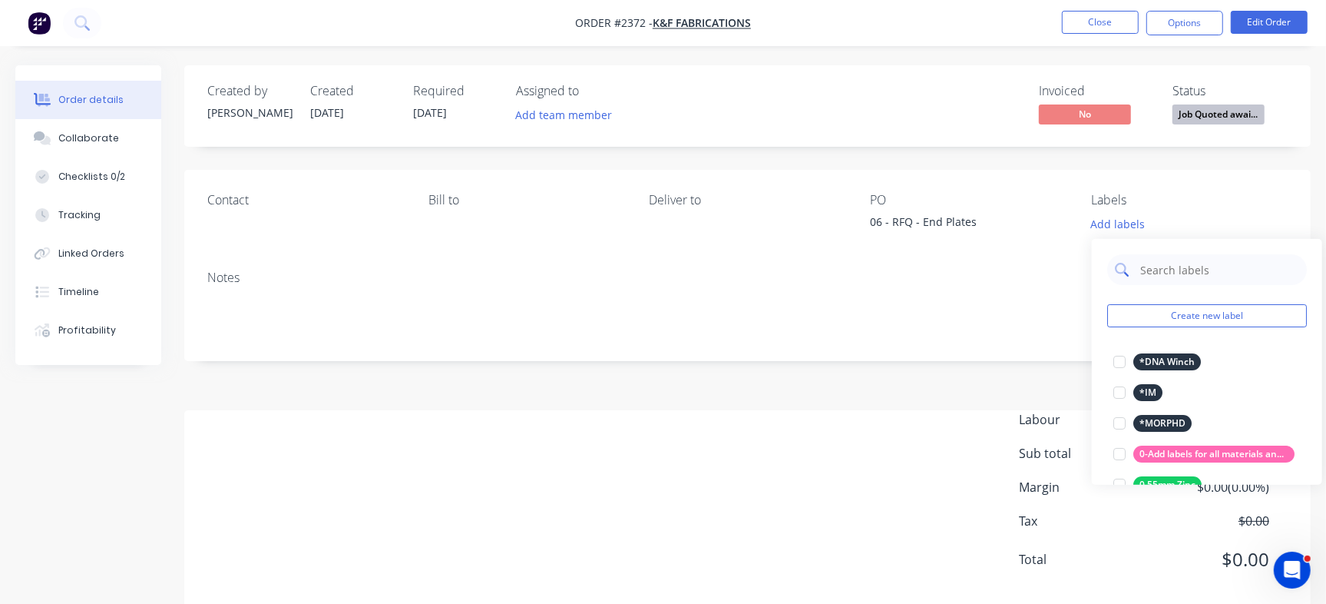
click at [1150, 261] on input "text" at bounding box center [1219, 269] width 160 height 31
type input "Cut"
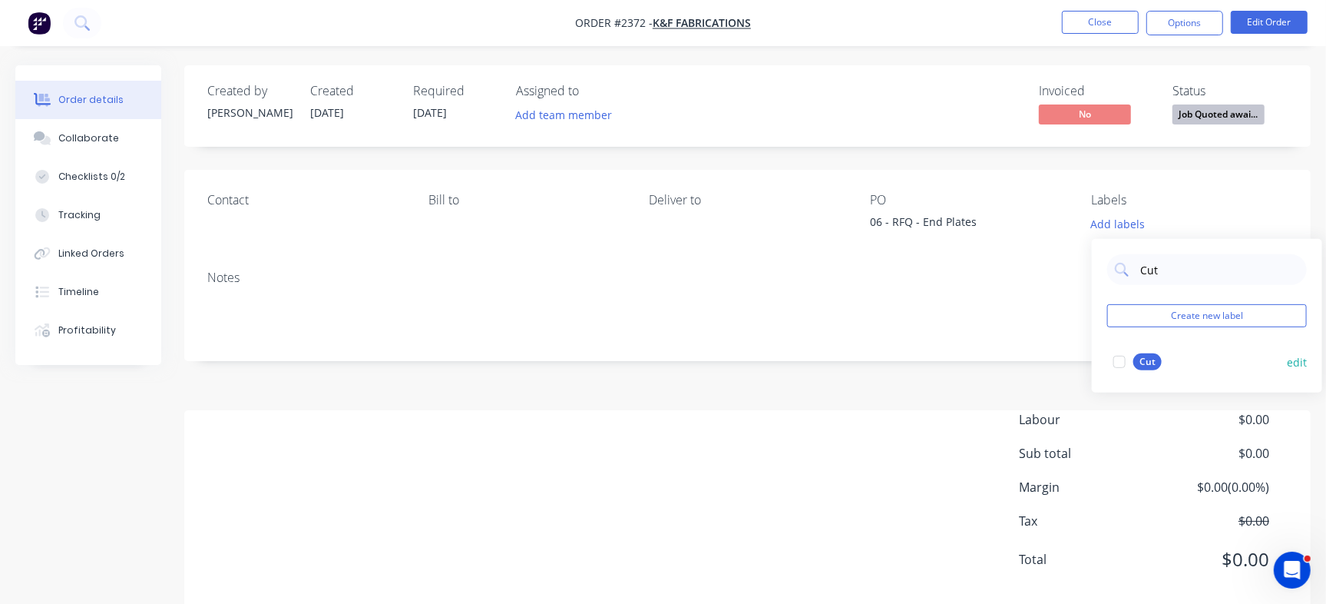
click at [1127, 361] on div at bounding box center [1119, 361] width 31 height 31
click at [904, 223] on div "06 - RFQ - End Plates" at bounding box center [966, 223] width 192 height 21
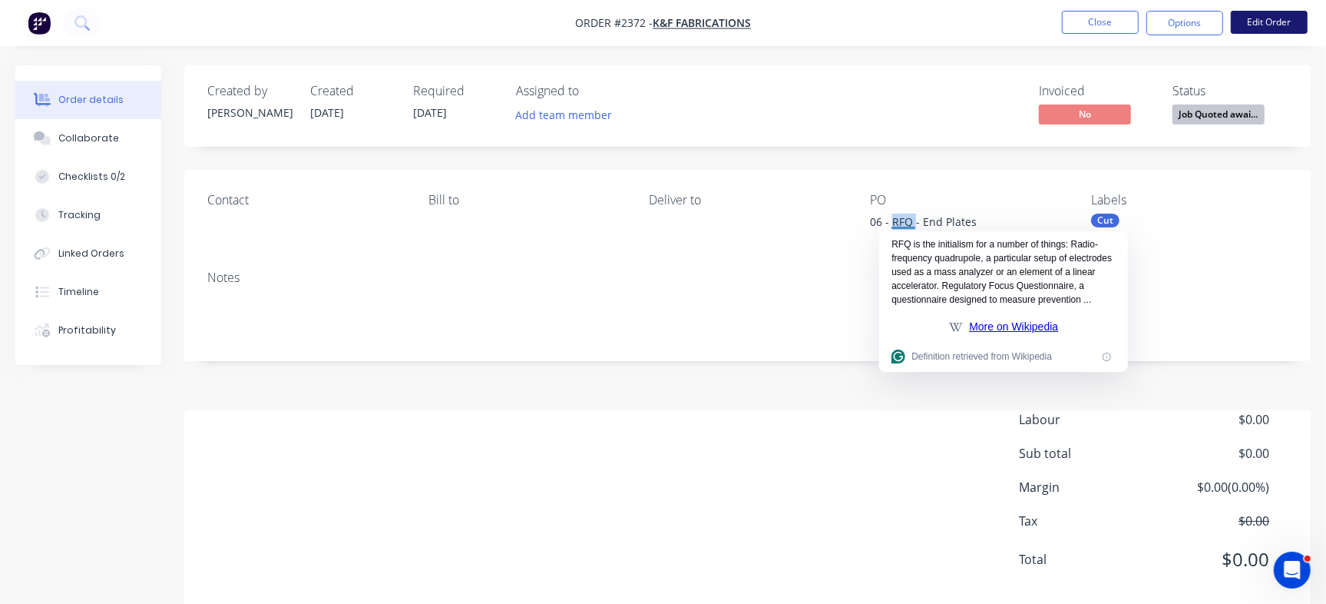
click at [1259, 32] on button "Edit Order" at bounding box center [1269, 22] width 77 height 23
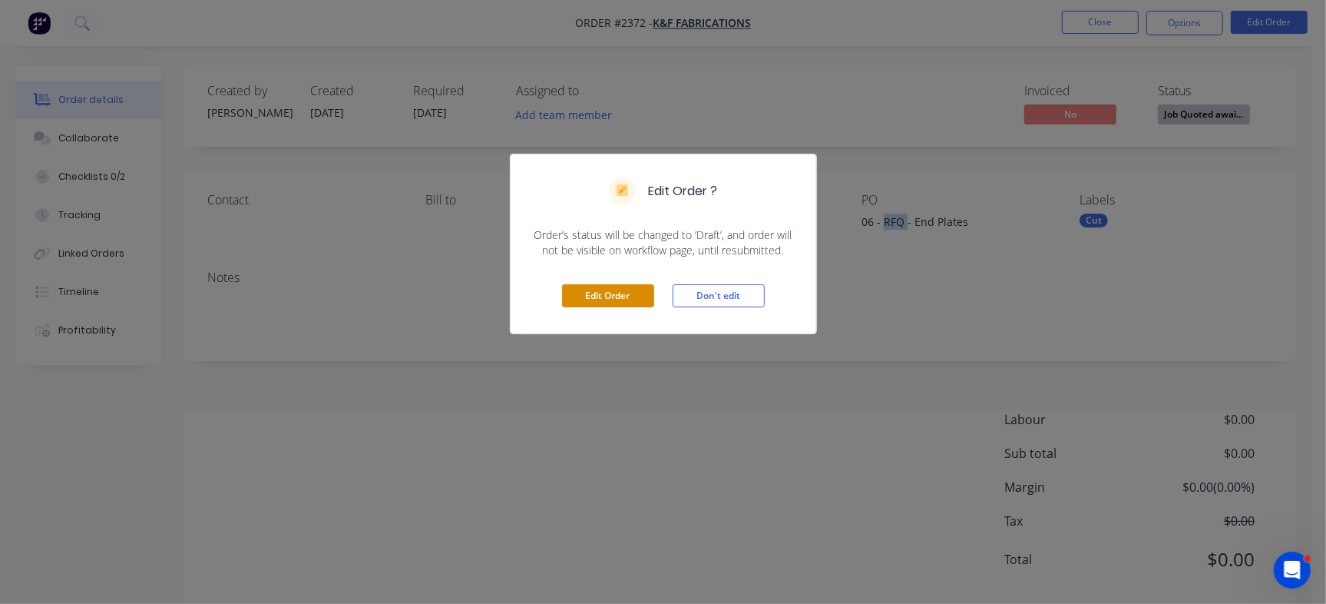
click at [637, 302] on button "Edit Order" at bounding box center [608, 295] width 92 height 23
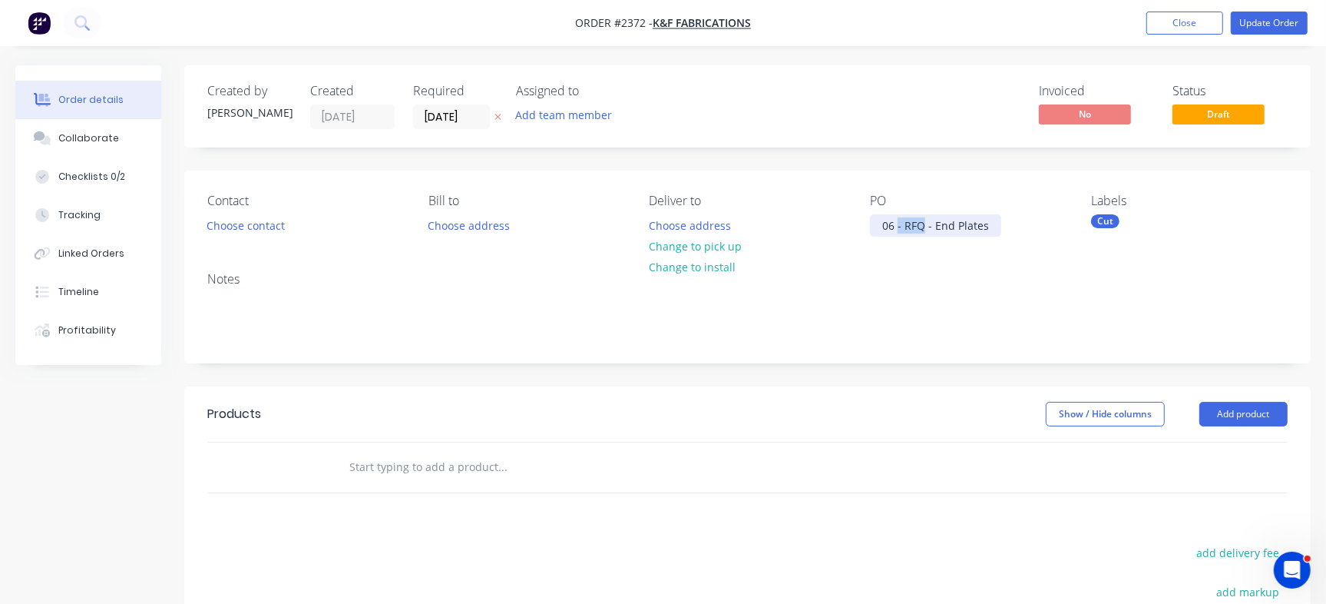
drag, startPoint x: 925, startPoint y: 220, endPoint x: 897, endPoint y: 220, distance: 28.4
click at [897, 220] on div "06 - RFQ - End Plates" at bounding box center [935, 225] width 131 height 22
click at [824, 136] on div "Created by Francis Adrian Created 26/09/25 Required 03/10/25 Assigned to Add te…" at bounding box center [747, 106] width 1126 height 82
click at [471, 131] on div "Created by Francis Adrian Created 26/09/25 Required 03/10/25 Assigned to Add te…" at bounding box center [747, 106] width 1126 height 82
click at [455, 123] on input "03/10/25" at bounding box center [451, 116] width 75 height 23
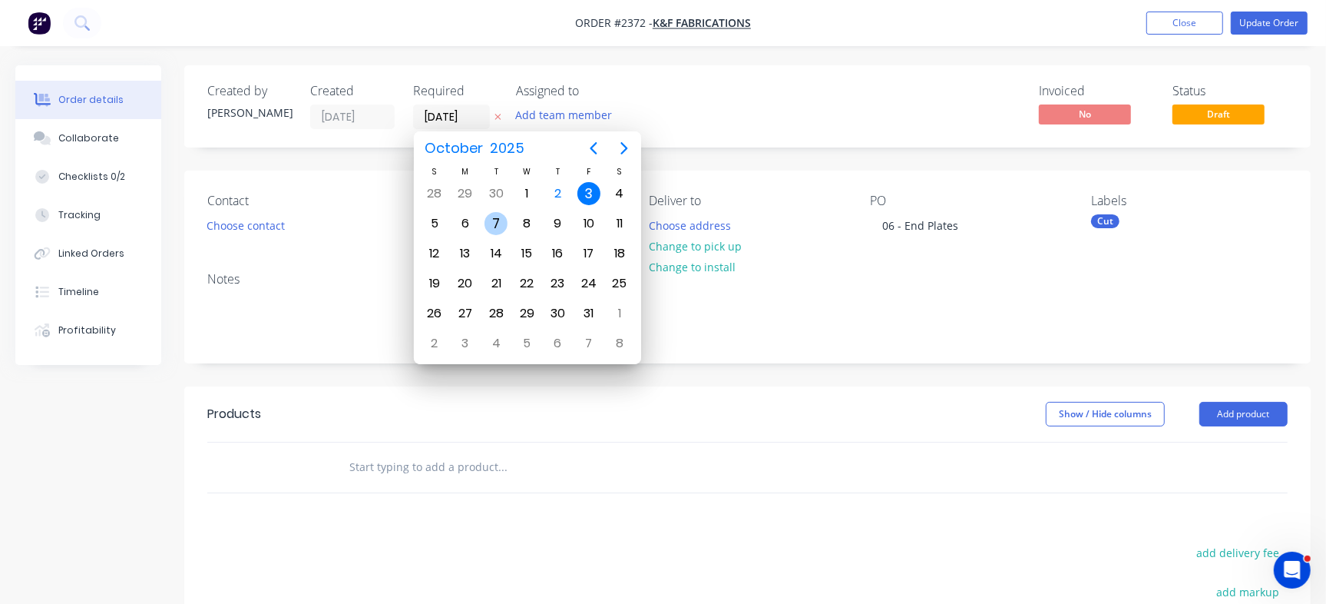
click at [498, 226] on div "7" at bounding box center [495, 223] width 23 height 23
type input "07/10/25"
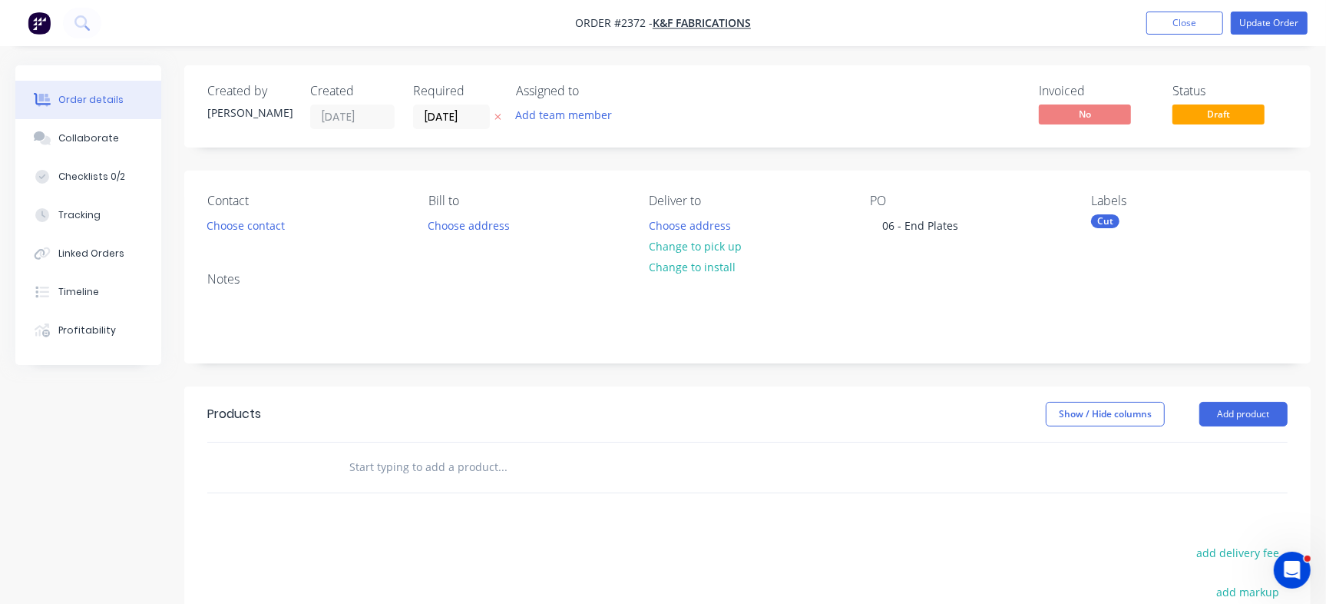
click at [1107, 223] on div "Cut" at bounding box center [1105, 221] width 28 height 14
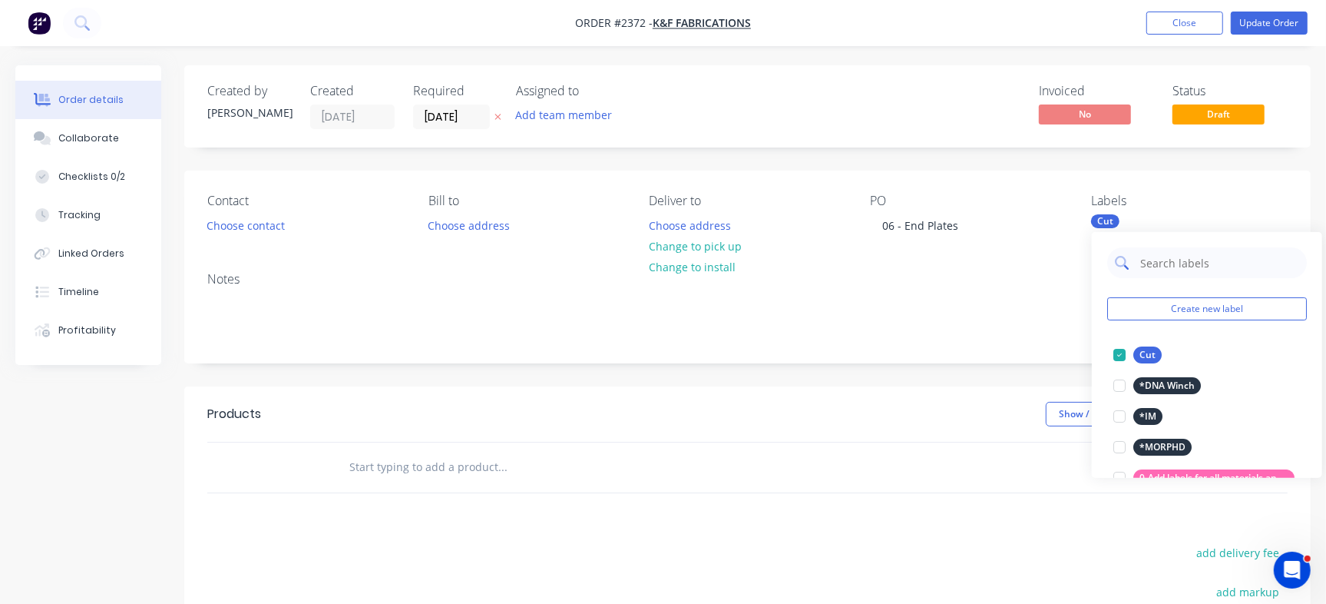
click at [1162, 273] on input "text" at bounding box center [1219, 262] width 160 height 31
type input "Urgent"
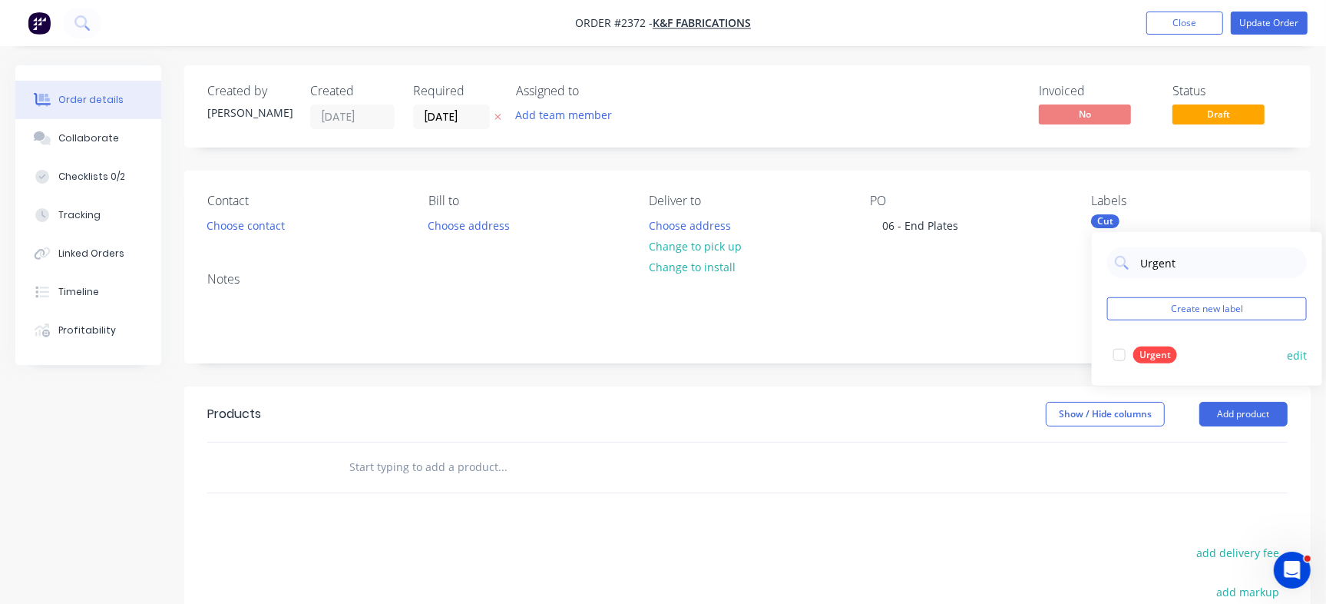
click at [1115, 349] on div at bounding box center [1119, 354] width 31 height 31
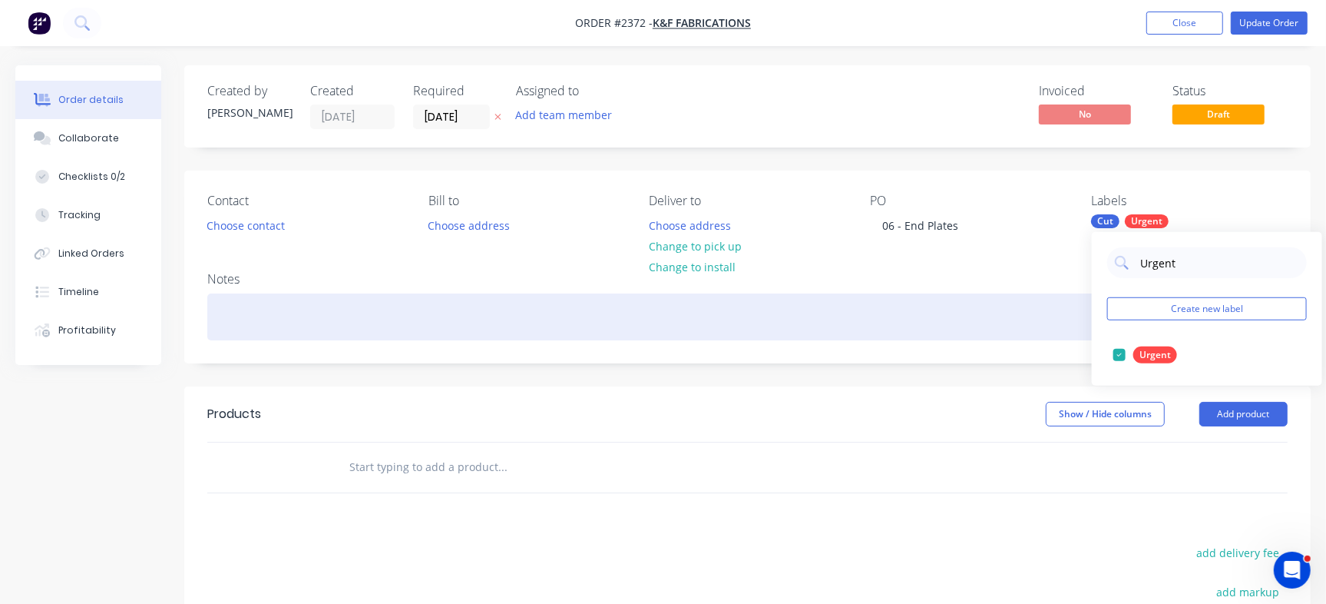
click at [379, 309] on div at bounding box center [747, 316] width 1080 height 47
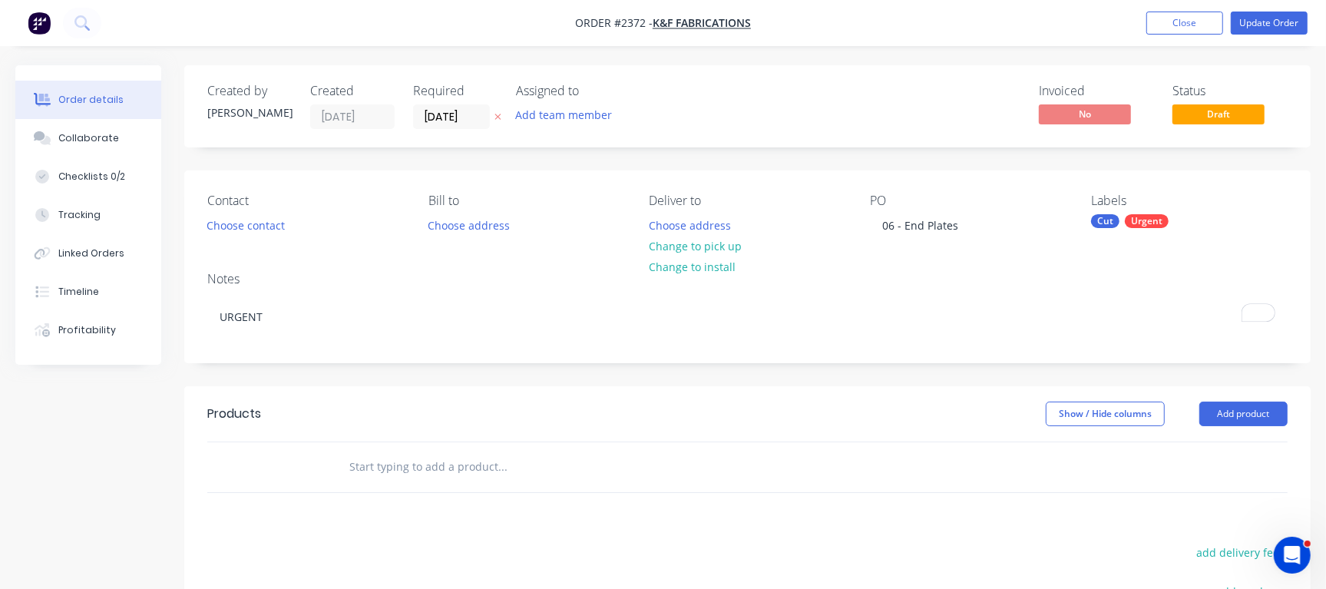
click at [461, 389] on header "Products Show / Hide columns Add product" at bounding box center [747, 413] width 1126 height 55
click at [393, 470] on input "text" at bounding box center [502, 466] width 307 height 31
paste input "046-0004 (0)"
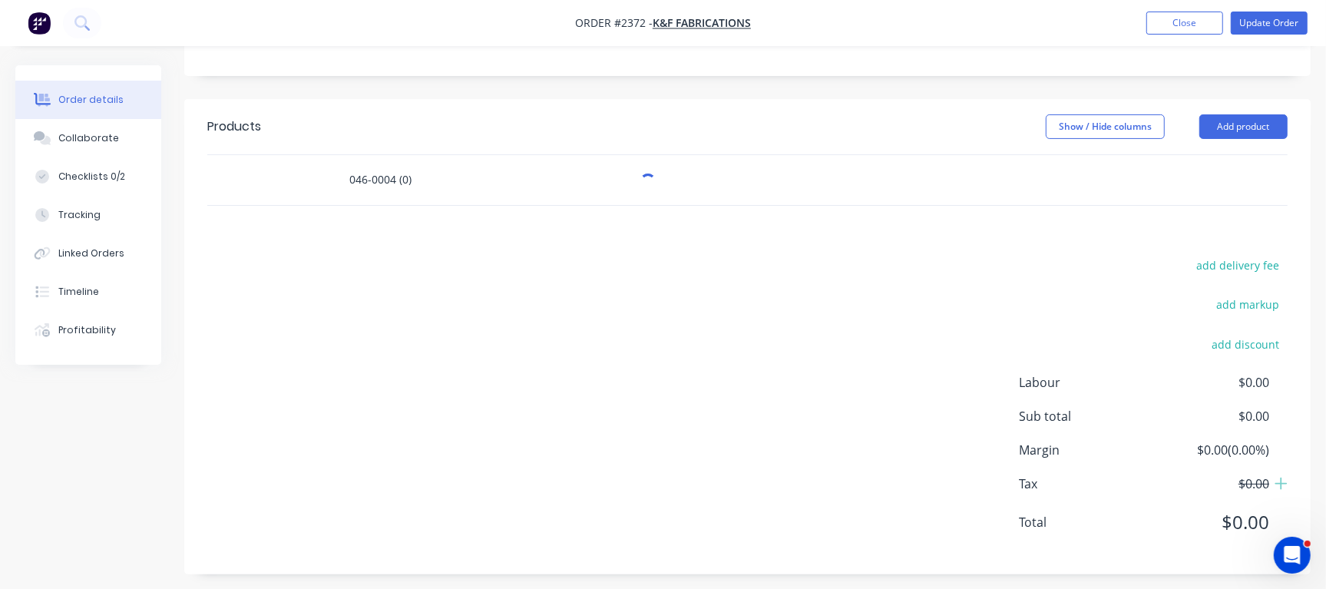
scroll to position [288, 0]
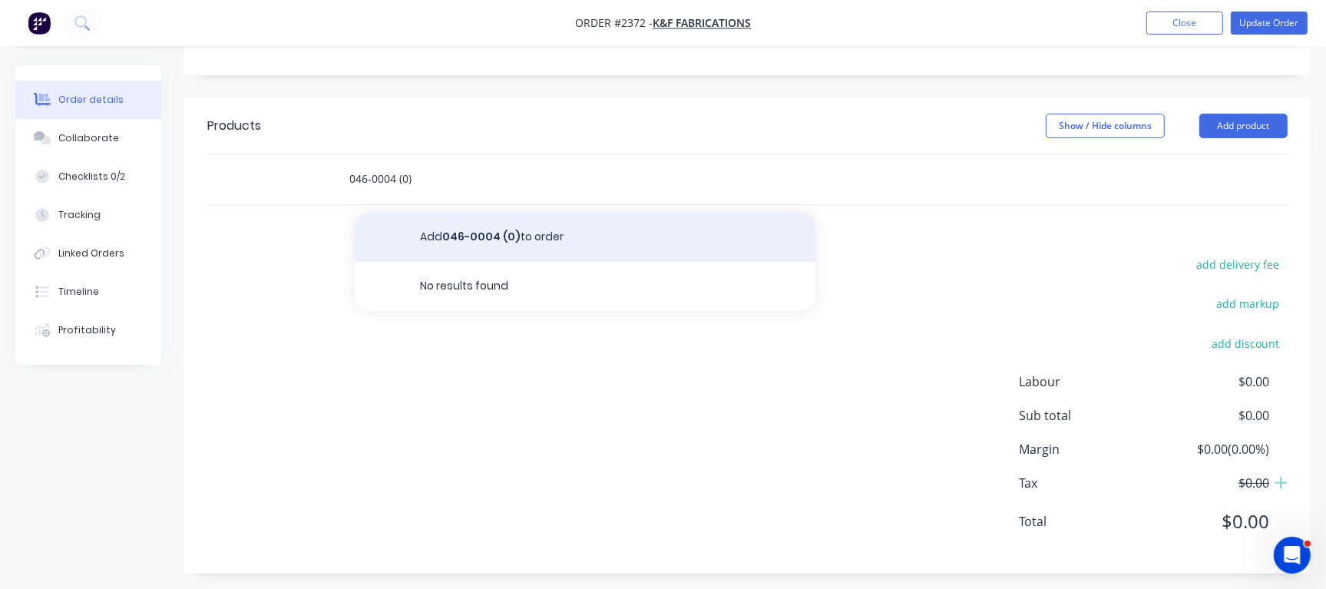
type input "046-0004 (0)"
click at [440, 244] on button "Add 046-0004 (0) to order" at bounding box center [585, 237] width 461 height 49
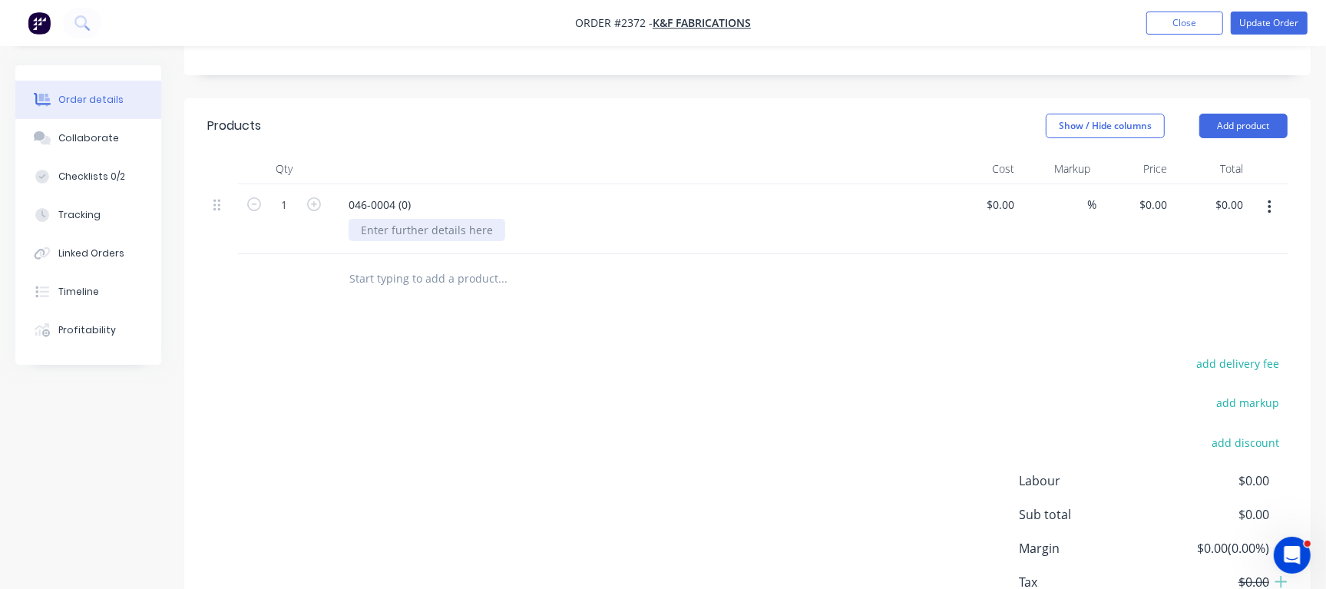
click at [396, 235] on div at bounding box center [427, 230] width 157 height 22
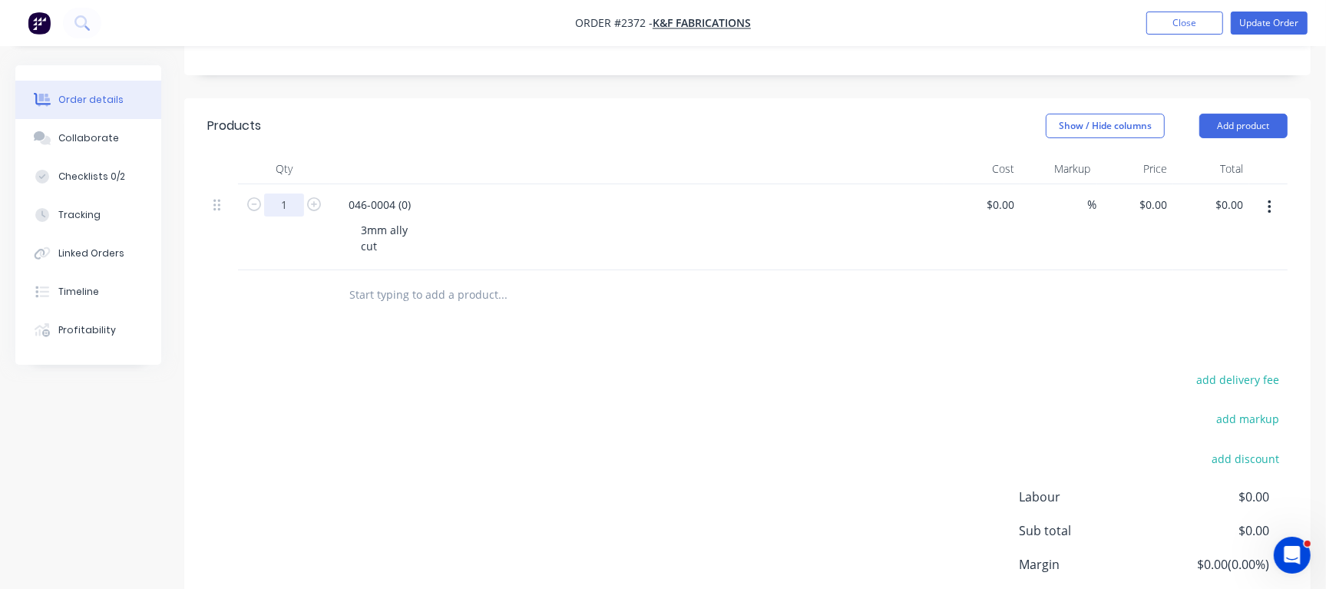
click at [293, 208] on input "1" at bounding box center [284, 204] width 40 height 23
paste input "70"
type input "170"
drag, startPoint x: 492, startPoint y: 332, endPoint x: 461, endPoint y: 310, distance: 38.6
click at [493, 332] on div "Products Show / Hide columns Add product Qty Cost Markup Price Total 170 046-00…" at bounding box center [747, 393] width 1126 height 590
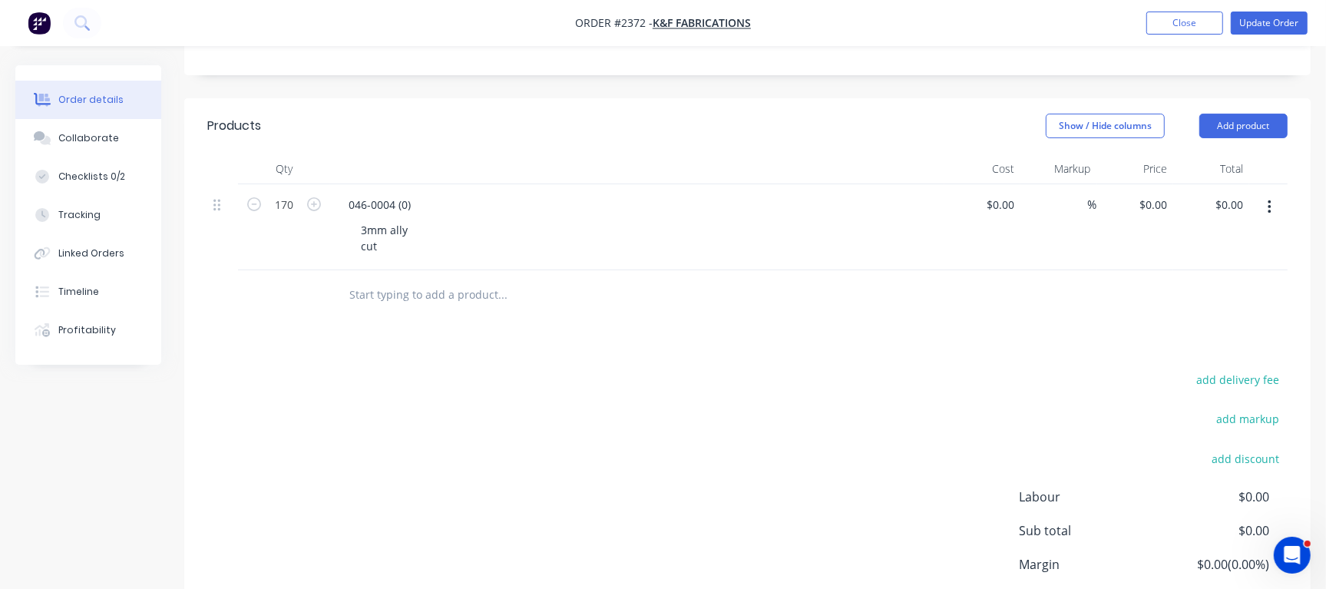
click at [384, 283] on input "text" at bounding box center [502, 294] width 307 height 31
paste input "046-0004 (0) - hole in the middle removed (solid)"
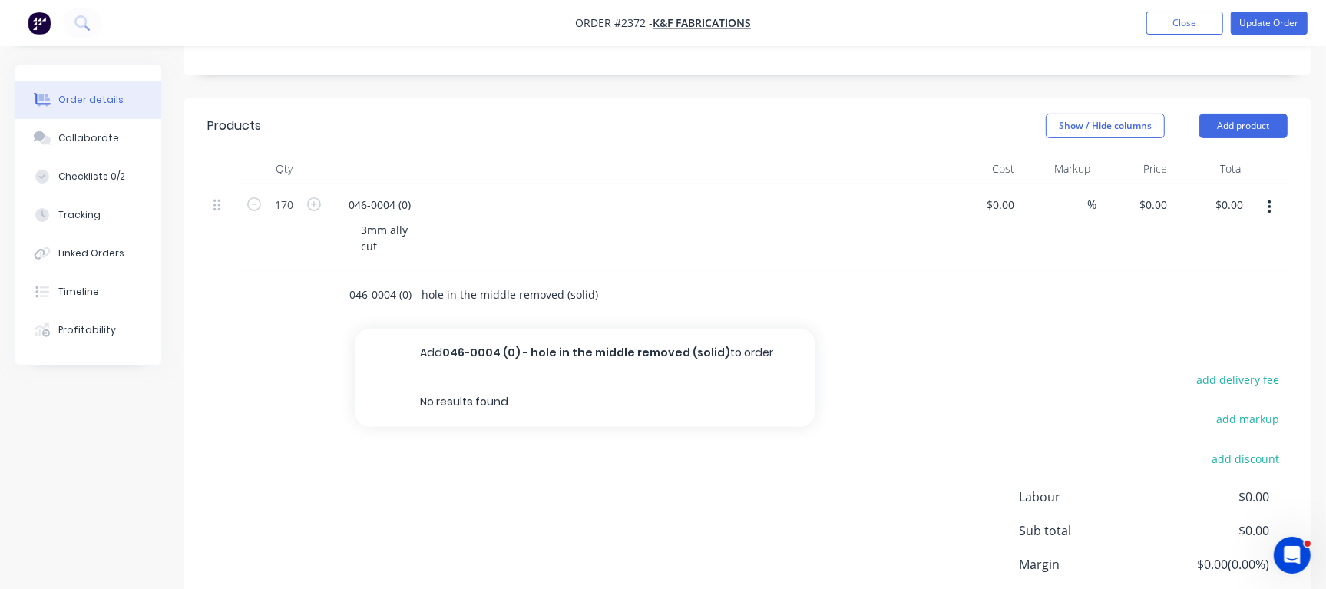
type input "046-0004 (0) - hole in the middle removed (solid)"
click at [439, 348] on button "Add 046-0004 (0) - hole in the middle removed (solid) to order" at bounding box center [585, 353] width 461 height 49
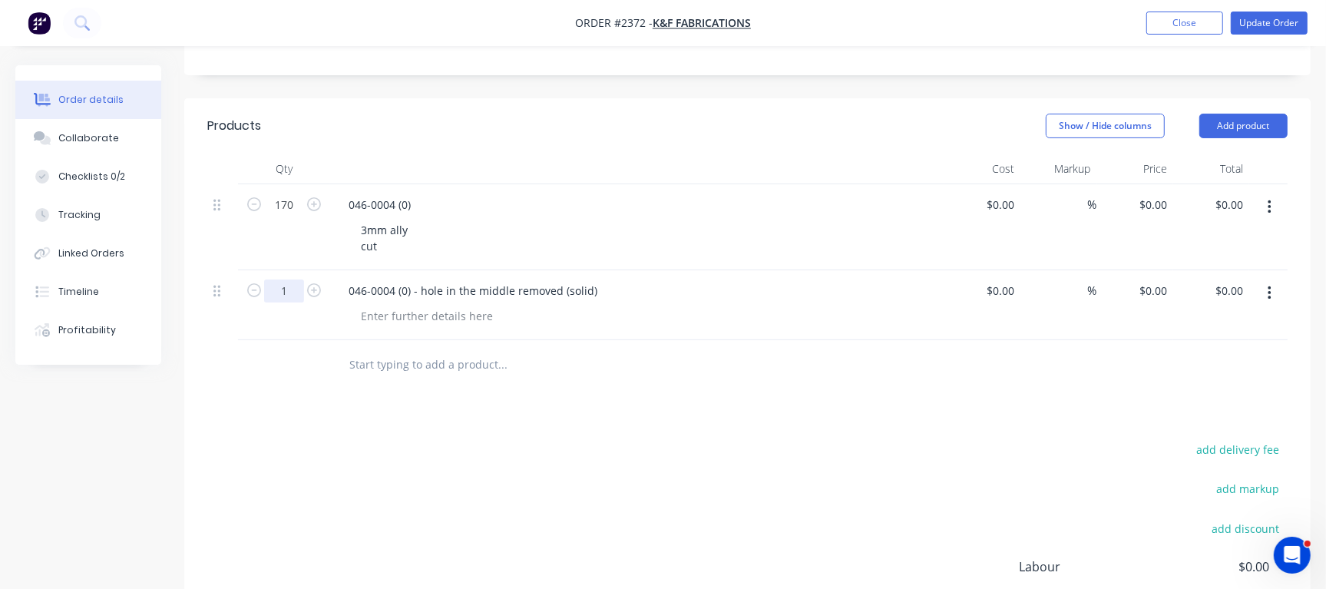
click at [285, 283] on input "1" at bounding box center [284, 290] width 40 height 23
type input "80"
click at [519, 432] on div "Products Show / Hide columns Add product Qty Cost Markup Price Total 170 046-00…" at bounding box center [747, 428] width 1126 height 660
click at [380, 240] on div "3mm ally cut" at bounding box center [384, 238] width 71 height 38
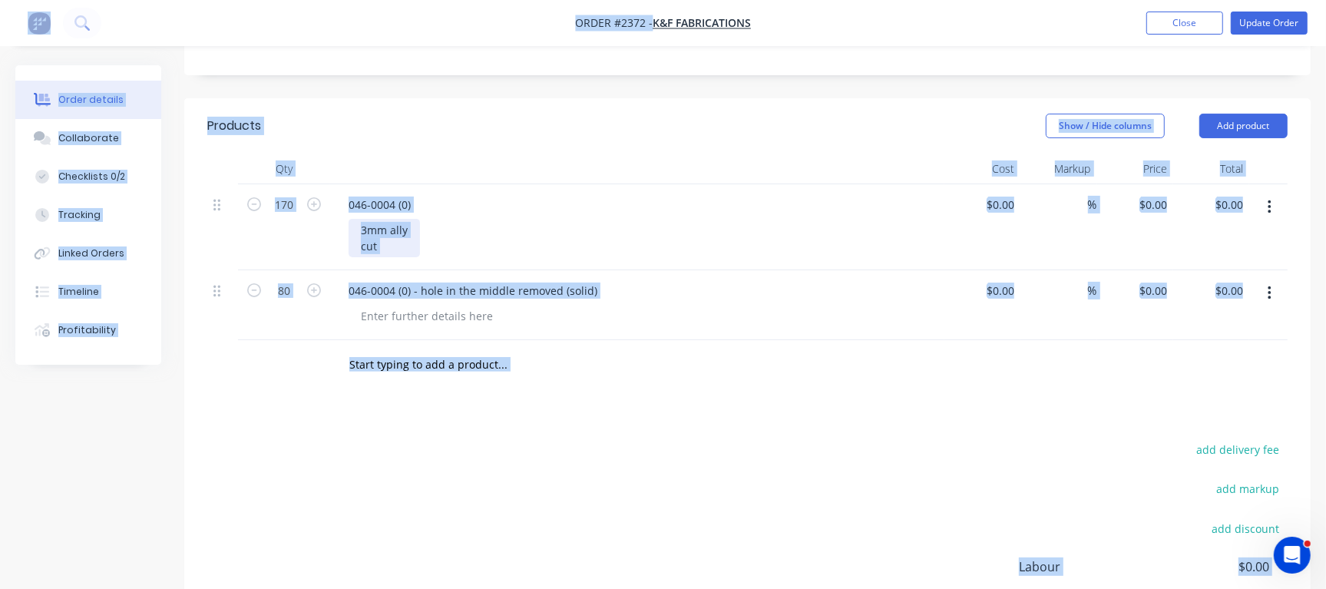
click at [380, 240] on div "3mm ally cut" at bounding box center [384, 238] width 71 height 38
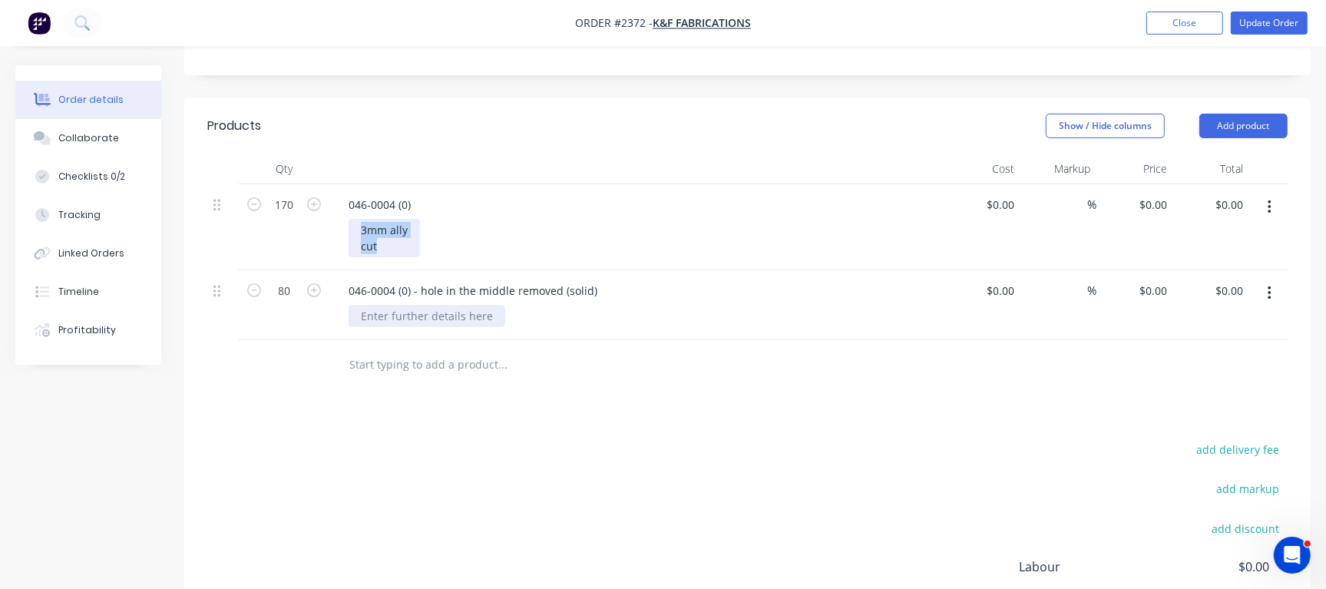
copy div "3mm ally cut"
click at [392, 307] on div at bounding box center [427, 316] width 157 height 22
click at [392, 314] on div at bounding box center [427, 316] width 157 height 22
click at [436, 324] on div at bounding box center [644, 316] width 590 height 22
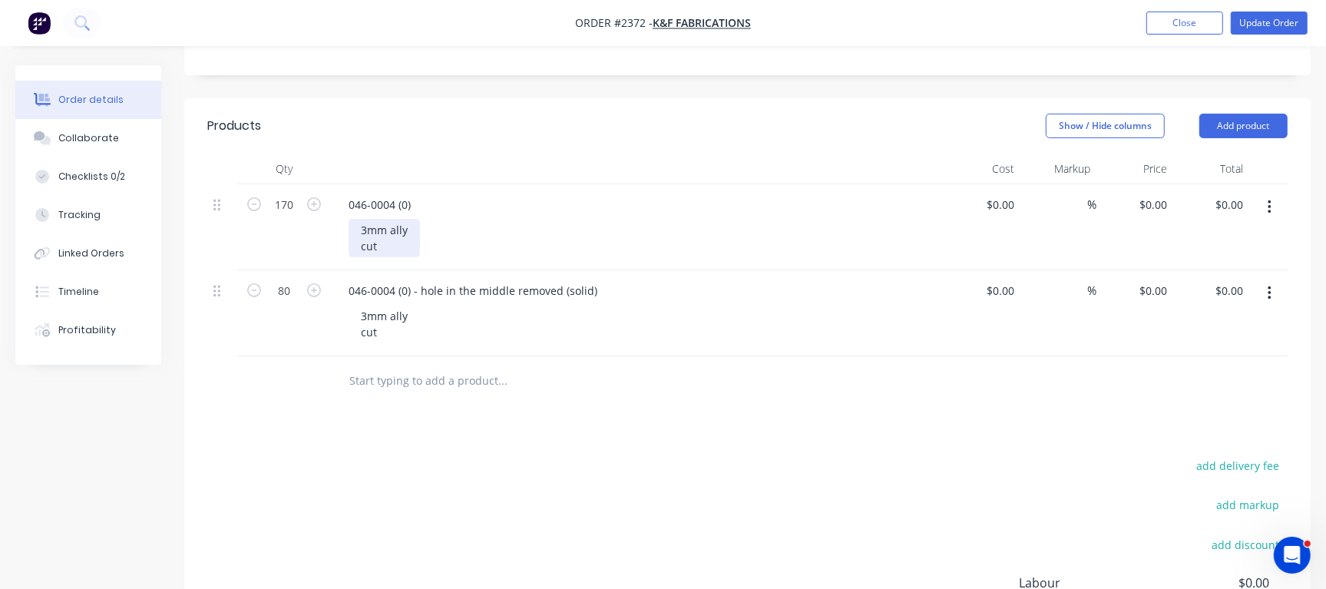
click at [380, 246] on div "3mm ally cut" at bounding box center [384, 238] width 71 height 38
click at [496, 439] on div "Products Show / Hide columns Add product Qty Cost Markup Price Total 170 046-00…" at bounding box center [747, 436] width 1126 height 676
click at [1152, 196] on div "0 $0.00" at bounding box center [1152, 204] width 41 height 22
paste input "2.16"
type input "$2.16"
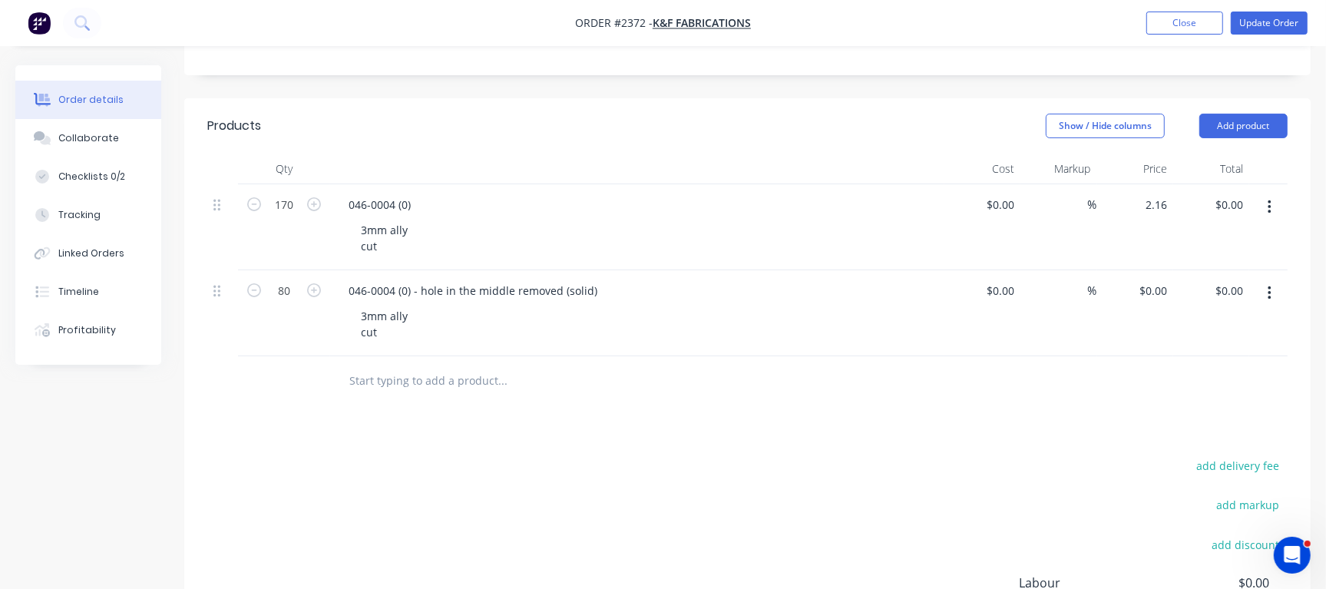
type input "$367.20"
type input "$2.16"
click at [1162, 292] on input "0" at bounding box center [1155, 290] width 35 height 22
paste input "1.93"
type input "$1.93"
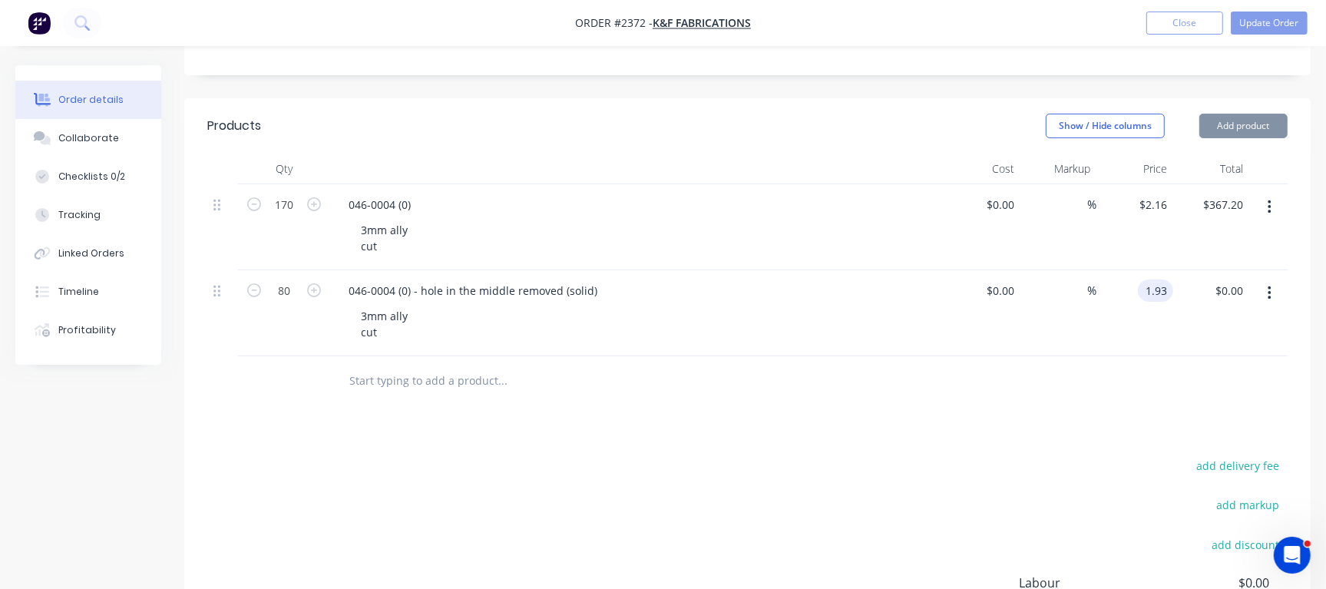
type input "$154.40"
click at [982, 418] on div "Products Show / Hide columns Add product Qty Cost Markup Price Total 170 046-00…" at bounding box center [747, 436] width 1126 height 676
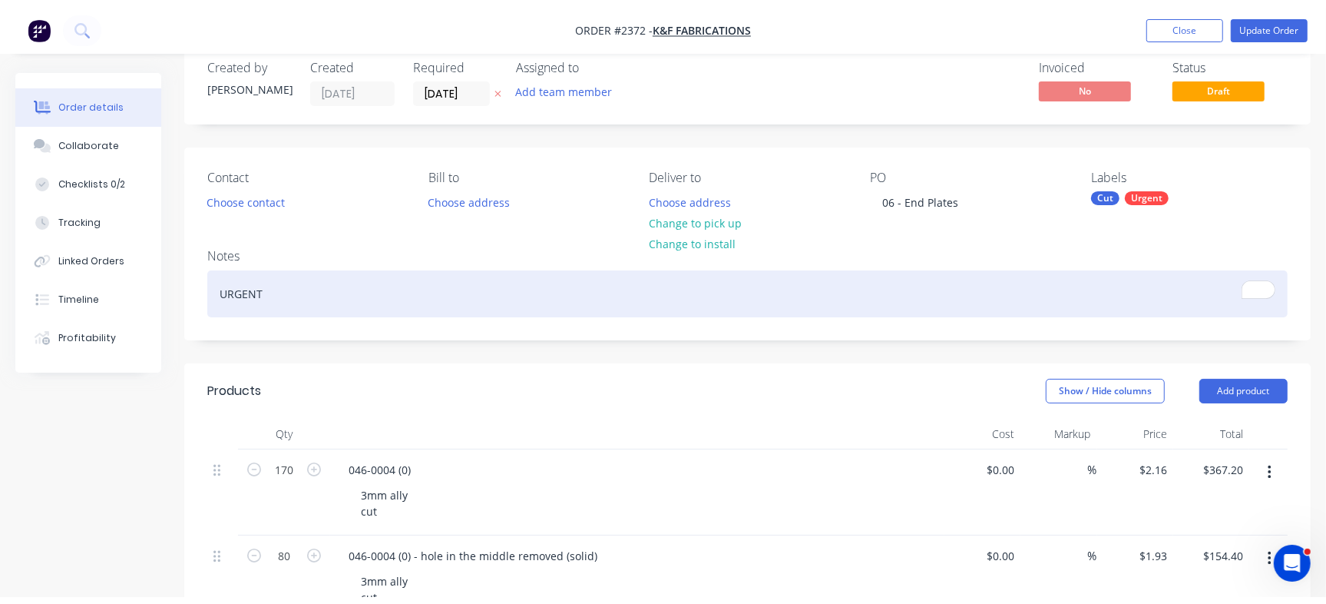
scroll to position [0, 0]
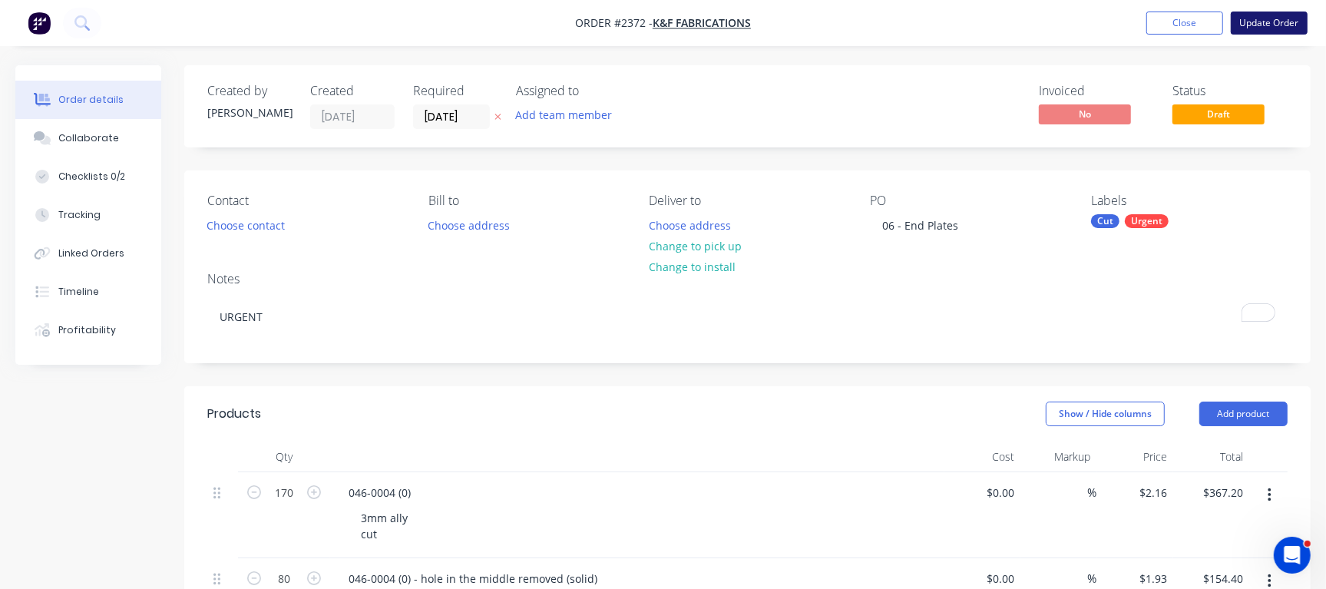
click at [1268, 20] on button "Update Order" at bounding box center [1269, 23] width 77 height 23
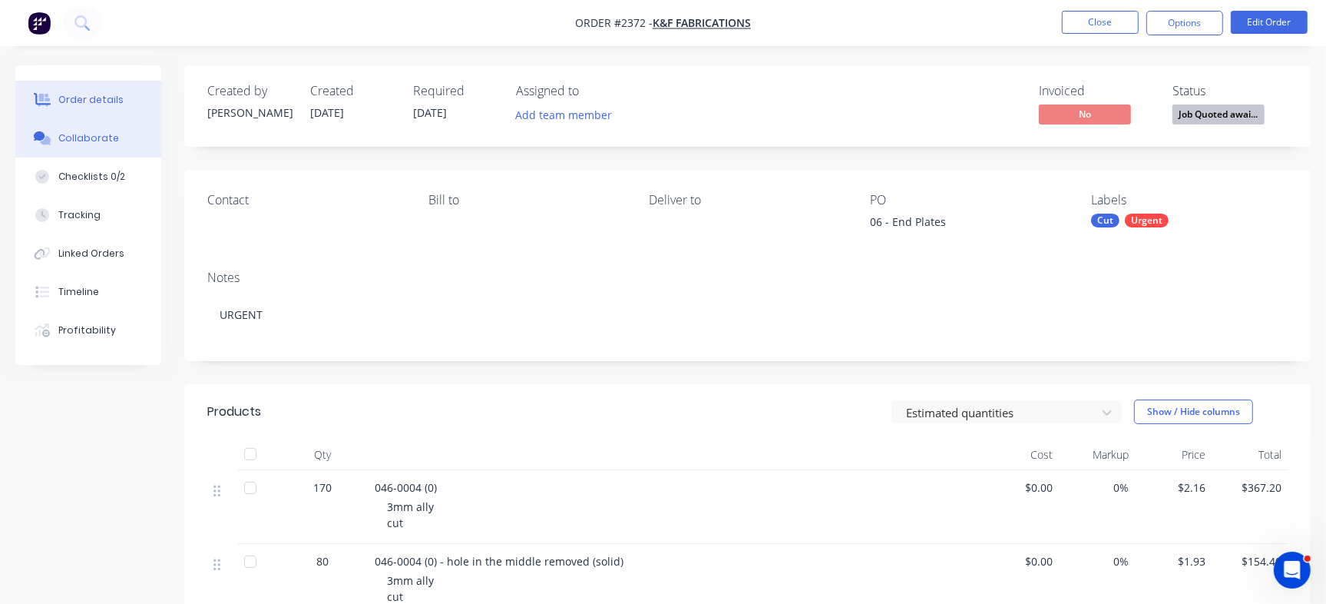
click at [109, 151] on button "Collaborate" at bounding box center [88, 138] width 146 height 38
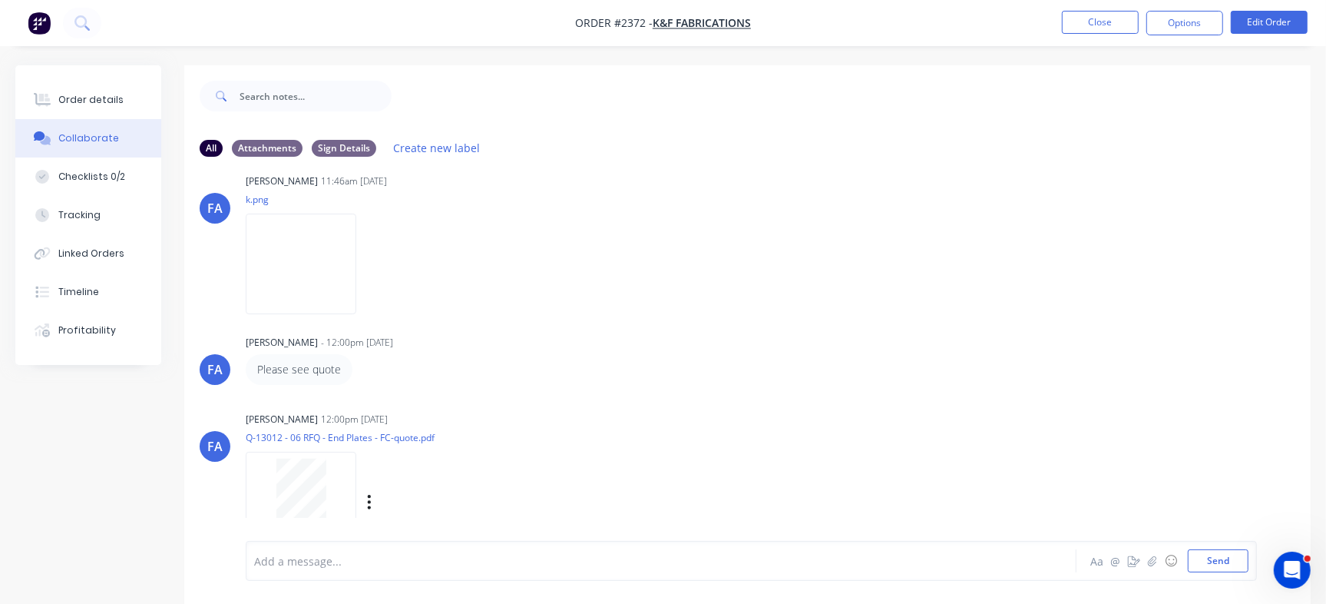
scroll to position [117, 0]
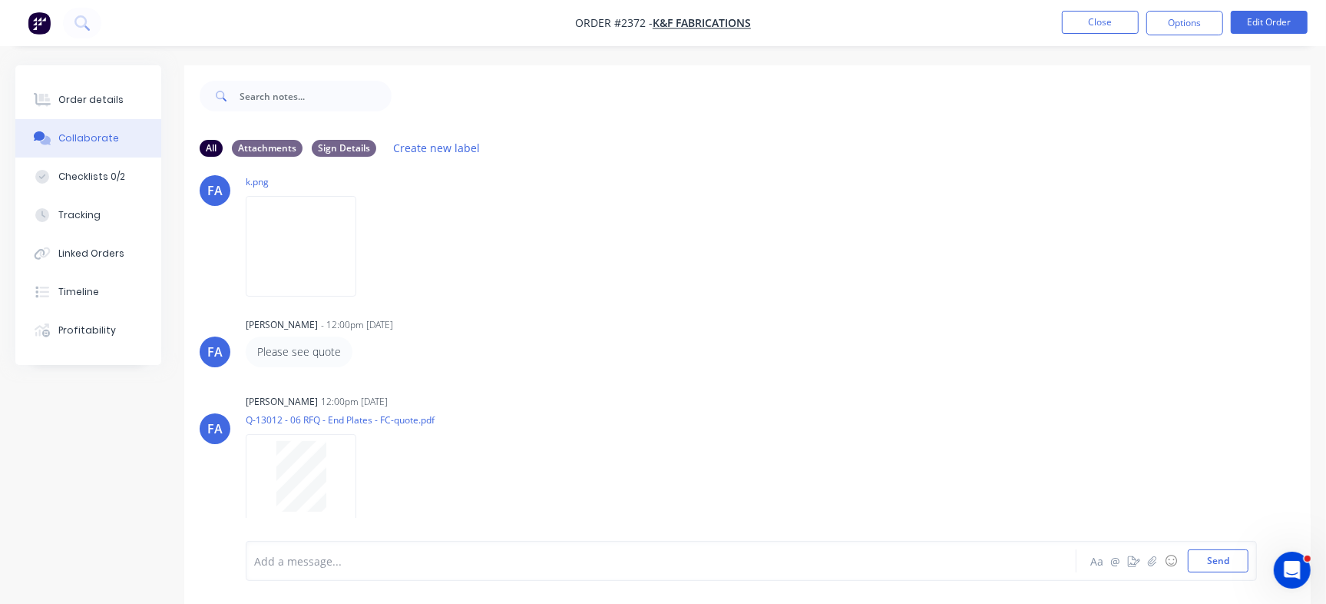
click at [415, 564] on div at bounding box center [627, 561] width 745 height 16
click at [382, 559] on div "Quote accepted" at bounding box center [627, 561] width 745 height 16
drag, startPoint x: 1246, startPoint y: 559, endPoint x: 1148, endPoint y: 498, distance: 115.5
click at [1245, 560] on button "Send" at bounding box center [1218, 560] width 61 height 23
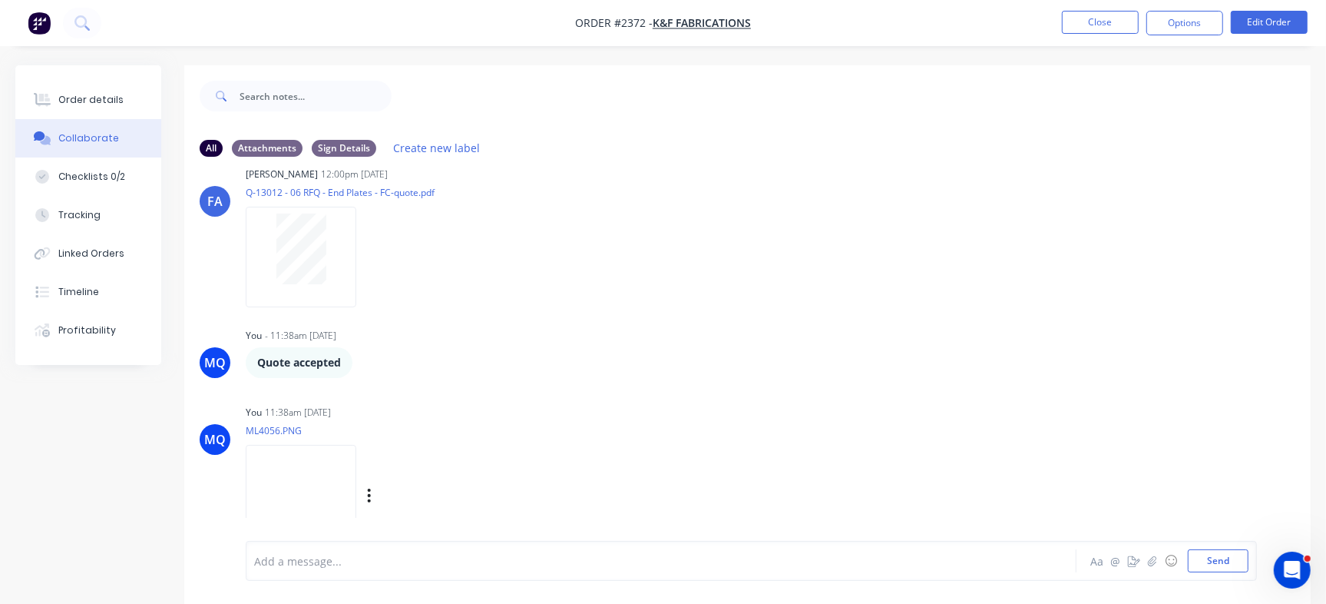
scroll to position [356, 0]
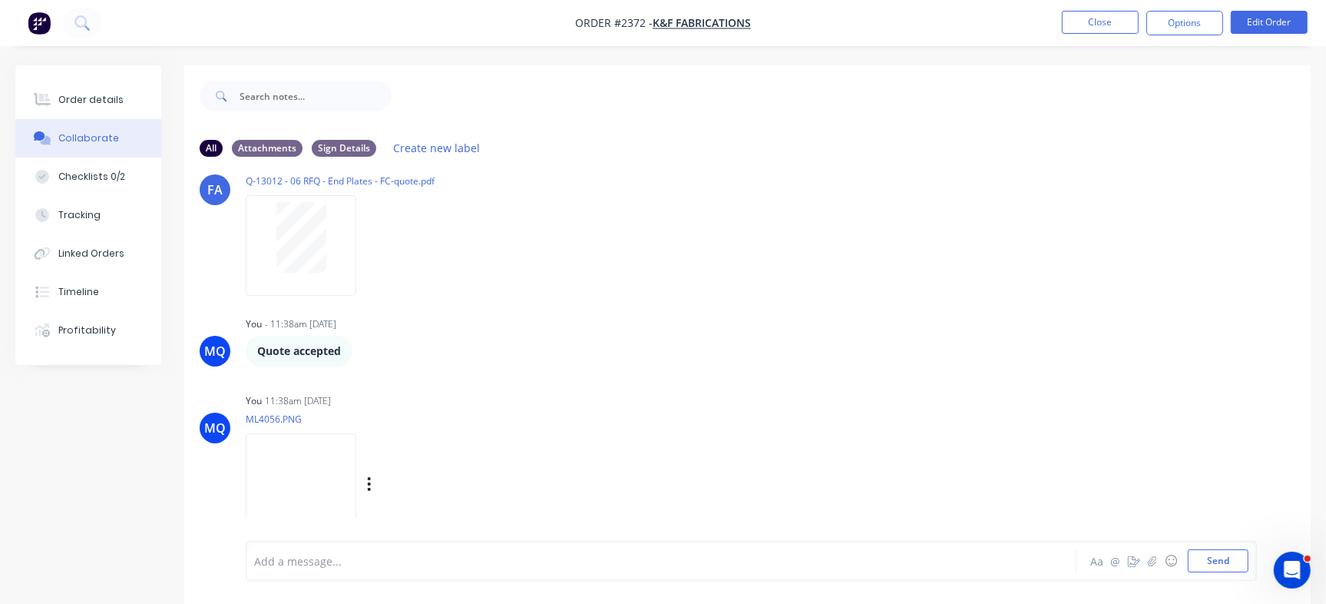
click at [326, 475] on img at bounding box center [301, 483] width 111 height 101
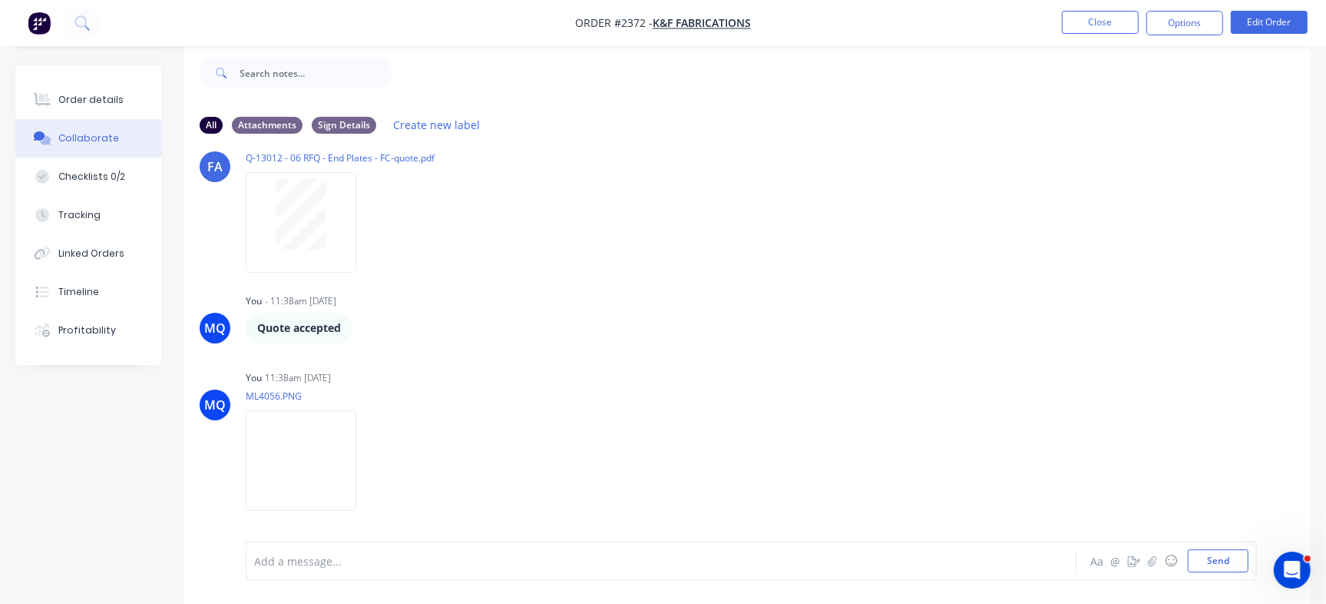
click at [418, 557] on div at bounding box center [627, 561] width 745 height 16
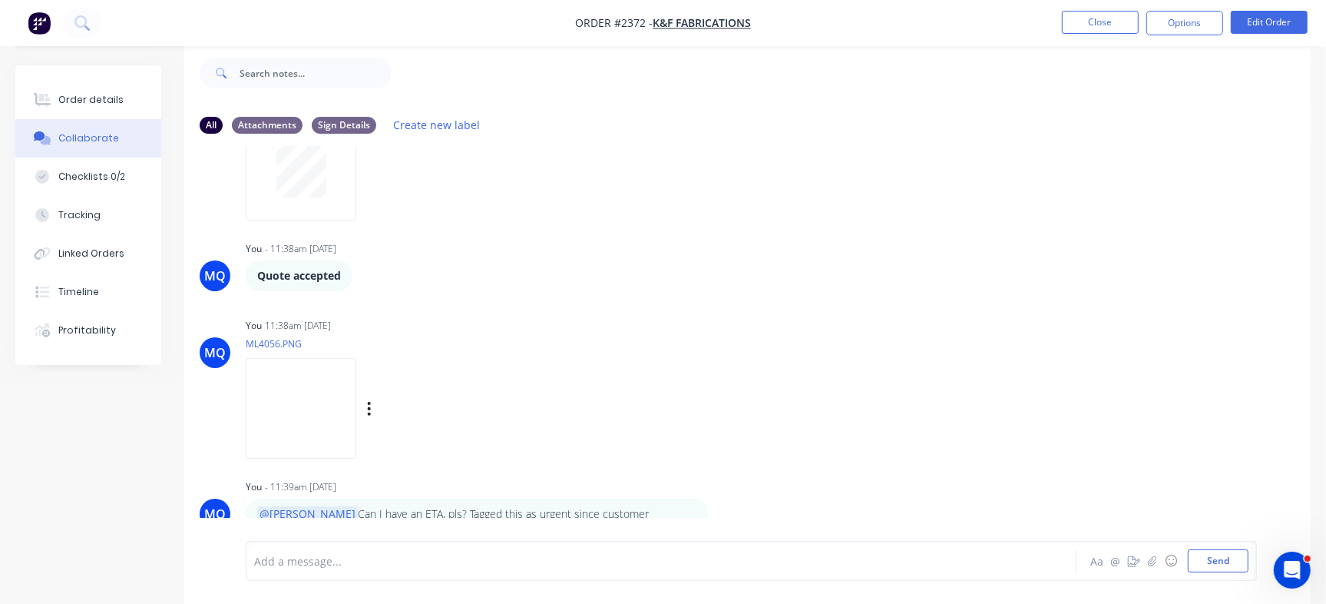
scroll to position [435, 0]
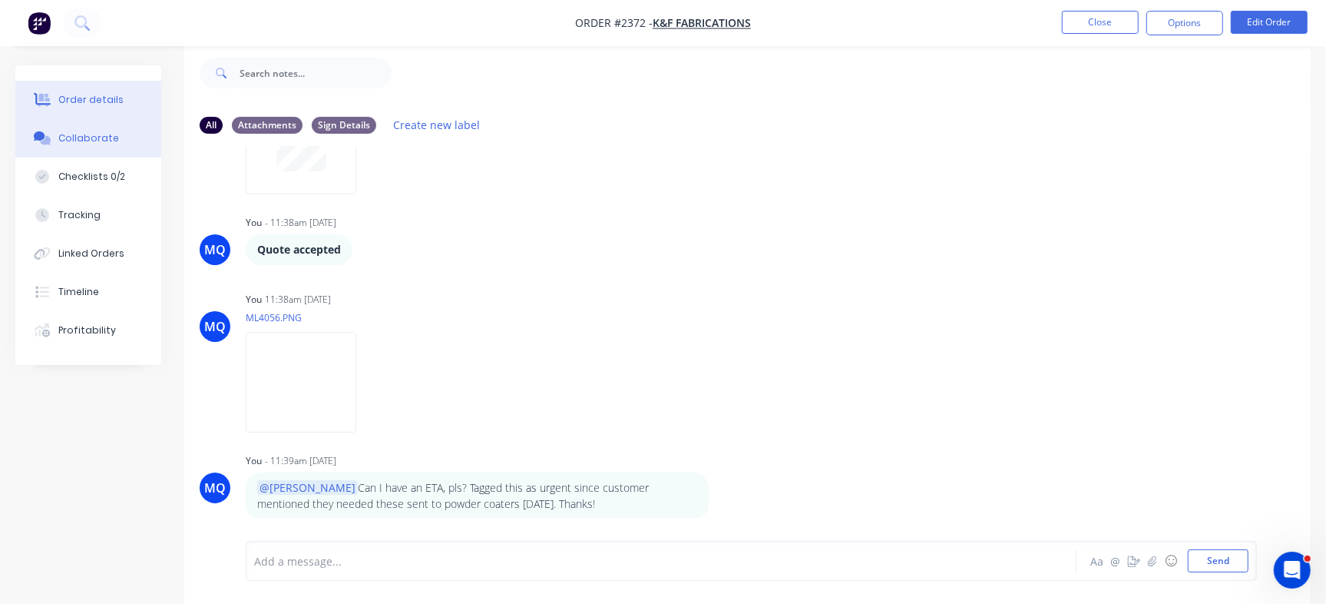
click at [108, 110] on button "Order details" at bounding box center [88, 100] width 146 height 38
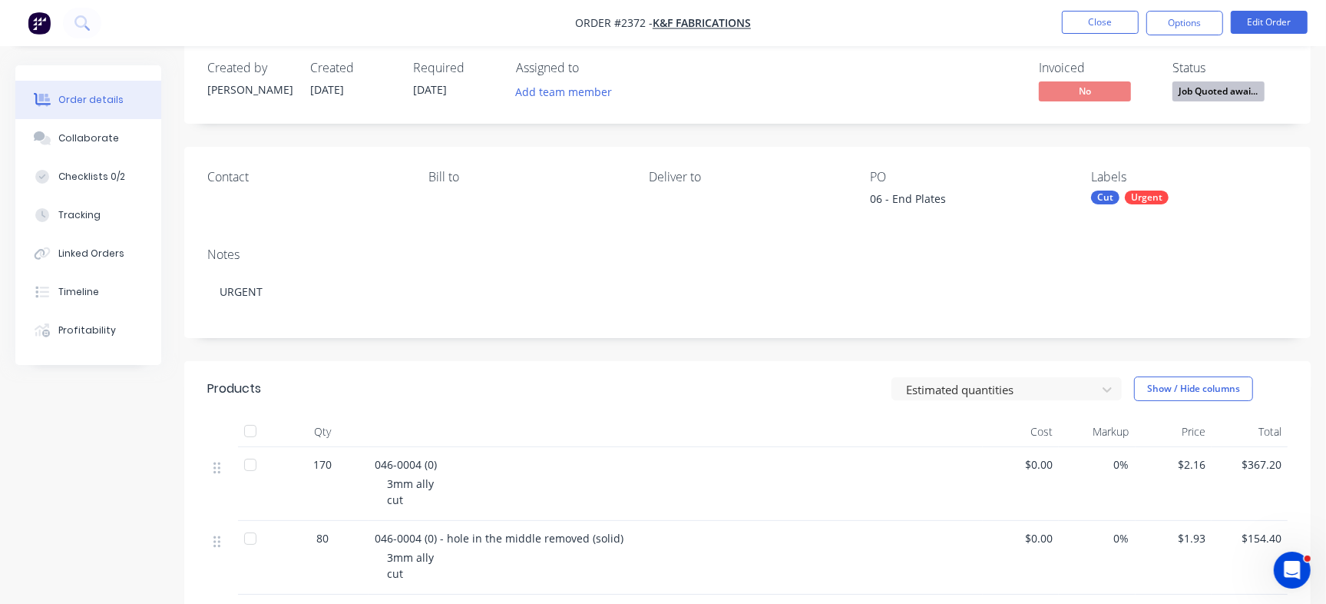
click at [1225, 91] on span "Job Quoted awai..." at bounding box center [1218, 90] width 92 height 19
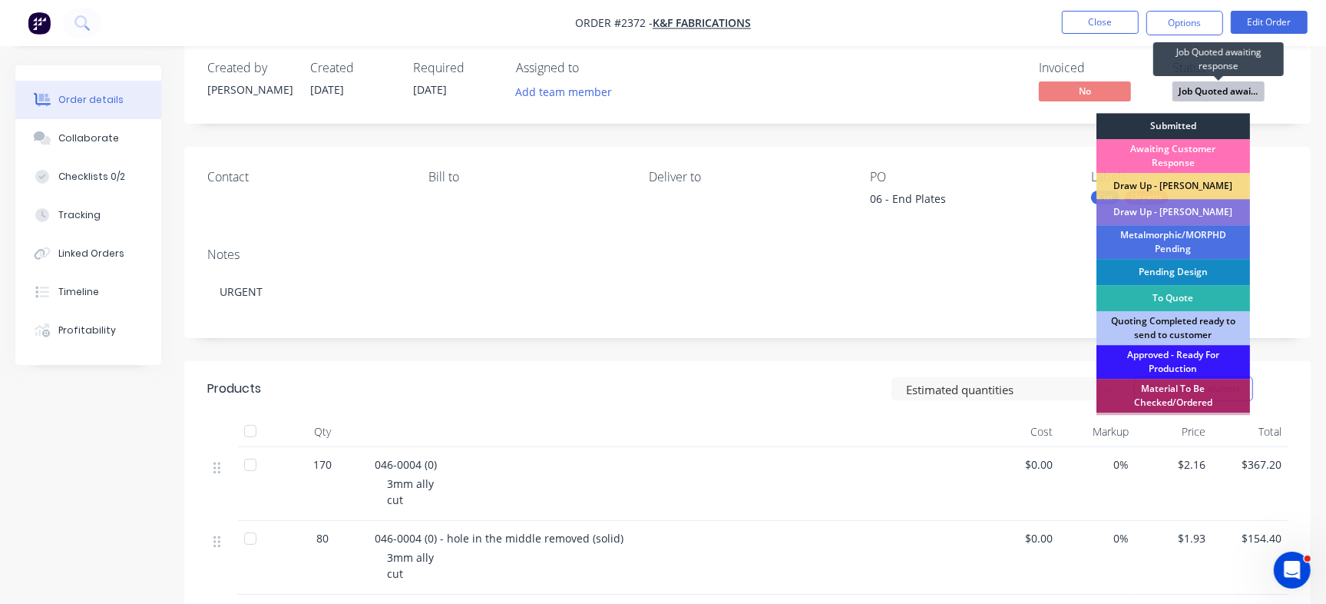
click at [1198, 121] on div "Submitted" at bounding box center [1173, 126] width 154 height 26
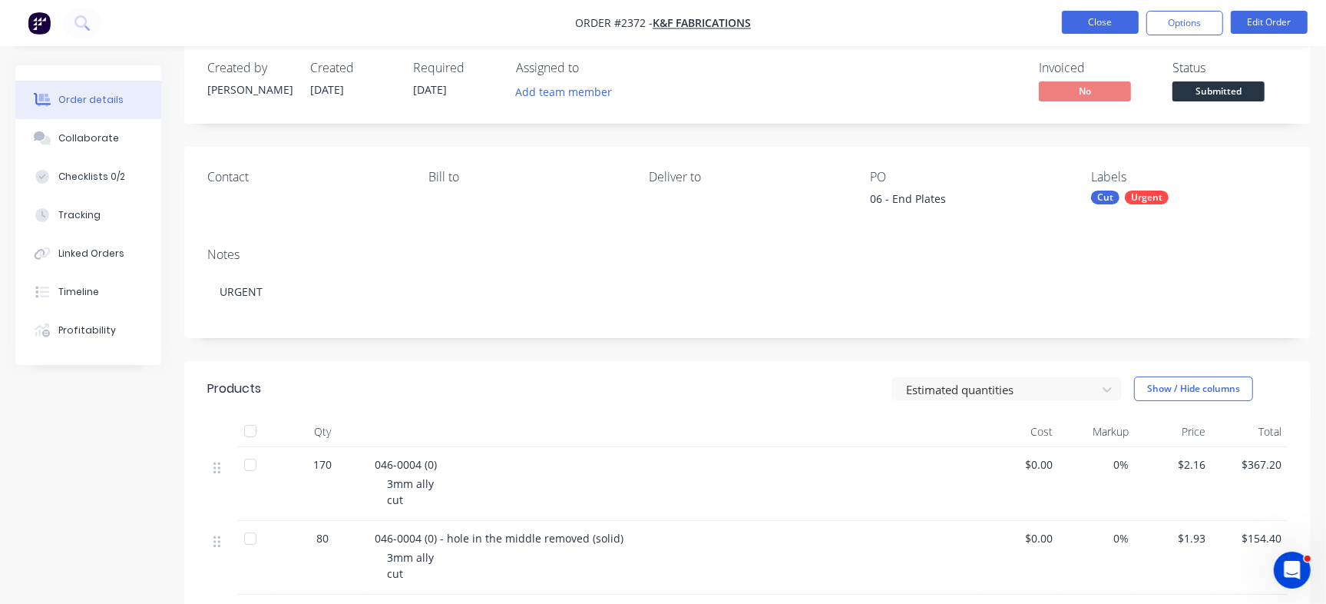
click at [1100, 22] on button "Close" at bounding box center [1100, 22] width 77 height 23
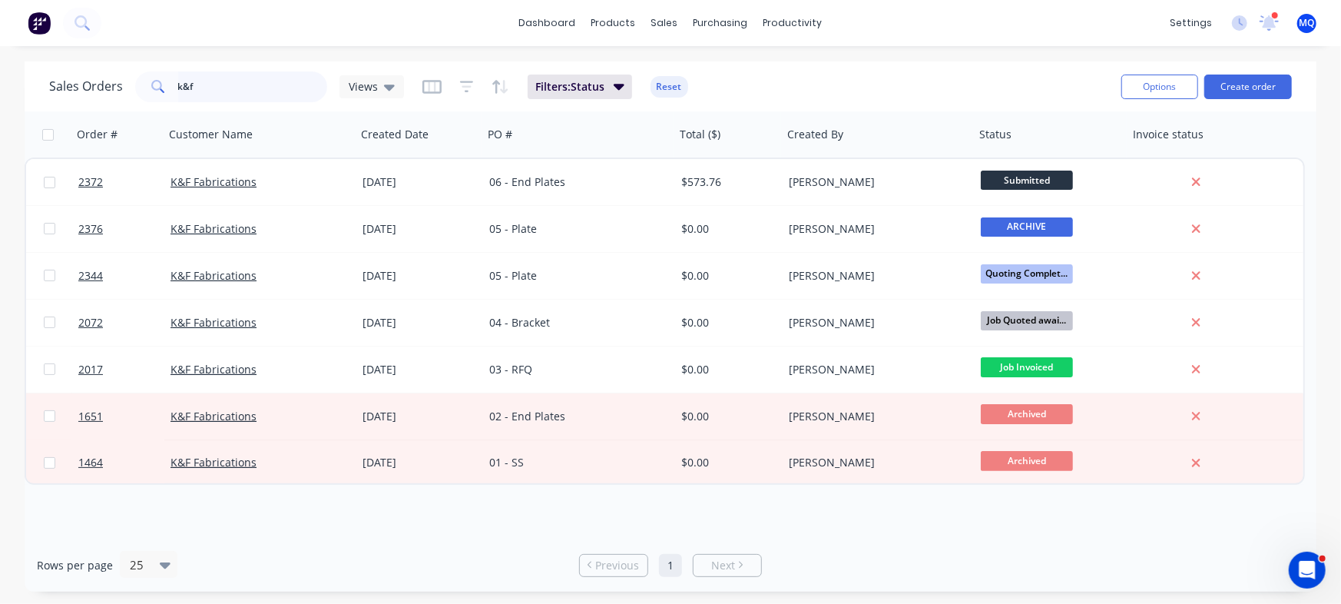
click at [263, 86] on input "k&f" at bounding box center [253, 86] width 150 height 31
type input "k"
type input "metalink"
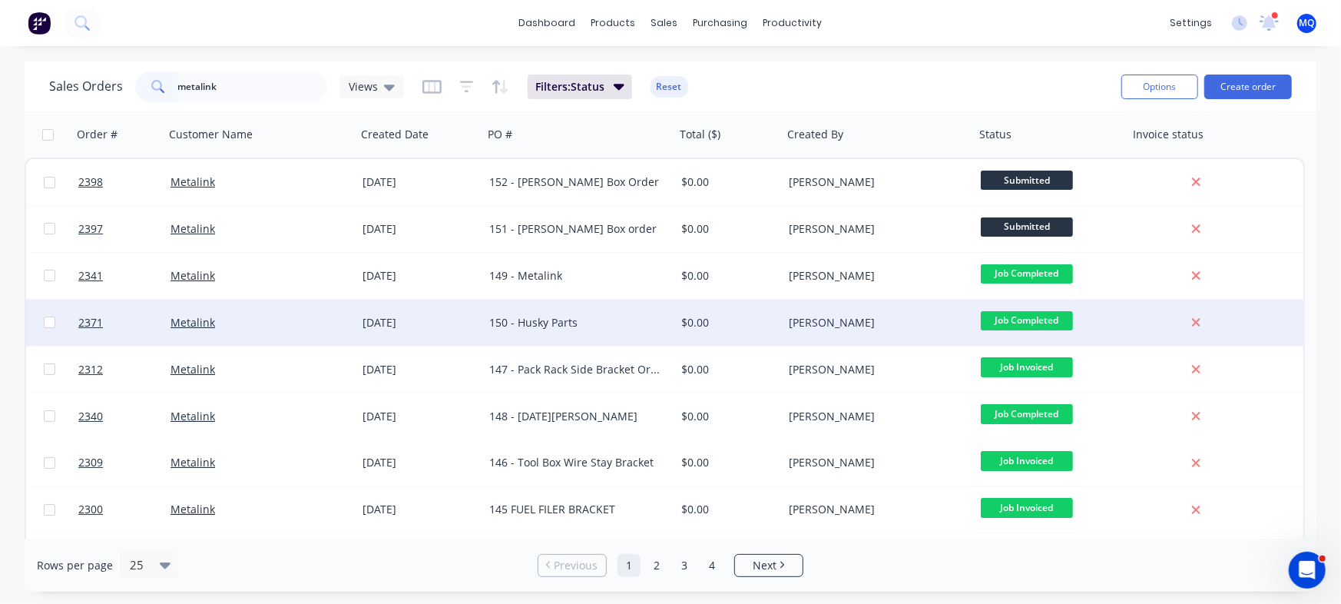
click at [613, 319] on div "150 - Husky Parts" at bounding box center [574, 322] width 170 height 15
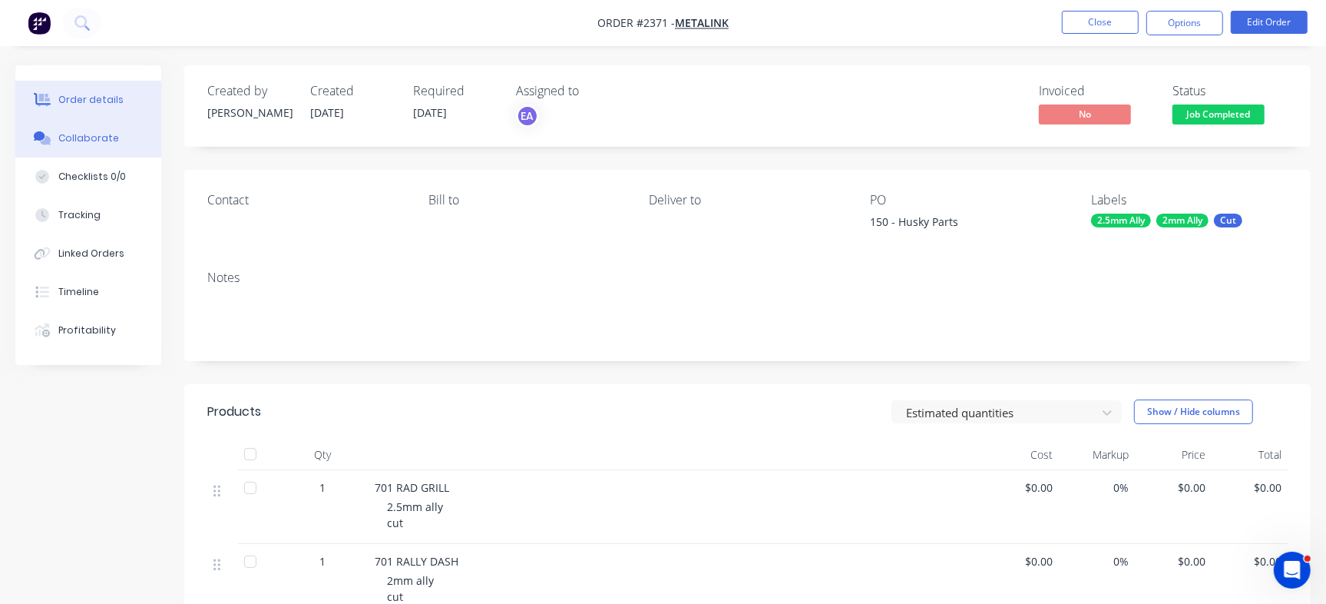
click at [101, 138] on div "Collaborate" at bounding box center [88, 138] width 61 height 14
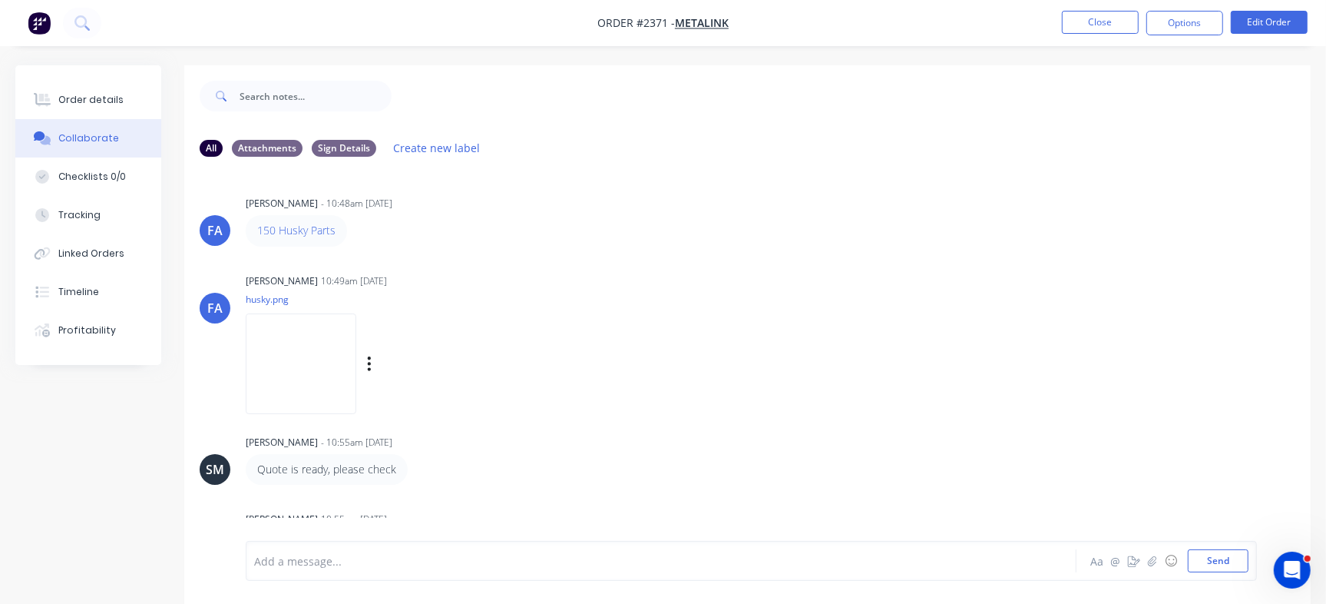
click at [336, 362] on img at bounding box center [301, 363] width 111 height 101
click at [1088, 23] on button "Close" at bounding box center [1100, 22] width 77 height 23
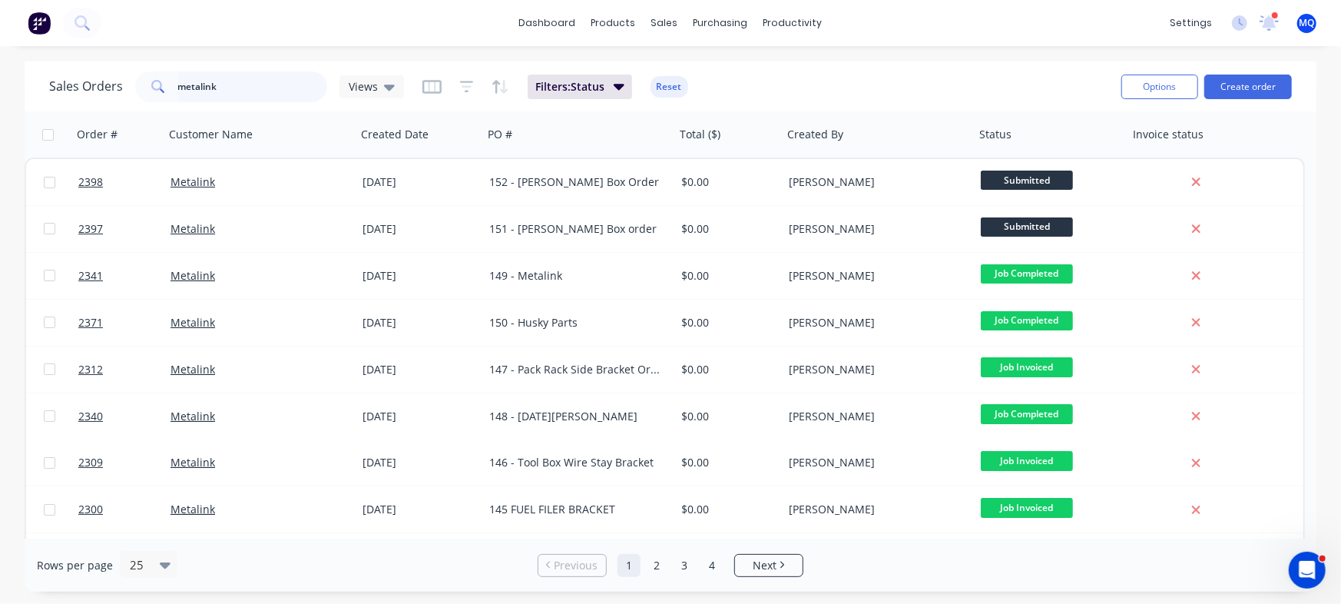
click at [274, 92] on input "metalink" at bounding box center [253, 86] width 150 height 31
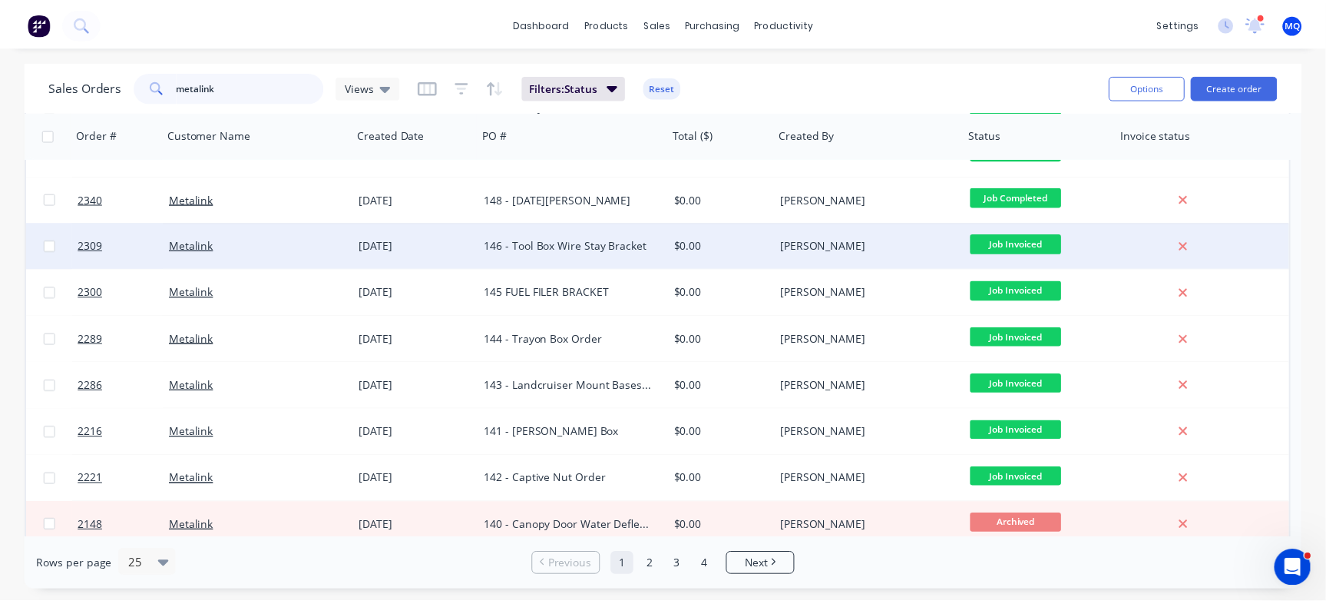
scroll to position [220, 0]
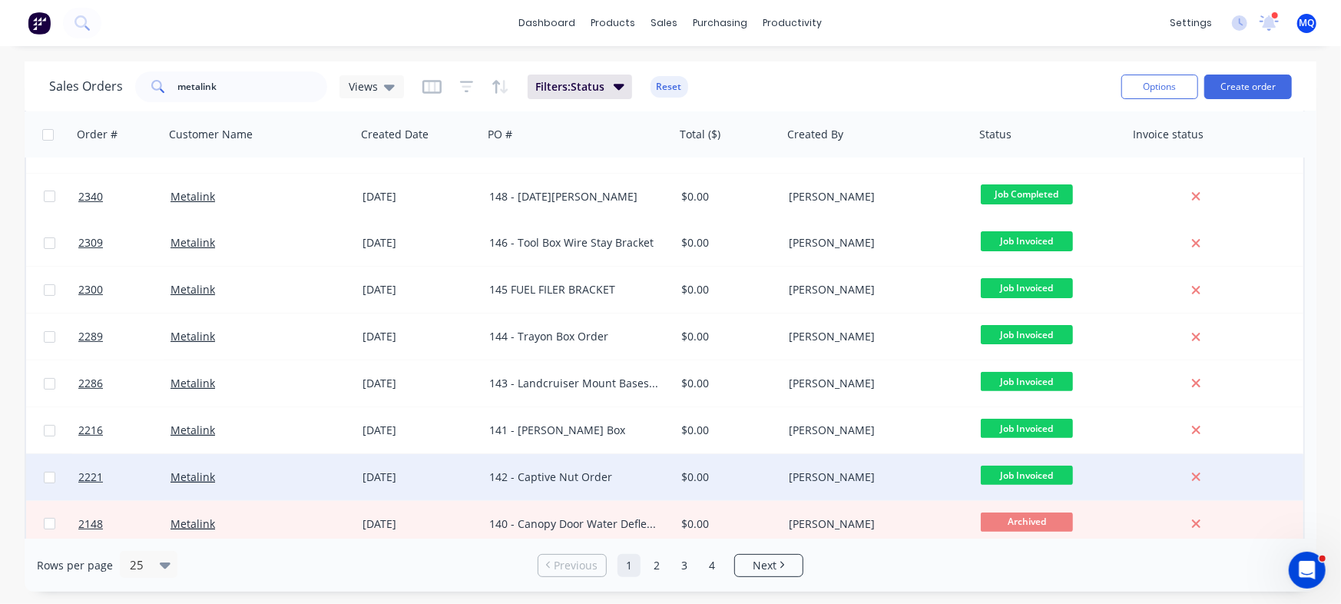
click at [575, 459] on div "142 - Captive Nut Order" at bounding box center [579, 477] width 192 height 46
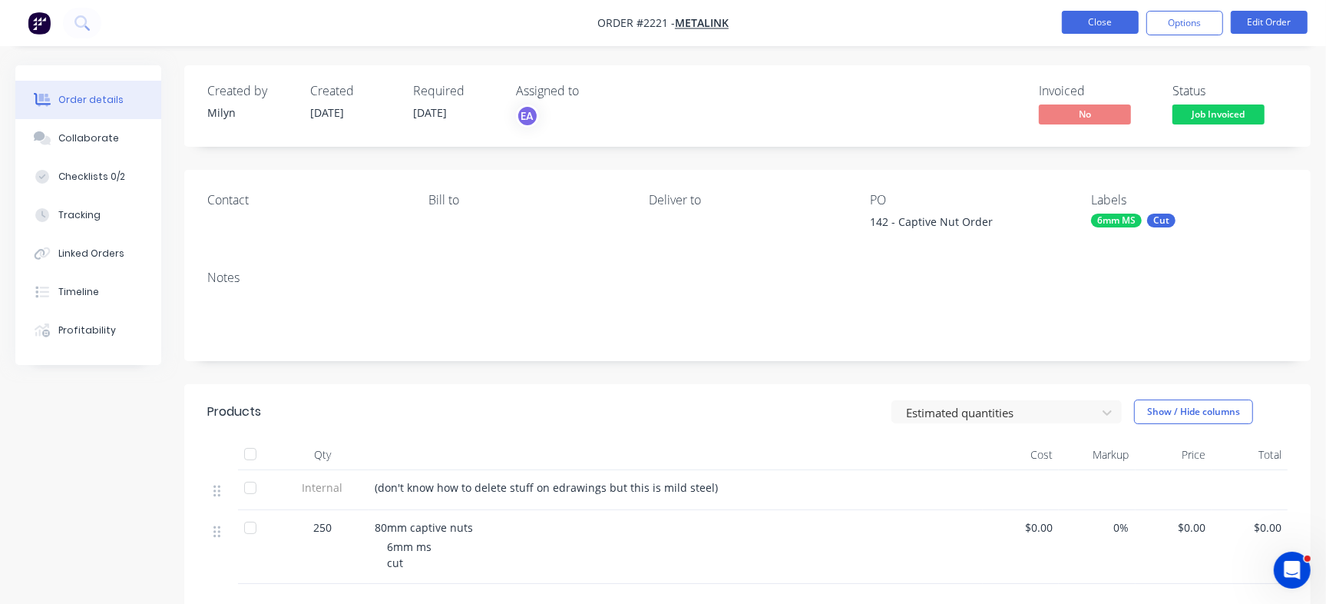
click at [1108, 26] on button "Close" at bounding box center [1100, 22] width 77 height 23
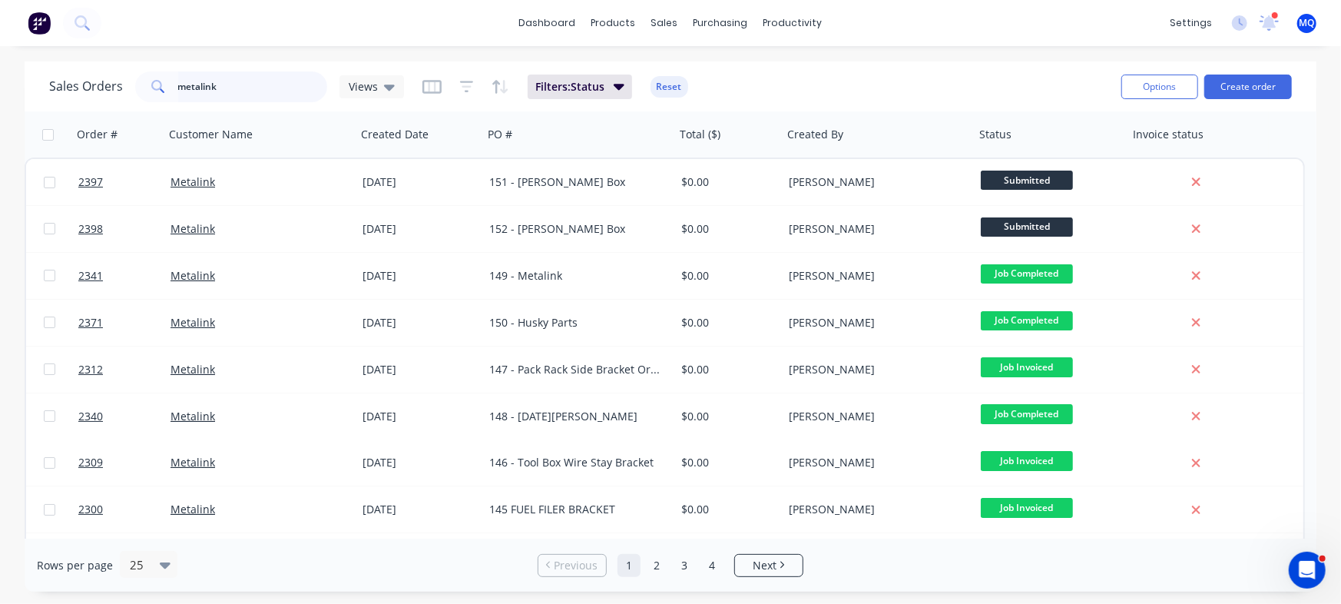
click at [252, 80] on input "metalink" at bounding box center [253, 86] width 150 height 31
type input "peak"
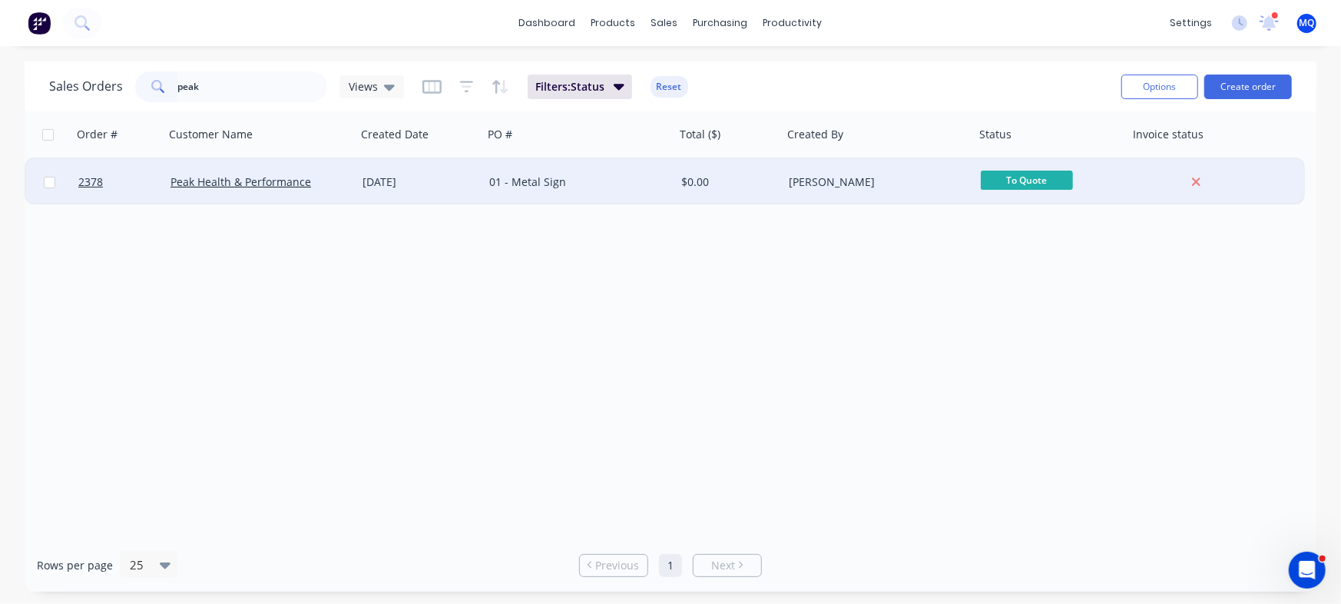
click at [465, 173] on div "[DATE]" at bounding box center [419, 182] width 127 height 46
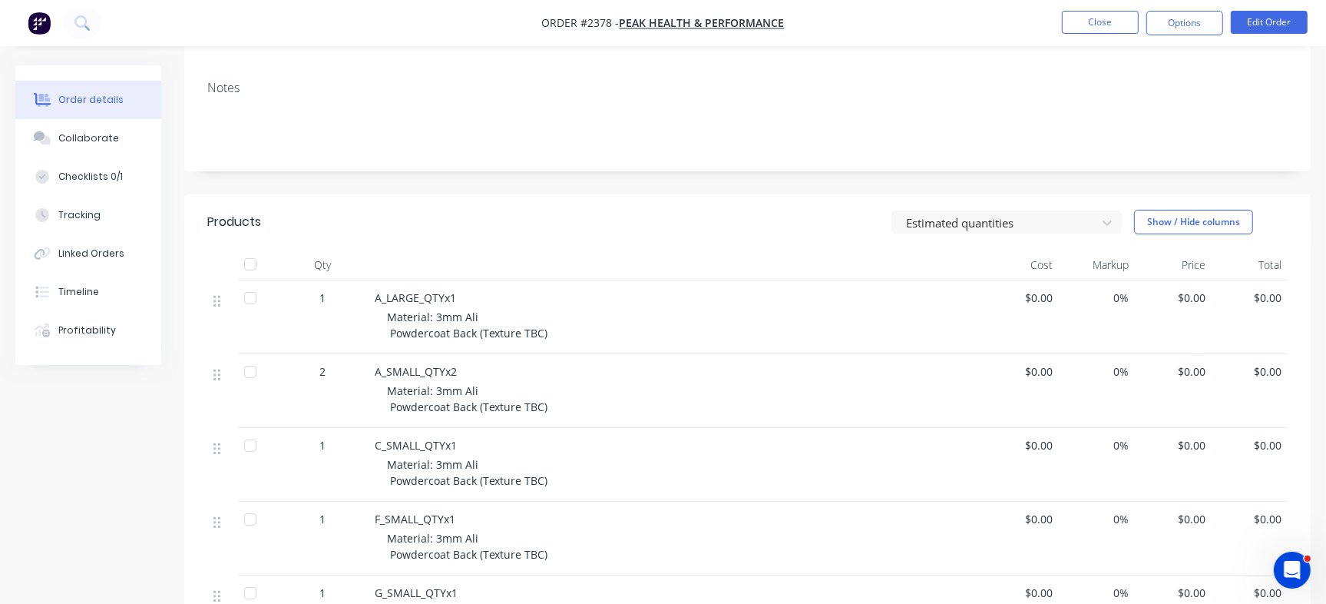
scroll to position [192, 0]
click at [100, 133] on div "Collaborate" at bounding box center [88, 138] width 61 height 14
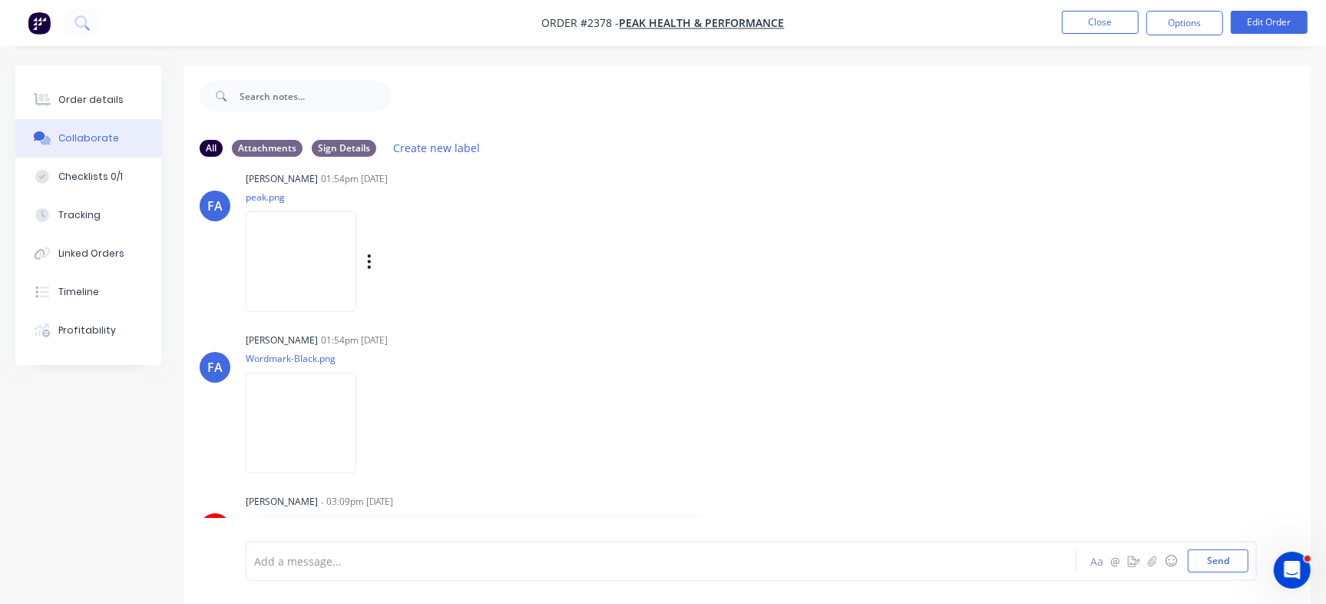
scroll to position [5, 0]
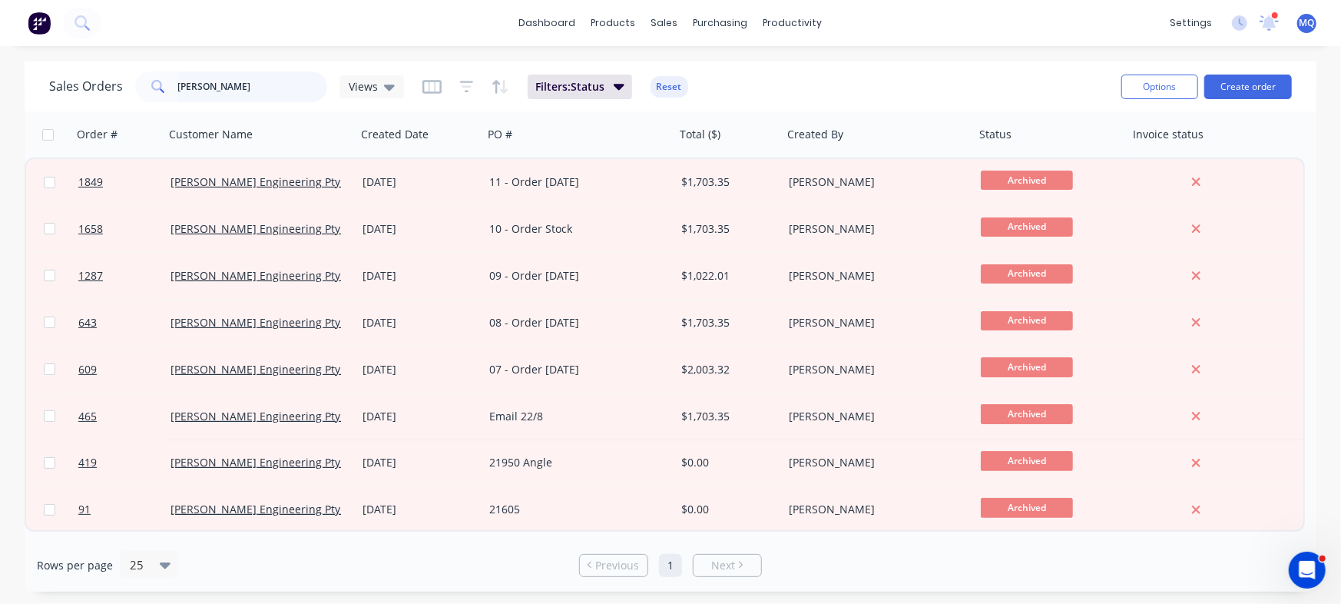
click at [245, 92] on input "[PERSON_NAME]" at bounding box center [253, 86] width 150 height 31
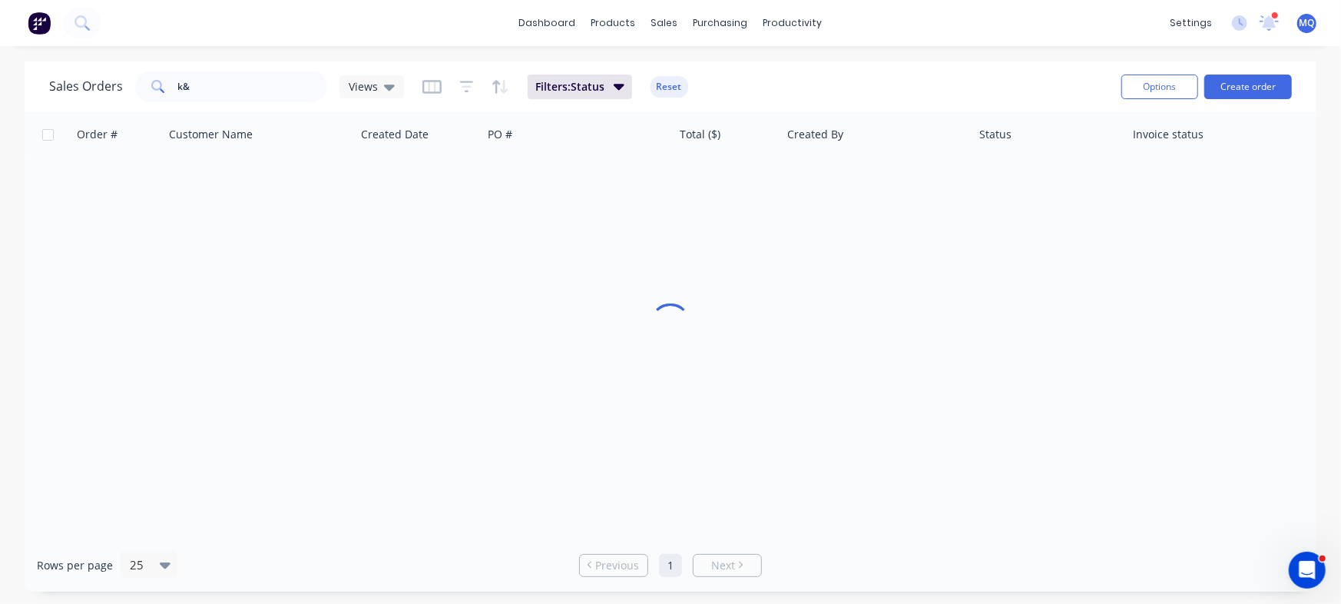
drag, startPoint x: 180, startPoint y: 61, endPoint x: 206, endPoint y: 89, distance: 37.5
click at [206, 89] on div "Sales Orders k& Views Filters: Status Reset Options Create order" at bounding box center [670, 86] width 1291 height 50
click at [206, 89] on input "k&" at bounding box center [253, 86] width 150 height 31
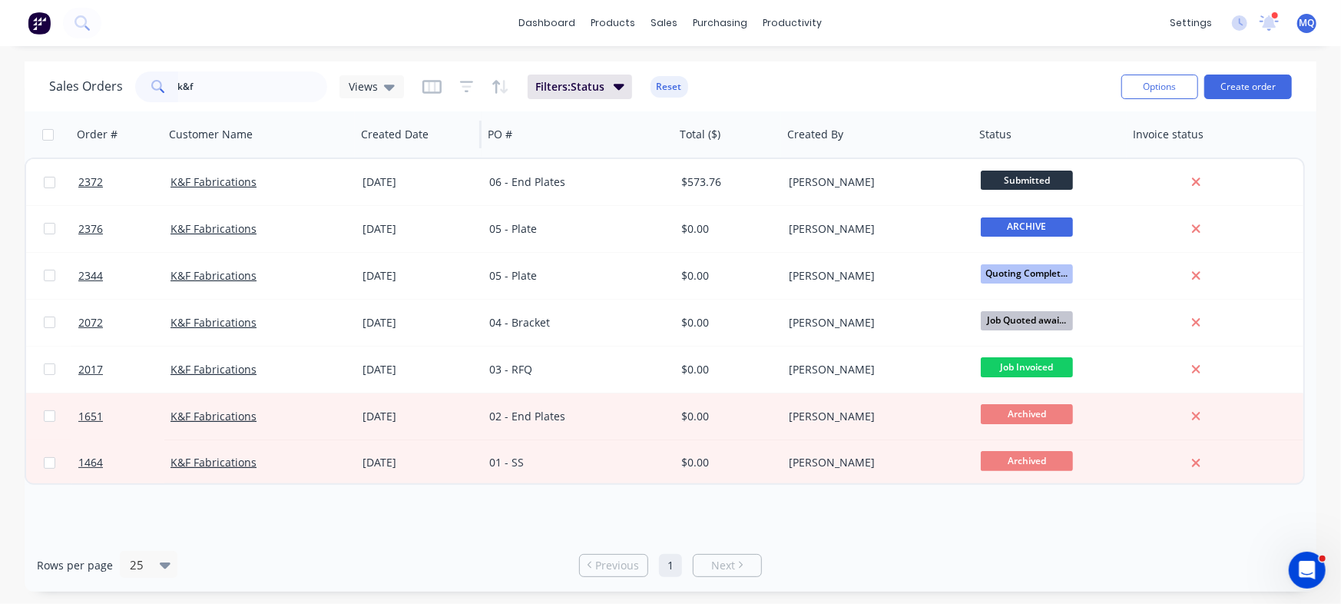
click at [379, 82] on div "Views" at bounding box center [372, 87] width 46 height 14
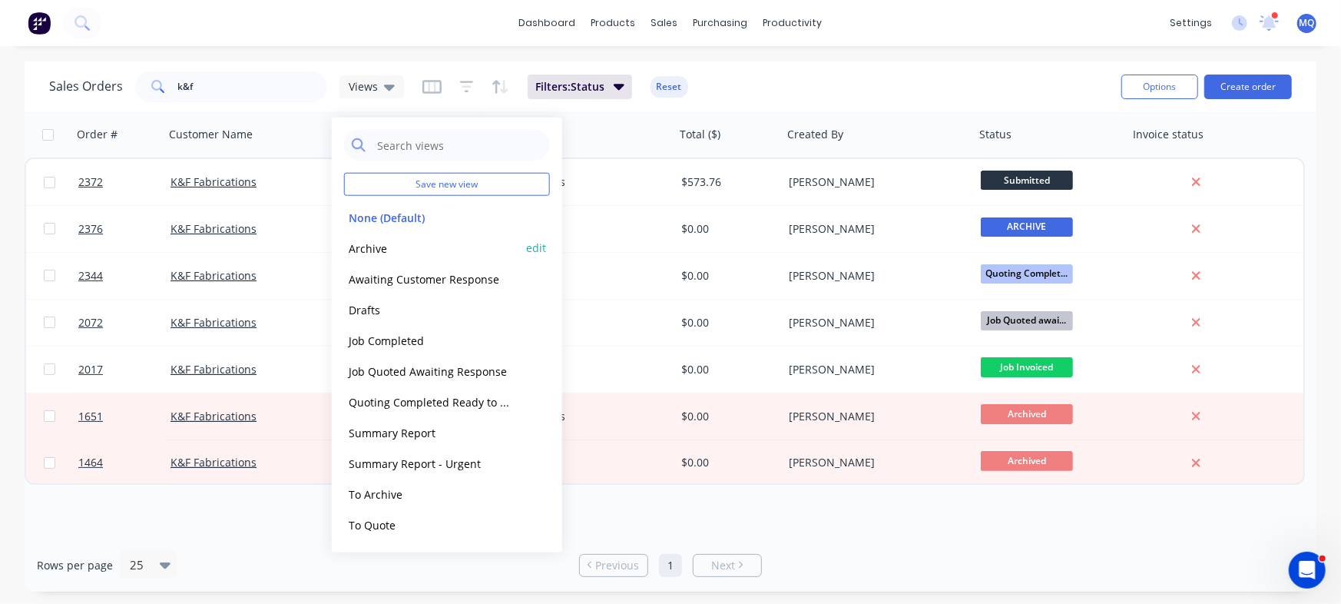
click at [368, 252] on button "Archive" at bounding box center [431, 248] width 175 height 18
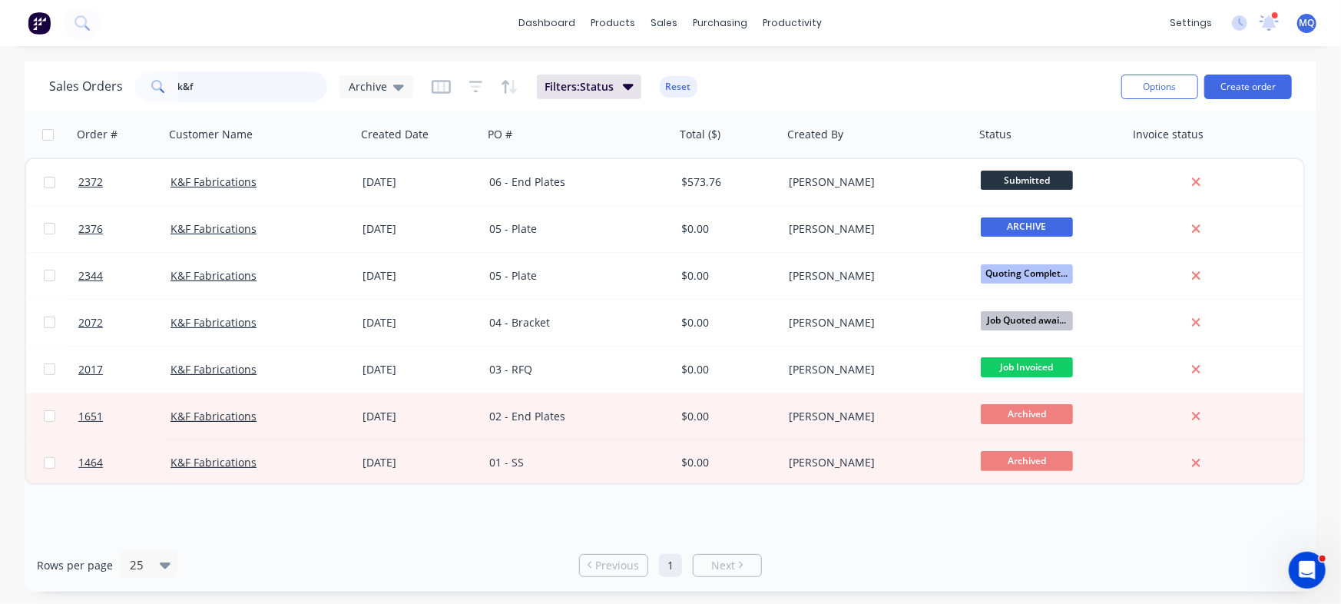
click at [236, 91] on input "k&f" at bounding box center [253, 86] width 150 height 31
click at [236, 90] on input "k&f" at bounding box center [253, 86] width 150 height 31
click at [220, 76] on input "k&f" at bounding box center [253, 86] width 150 height 31
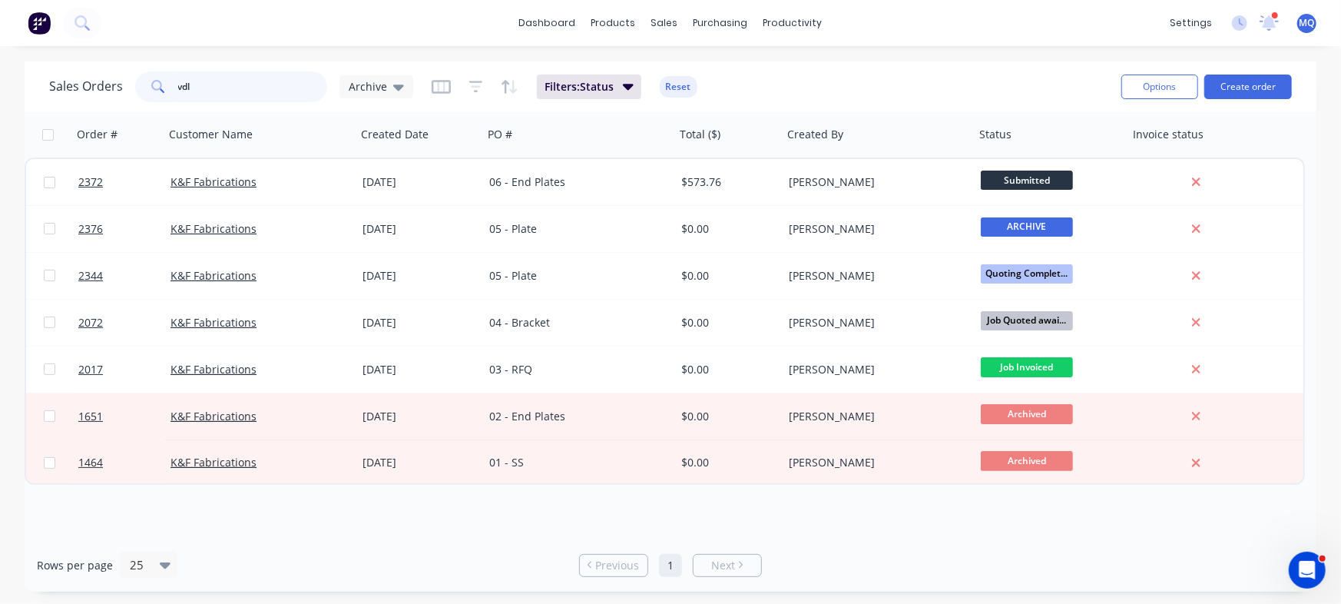
type input "vdl"
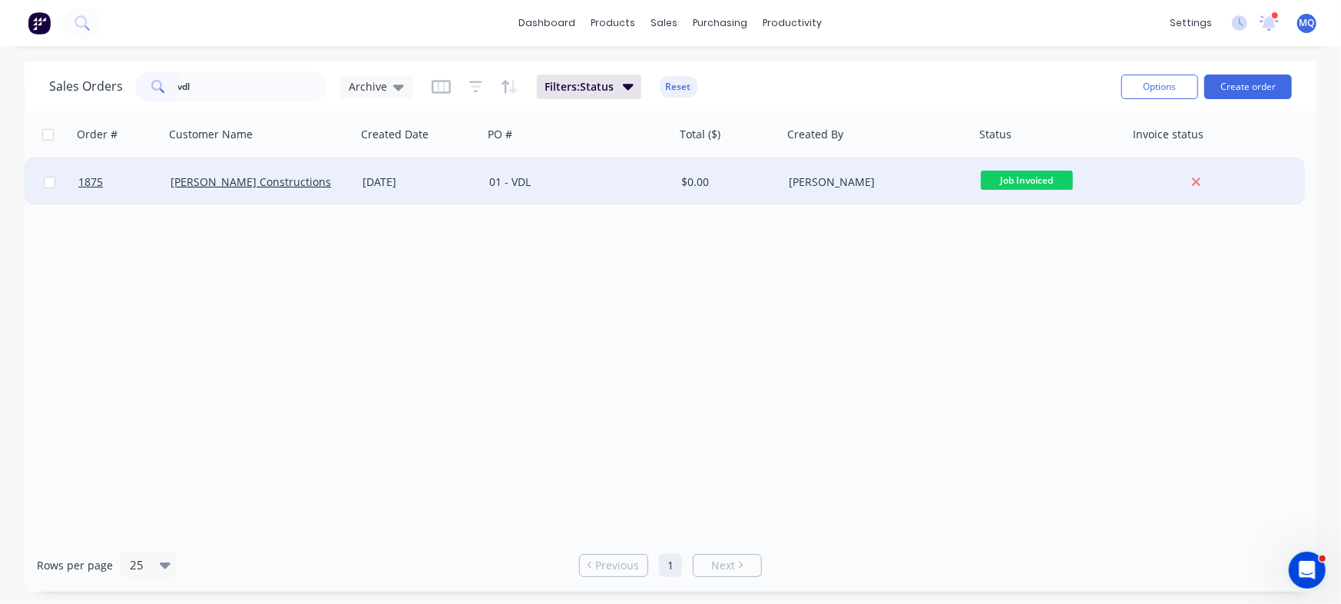
click at [569, 182] on div "01 - VDL" at bounding box center [574, 181] width 170 height 15
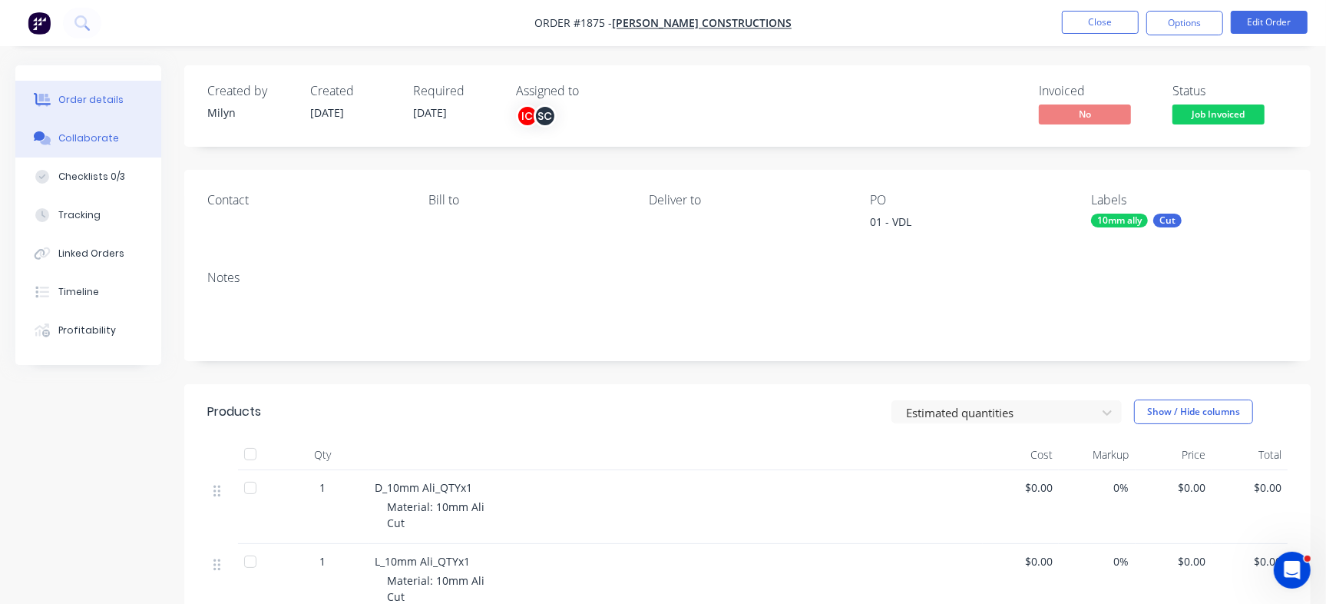
click at [109, 144] on div "Collaborate" at bounding box center [88, 138] width 61 height 14
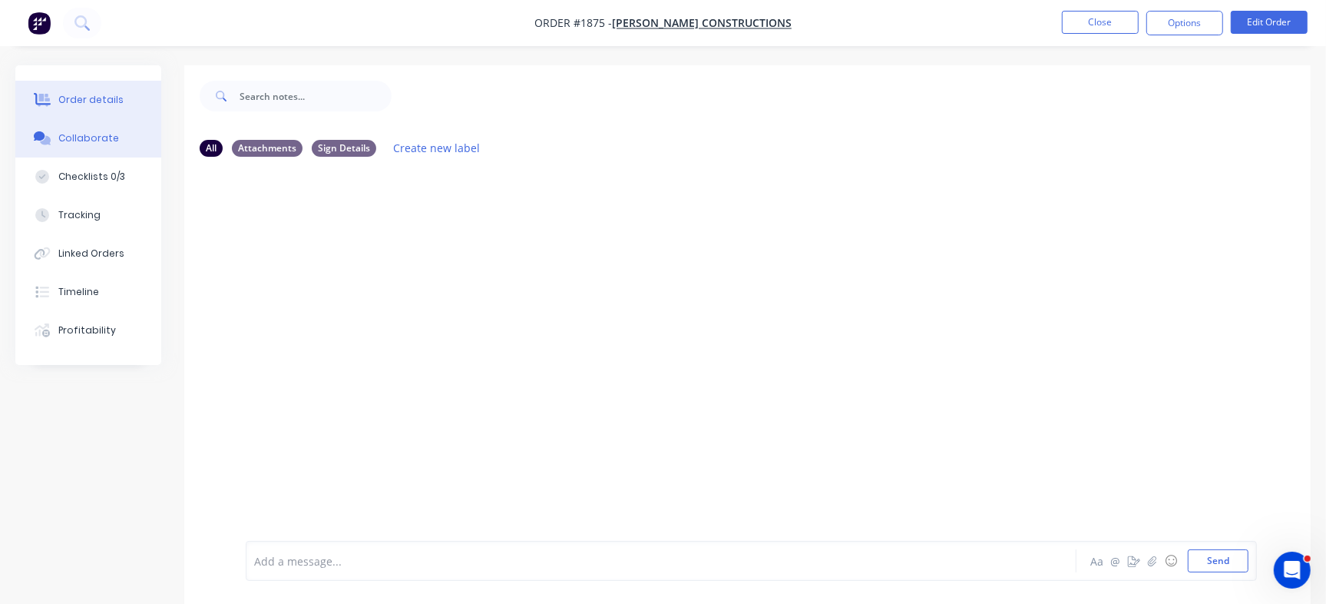
click at [91, 104] on div "Order details" at bounding box center [90, 100] width 65 height 14
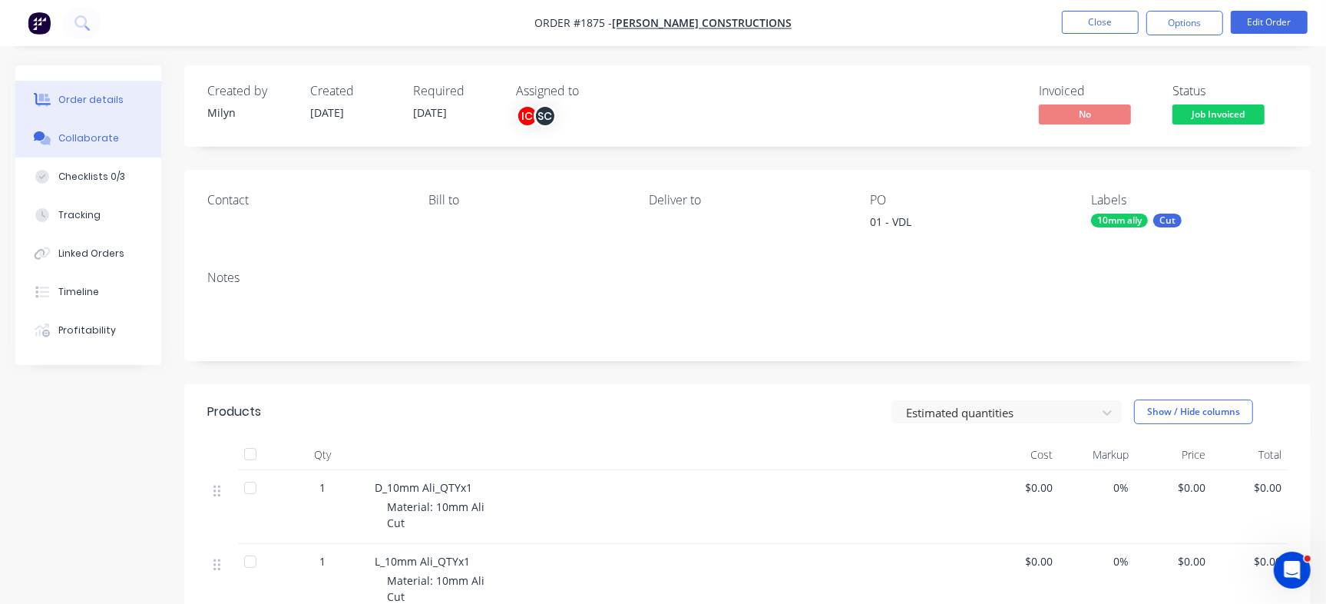
click at [97, 138] on div "Collaborate" at bounding box center [88, 138] width 61 height 14
